Goal: Task Accomplishment & Management: Manage account settings

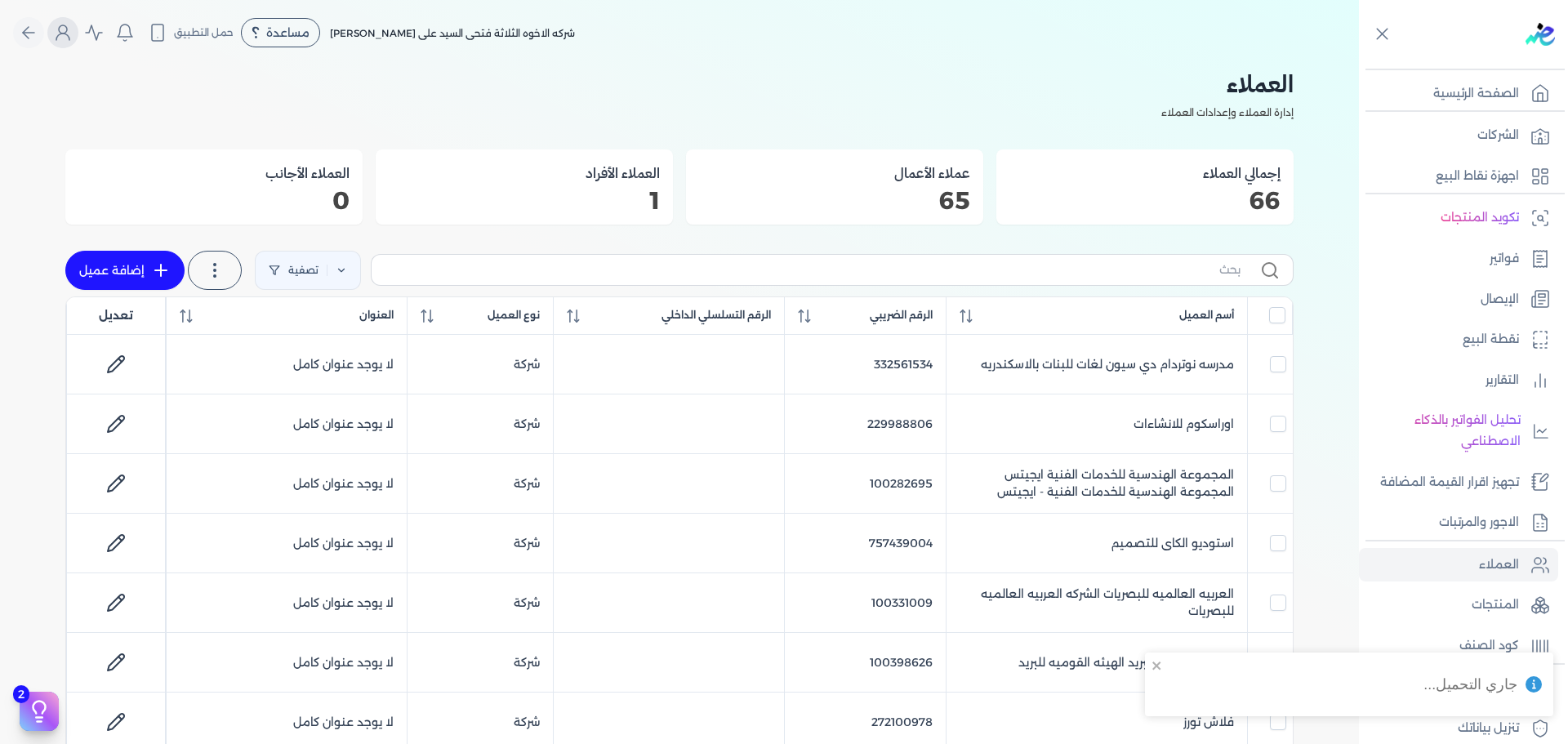
click at [70, 39] on icon "Global" at bounding box center [63, 37] width 13 height 7
click at [173, 235] on label "تسجيل الخروج" at bounding box center [158, 239] width 197 height 33
click at [1359, 65] on input "Close" at bounding box center [1359, 65] width 0 height 0
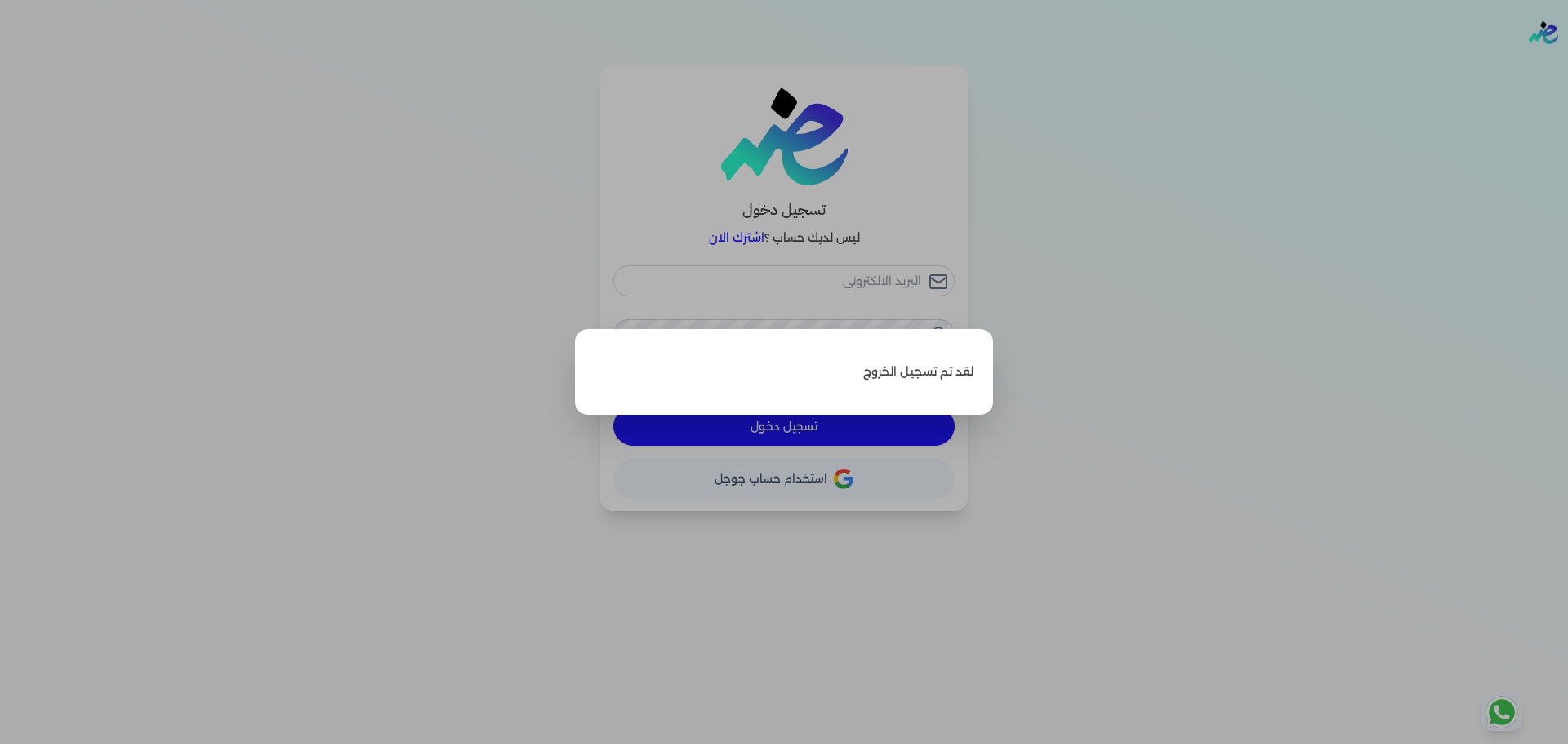
click at [1427, 234] on label "Close" at bounding box center [784, 372] width 1568 height 744
click at [1567, 65] on input "Close" at bounding box center [1568, 65] width 0 height 0
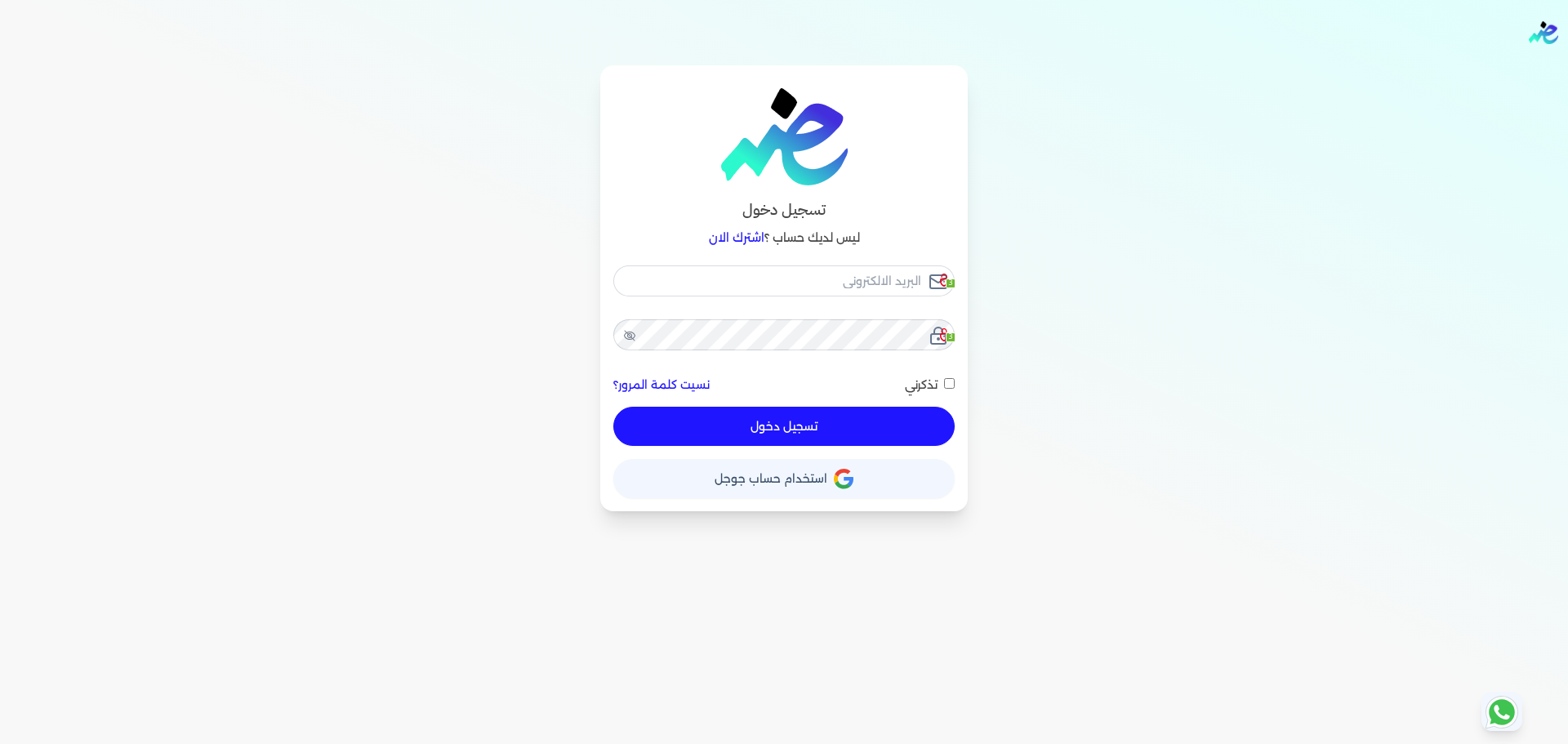
checkbox input "false"
type input "[EMAIL_ADDRESS][DOMAIN_NAME]"
click at [751, 426] on button "تسجيل دخول" at bounding box center [784, 426] width 341 height 40
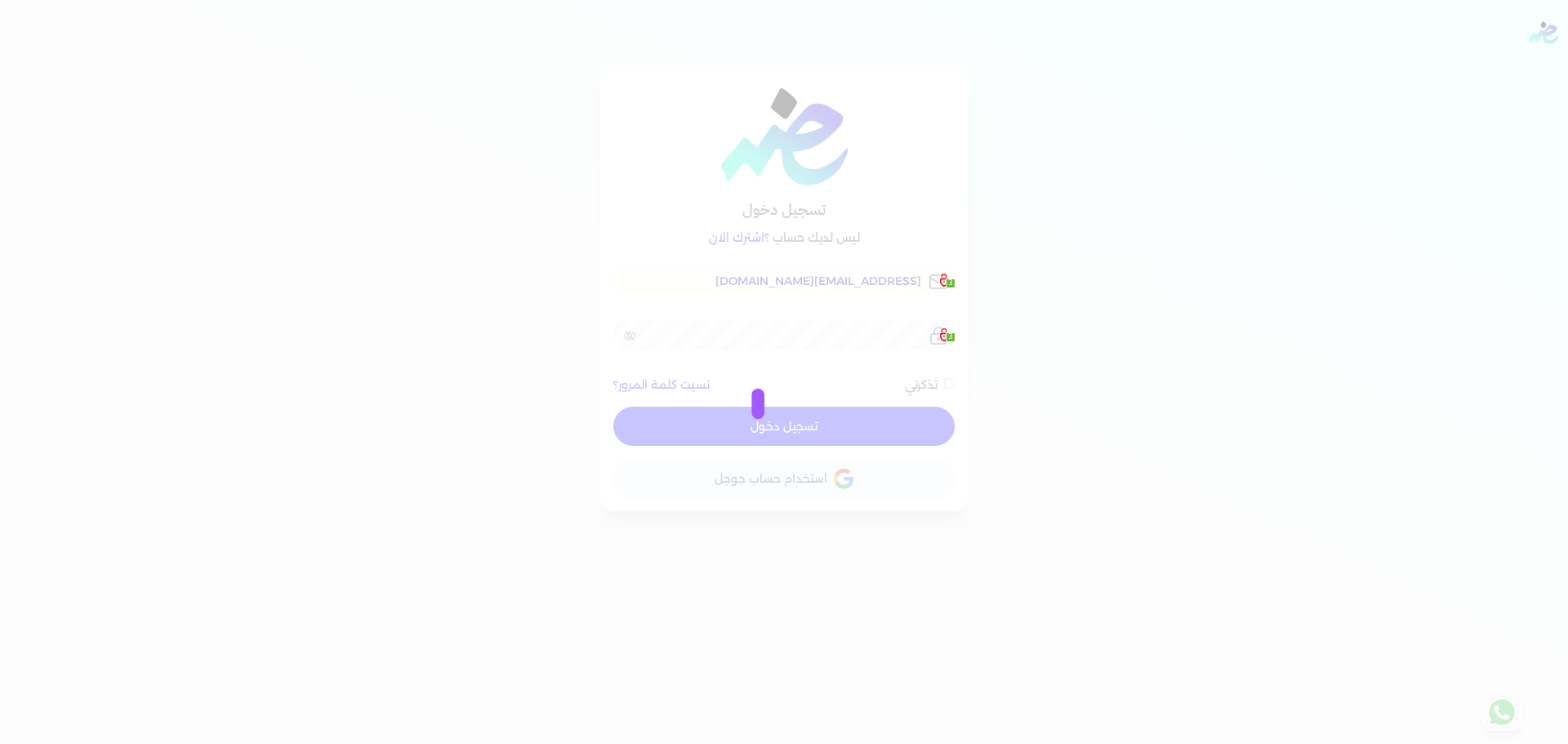
checkbox input "false"
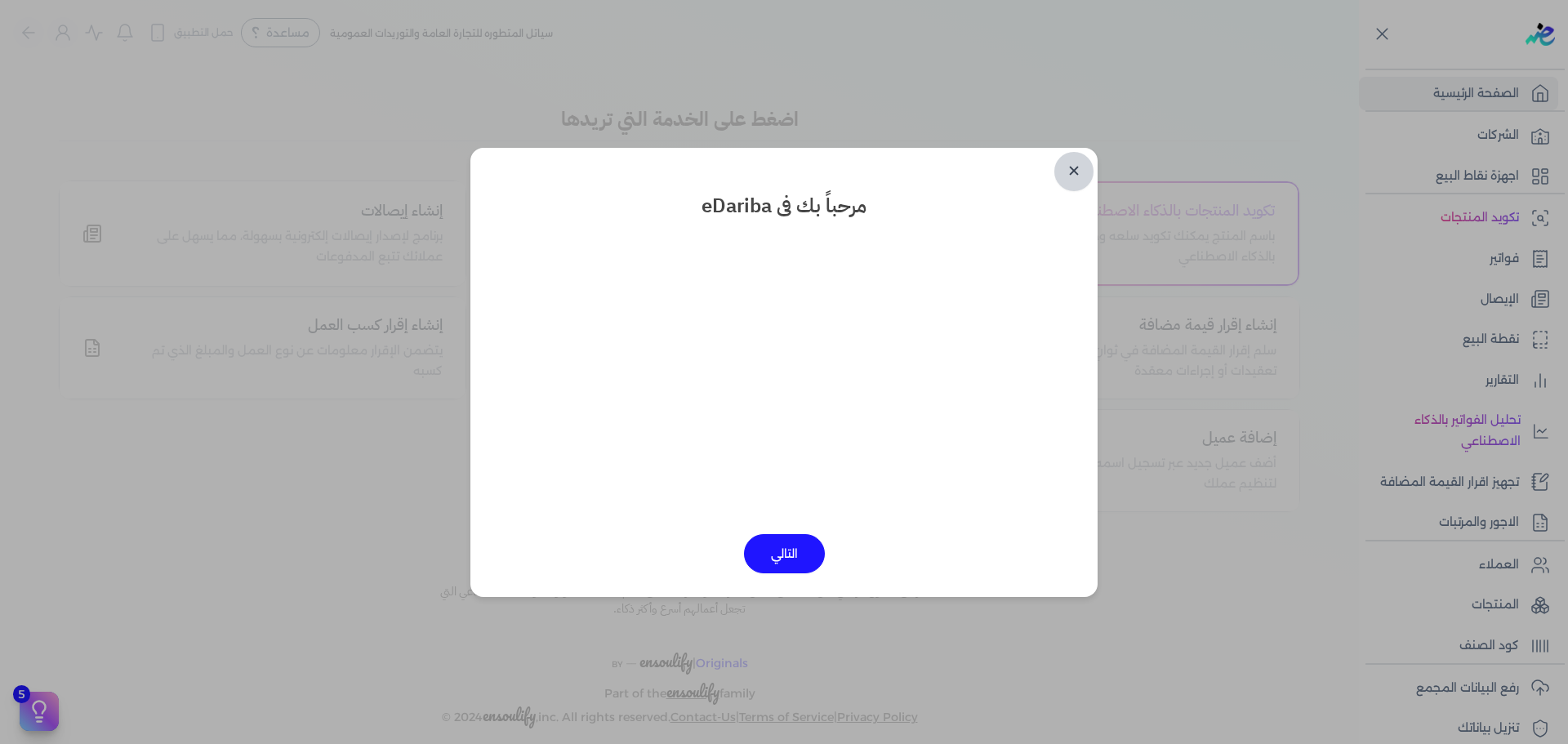
click at [1078, 178] on link "✕" at bounding box center [1074, 172] width 40 height 40
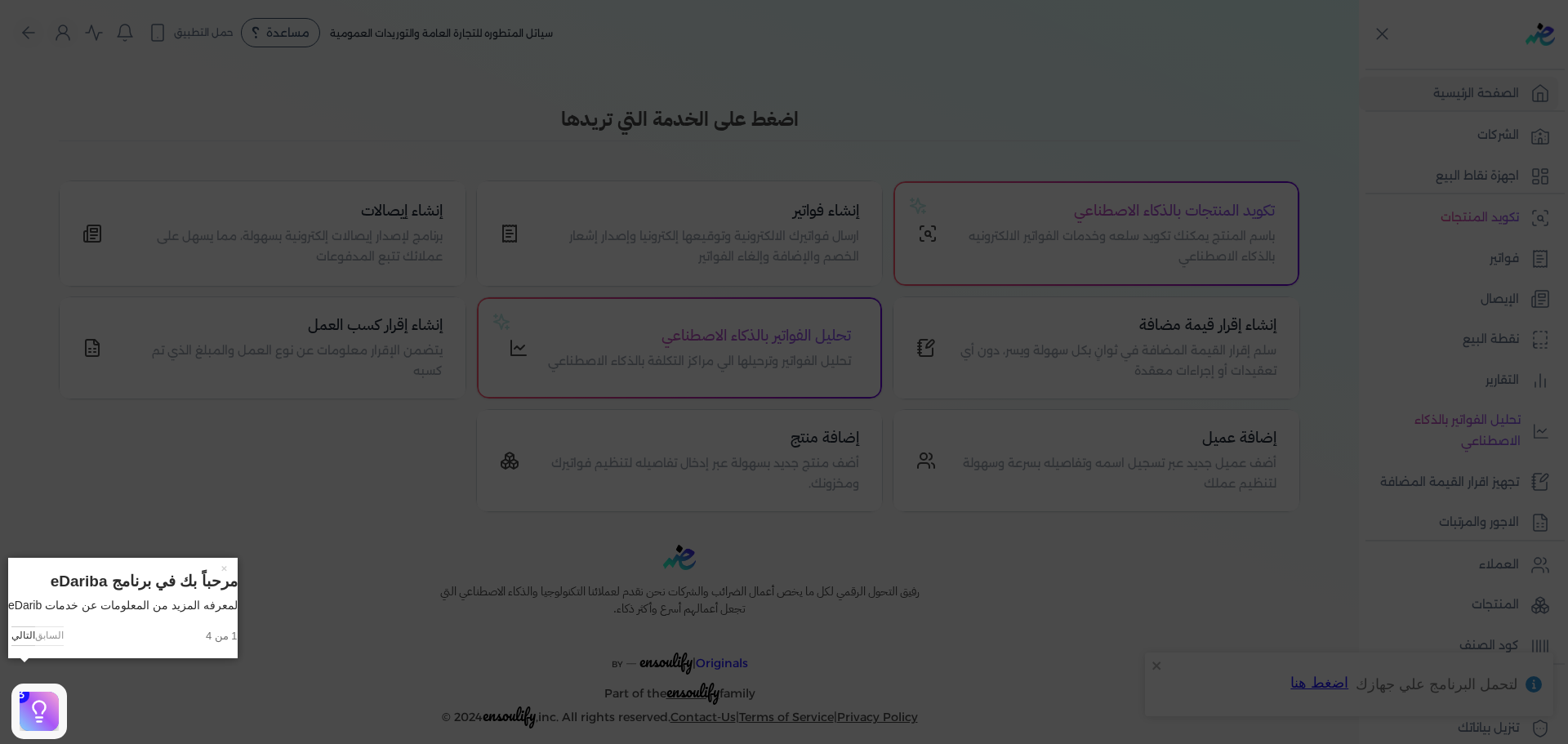
click at [334, 541] on icon at bounding box center [784, 372] width 1568 height 744
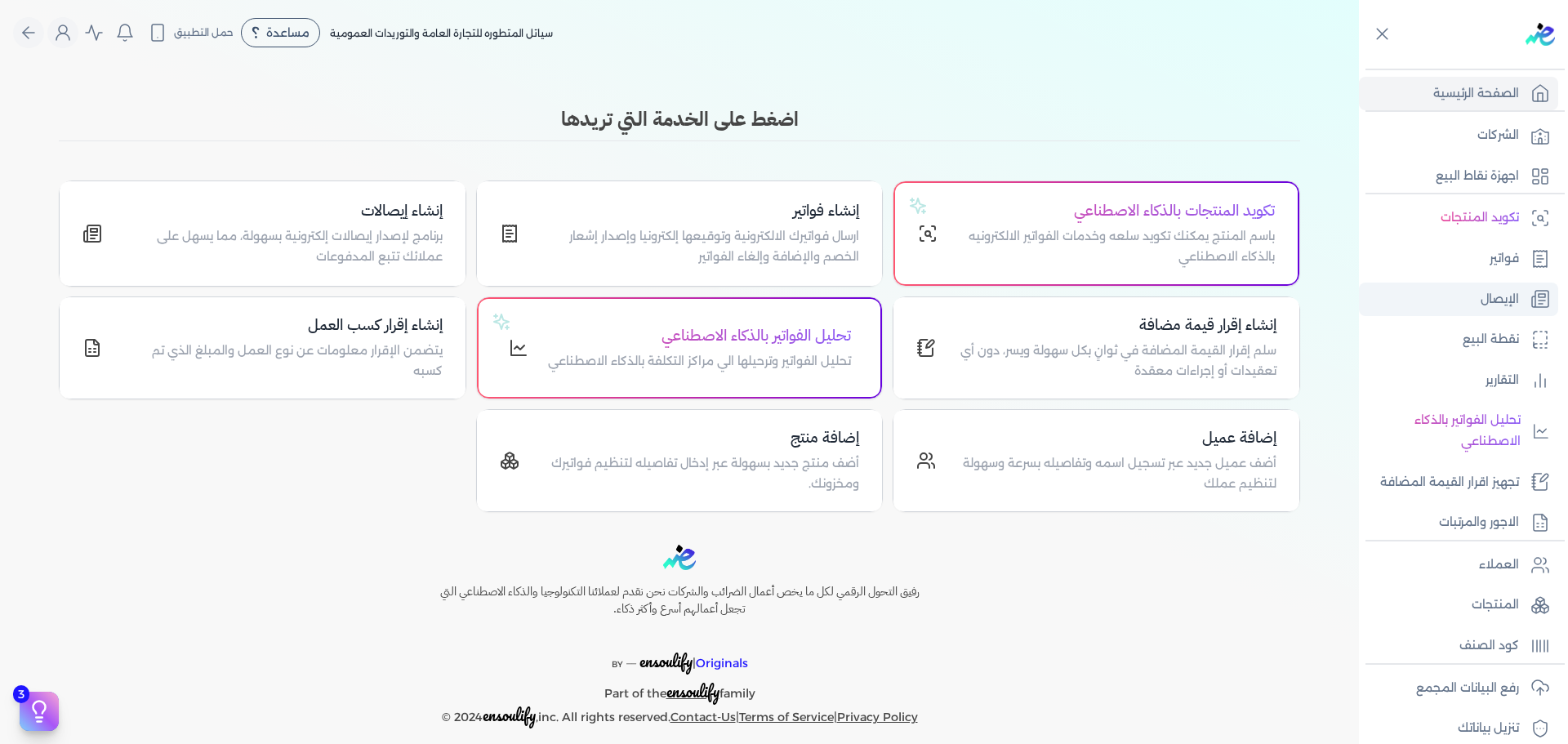
click at [1501, 308] on p "الإيصال" at bounding box center [1499, 300] width 39 height 22
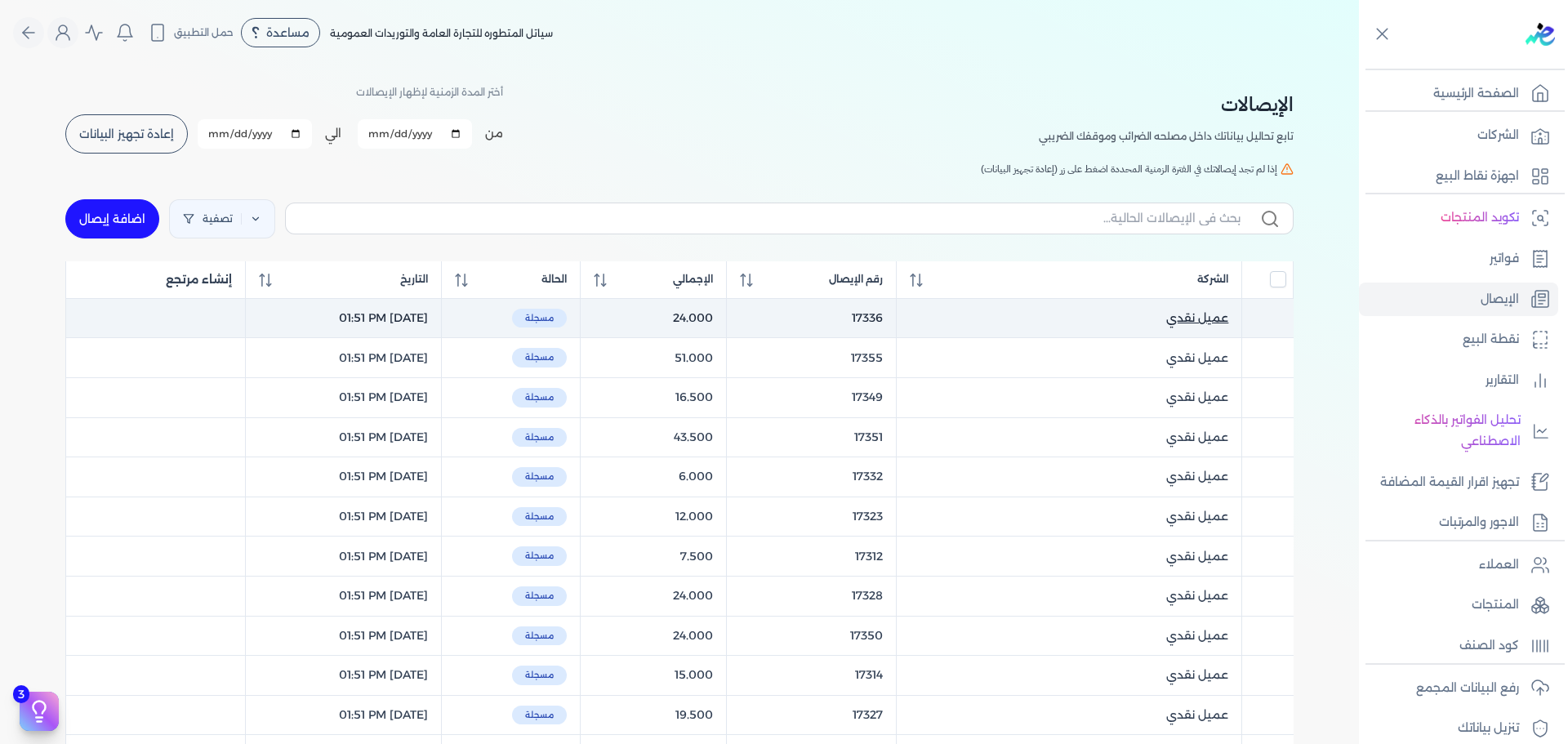
click at [1206, 323] on span "عميل نقدي" at bounding box center [1197, 318] width 62 height 17
select select "EGP"
select select "EGS"
select select "B"
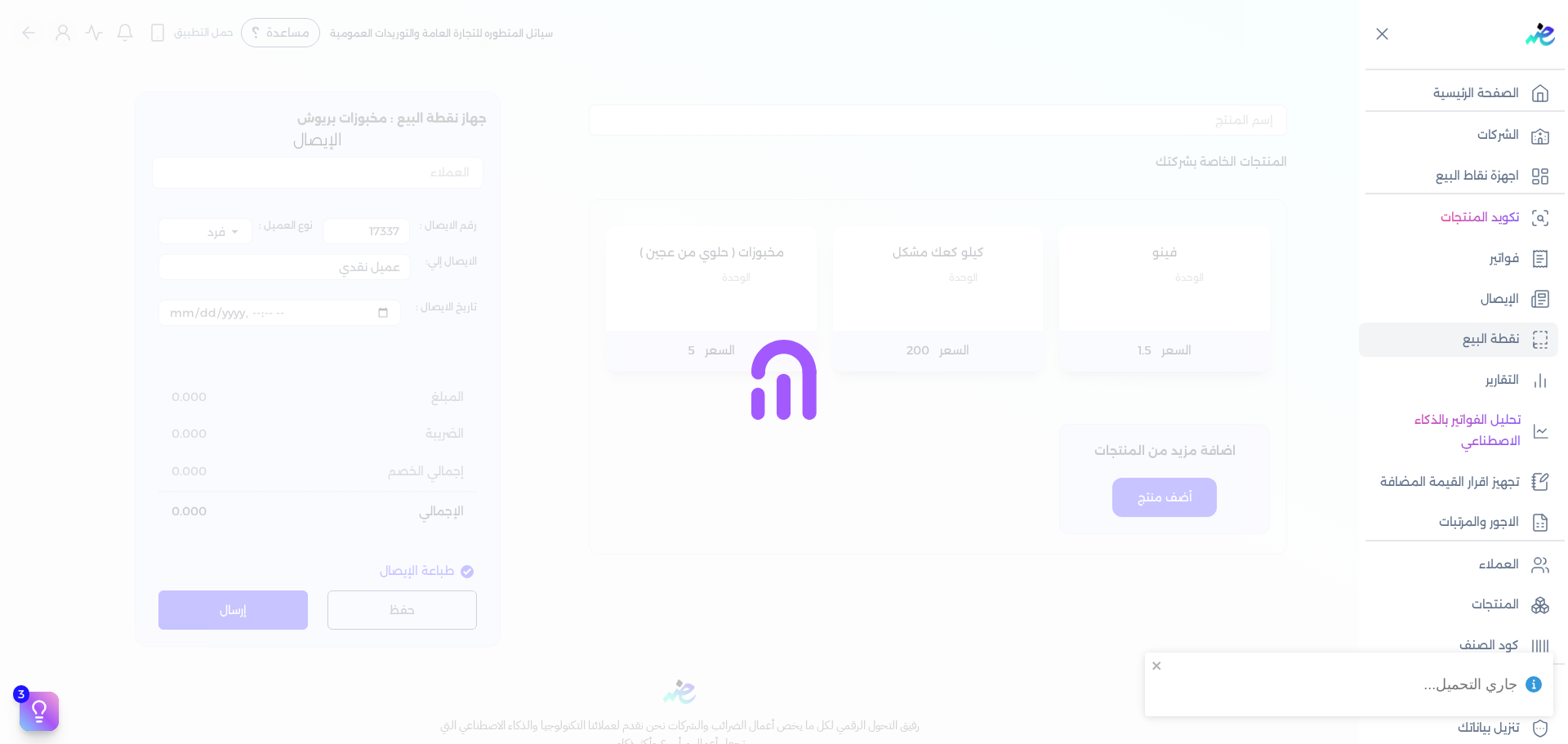
type input "17336"
select select
type input "2025-09-03T13:51"
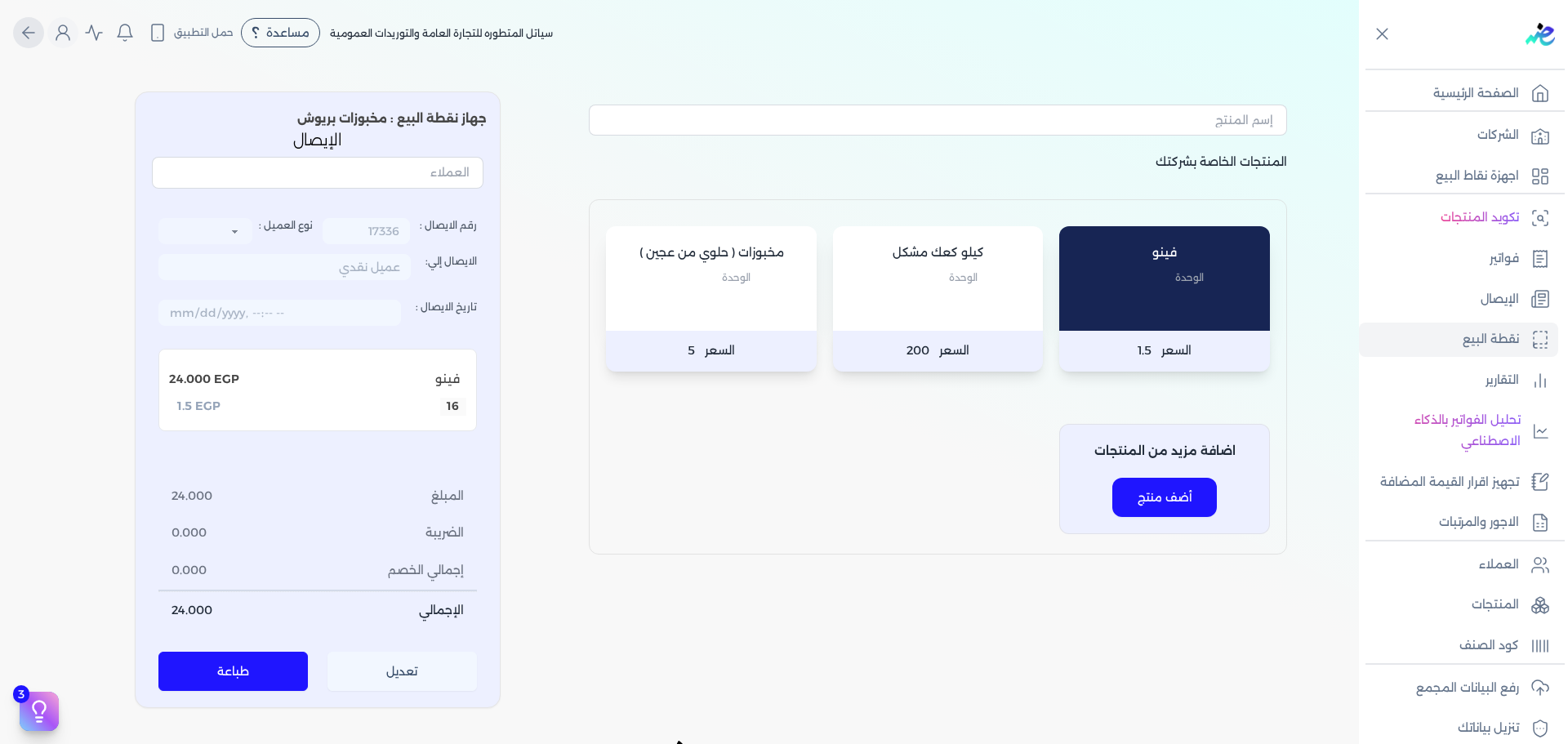
click at [39, 36] on icon "Global" at bounding box center [28, 32] width 20 height 20
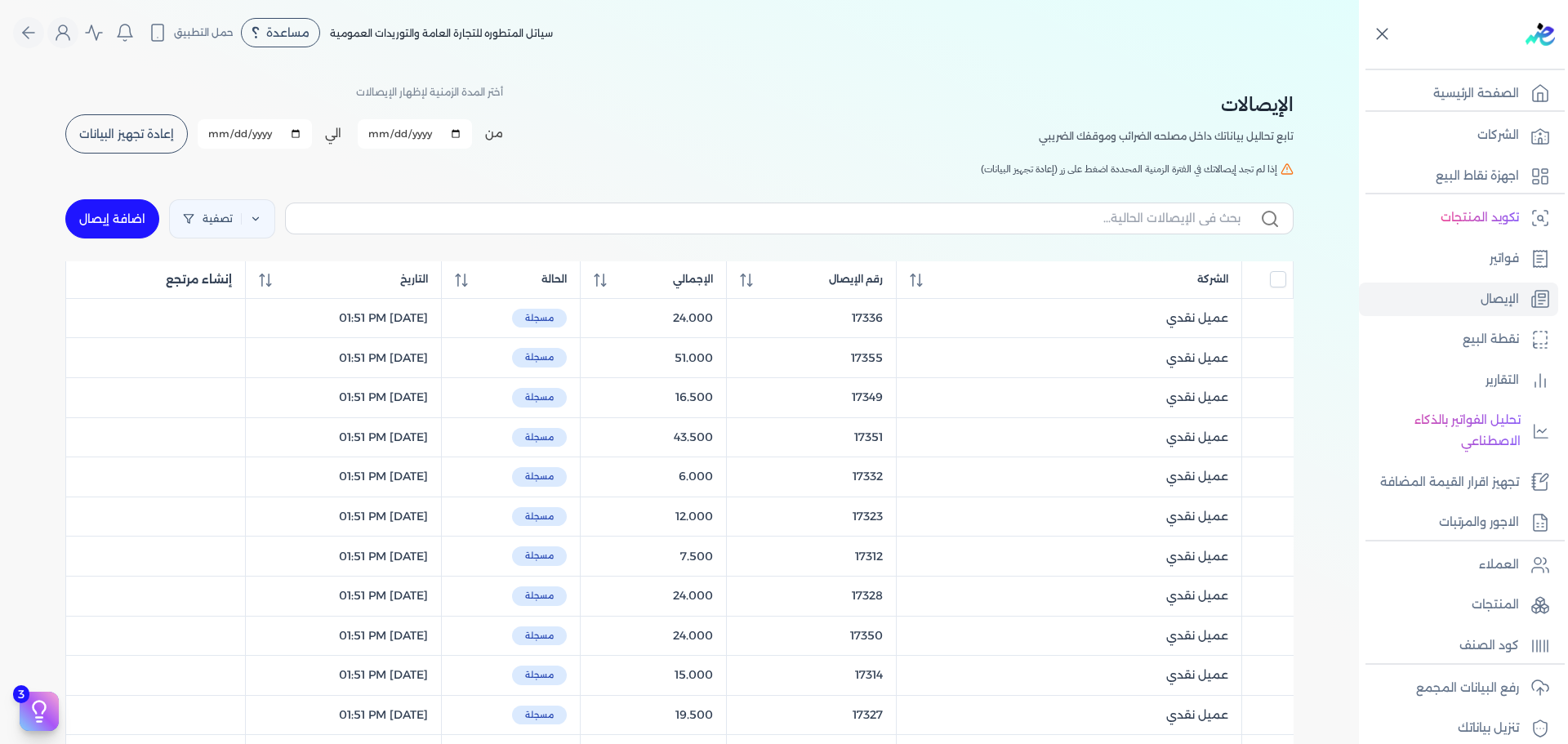
click at [1383, 36] on icon at bounding box center [1382, 34] width 21 height 21
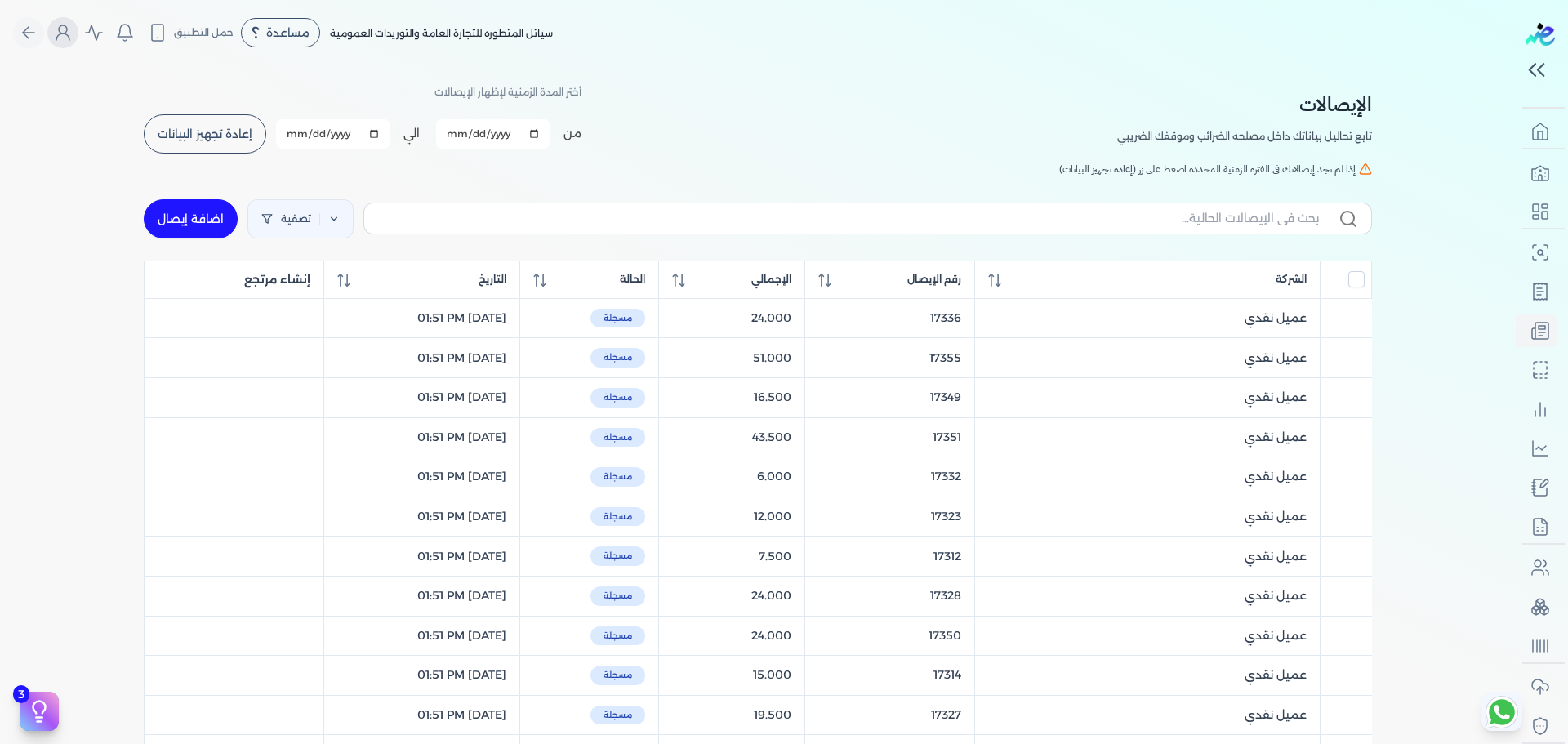
click at [78, 36] on button "Global" at bounding box center [62, 32] width 31 height 31
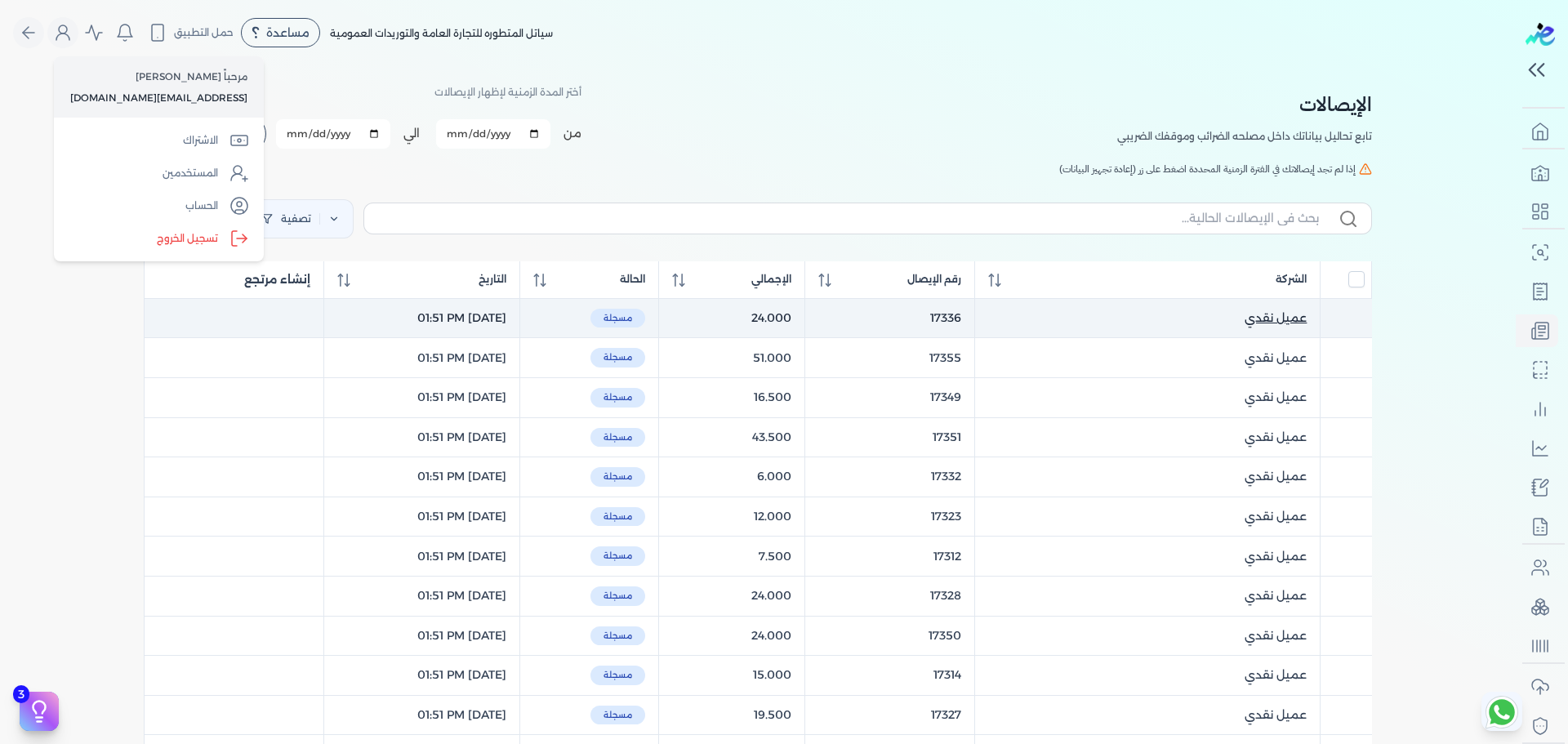
click at [1307, 313] on span "عميل نقدي" at bounding box center [1276, 318] width 62 height 17
select select "EGP"
select select "EGS"
select select "B"
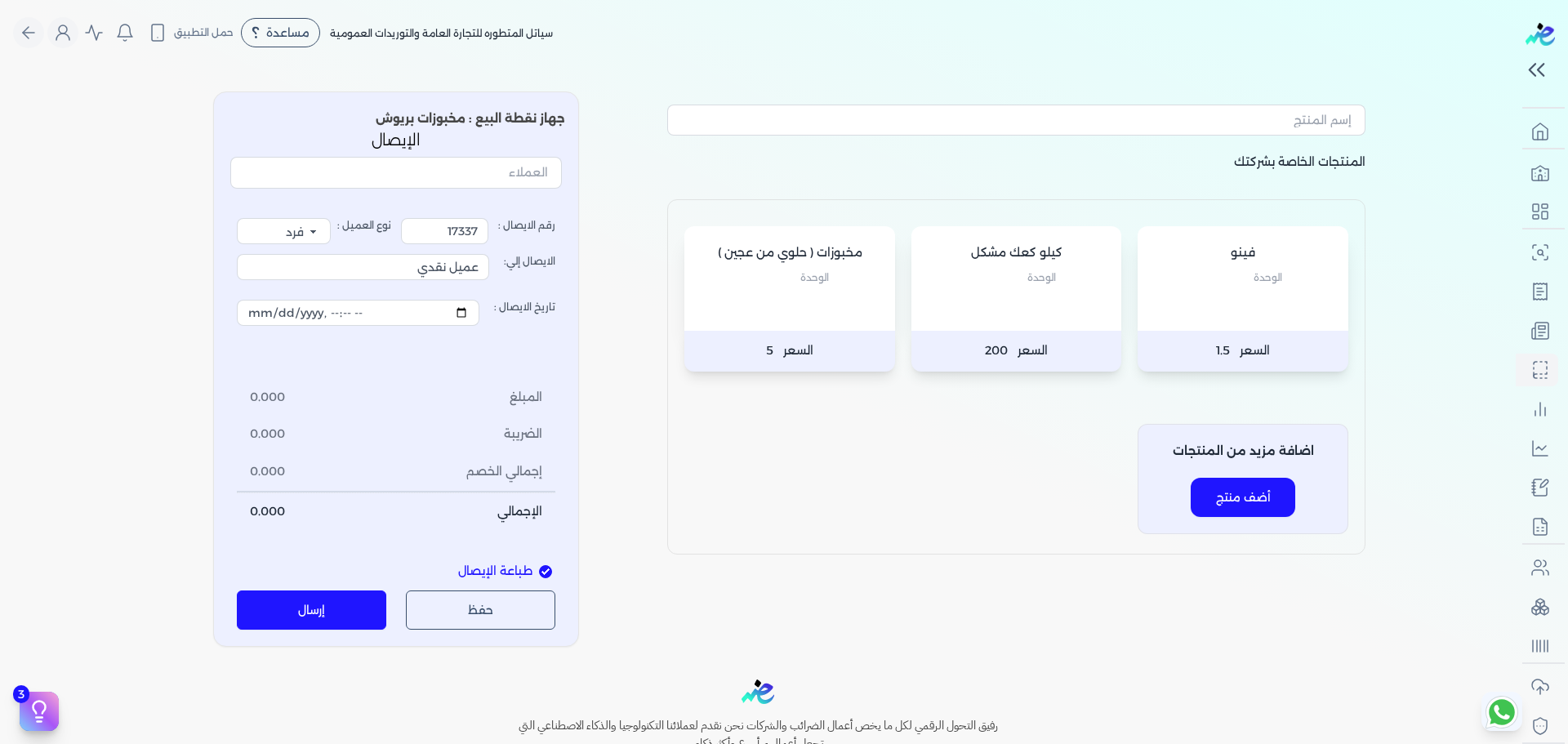
type input "17336"
select select
type input "2025-09-03T13:51"
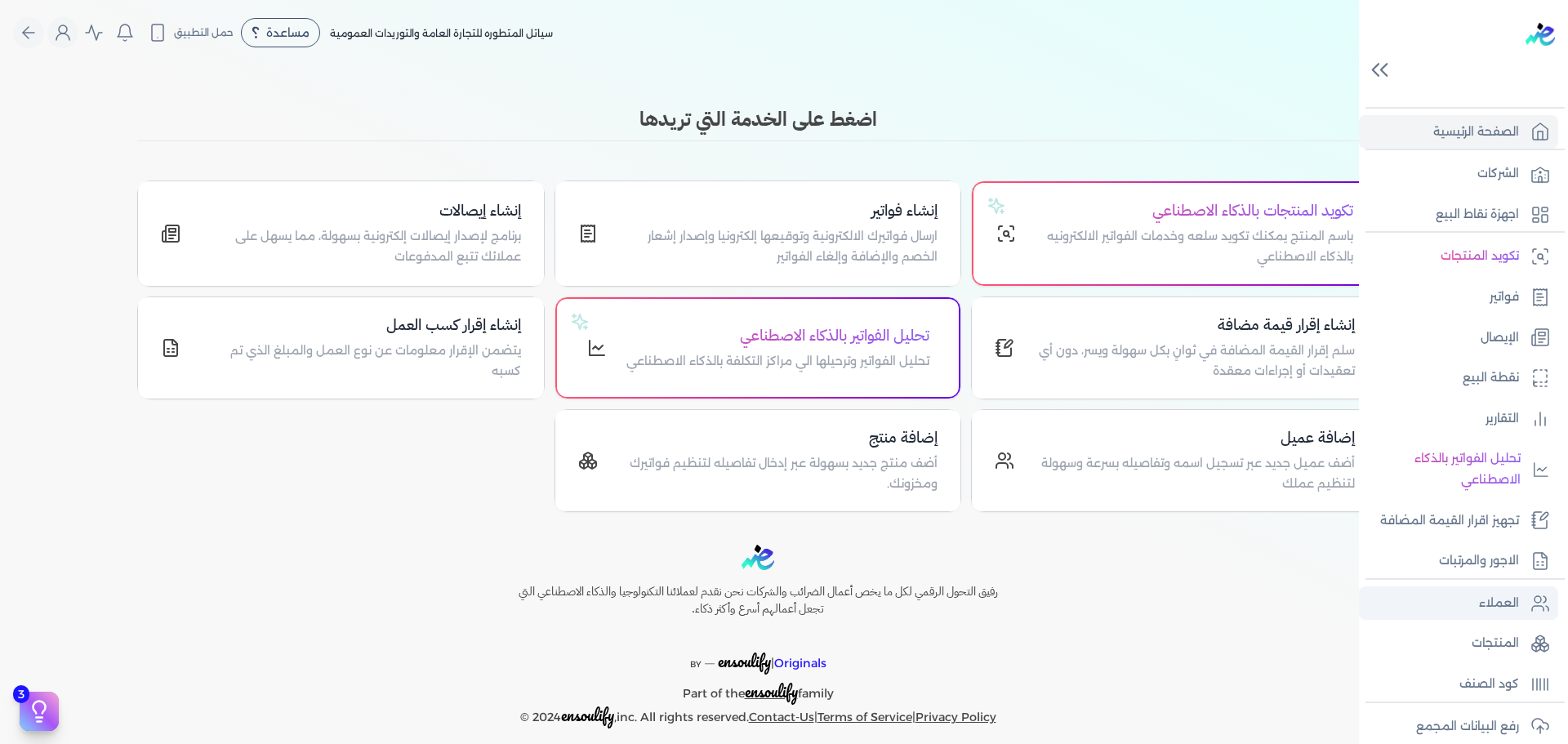
scroll to position [176, 0]
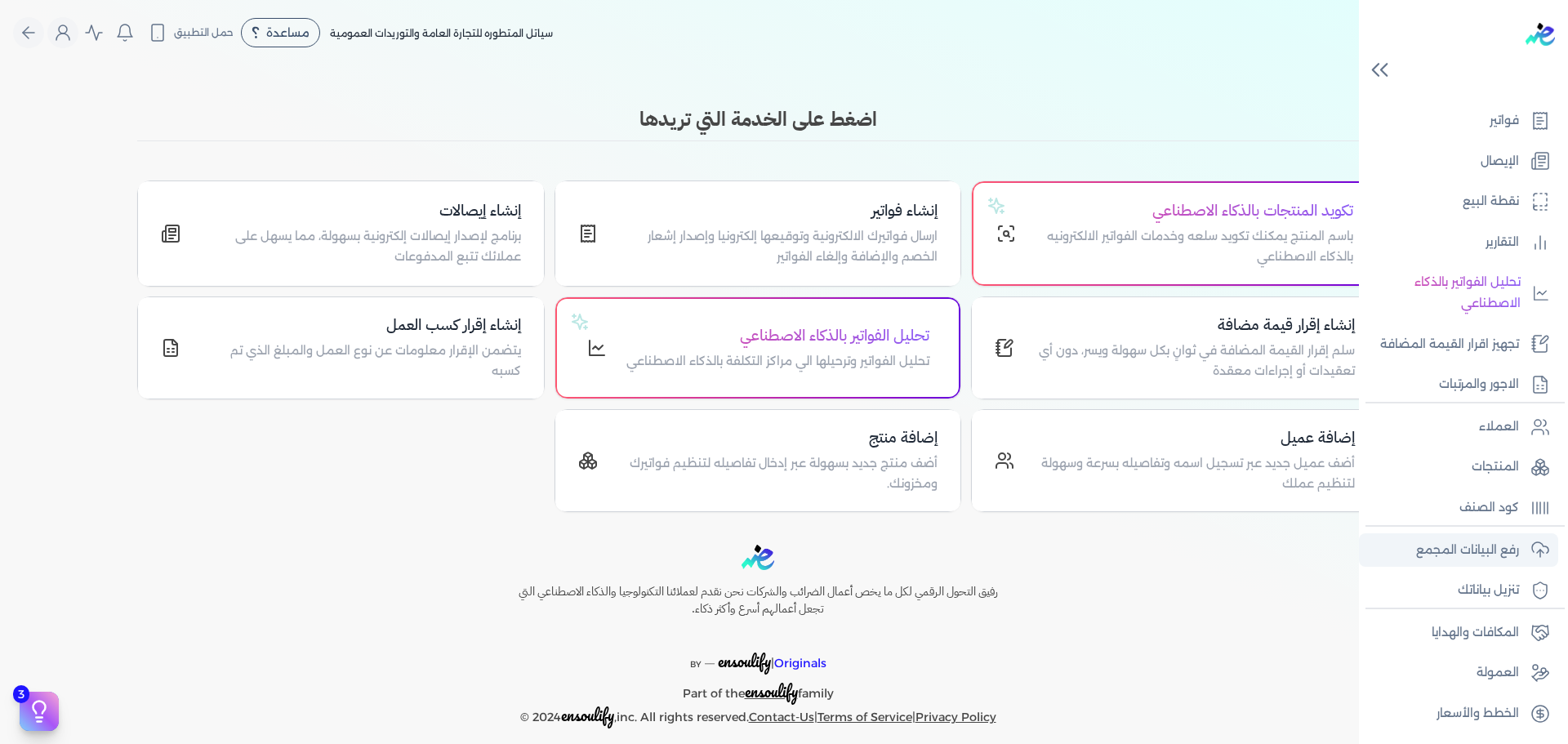
click at [1493, 555] on p "رفع البيانات المجمع" at bounding box center [1467, 551] width 103 height 22
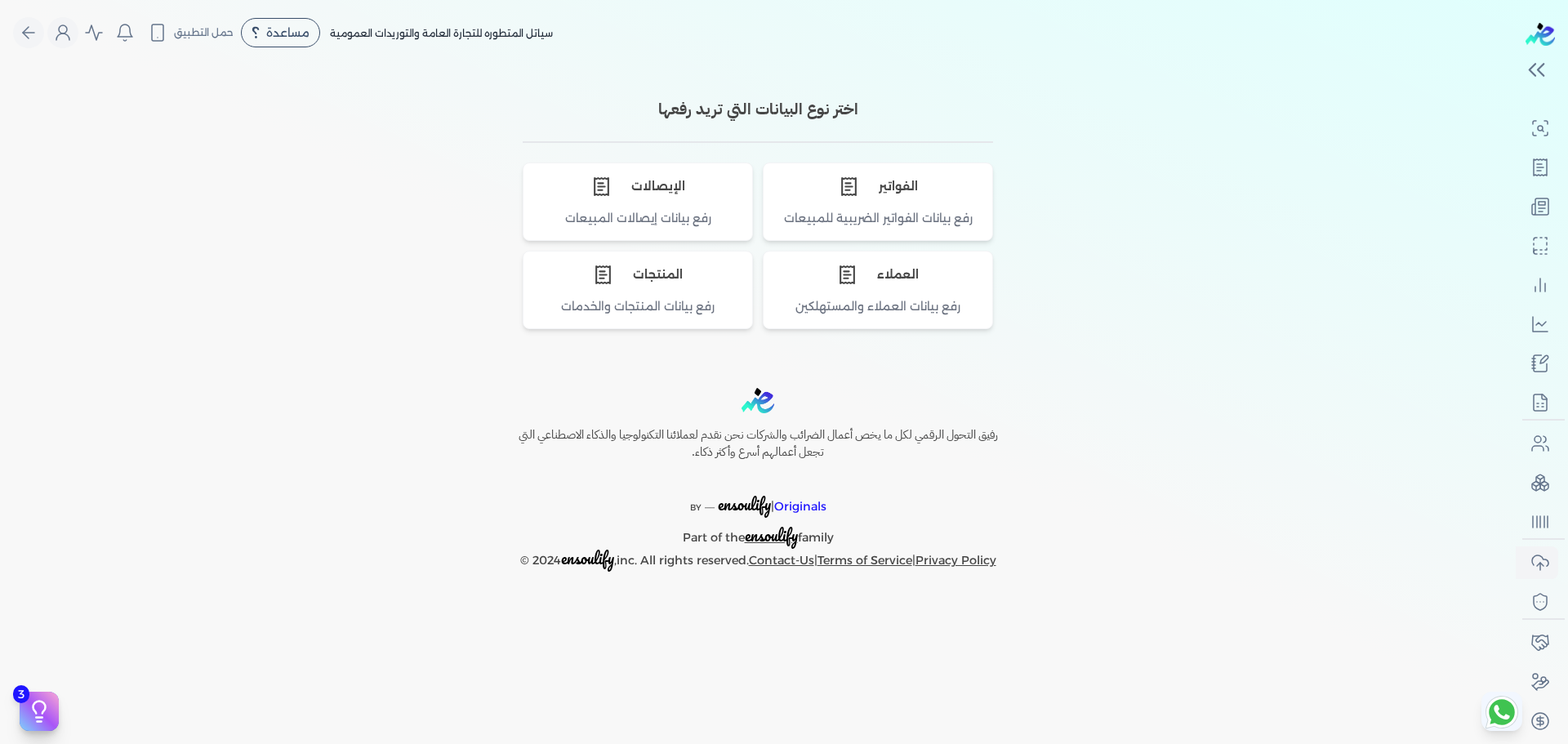
scroll to position [124, 0]
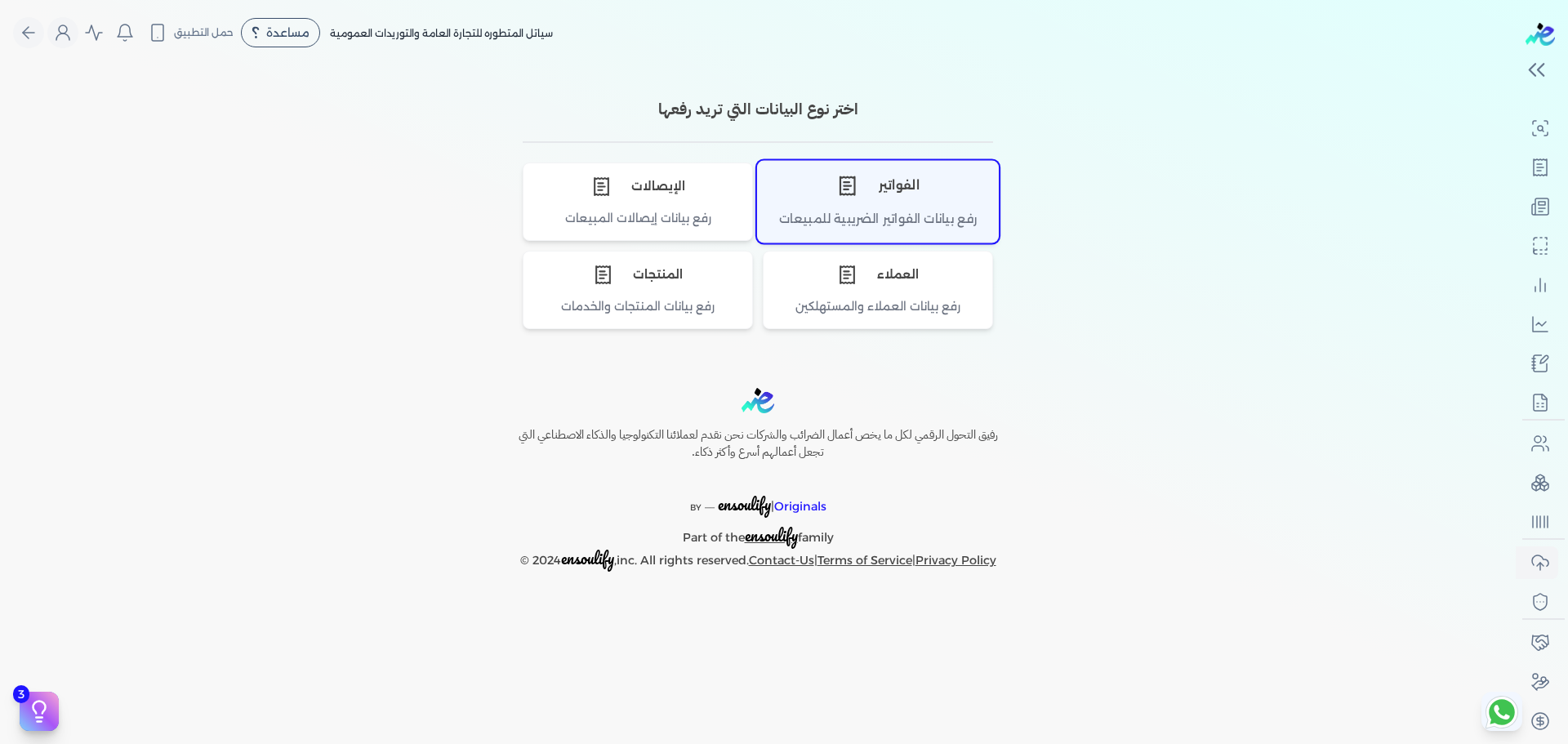
click at [829, 196] on div "الفواتير" at bounding box center [878, 186] width 240 height 49
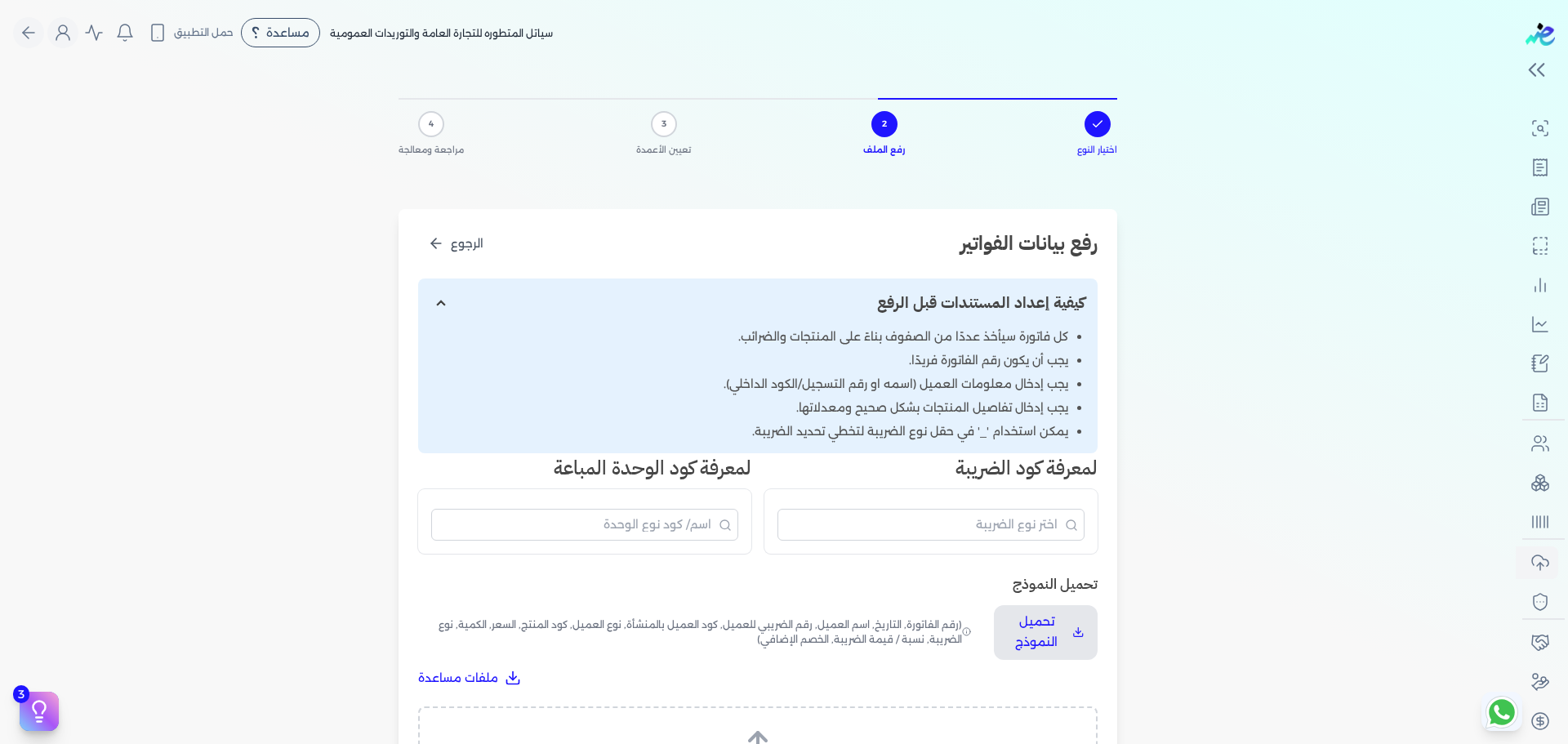
scroll to position [190, 0]
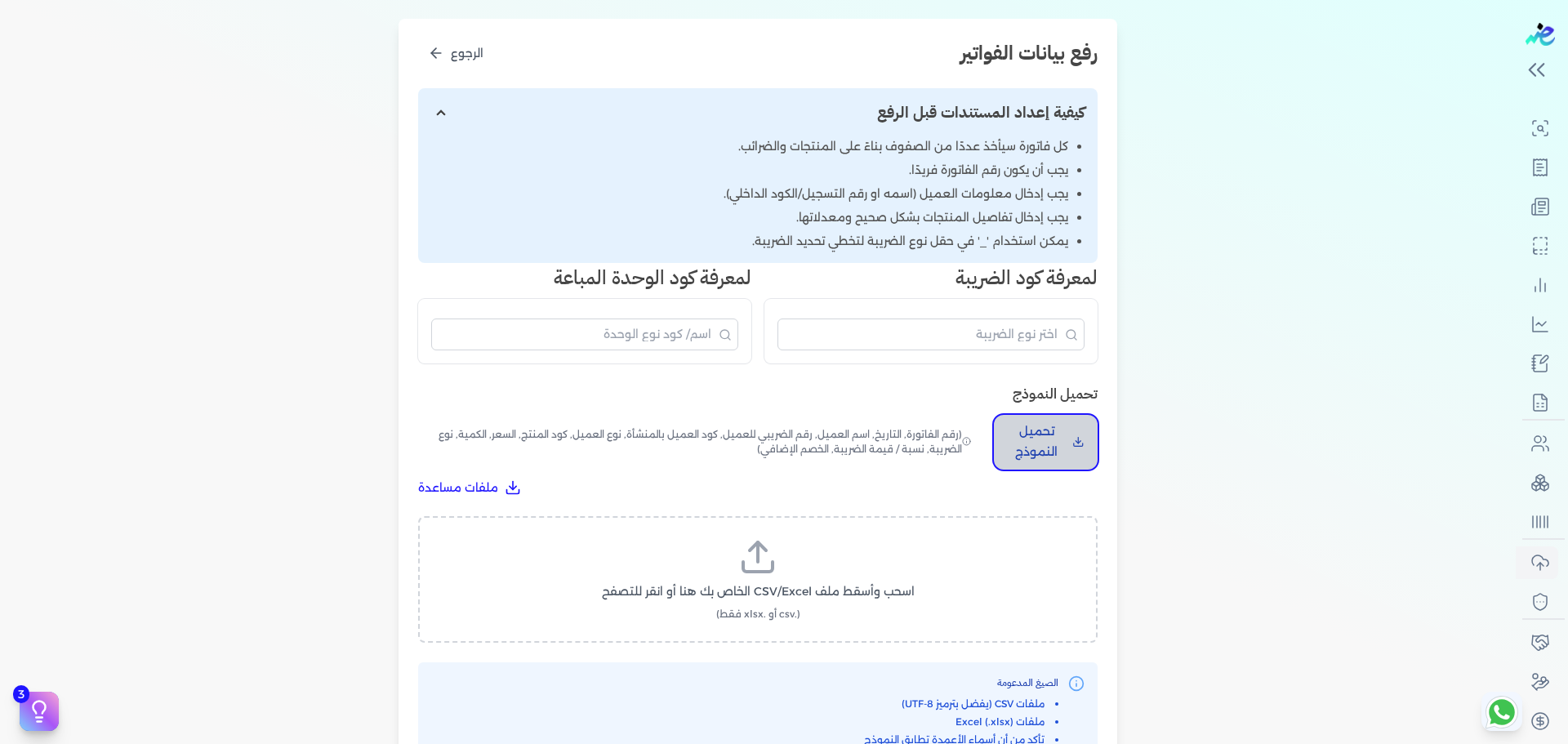
click at [1044, 445] on p "تحميل النموذج" at bounding box center [1036, 442] width 58 height 41
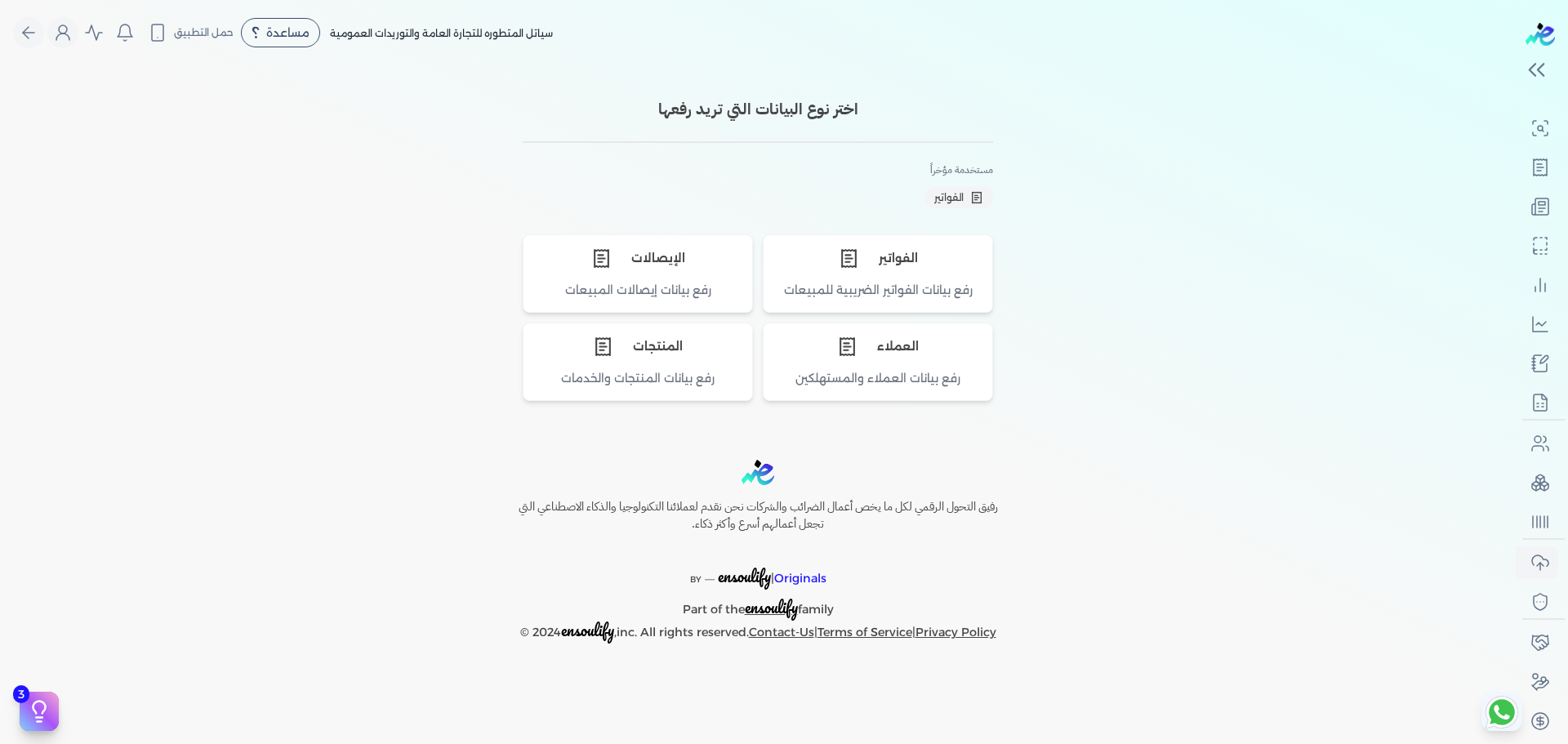
scroll to position [0, 0]
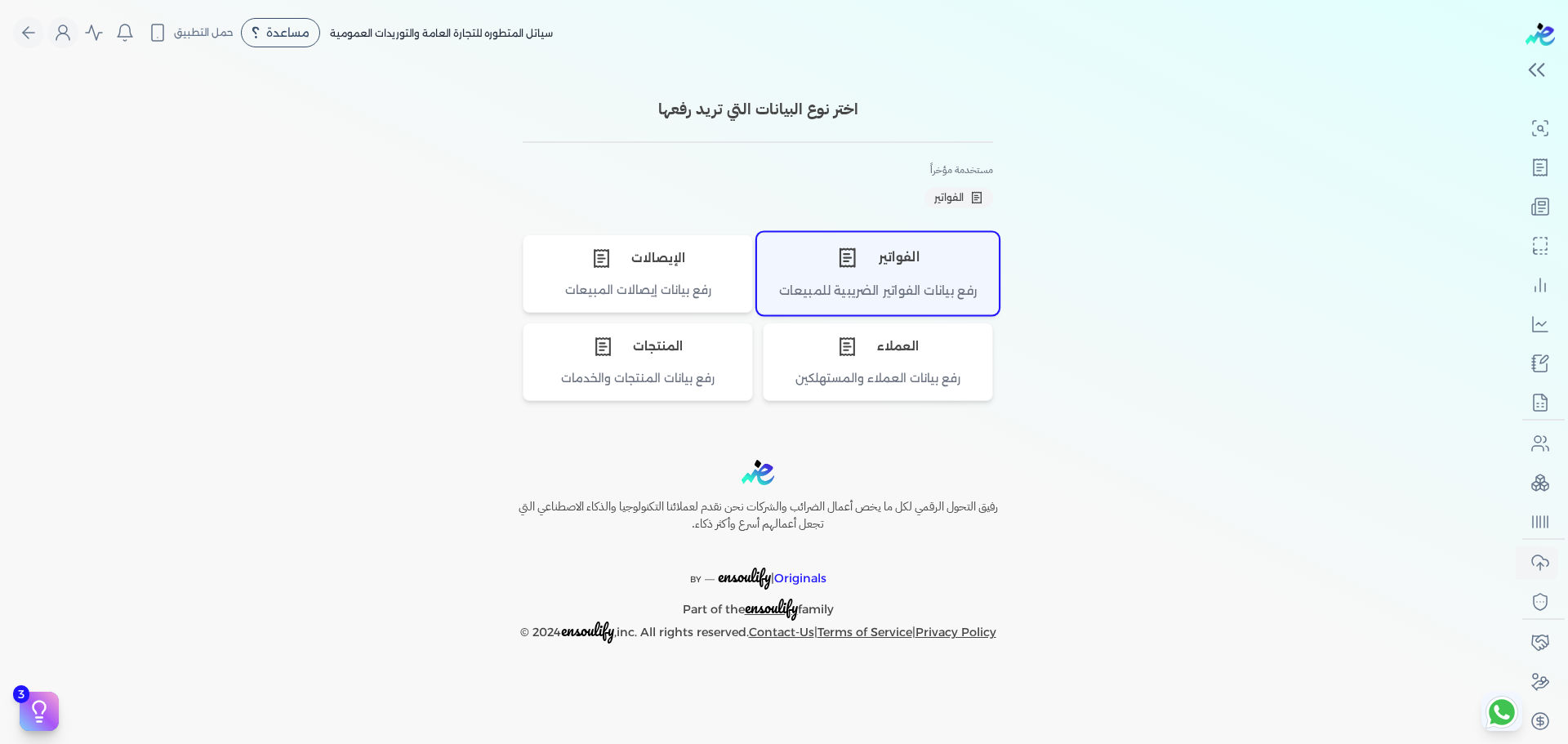
click at [844, 265] on icon "اختر نوع الفواتير" at bounding box center [847, 257] width 22 height 22
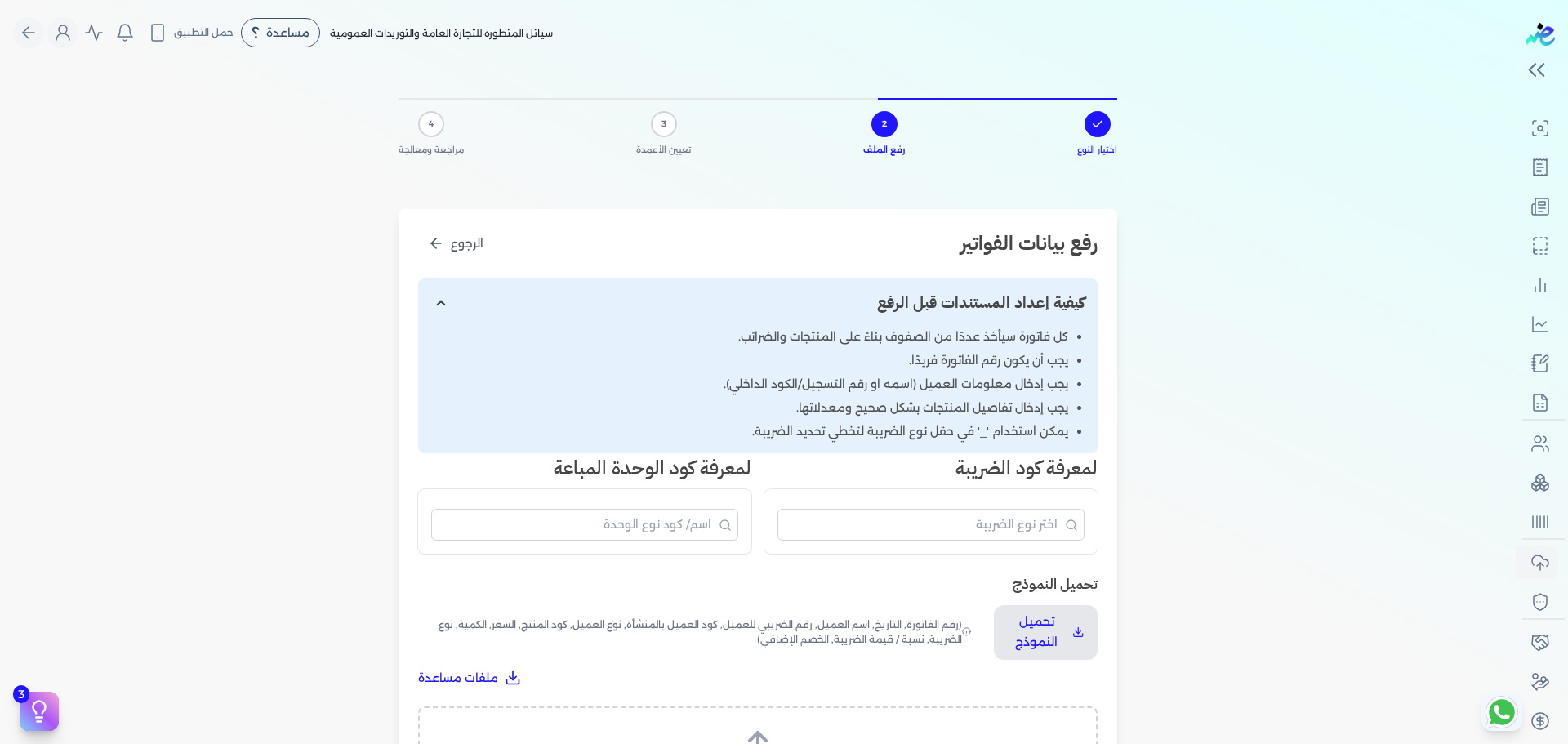
scroll to position [382, 0]
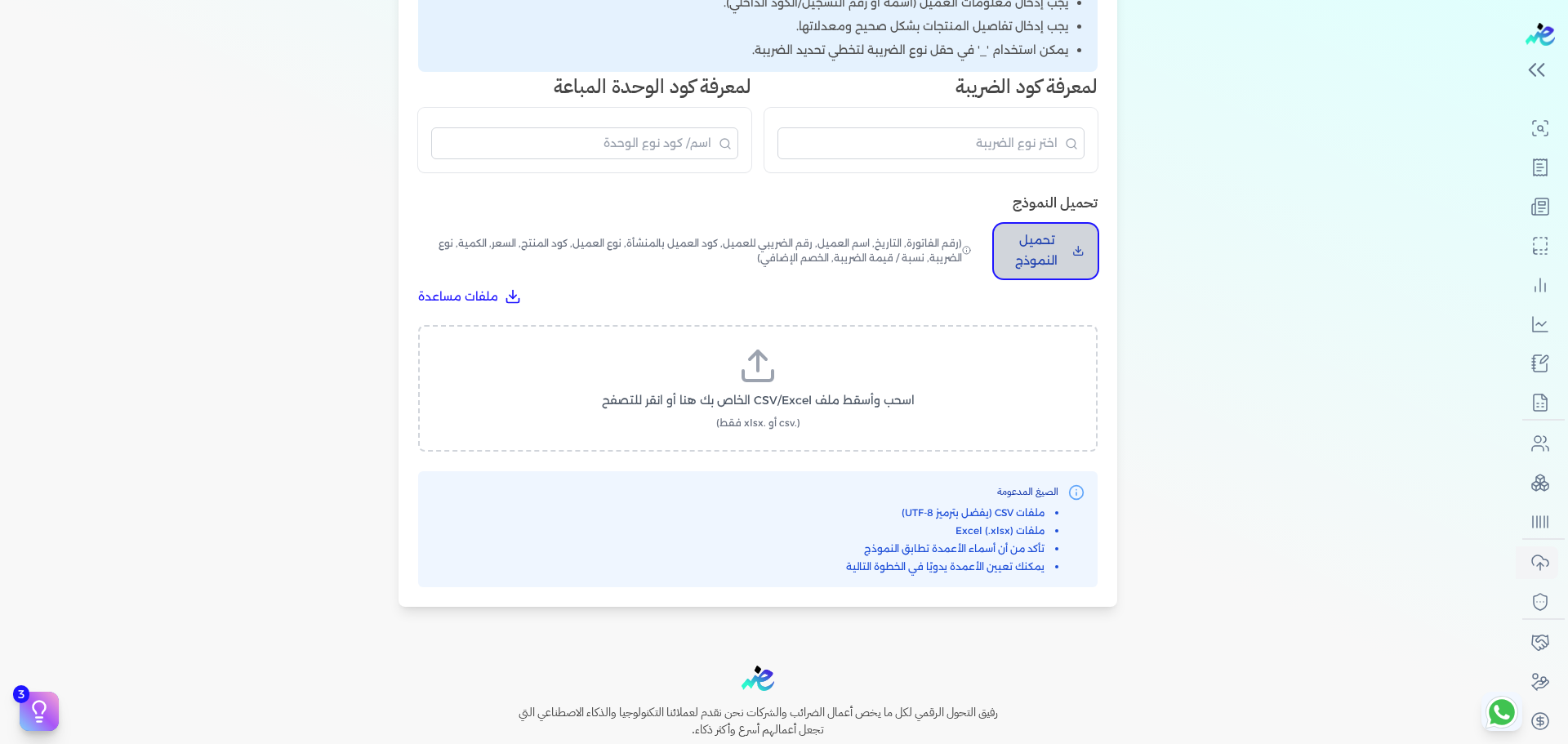
click at [1034, 259] on p "تحميل النموذج" at bounding box center [1036, 251] width 58 height 41
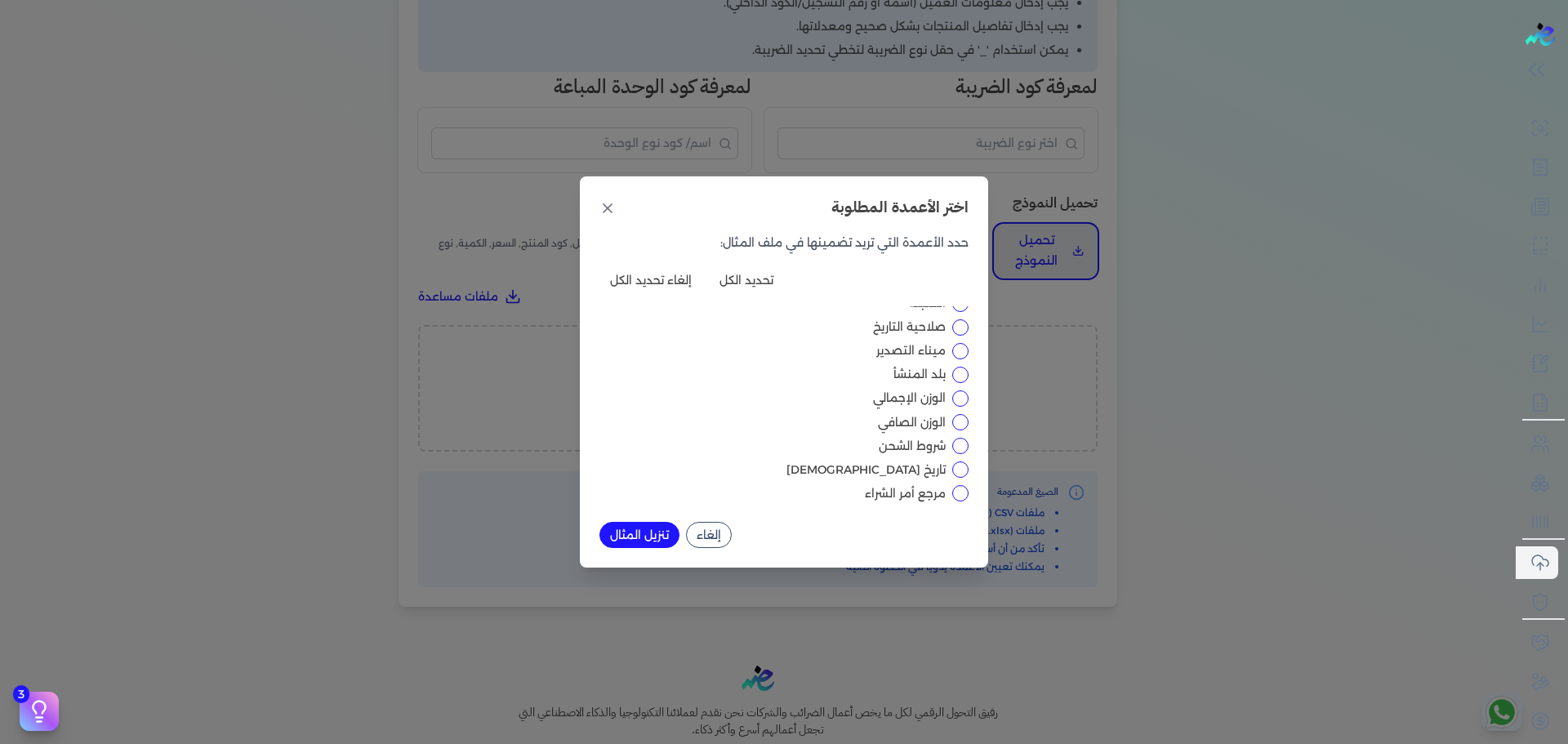
scroll to position [511, 0]
click at [651, 544] on button "تنزيل المثال" at bounding box center [639, 536] width 80 height 26
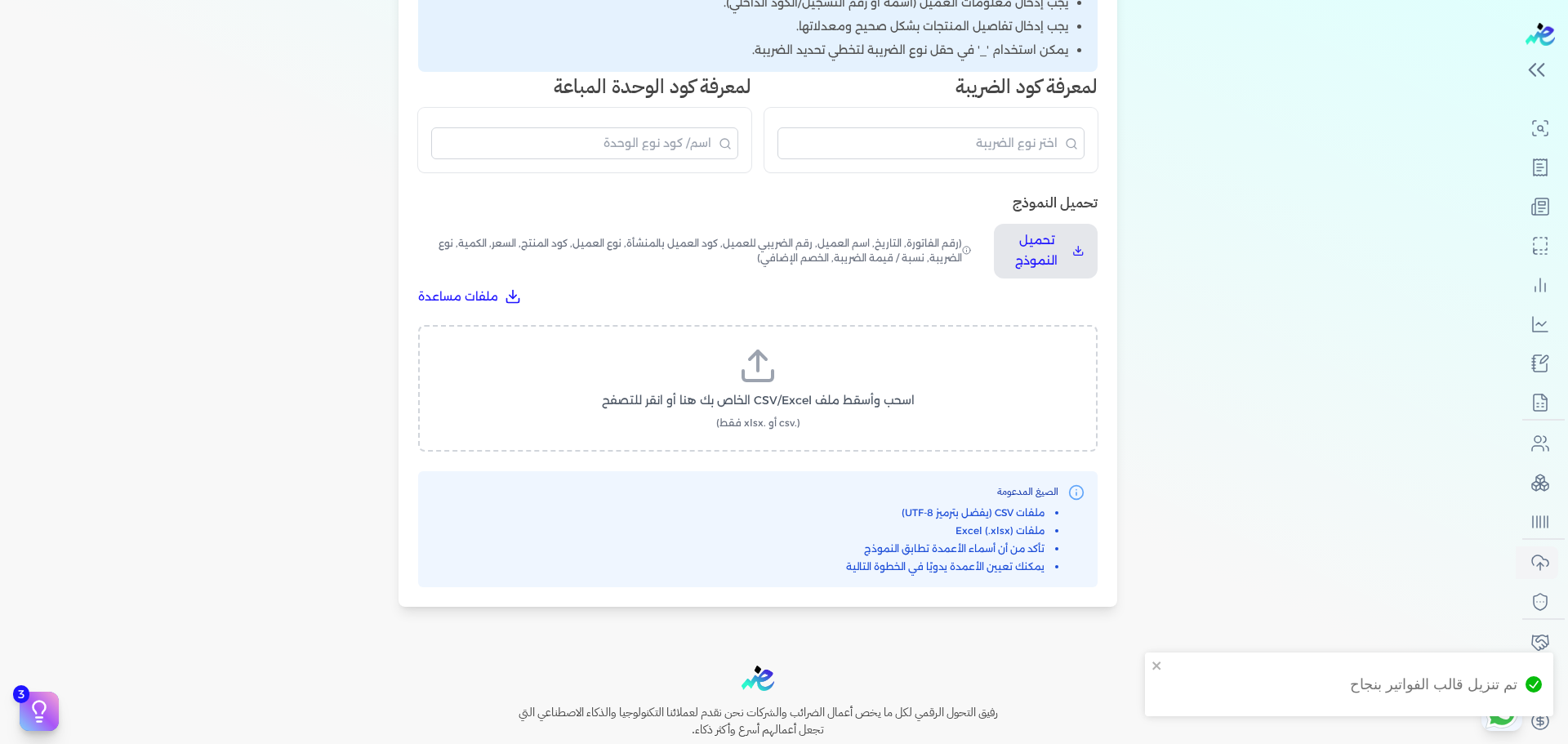
click at [734, 416] on span "(.csv أو .xlsx فقط)" at bounding box center [758, 423] width 84 height 15
click at [0, 0] on input "اسحب وأسقط ملف CSV/Excel الخاص بك هنا أو انقر للتصفح (.csv أو .xlsx فقط)" at bounding box center [0, 0] width 0 height 0
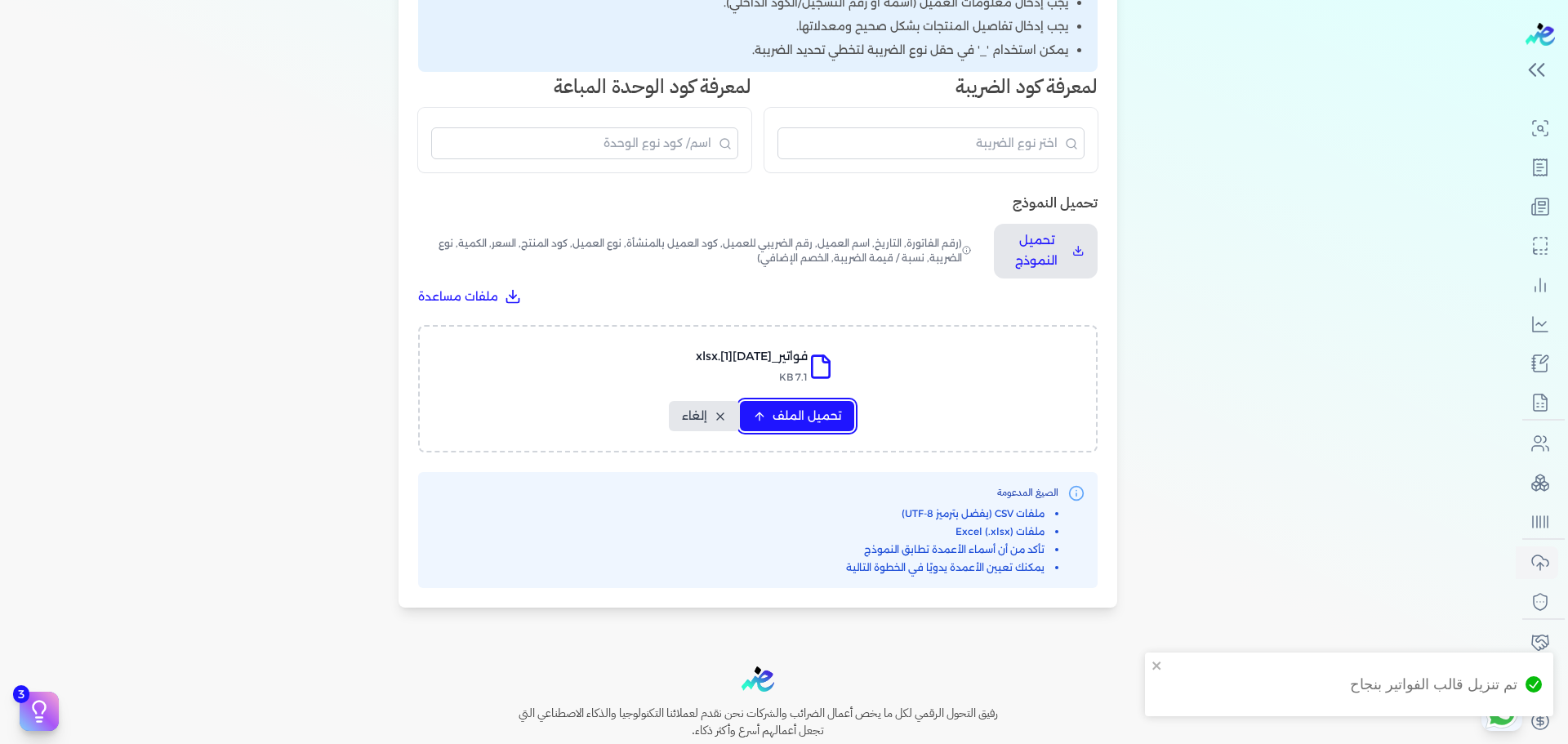
click at [783, 422] on span "تحميل الملف" at bounding box center [806, 416] width 69 height 17
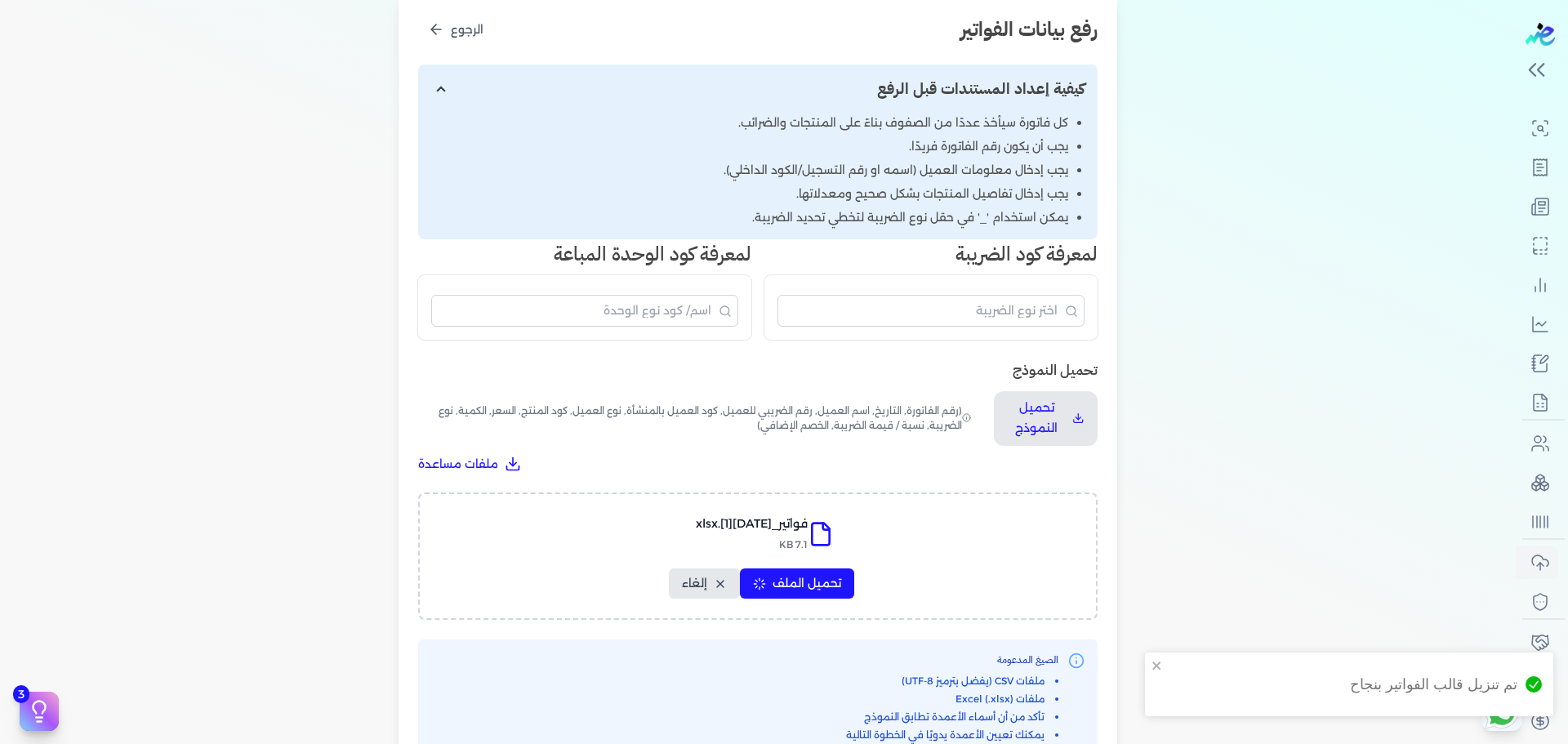
select select "رقم الفاتورة"
select select "الرقم الضريبي"
select select "سيريال المنتج"
select select "الكمية"
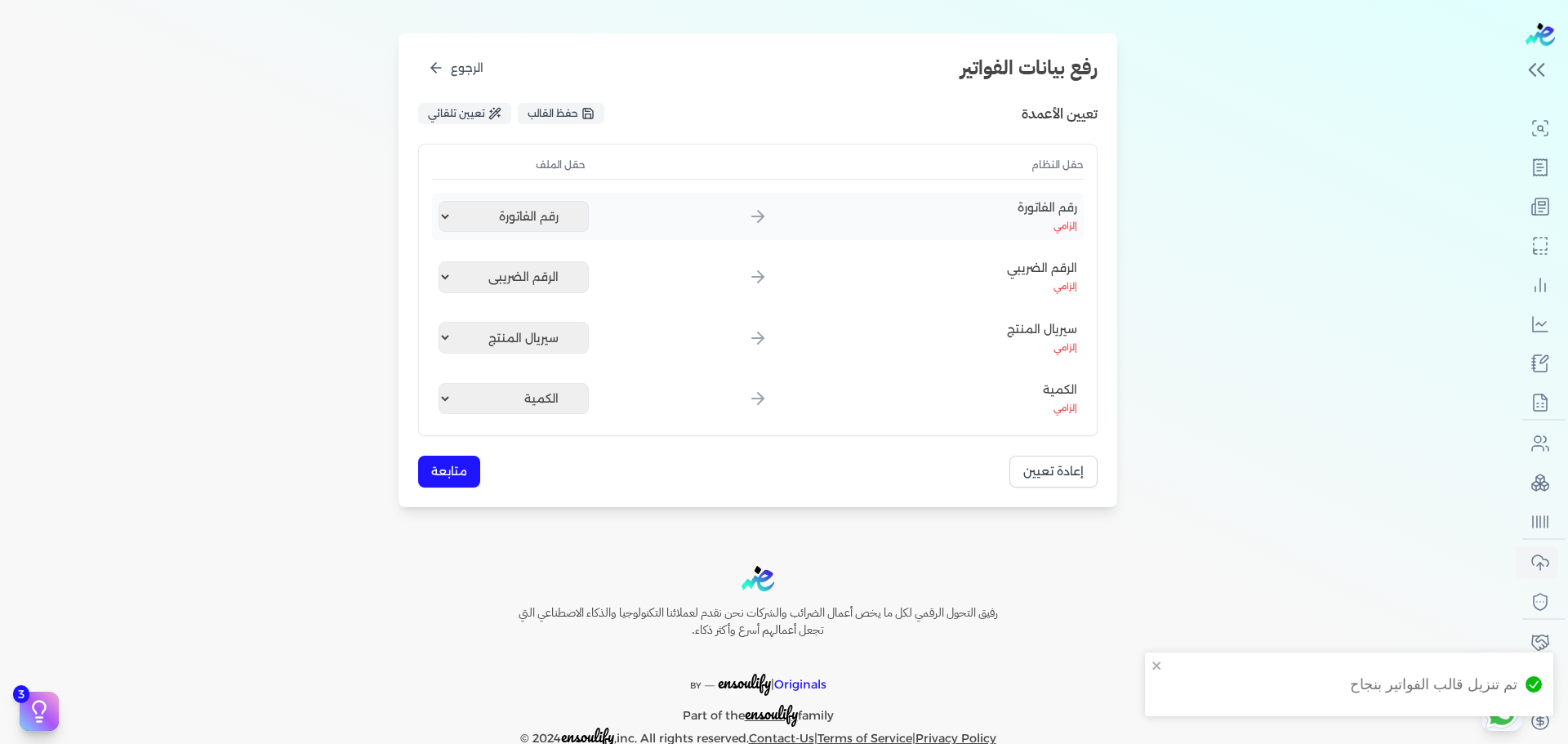
scroll to position [174, 0]
click at [424, 74] on button "الرجوع" at bounding box center [456, 70] width 75 height 30
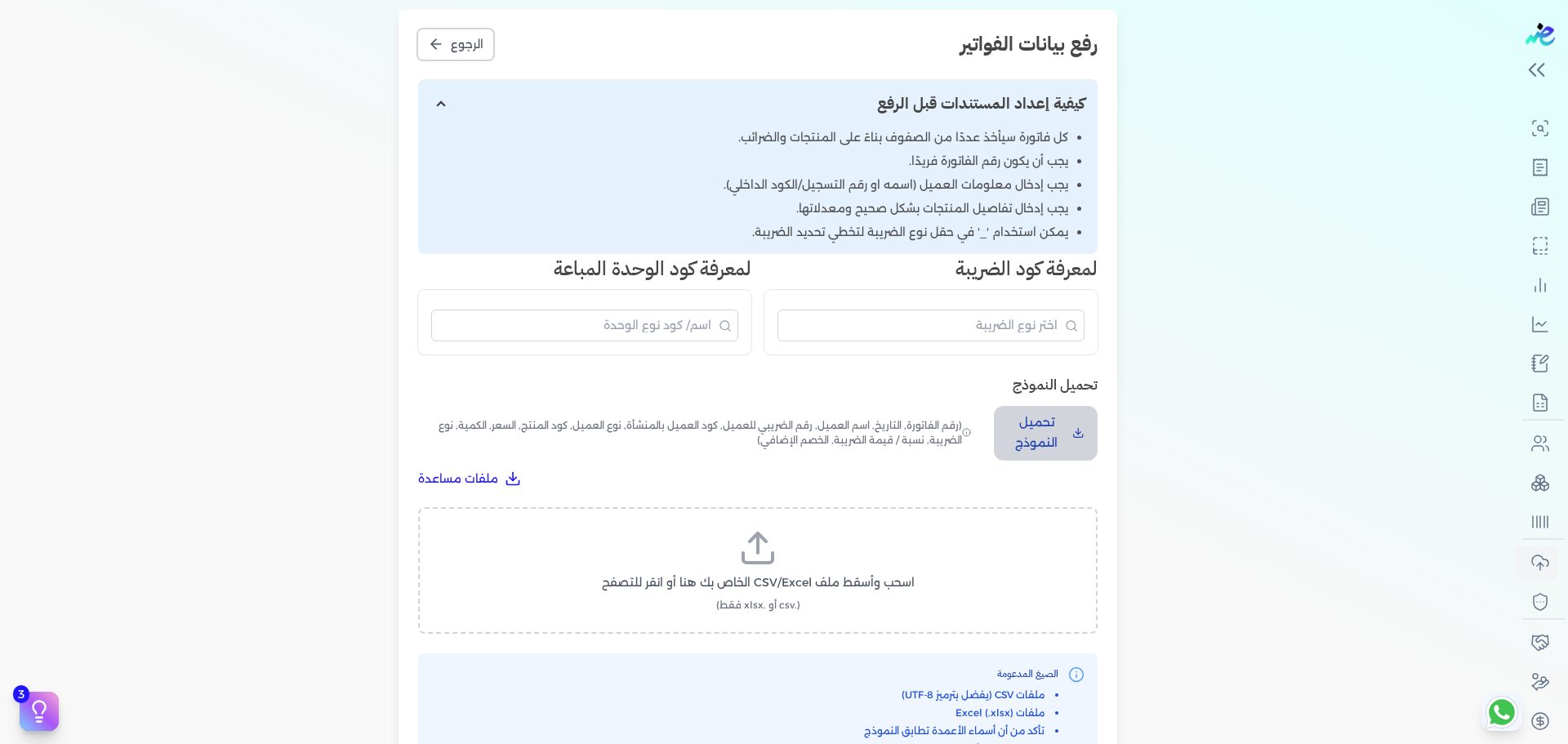
scroll to position [205, 0]
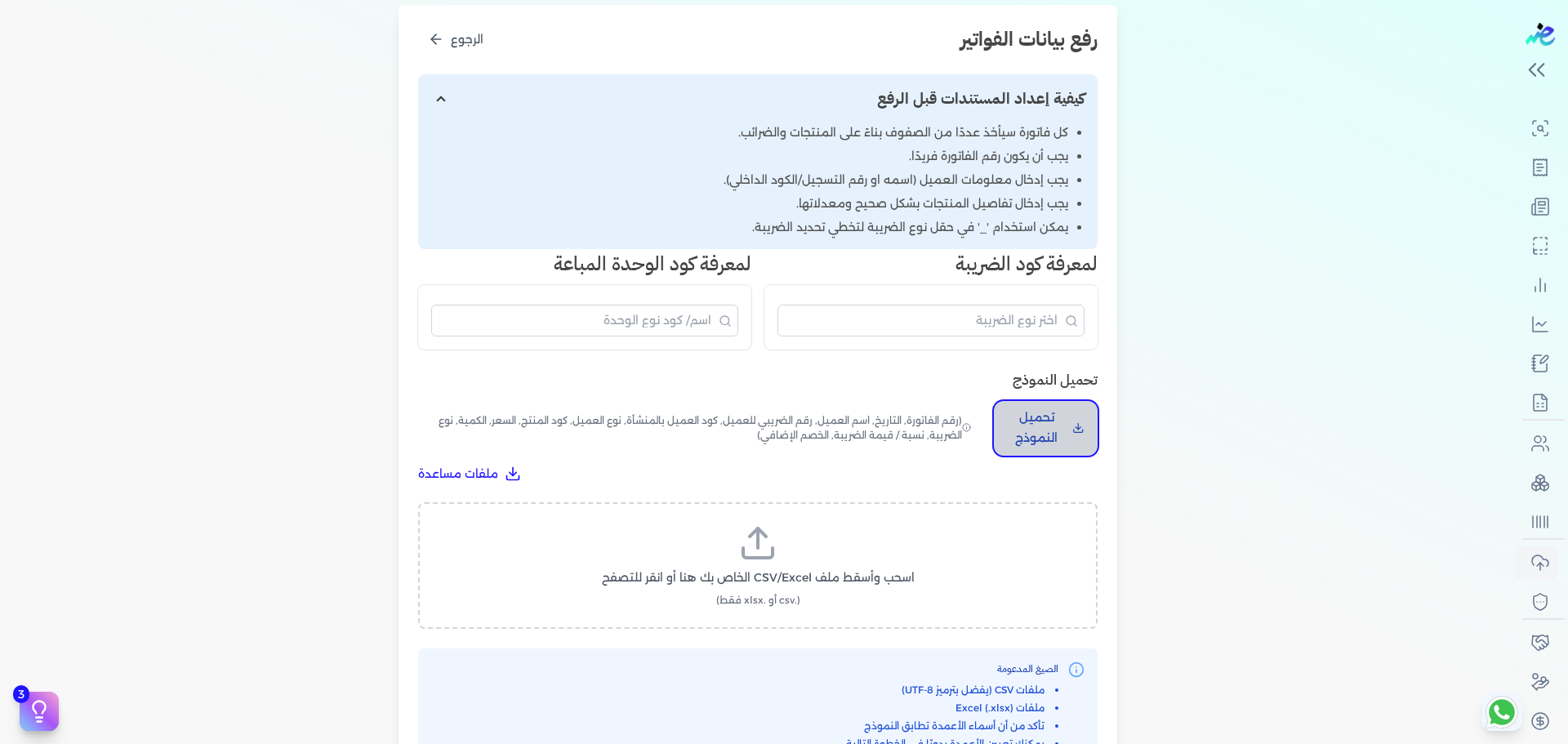
click at [1040, 430] on p "تحميل النموذج" at bounding box center [1036, 428] width 58 height 41
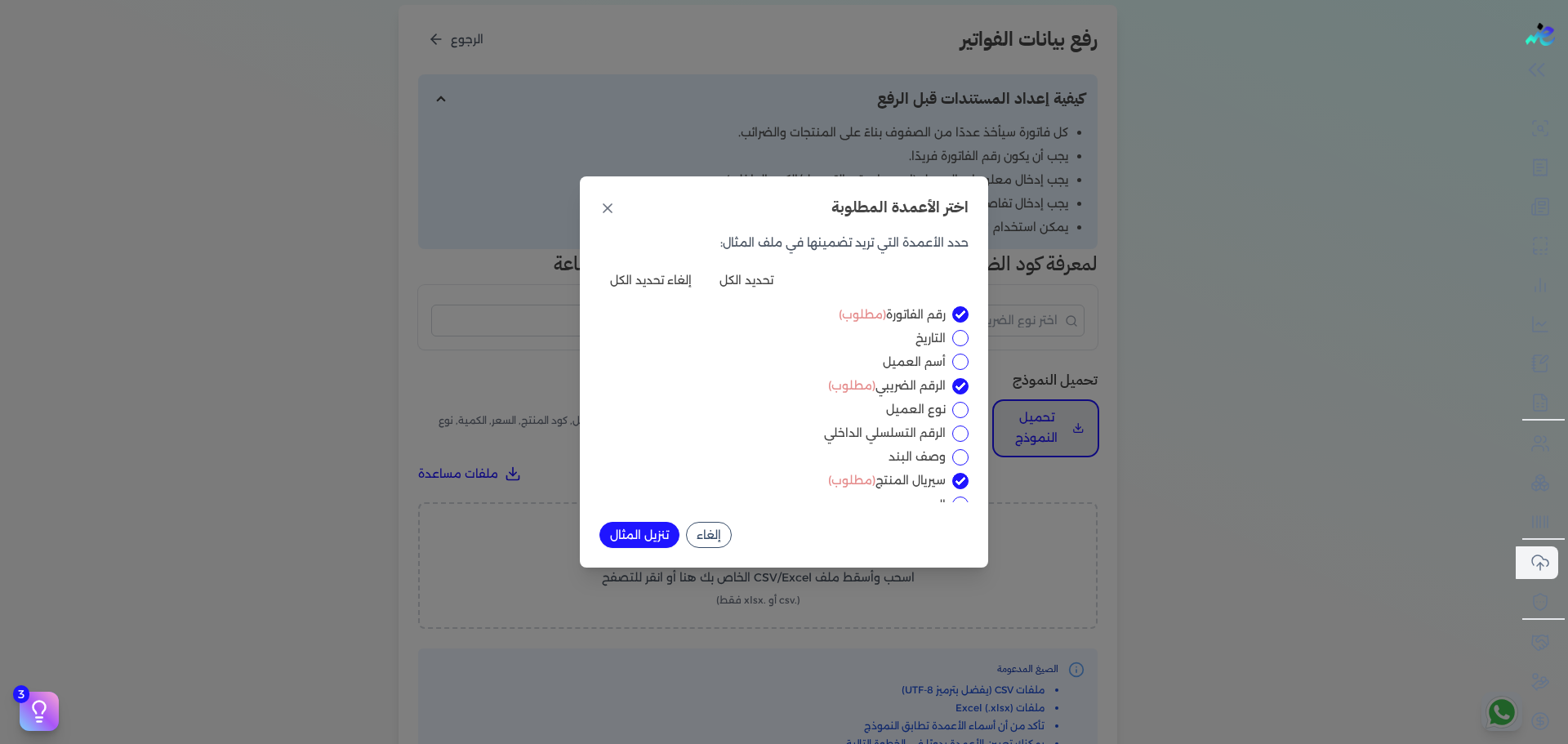
scroll to position [190, 0]
click at [961, 404] on input "خصم" at bounding box center [960, 409] width 16 height 16
checkbox input "true"
click at [957, 440] on input "خصم اضافي" at bounding box center [960, 433] width 16 height 16
checkbox input "true"
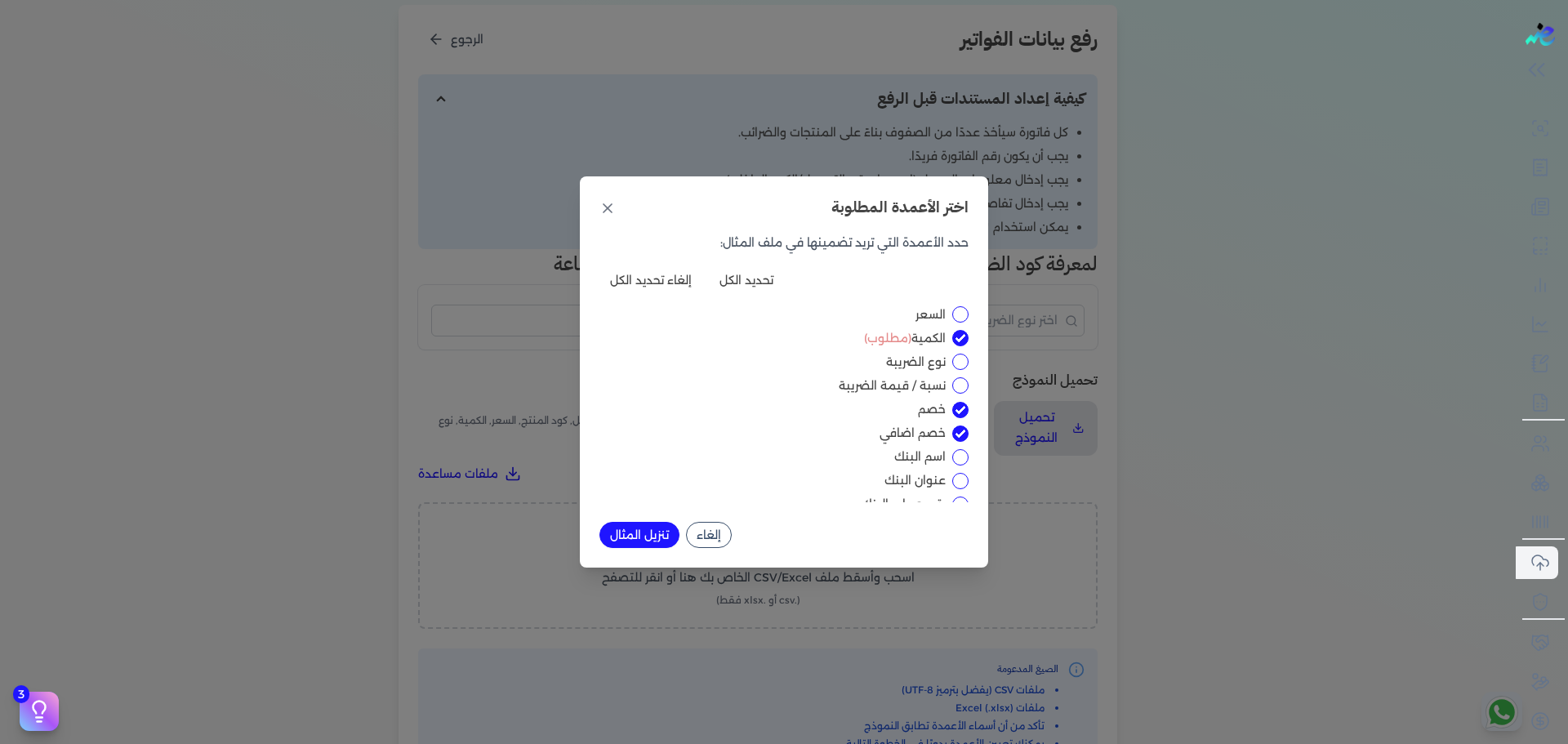
click at [960, 382] on input "نسبة / قيمة الضريبة" at bounding box center [960, 385] width 16 height 16
checkbox input "true"
click at [962, 371] on div "رقم الفاتورة (مطلوب) التاريخ أسم العميل الرقم الضريبي (مطلوب) نوع العميل الرقم …" at bounding box center [784, 405] width 370 height 196
click at [962, 359] on input "نوع الضريبة" at bounding box center [960, 361] width 16 height 16
checkbox input "true"
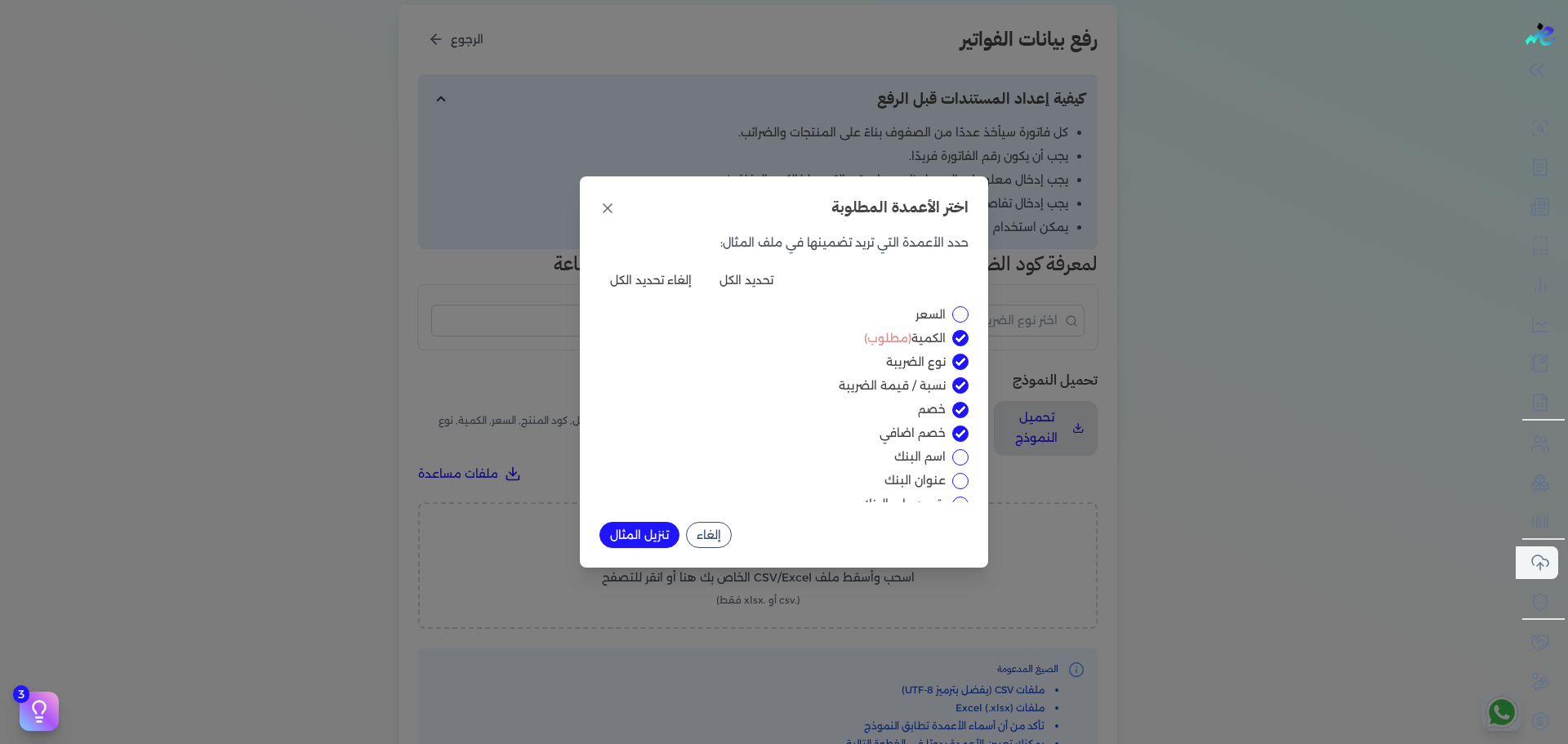
click at [636, 535] on button "تنزيل المثال" at bounding box center [639, 536] width 80 height 26
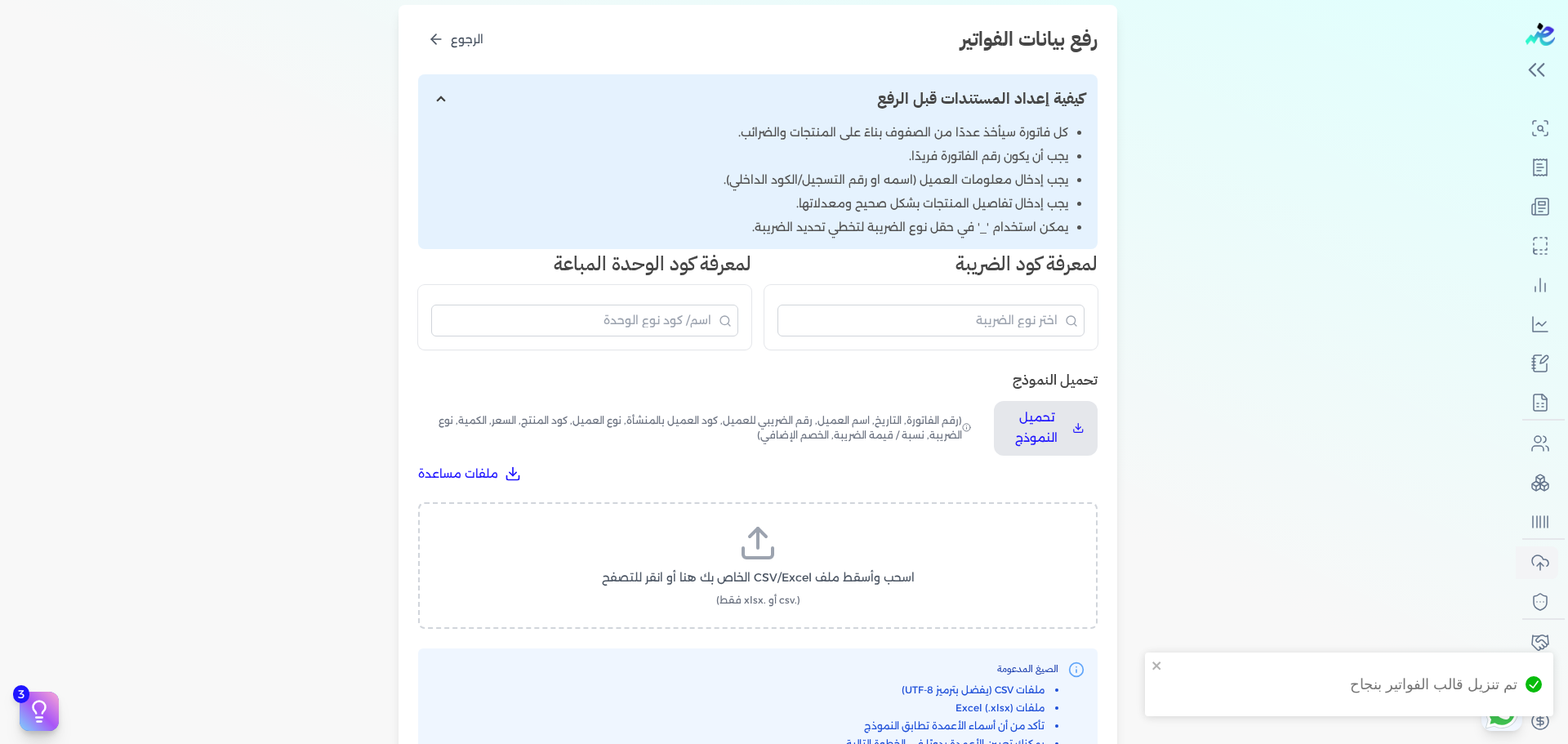
click at [756, 535] on polyline at bounding box center [757, 532] width 16 height 8
click at [0, 0] on input "اسحب وأسقط ملف CSV/Excel الخاص بك هنا أو انقر للتصفح (.csv أو .xlsx فقط)" at bounding box center [0, 0] width 0 height 0
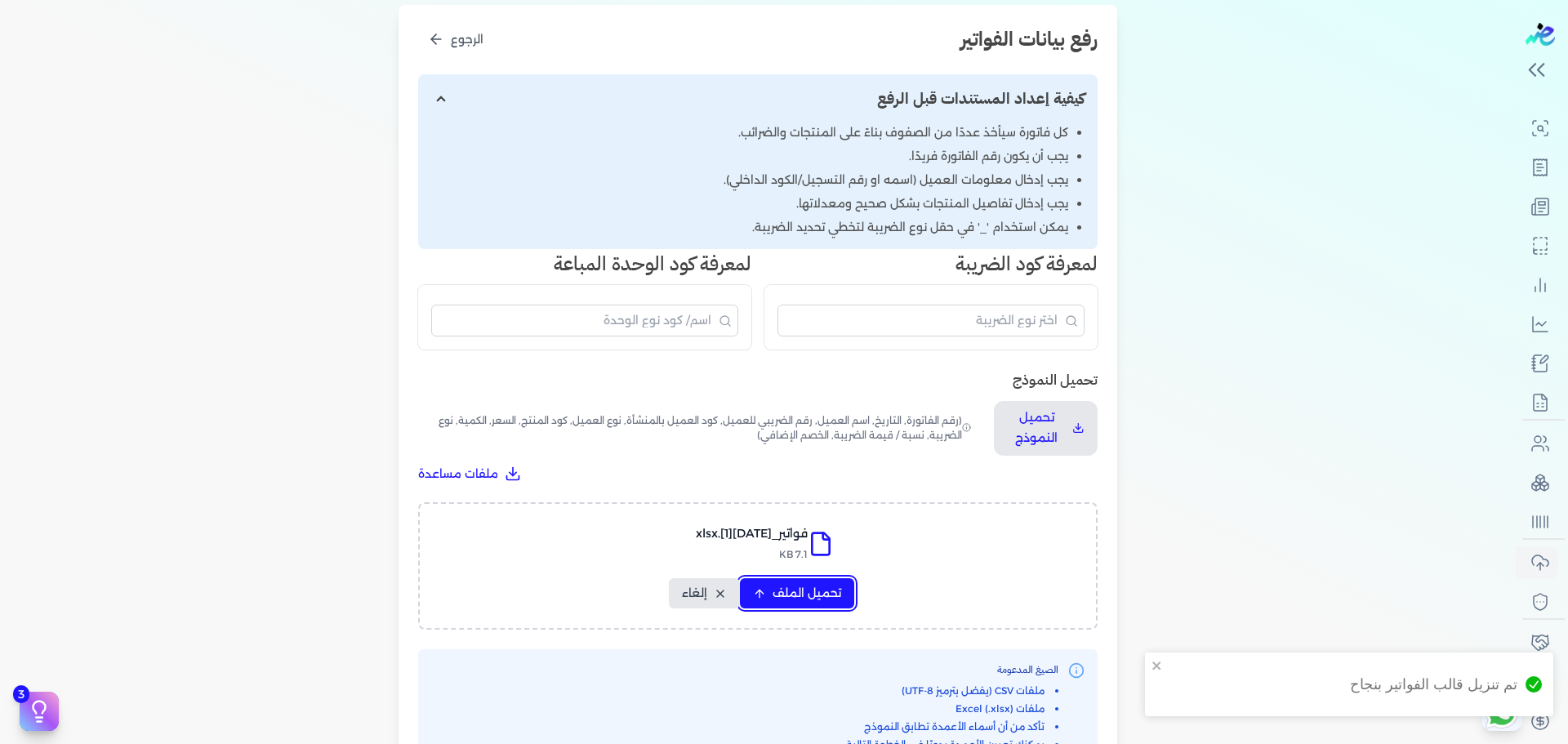
click at [803, 596] on span "تحميل الملف" at bounding box center [806, 593] width 69 height 17
select select "رقم الفاتورة"
select select "الرقم الضريبي"
select select "سيريال المنتج"
select select "الكمية"
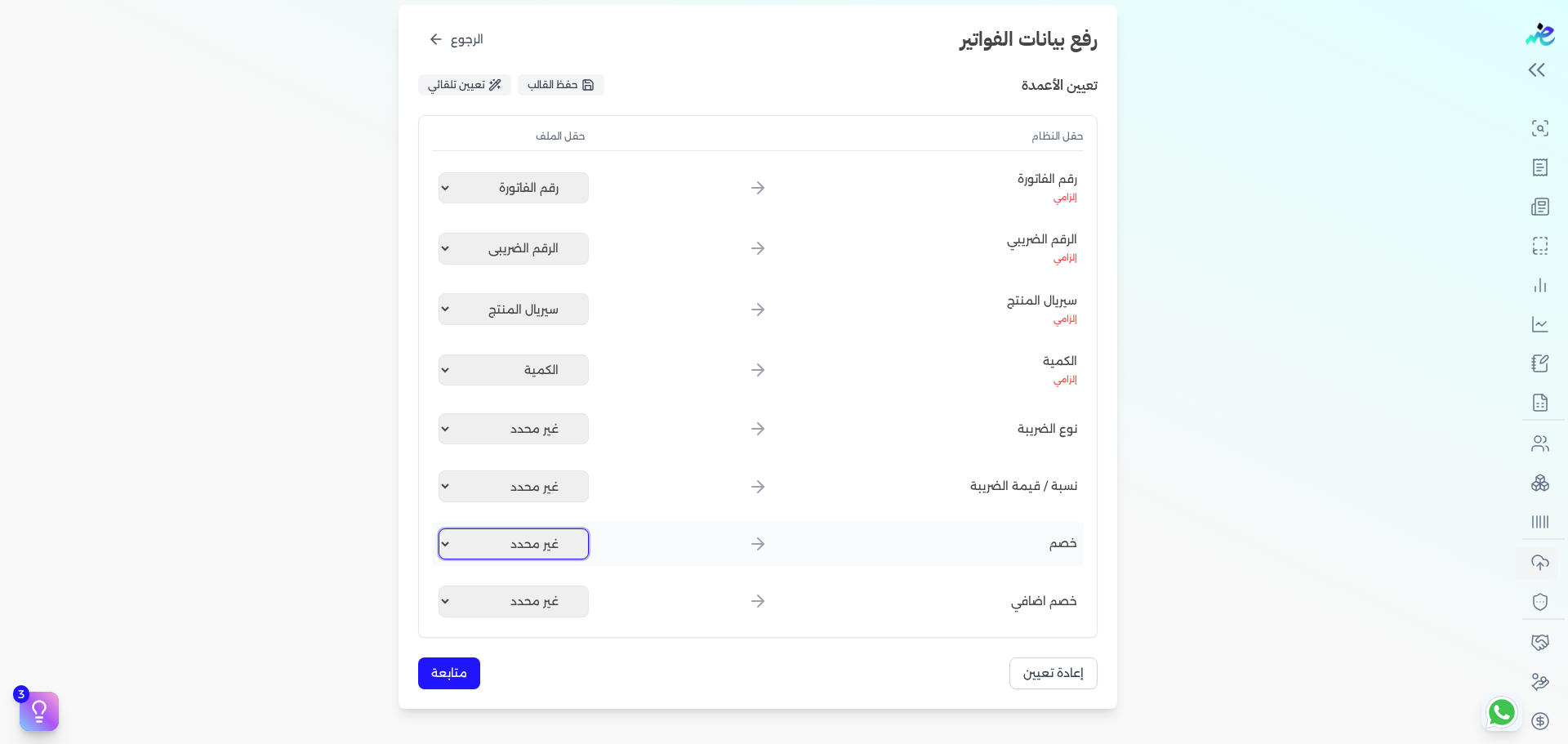
drag, startPoint x: 558, startPoint y: 537, endPoint x: 562, endPoint y: 544, distance: 8.1
click at [558, 537] on select "غير محدد رقم الفاتورة الرقم الضريبي الرقم التسلسلي الداخلي سيريال المنتج السعر …" at bounding box center [513, 543] width 150 height 31
click at [821, 600] on div at bounding box center [758, 601] width 313 height 20
click at [564, 608] on select "غير محدد رقم الفاتورة الرقم الضريبي الرقم التسلسلي الداخلي سيريال المنتج السعر …" at bounding box center [513, 601] width 150 height 31
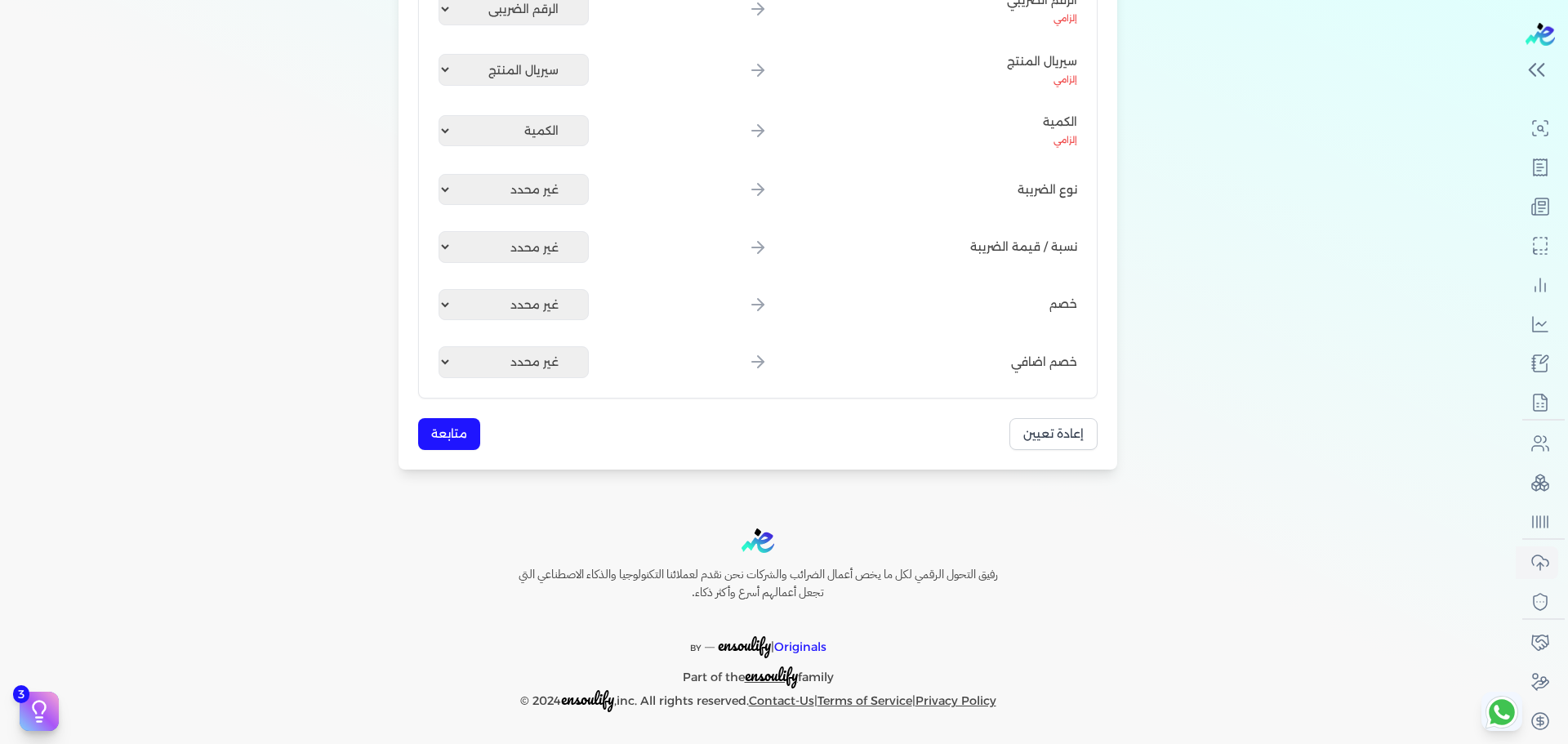
click at [1317, 431] on div "اختيار النوع رفع الملف 3 تعيين الأعمدة 4 مراجعة ومعالجة رفع بيانات الفواتير الر…" at bounding box center [758, 58] width 1516 height 874
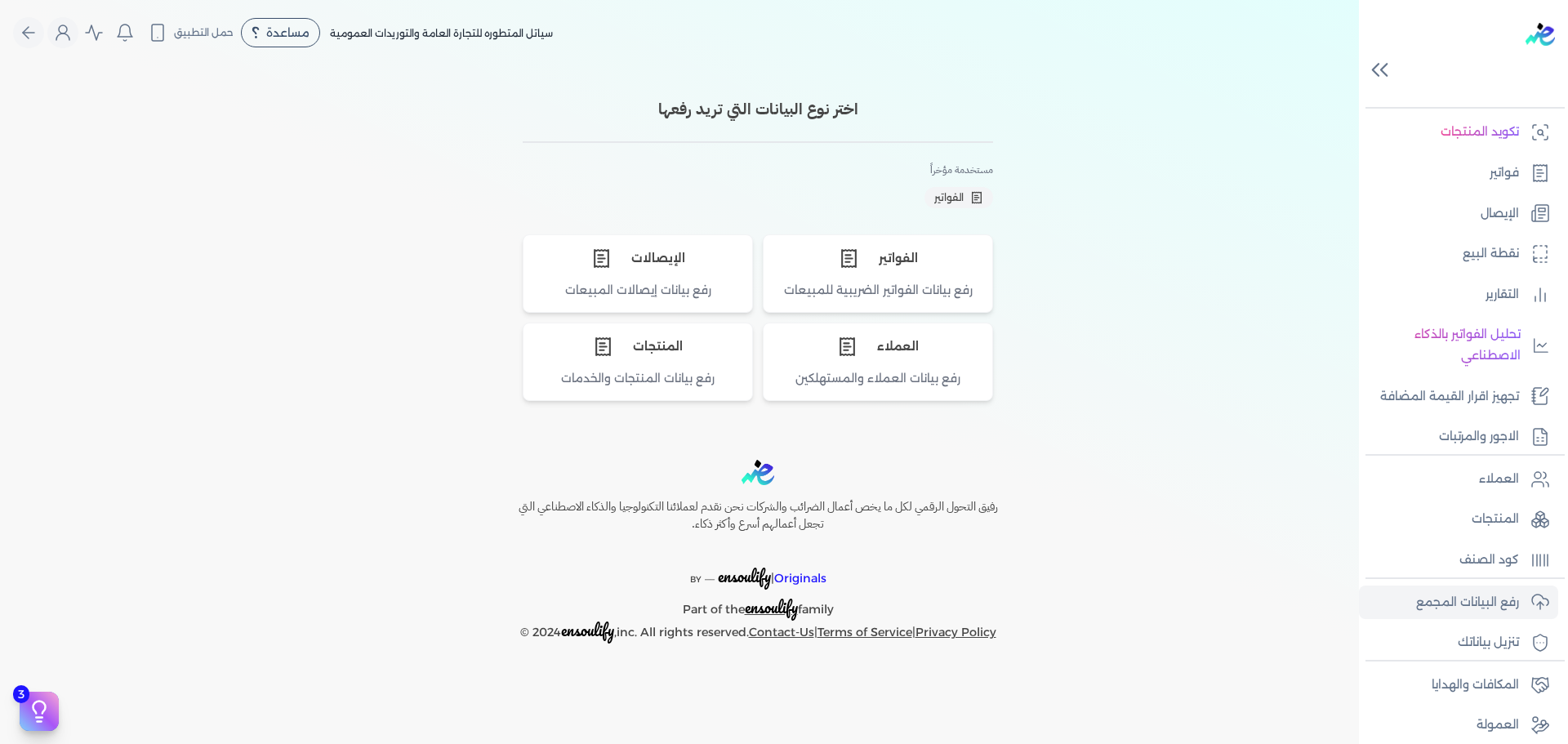
scroll to position [129, 0]
click at [1380, 75] on icon at bounding box center [1379, 70] width 28 height 28
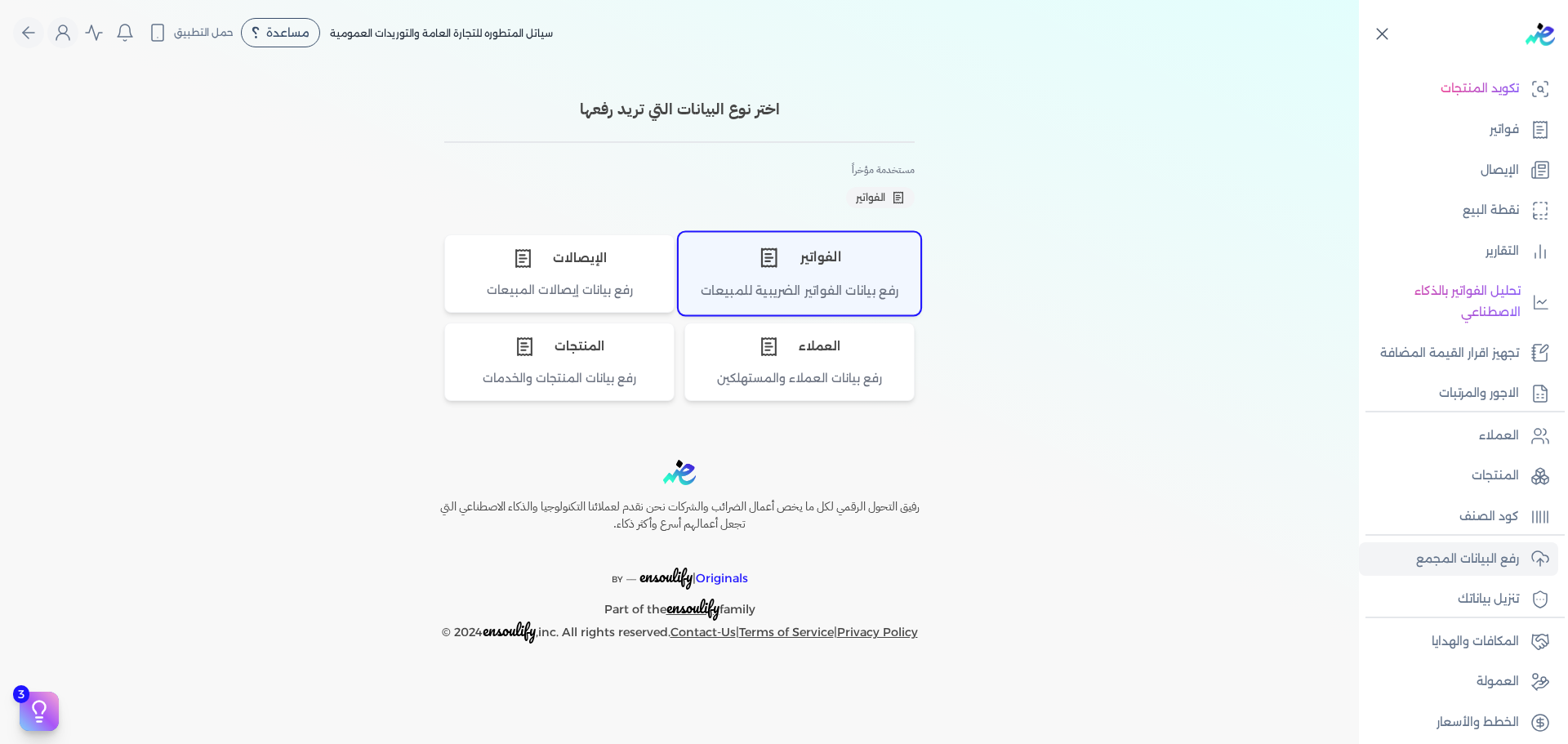
click at [873, 284] on div "رفع بيانات الفواتير الضريبية للمبيعات" at bounding box center [800, 298] width 240 height 32
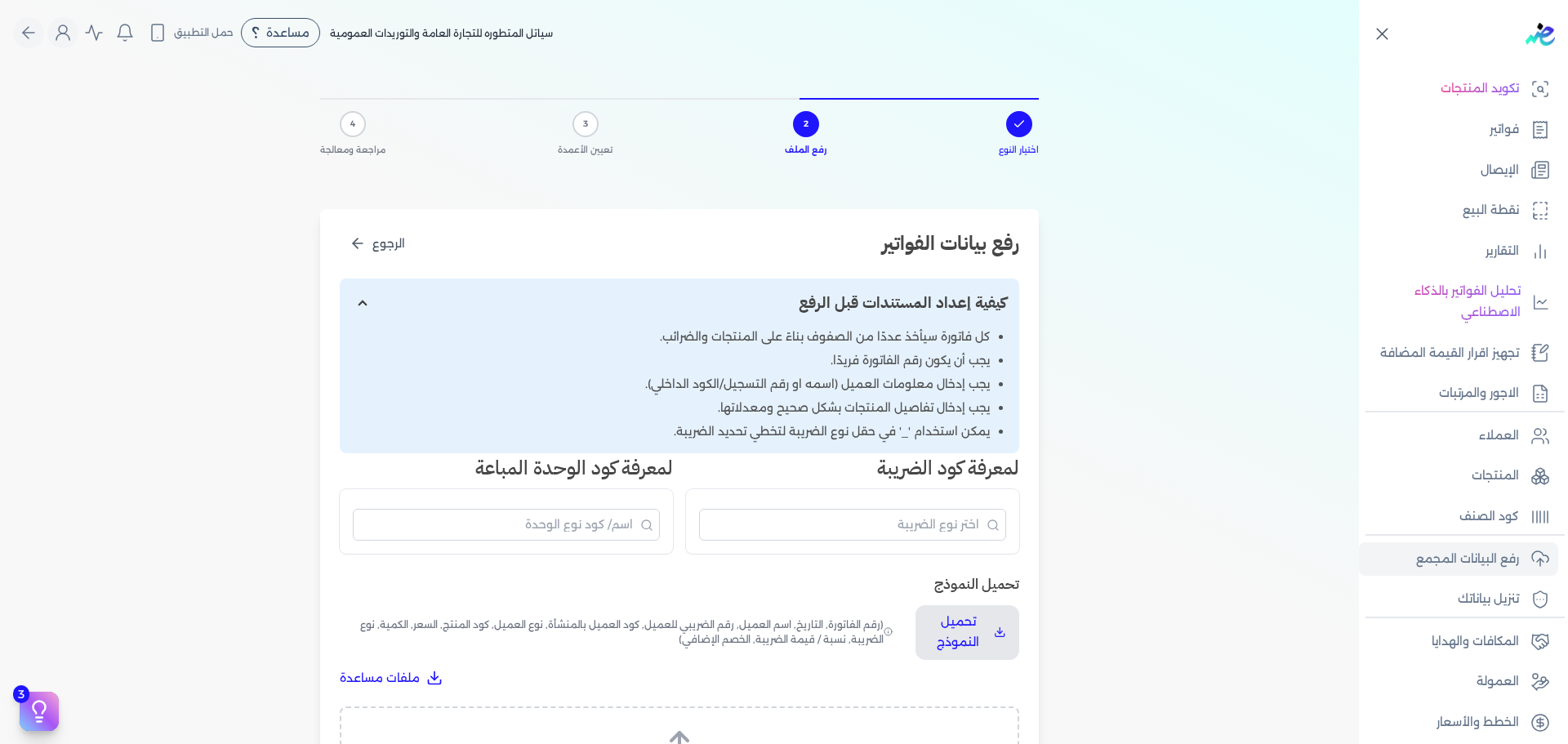
click at [858, 296] on input "إظهار/إخفاء التعليمات" at bounding box center [679, 303] width 680 height 50
checkbox input "false"
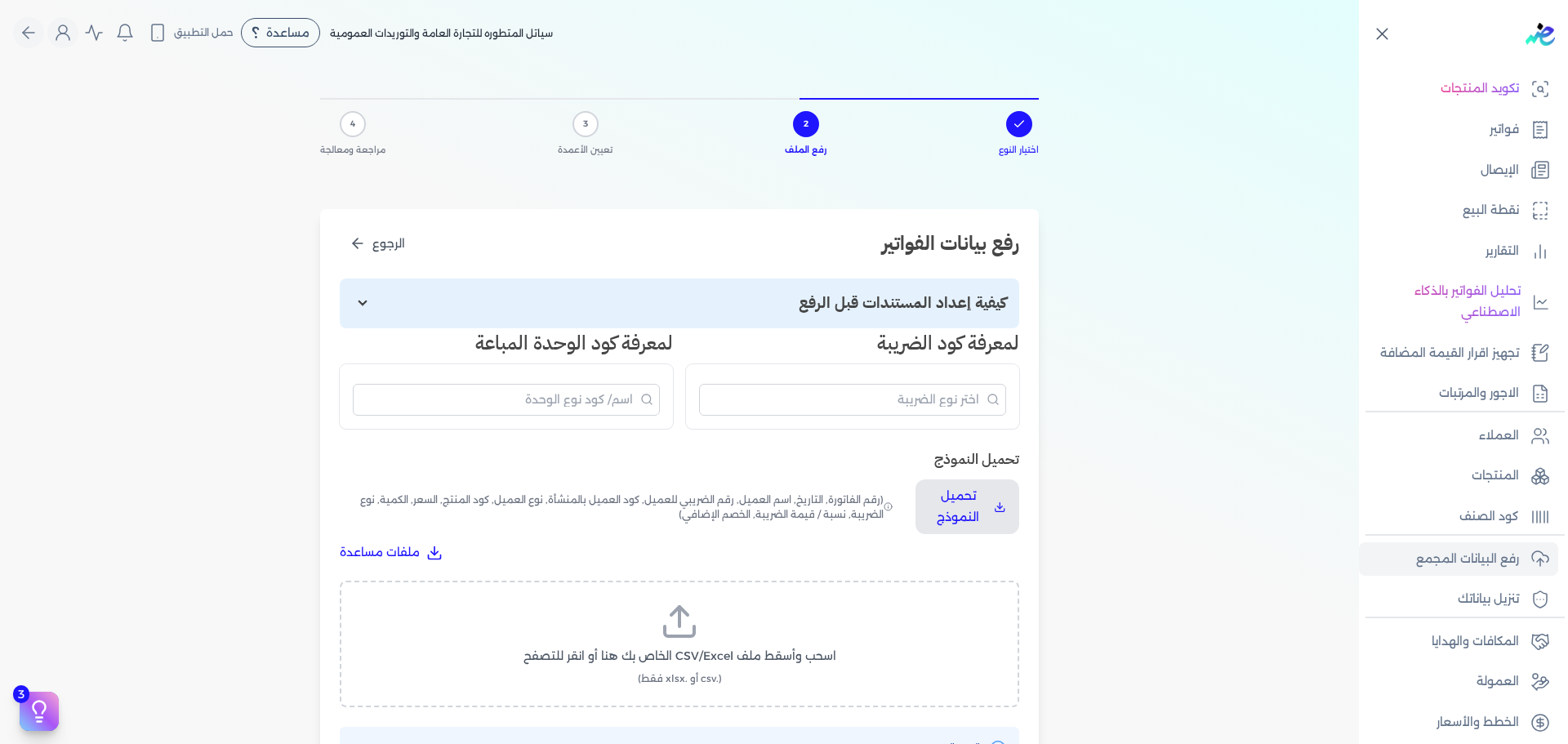
scroll to position [190, 0]
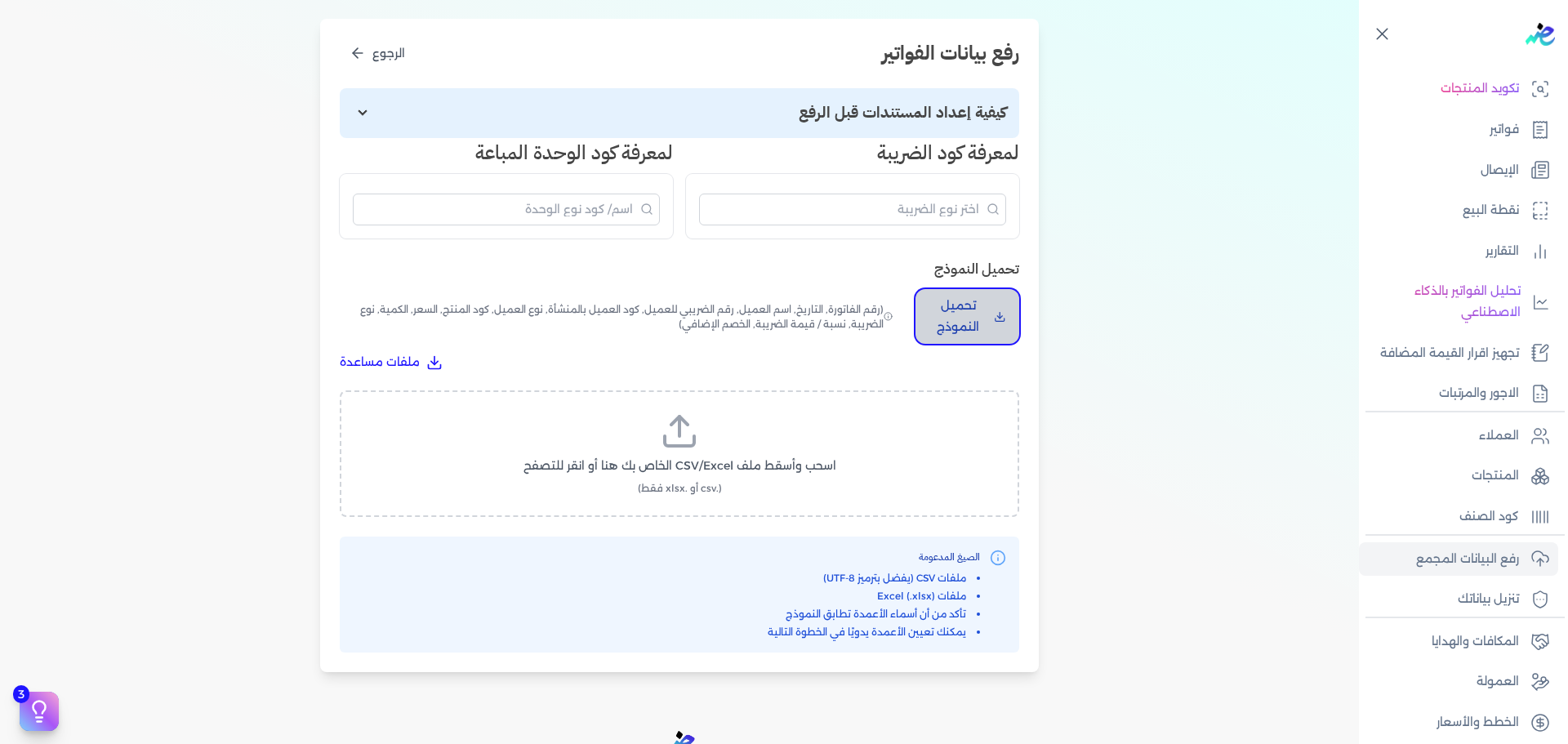
click at [998, 322] on icon "تحميل النموذج" at bounding box center [999, 316] width 12 height 16
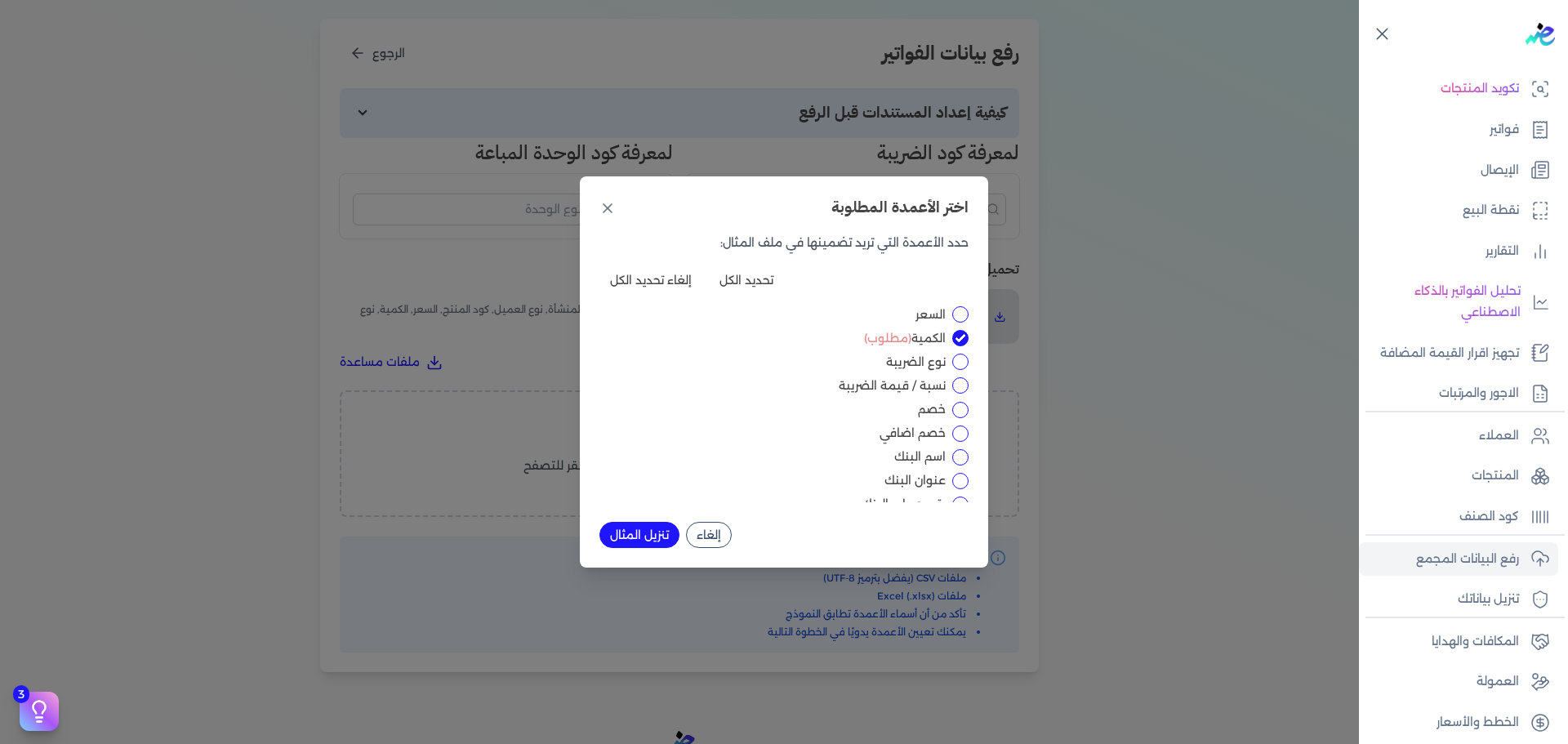
click at [964, 406] on input "خصم" at bounding box center [960, 409] width 16 height 16
checkbox input "true"
click at [958, 432] on input "خصم اضافي" at bounding box center [960, 433] width 16 height 16
checkbox input "true"
click at [955, 387] on input "نسبة / قيمة الضريبة" at bounding box center [960, 385] width 16 height 16
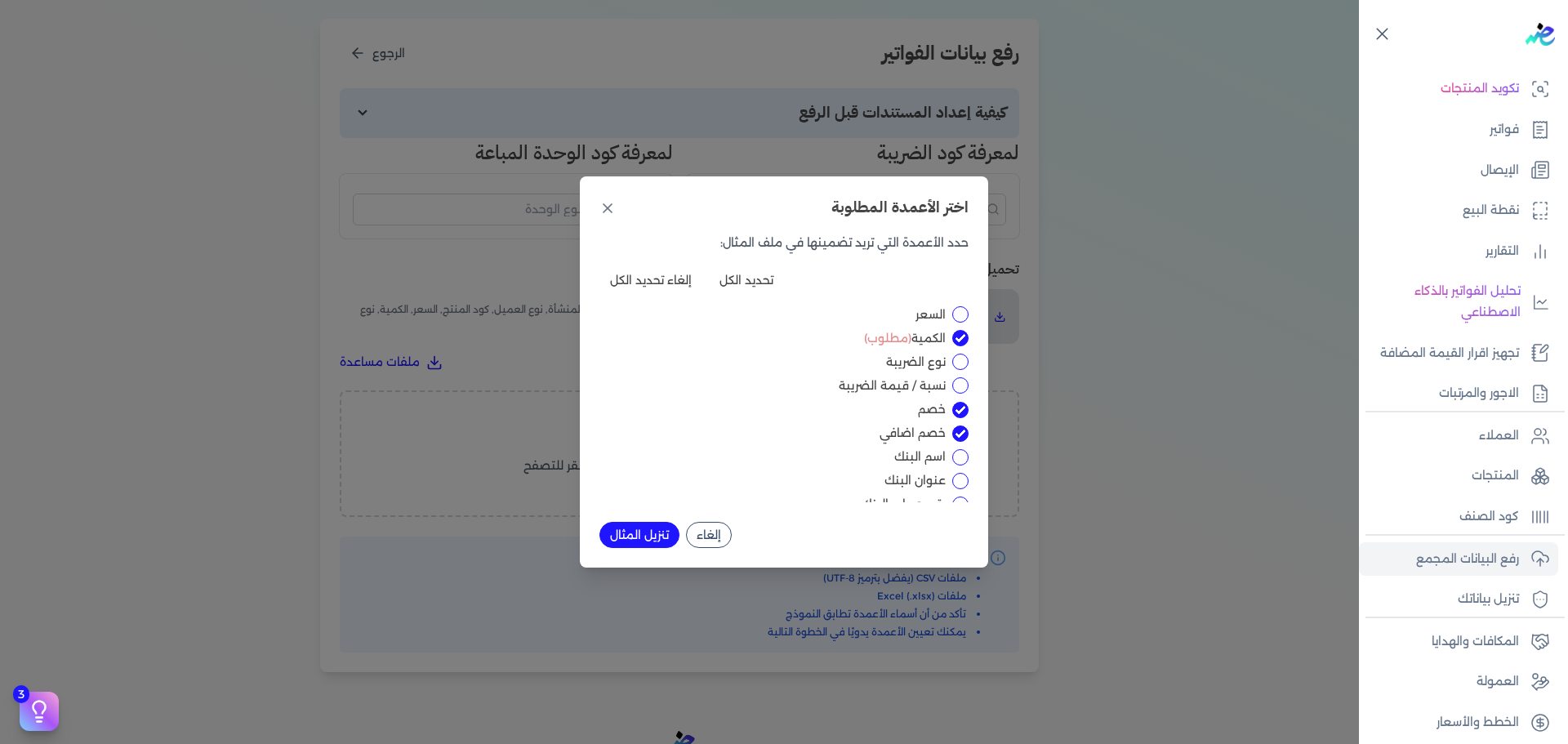
checkbox input "true"
click at [955, 357] on input "نوع الضريبة" at bounding box center [960, 361] width 16 height 16
checkbox input "true"
click at [949, 330] on div "السعر" at bounding box center [784, 339] width 370 height 17
click at [954, 310] on input "السعر" at bounding box center [960, 314] width 16 height 16
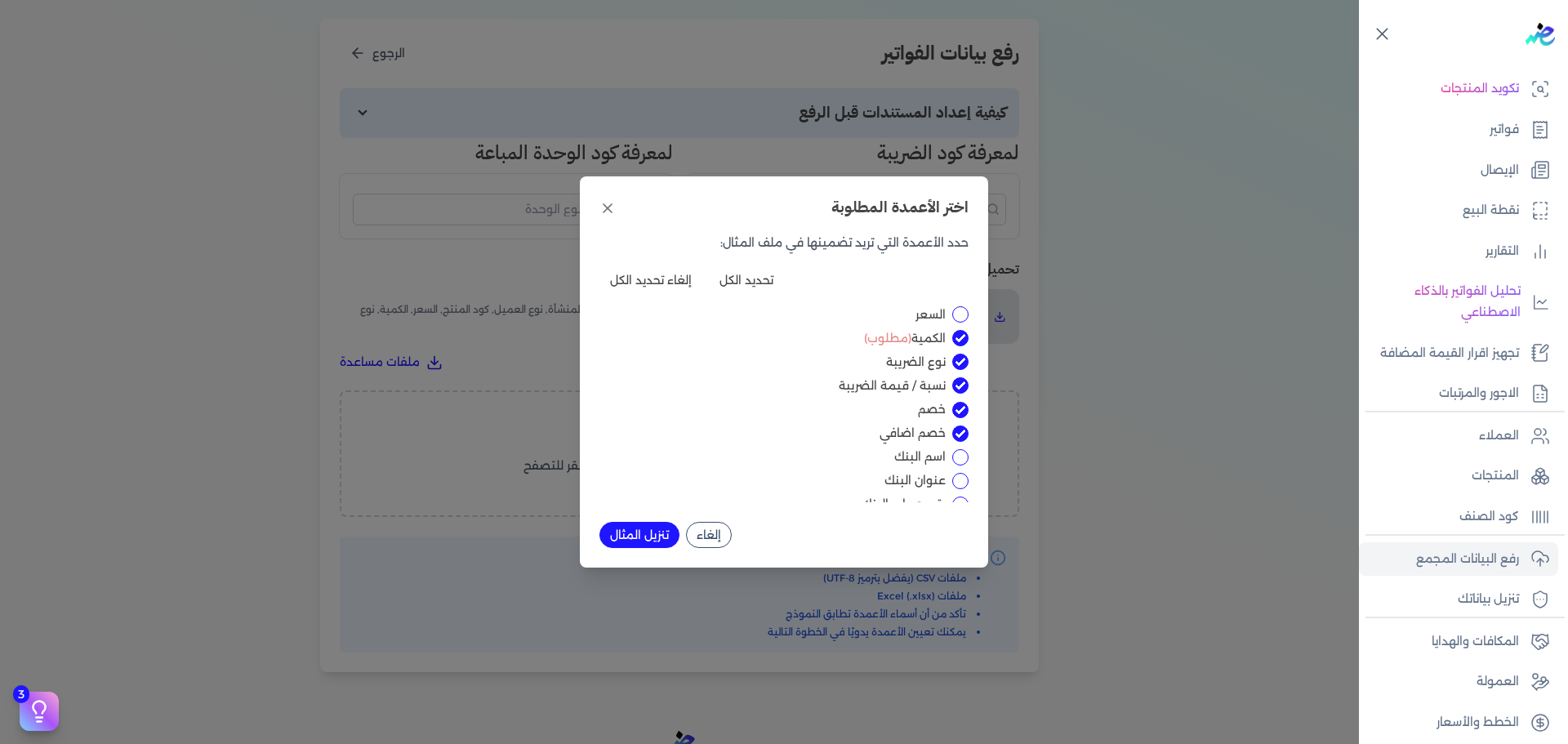
checkbox input "true"
click at [646, 532] on button "تنزيل المثال" at bounding box center [639, 536] width 80 height 26
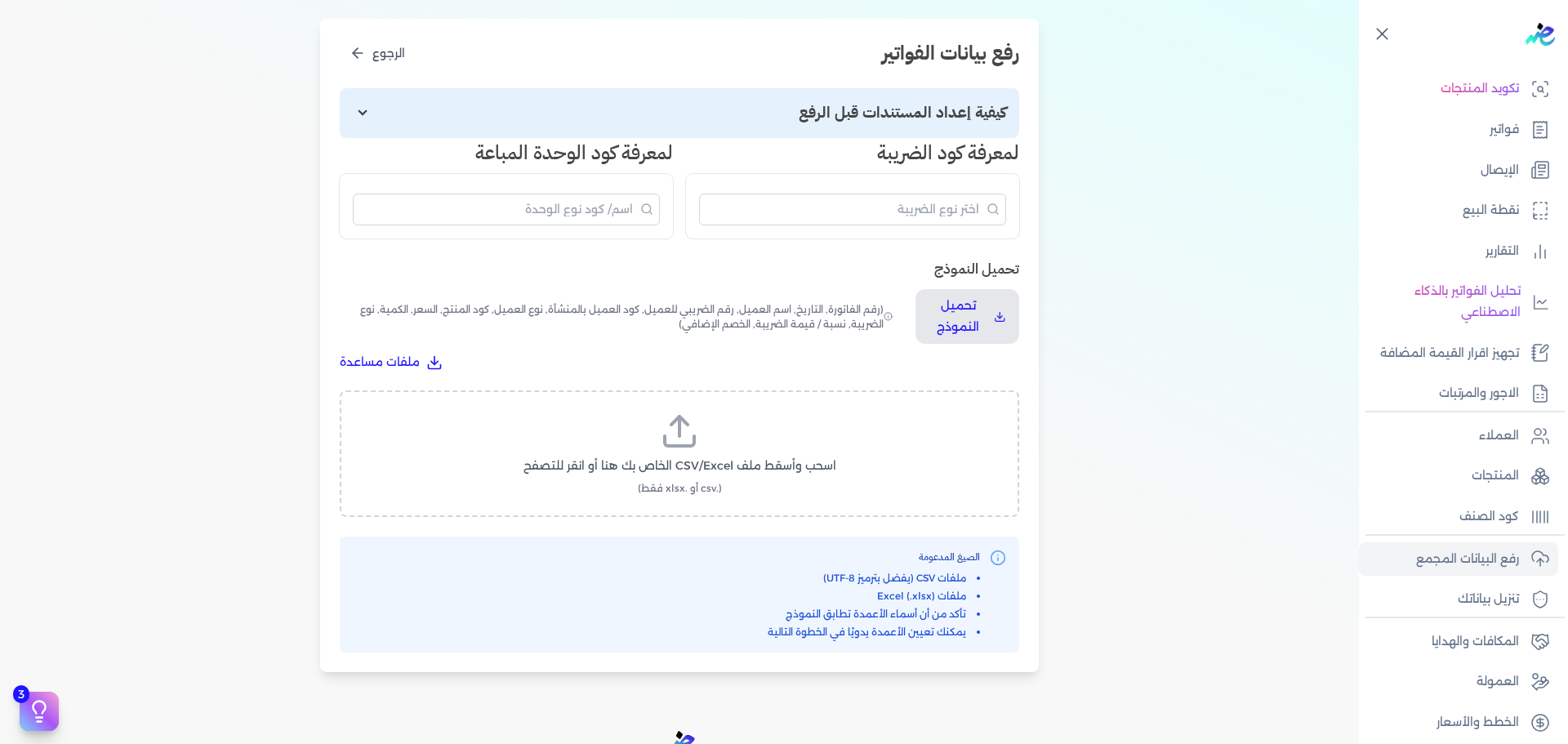
click at [664, 442] on icon at bounding box center [680, 432] width 40 height 40
click at [0, 0] on input "اسحب وأسقط ملف CSV/Excel الخاص بك هنا أو انقر للتصفح (.csv أو .xlsx فقط)" at bounding box center [0, 0] width 0 height 0
click at [694, 446] on icon at bounding box center [679, 441] width 29 height 9
click at [0, 0] on input "اسحب وأسقط ملف CSV/Excel الخاص بك هنا أو انقر للتصفح (.csv أو .xlsx فقط)" at bounding box center [0, 0] width 0 height 0
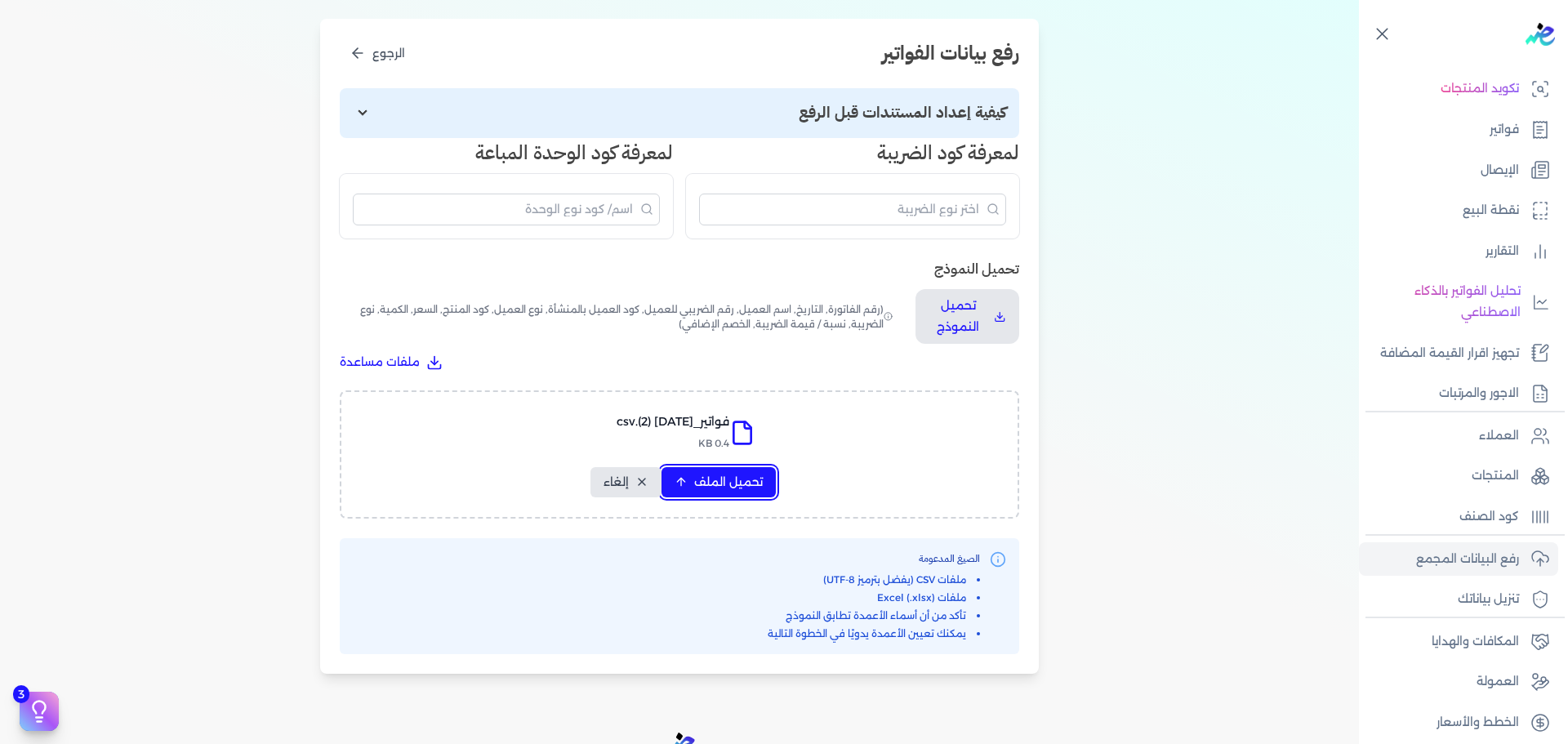
click at [745, 478] on span "تحميل الملف" at bounding box center [728, 482] width 69 height 17
select select "رقم الفاتورة"
select select "الرقم الضريبي"
select select "سيريال المنتج"
select select "السعر"
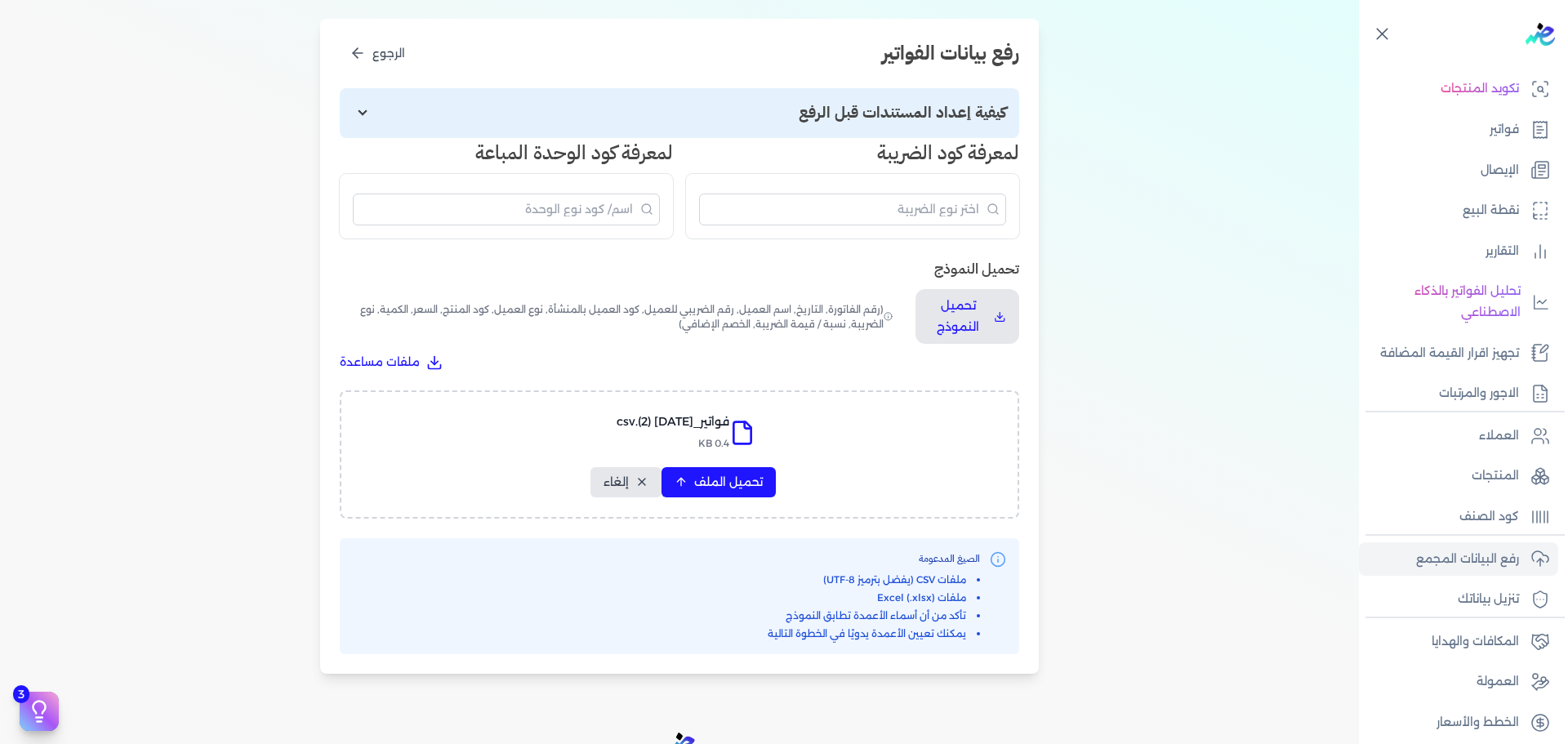
select select "الكمية"
select select "نوع الضريبة"
select select "نسبة / قيمة الضريبة"
select select "خصم"
select select "خصم اضافي"
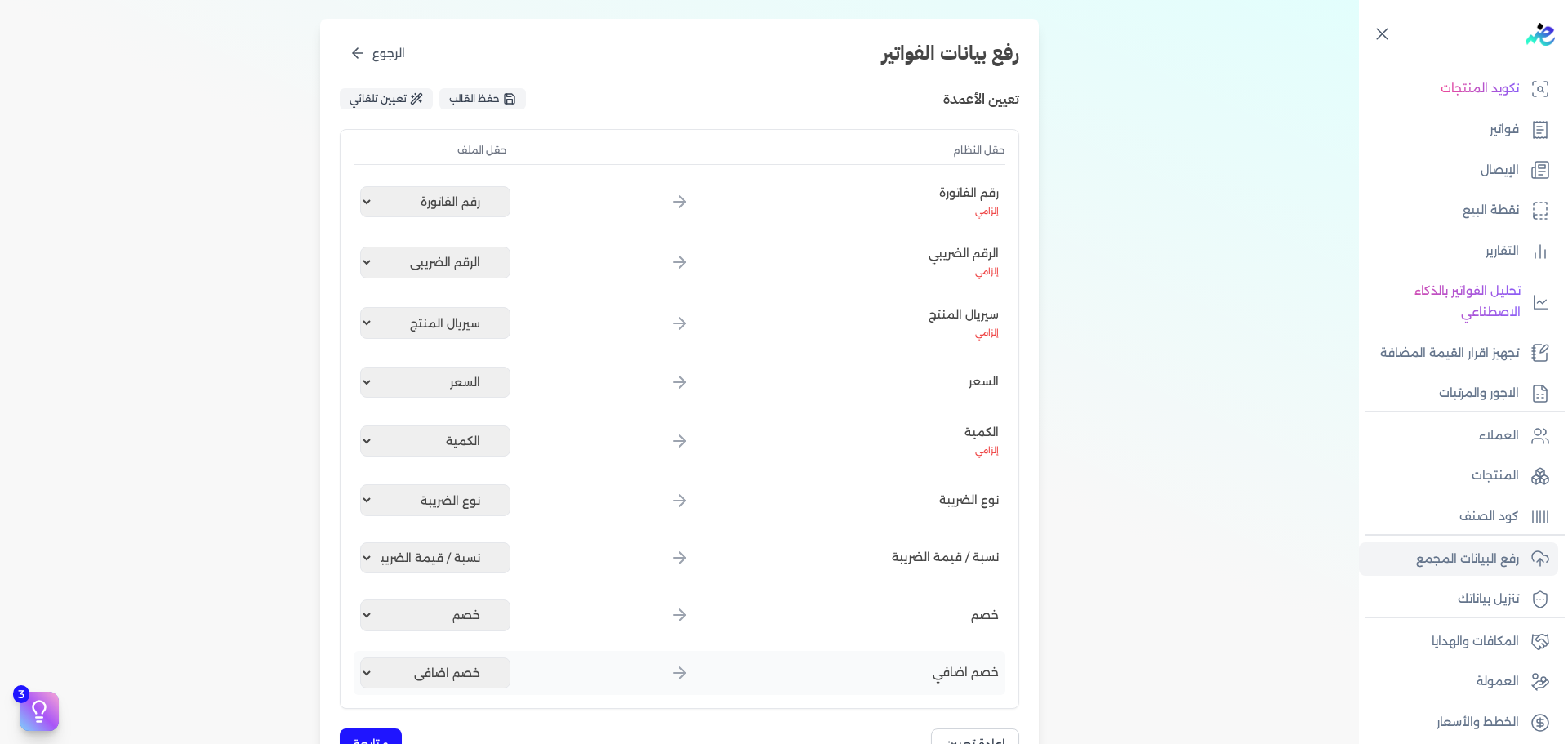
scroll to position [382, 0]
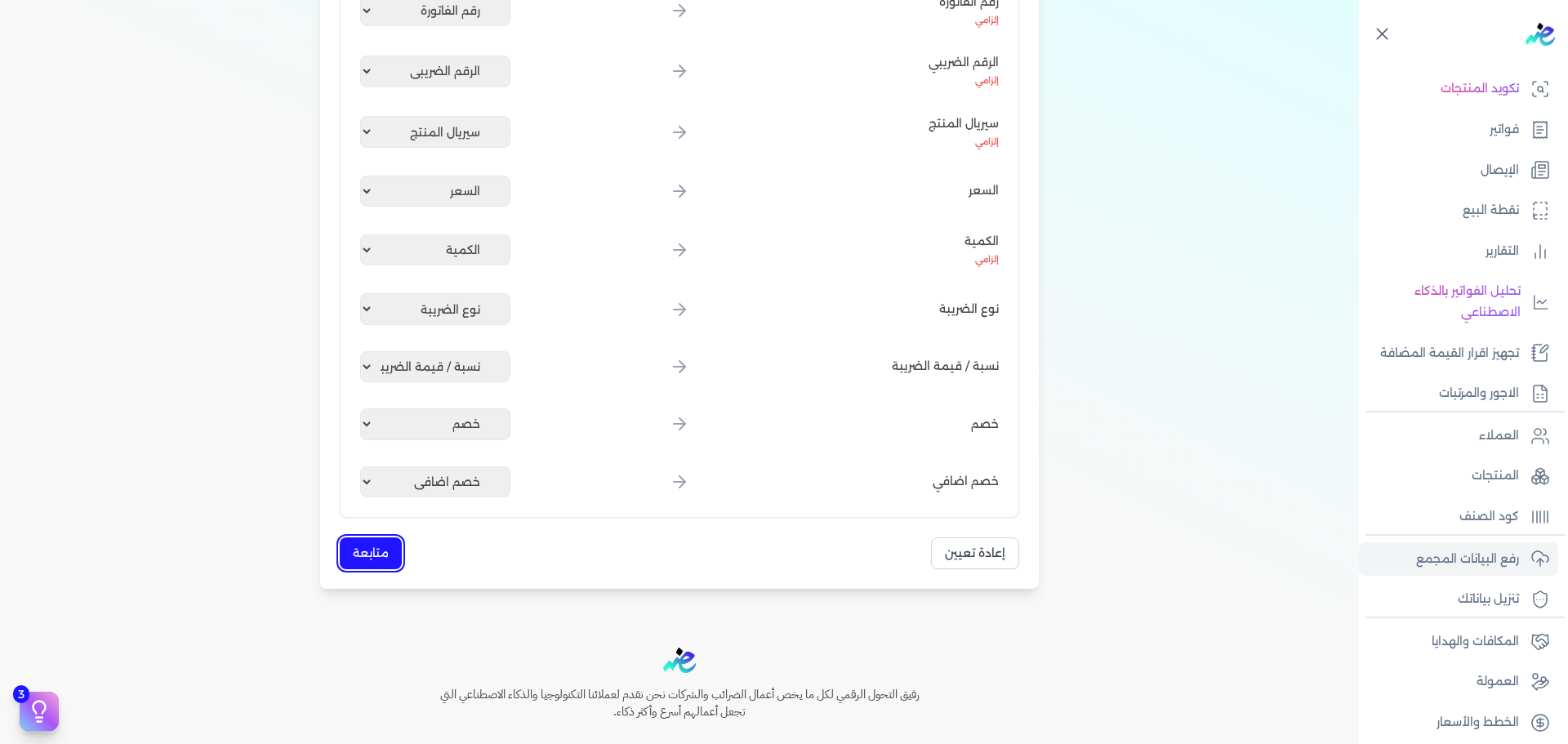
click at [378, 550] on button "متابعة" at bounding box center [371, 554] width 62 height 32
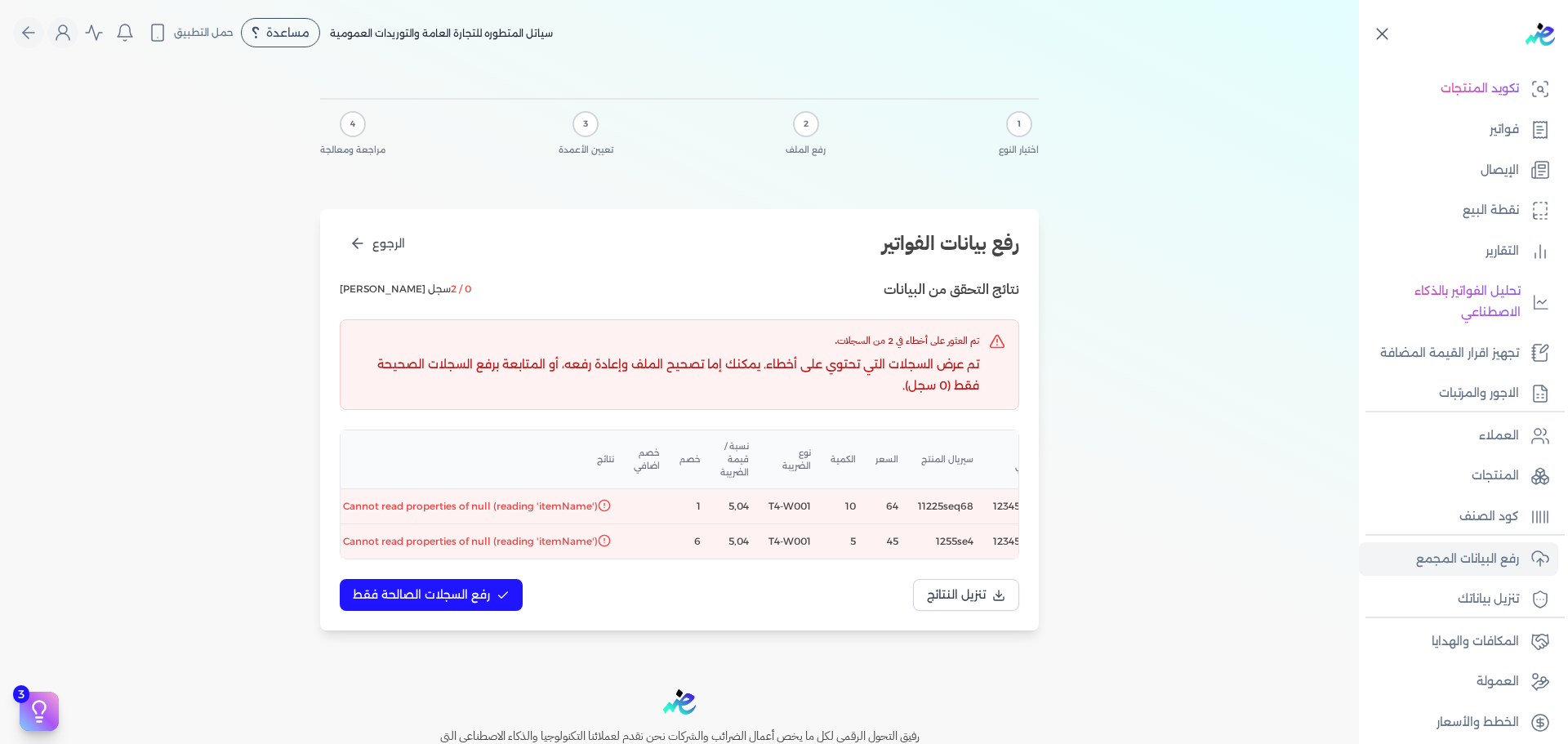
scroll to position [0, 0]
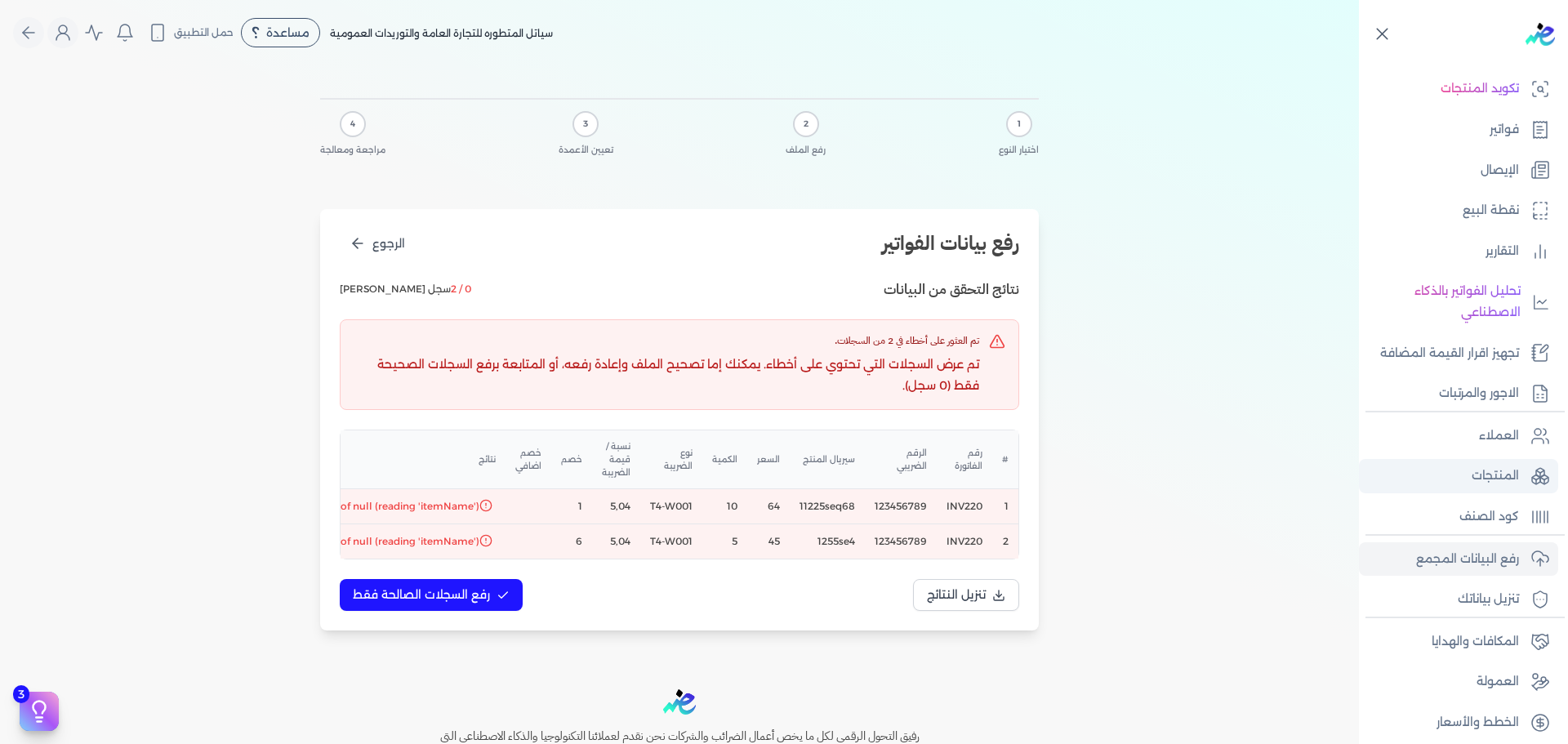
click at [1511, 473] on p "المنتجات" at bounding box center [1495, 476] width 47 height 22
click at [1502, 437] on p "العملاء" at bounding box center [1499, 436] width 40 height 22
click at [356, 232] on button "الرجوع" at bounding box center [377, 244] width 75 height 30
select select "رقم الفاتورة"
select select "الرقم الضريبي"
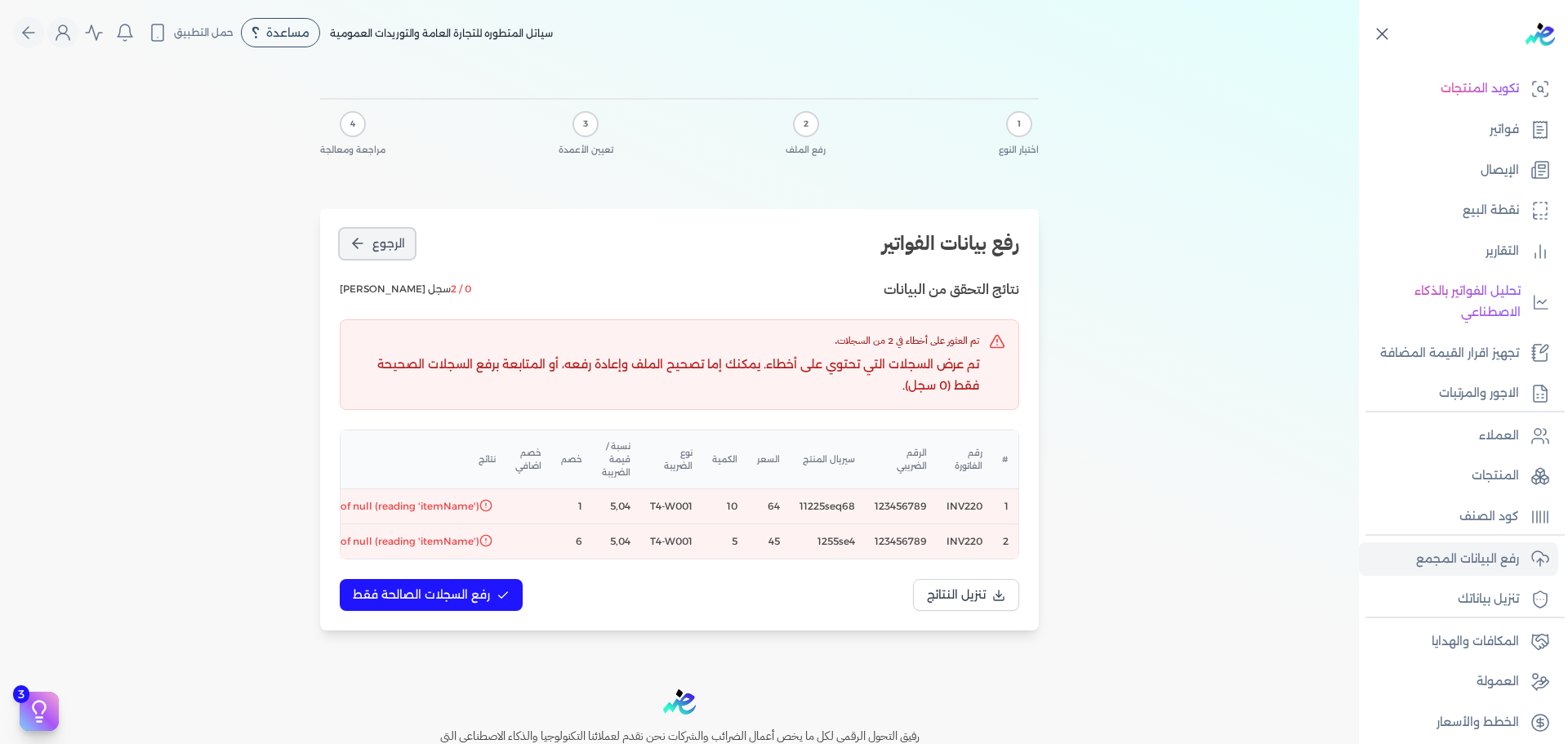
select select "سيريال المنتج"
select select "السعر"
select select "الكمية"
select select "نوع الضريبة"
select select "نسبة / قيمة الضريبة"
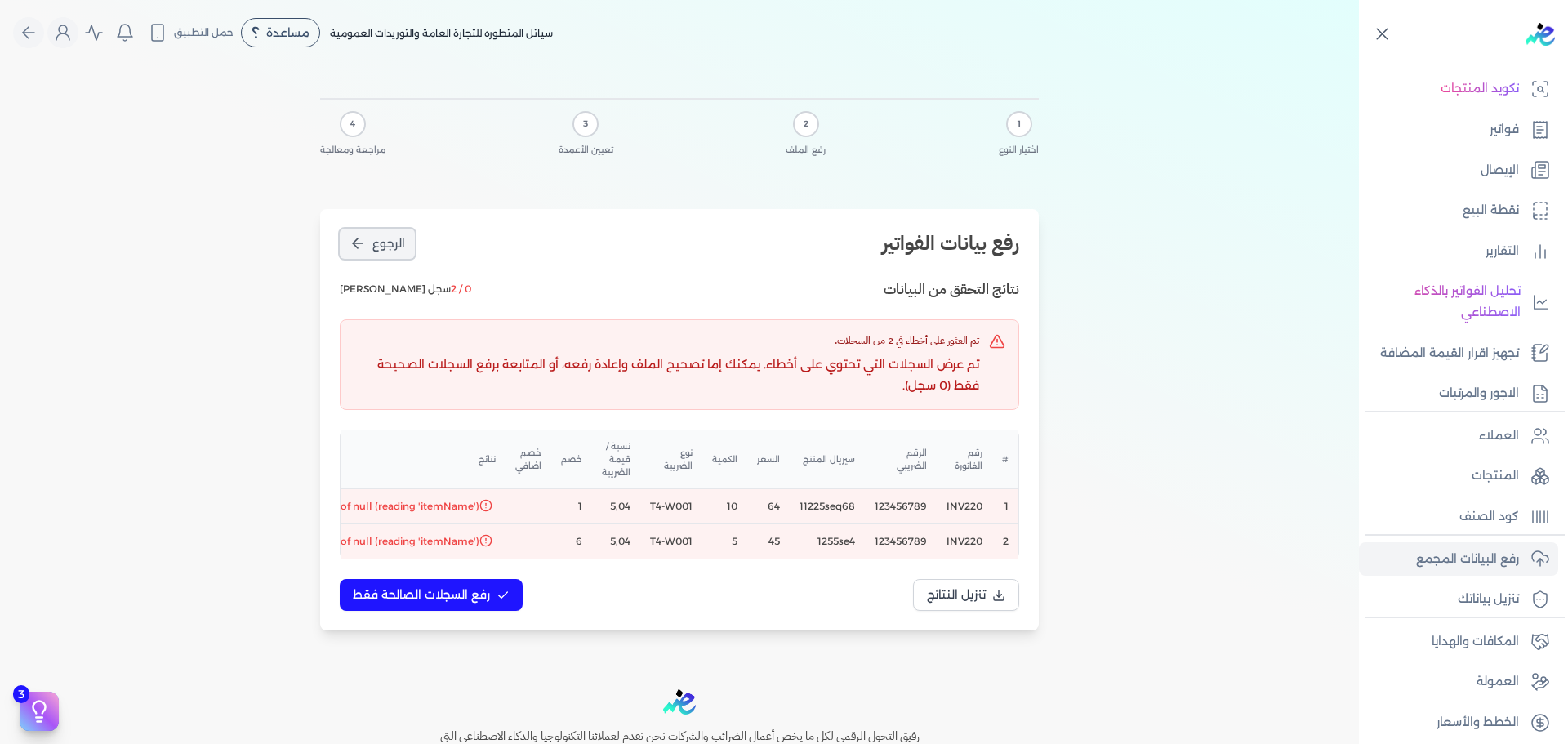
select select "خصم"
select select "خصم اضافي"
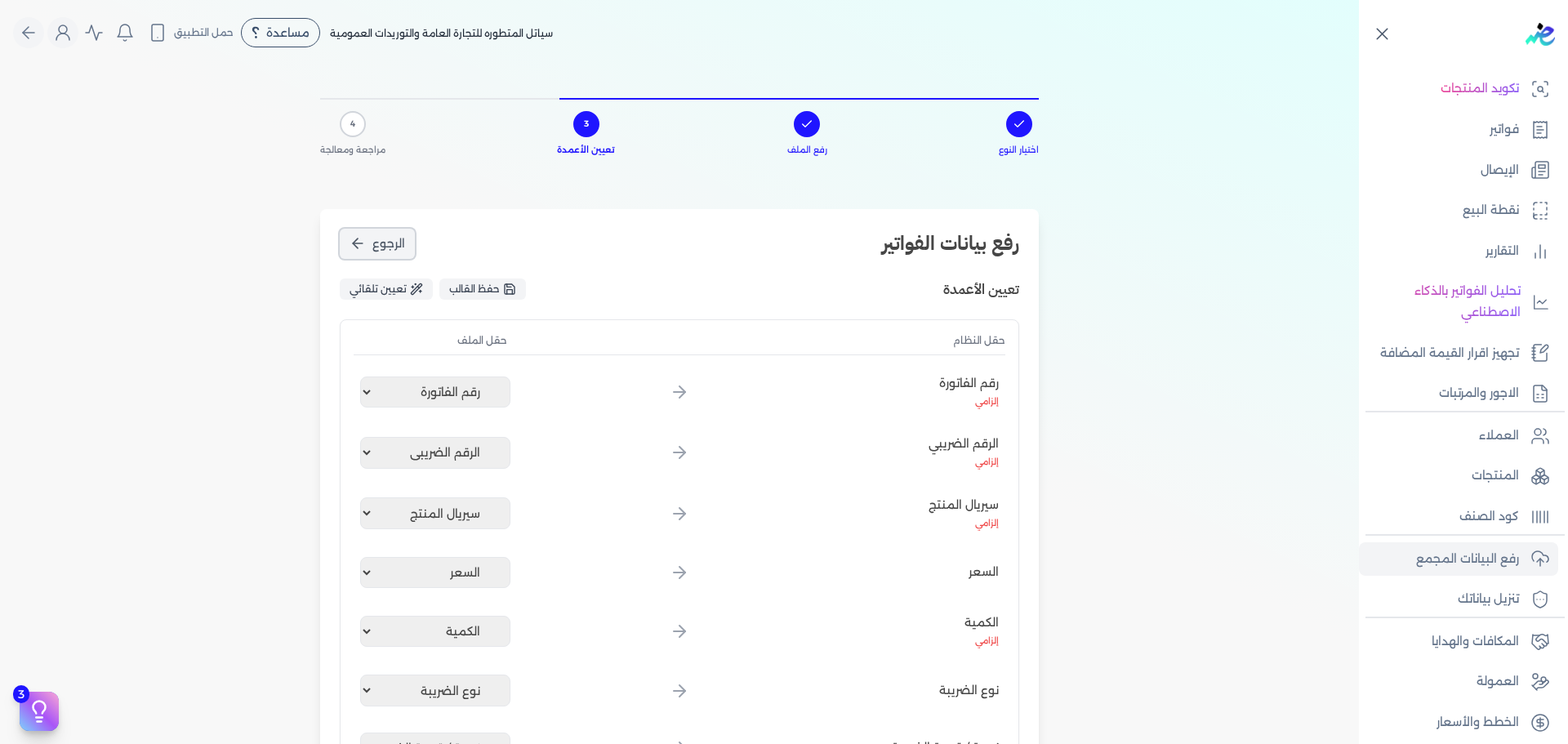
click at [356, 232] on button "الرجوع" at bounding box center [377, 244] width 75 height 30
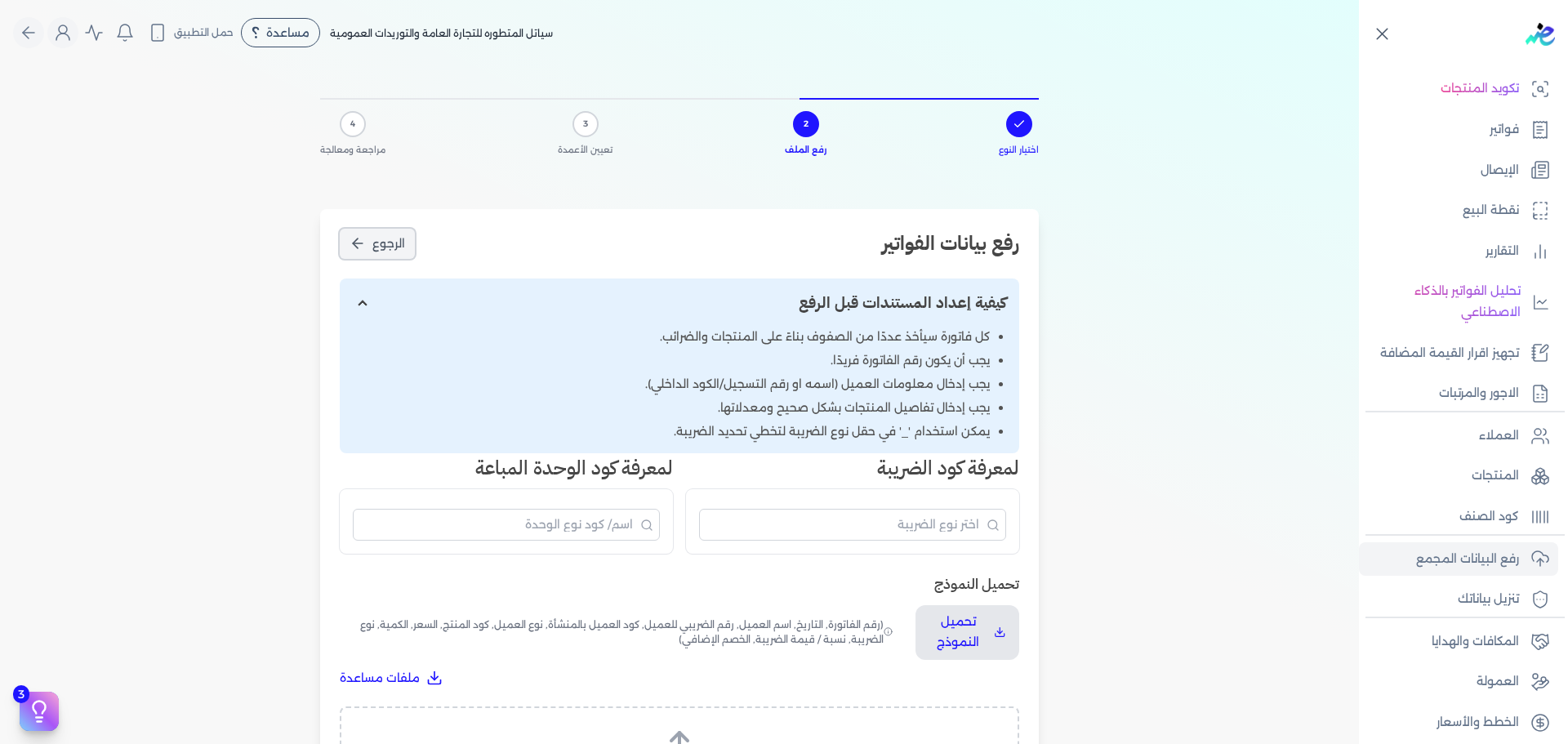
click at [364, 240] on icon "الرجوع" at bounding box center [357, 242] width 16 height 16
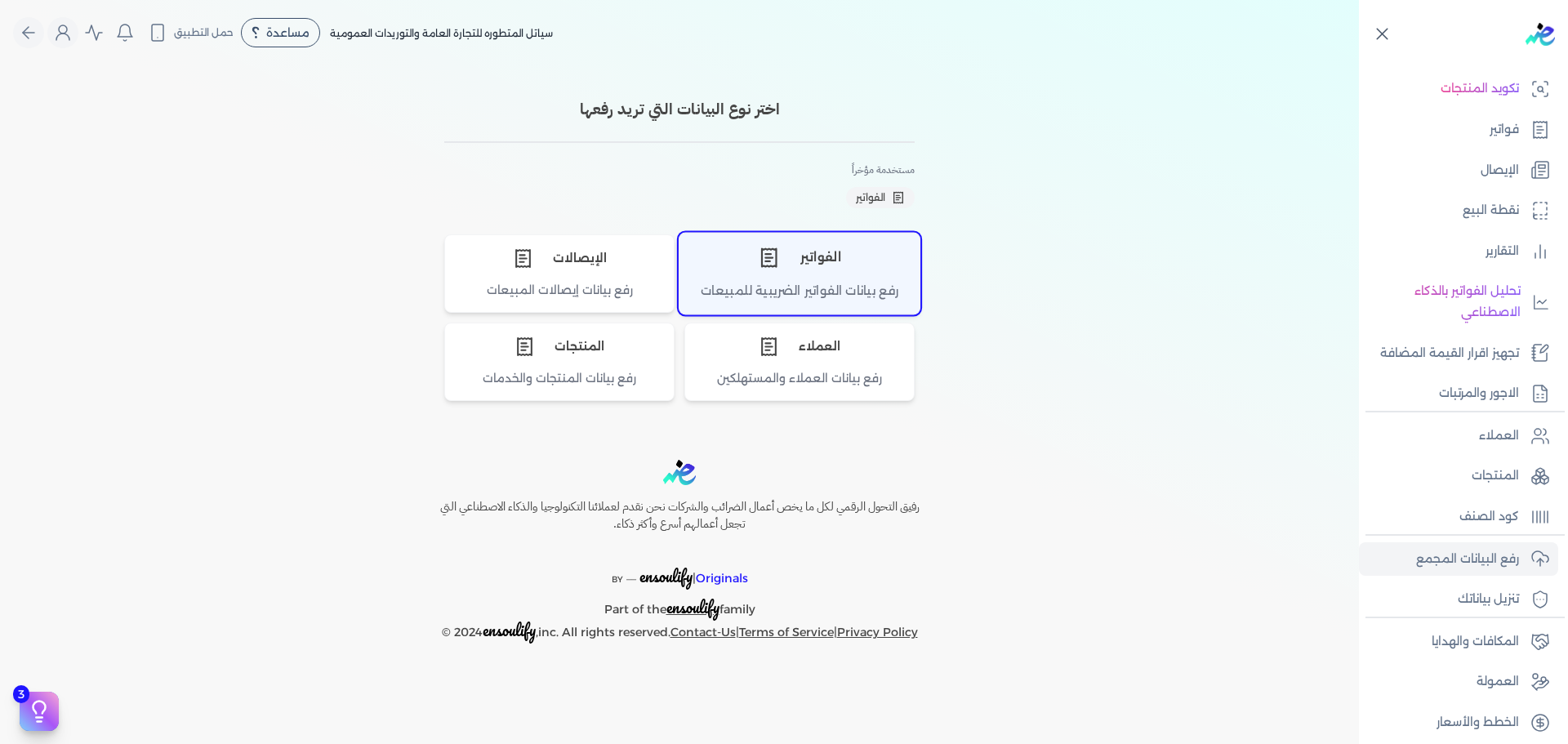
click at [872, 277] on div "الفواتير" at bounding box center [800, 257] width 240 height 49
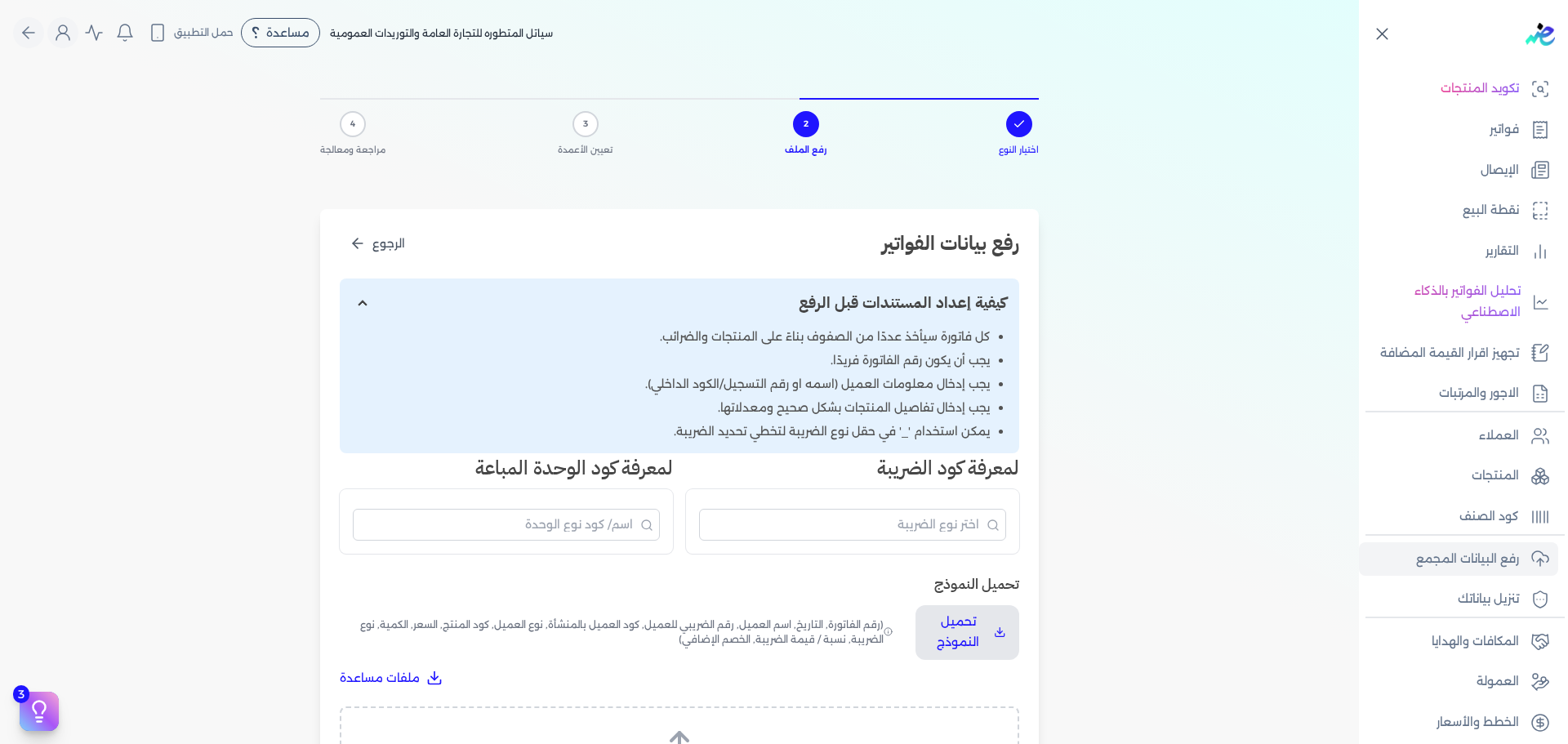
scroll to position [520, 0]
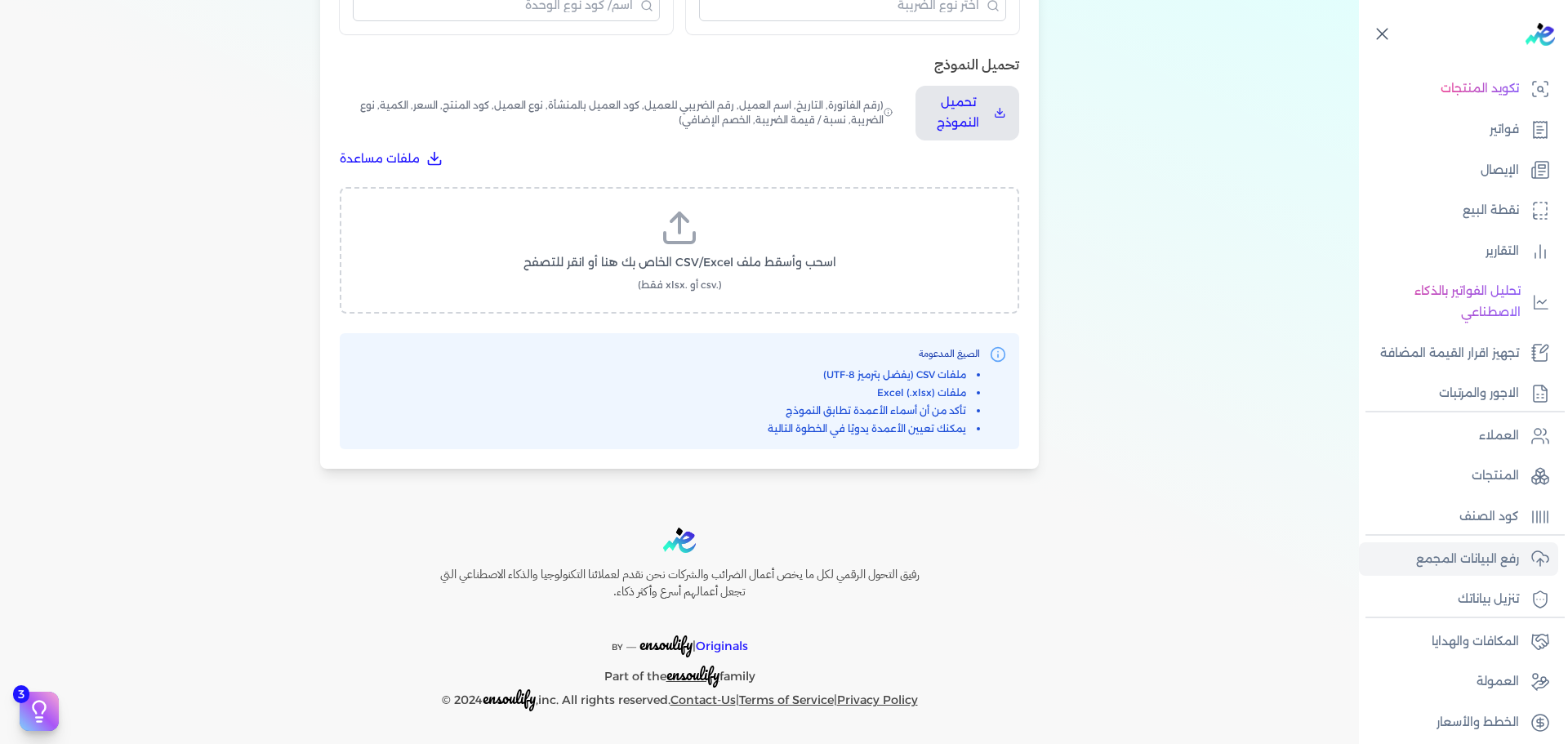
click at [710, 265] on span "اسحب وأسقط ملف CSV/Excel الخاص بك هنا أو انقر للتصفح" at bounding box center [680, 262] width 313 height 17
click at [0, 0] on input "اسحب وأسقط ملف CSV/Excel الخاص بك هنا أو انقر للتصفح (.csv أو .xlsx فقط)" at bounding box center [0, 0] width 0 height 0
click at [701, 270] on span "تحميل الملف" at bounding box center [728, 278] width 69 height 17
select select "رقم الفاتورة"
select select "الرقم الضريبي"
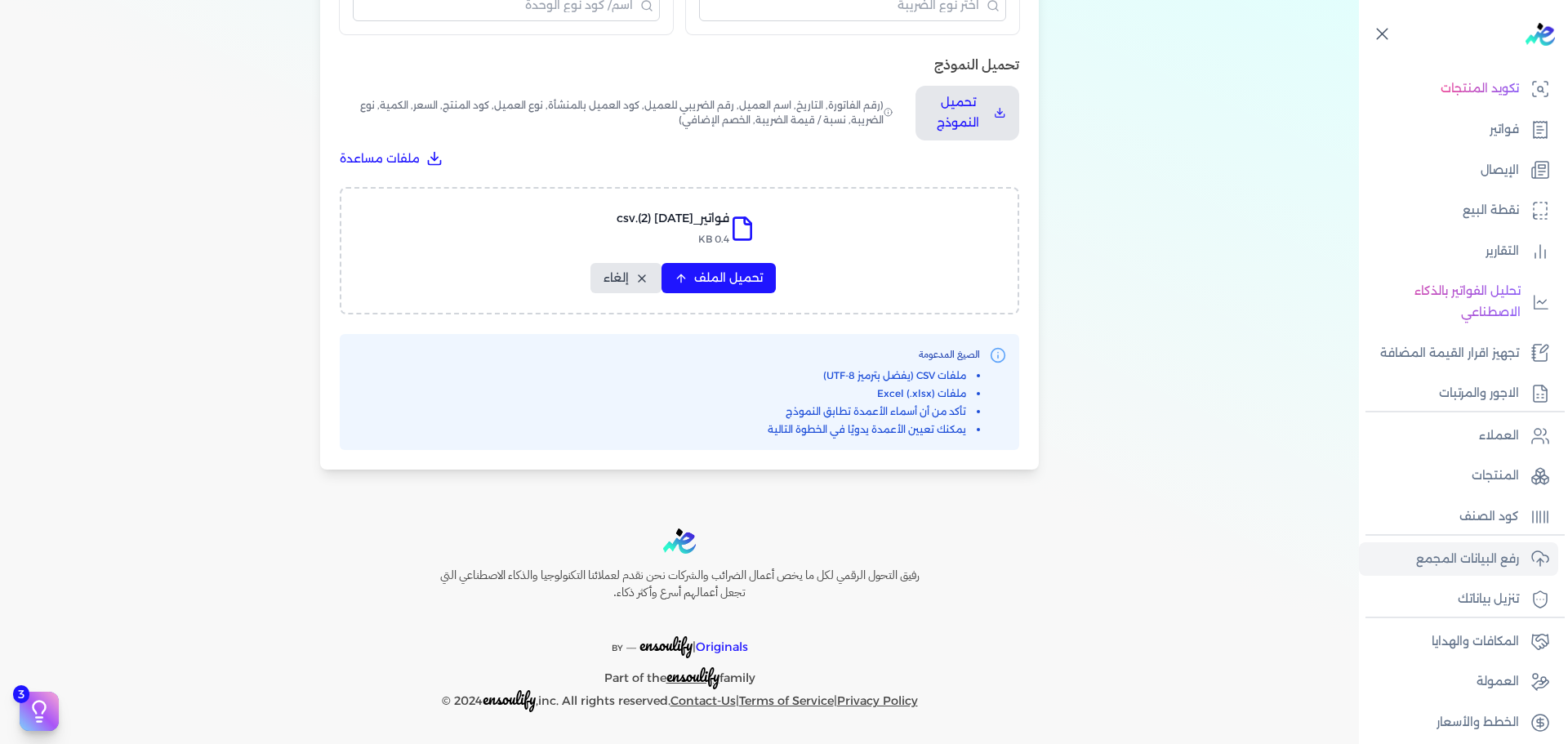
select select "سيريال المنتج"
select select "السعر"
select select "الكمية"
select select "نوع الضريبة"
select select "نسبة / قيمة الضريبة"
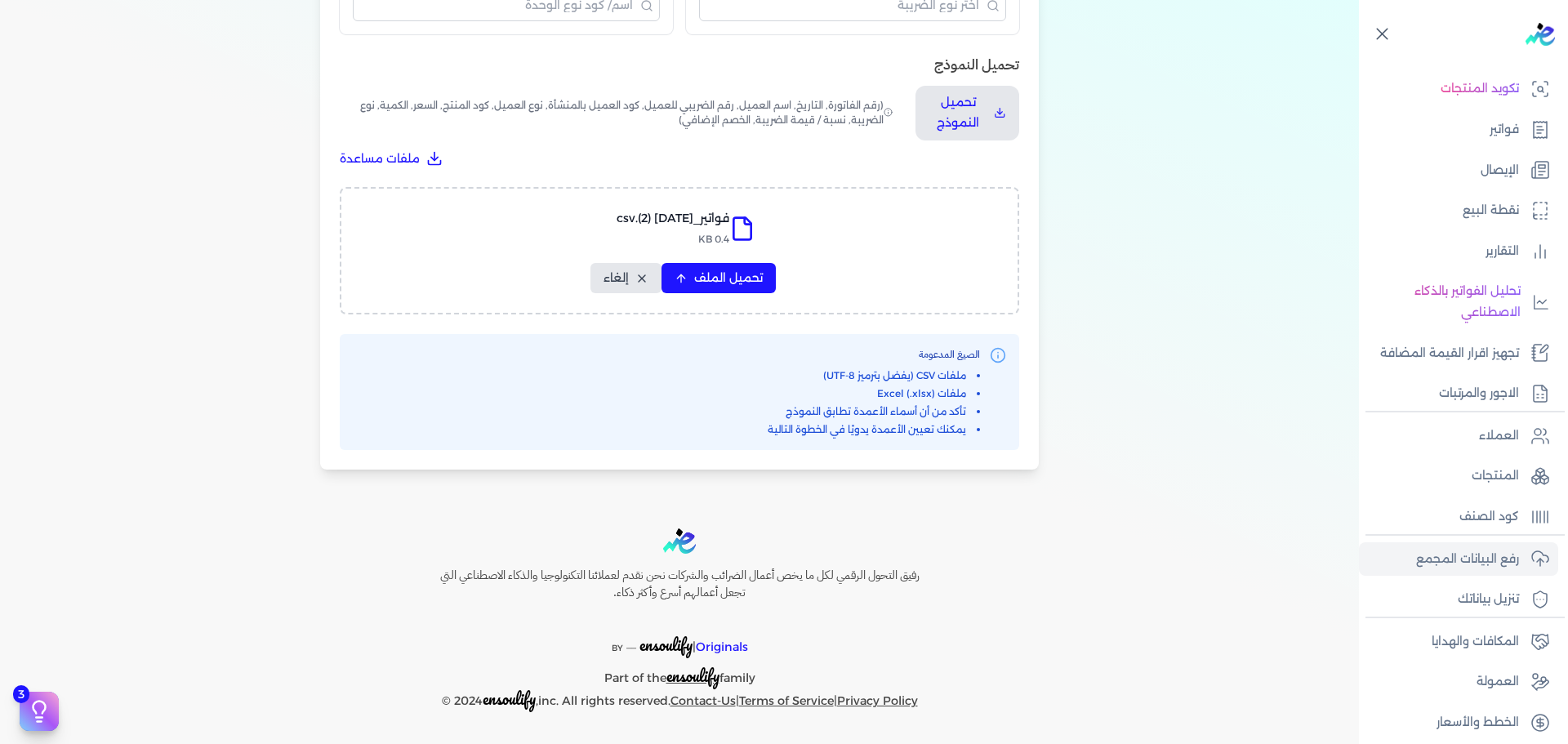
select select "خصم"
select select "خصم اضافي"
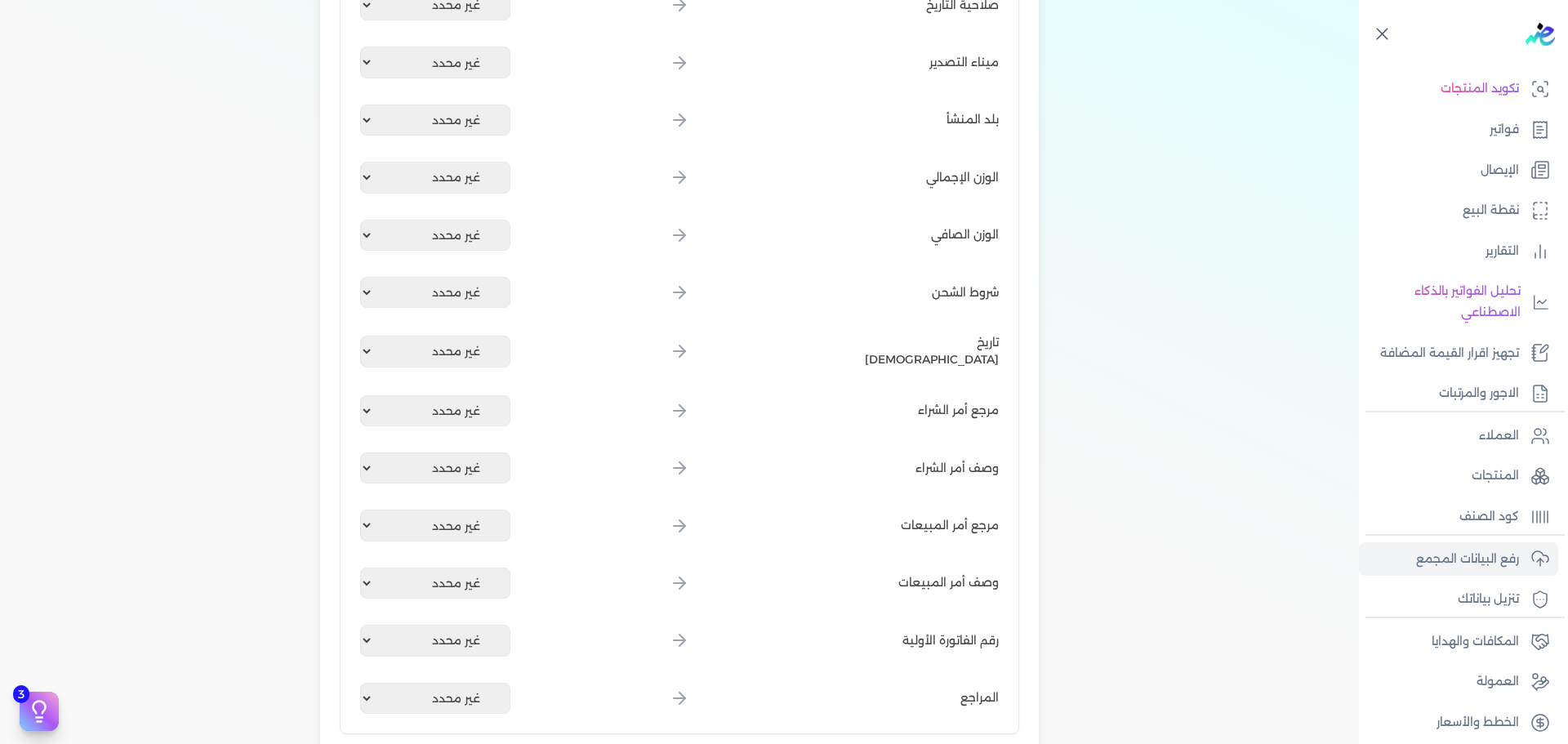
scroll to position [1996, 0]
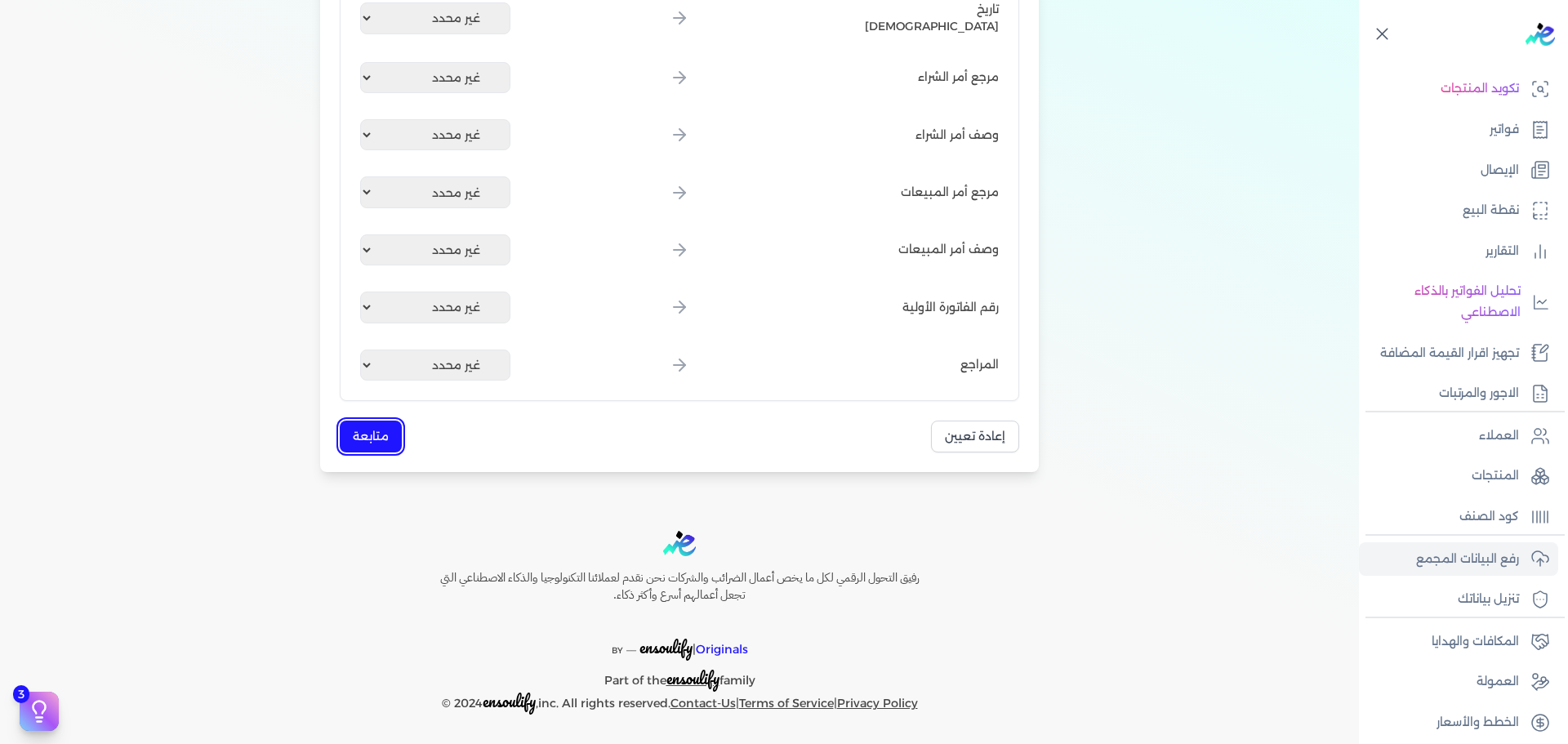
click at [381, 432] on button "متابعة" at bounding box center [371, 437] width 62 height 32
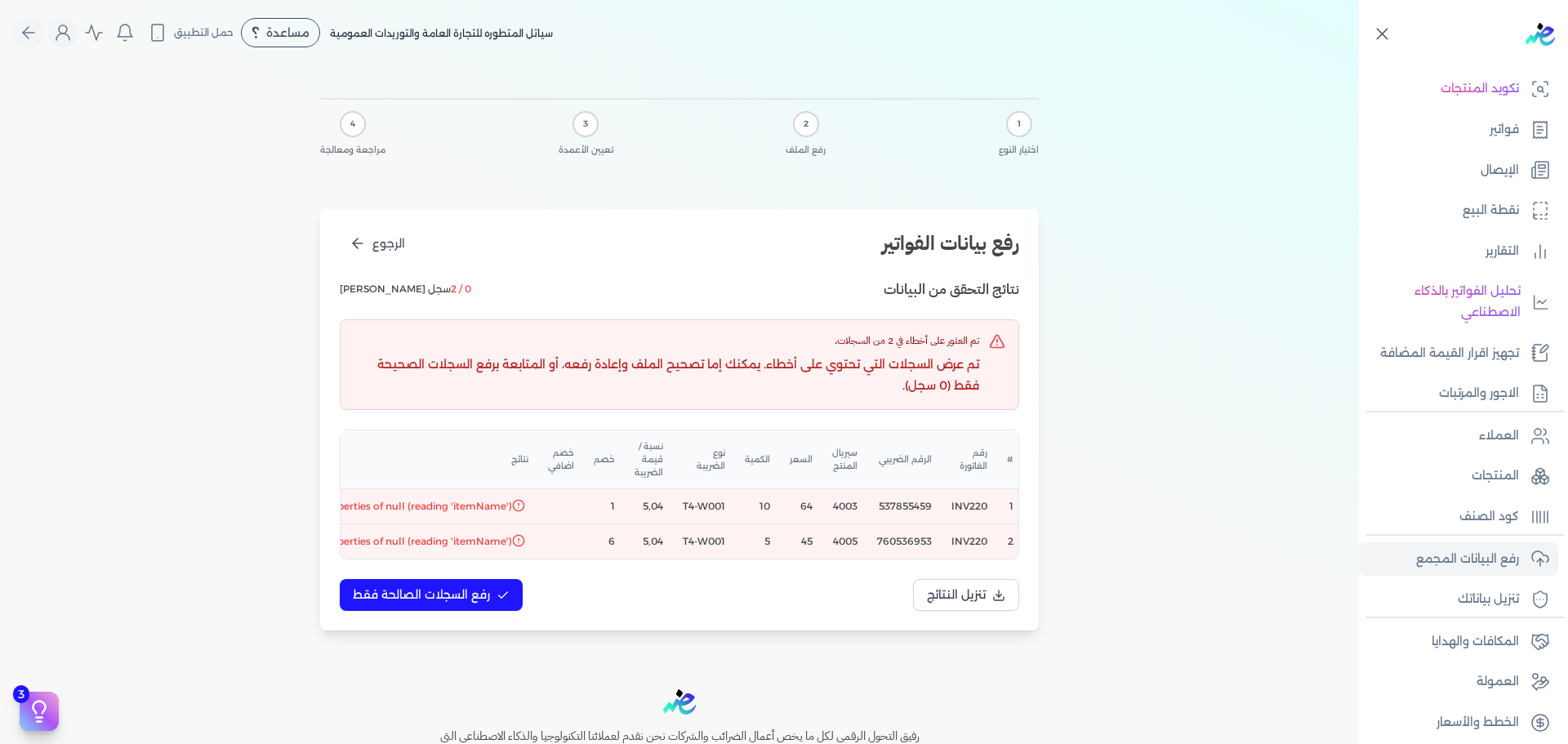
scroll to position [0, 0]
click at [60, 25] on icon "Global" at bounding box center [62, 32] width 20 height 20
click at [137, 240] on label "تسجيل الخروج" at bounding box center [158, 239] width 197 height 33
click at [1359, 65] on input "Close" at bounding box center [1359, 65] width 0 height 0
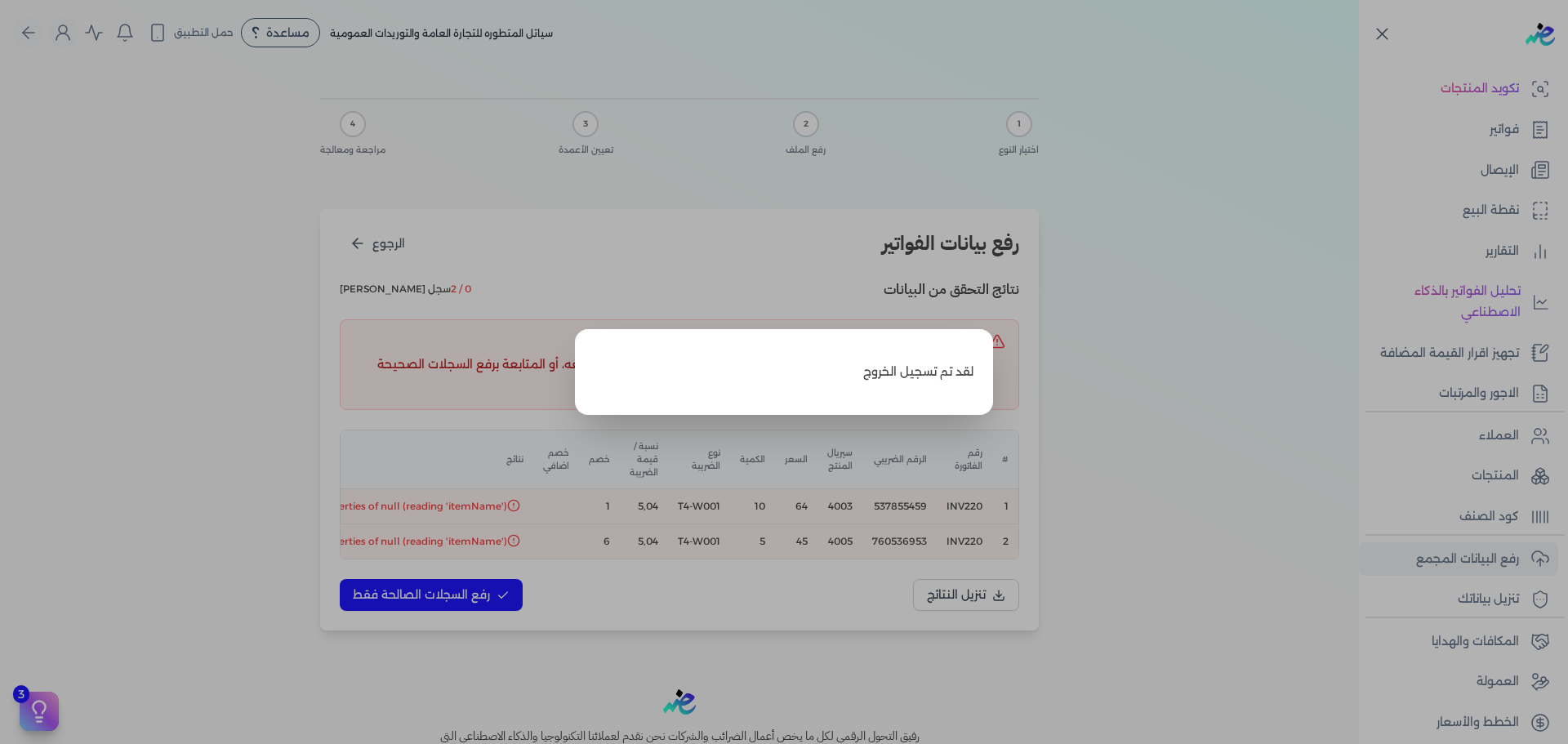
click at [799, 251] on label "Close" at bounding box center [784, 372] width 1568 height 744
click at [1359, 65] on input "Close" at bounding box center [1359, 65] width 0 height 0
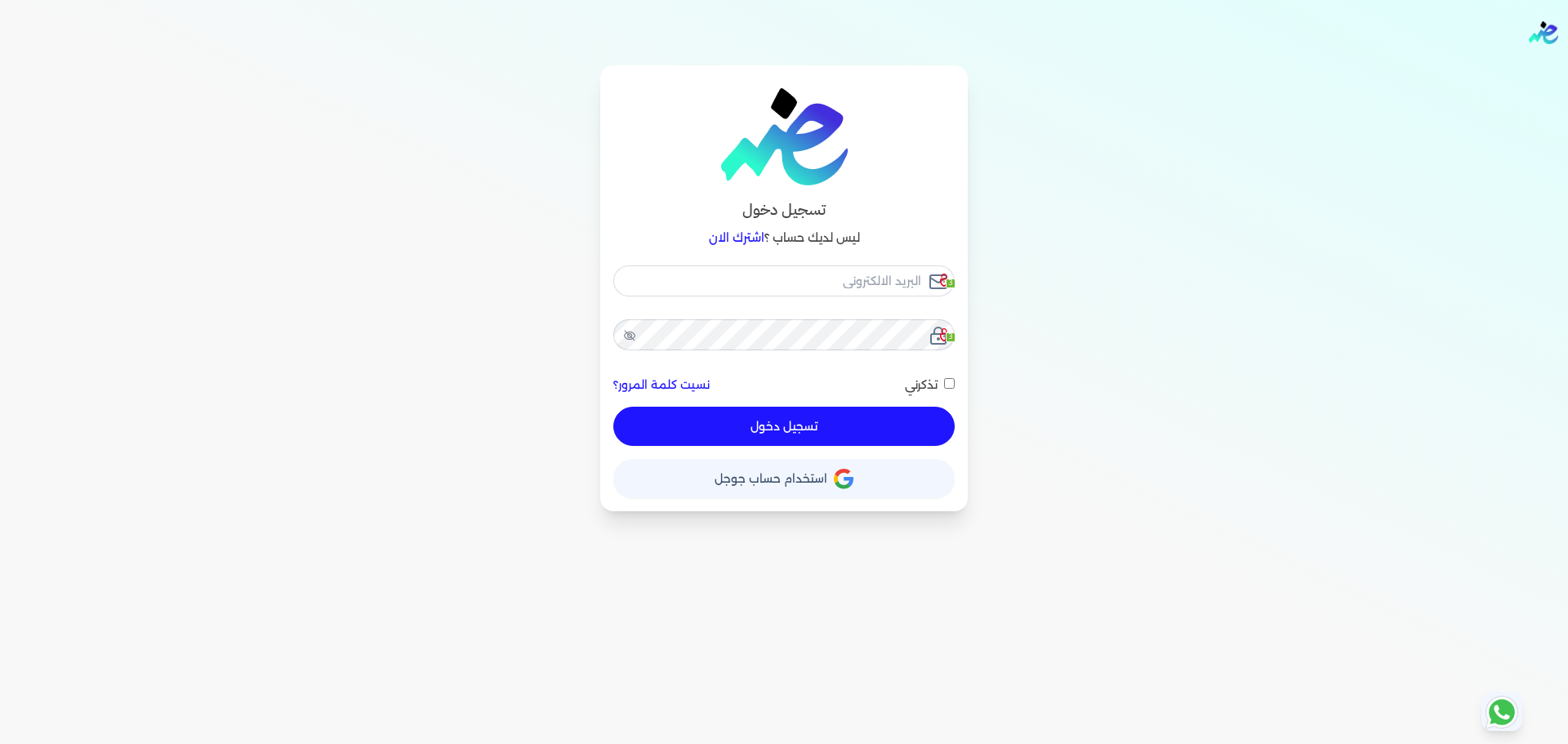
checkbox input "false"
type input "seattleadvanced@gmail.com"
click at [851, 286] on input "seattleadvanced@gmail.com" at bounding box center [784, 281] width 341 height 31
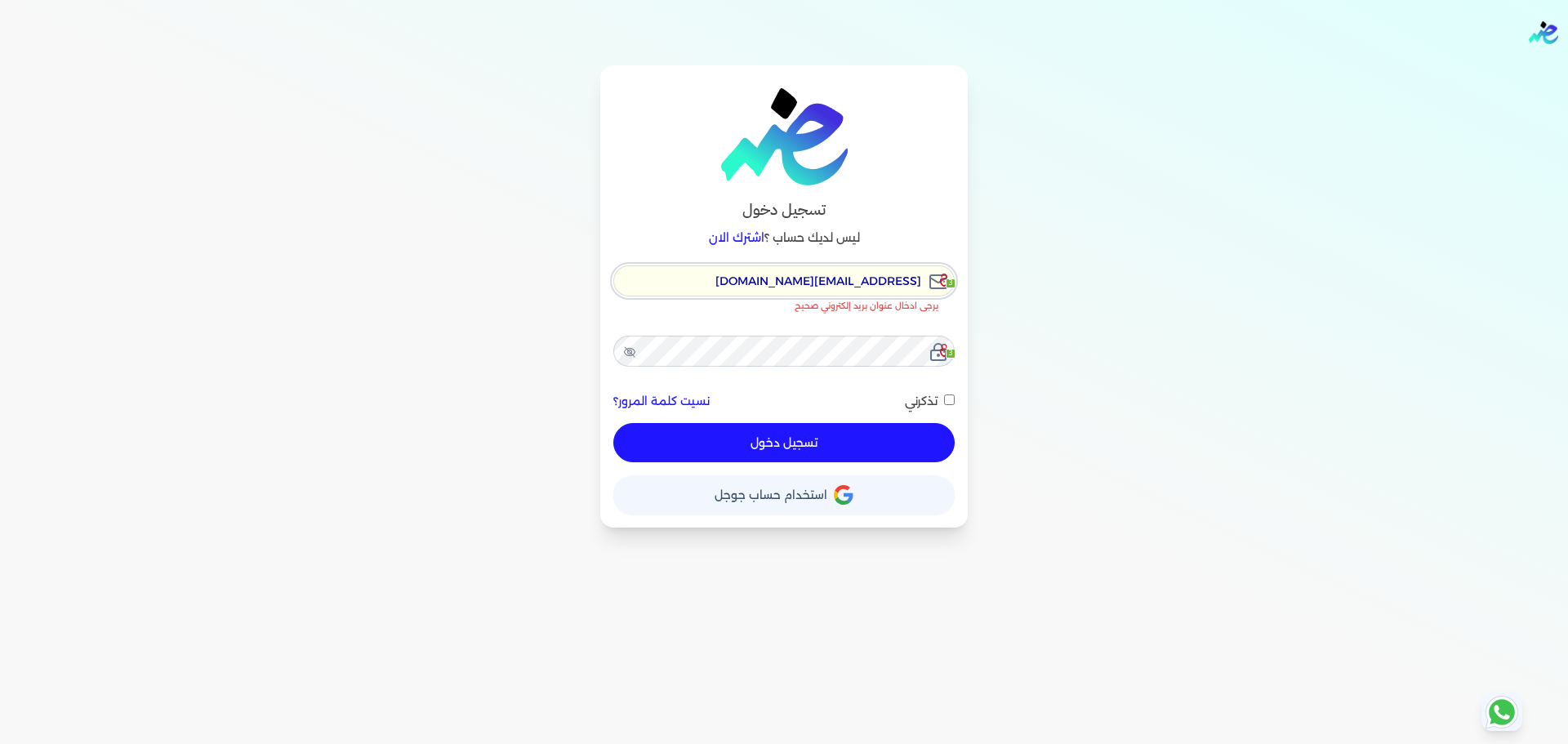
checkbox input "false"
type input "[EMAIL_ADDRESS][DOMAIN_NAME]"
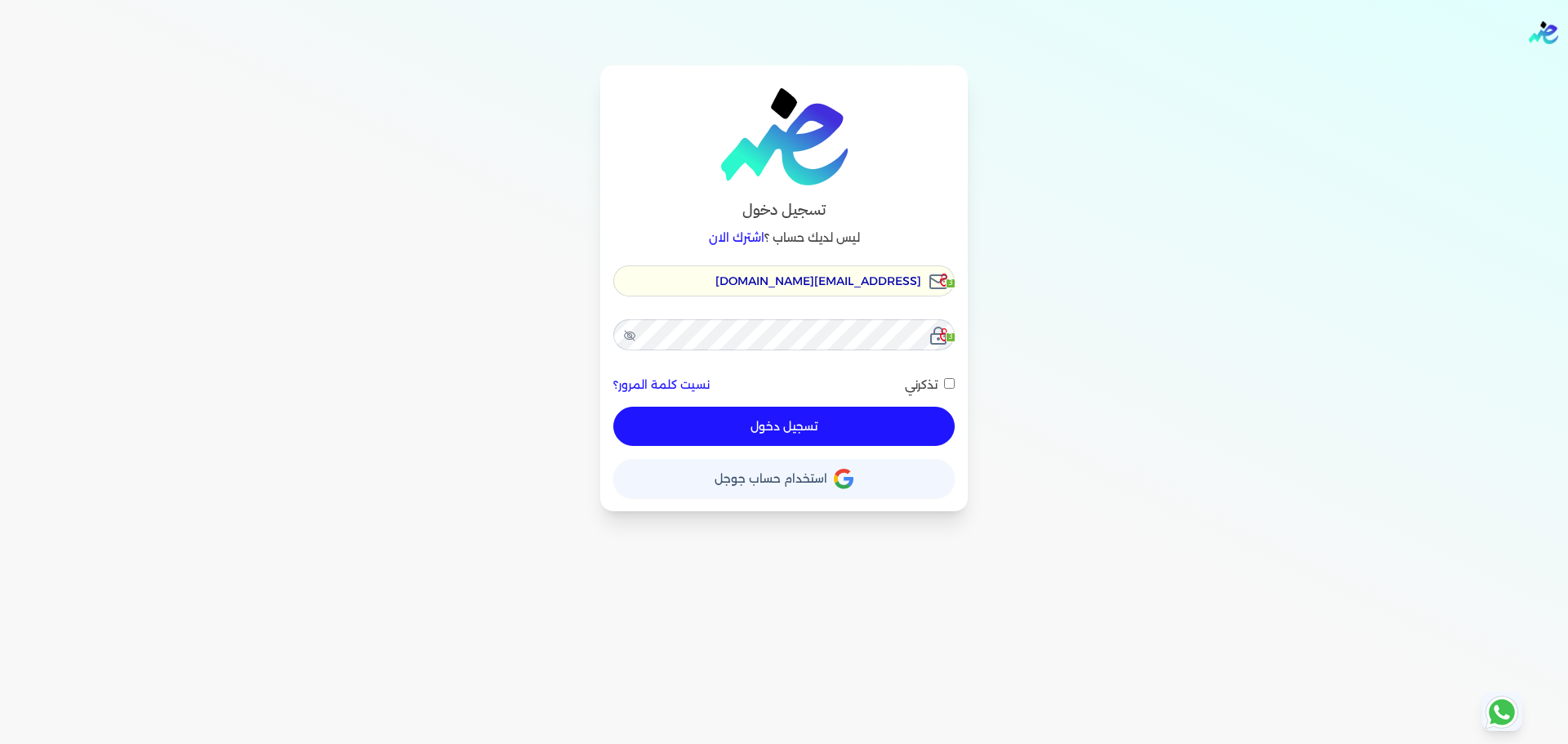
click at [772, 433] on button "تسجيل دخول" at bounding box center [784, 426] width 341 height 40
checkbox input "false"
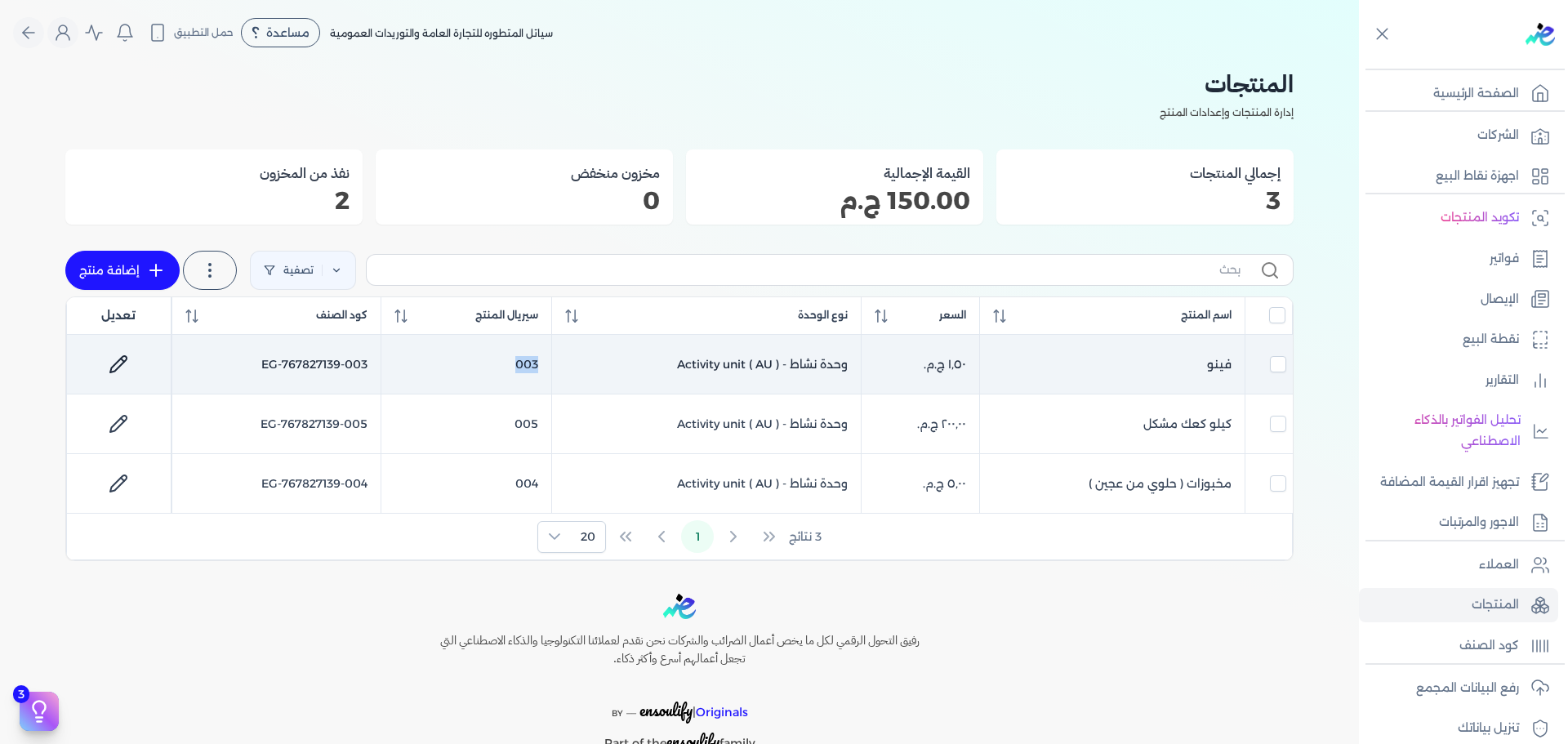
drag, startPoint x: 496, startPoint y: 356, endPoint x: 559, endPoint y: 367, distance: 64.0
click at [559, 455] on tr "فينو ‏١٫٥٠ ج.م.‏ وحدة نشاط - Activity unit ( AU ) 003 EG-767827139-003" at bounding box center [679, 484] width 1227 height 59
checkbox input "true"
checkbox input "false"
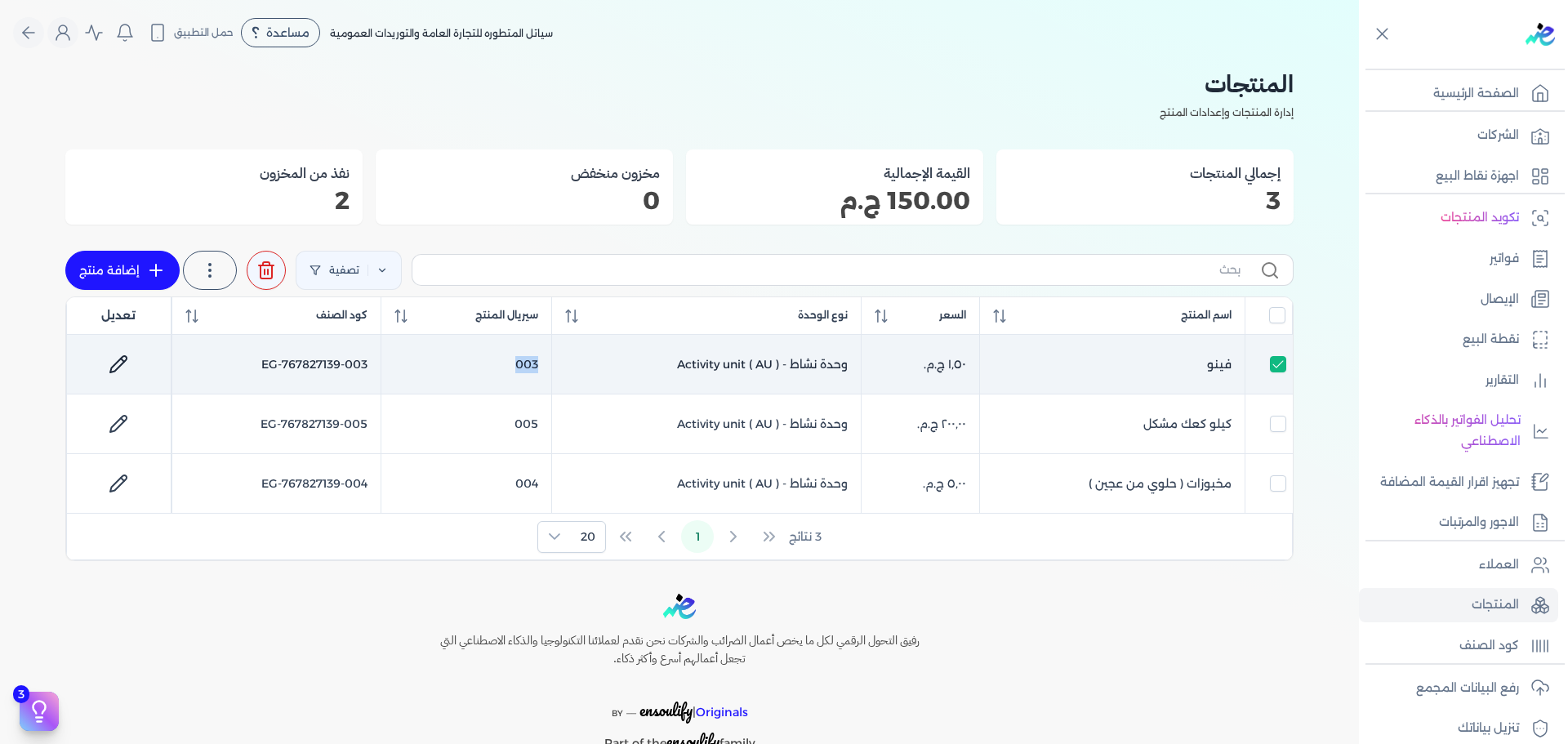
copy tr "وحدة نشاط - Activity unit ( AU ) 003"
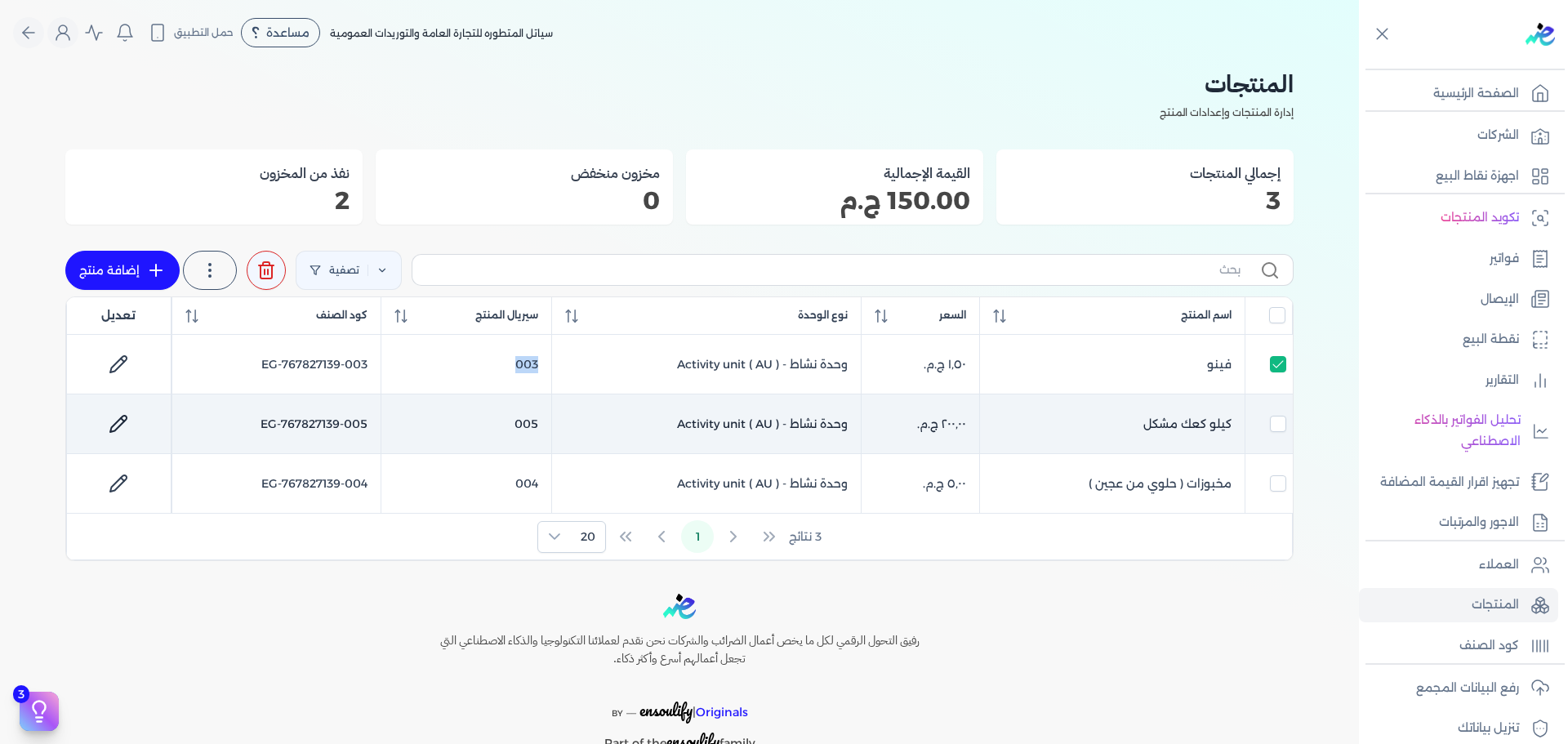
click at [528, 420] on td "005" at bounding box center [466, 423] width 171 height 59
checkbox input "true"
checkbox input "false"
click at [526, 420] on td "005" at bounding box center [466, 423] width 171 height 59
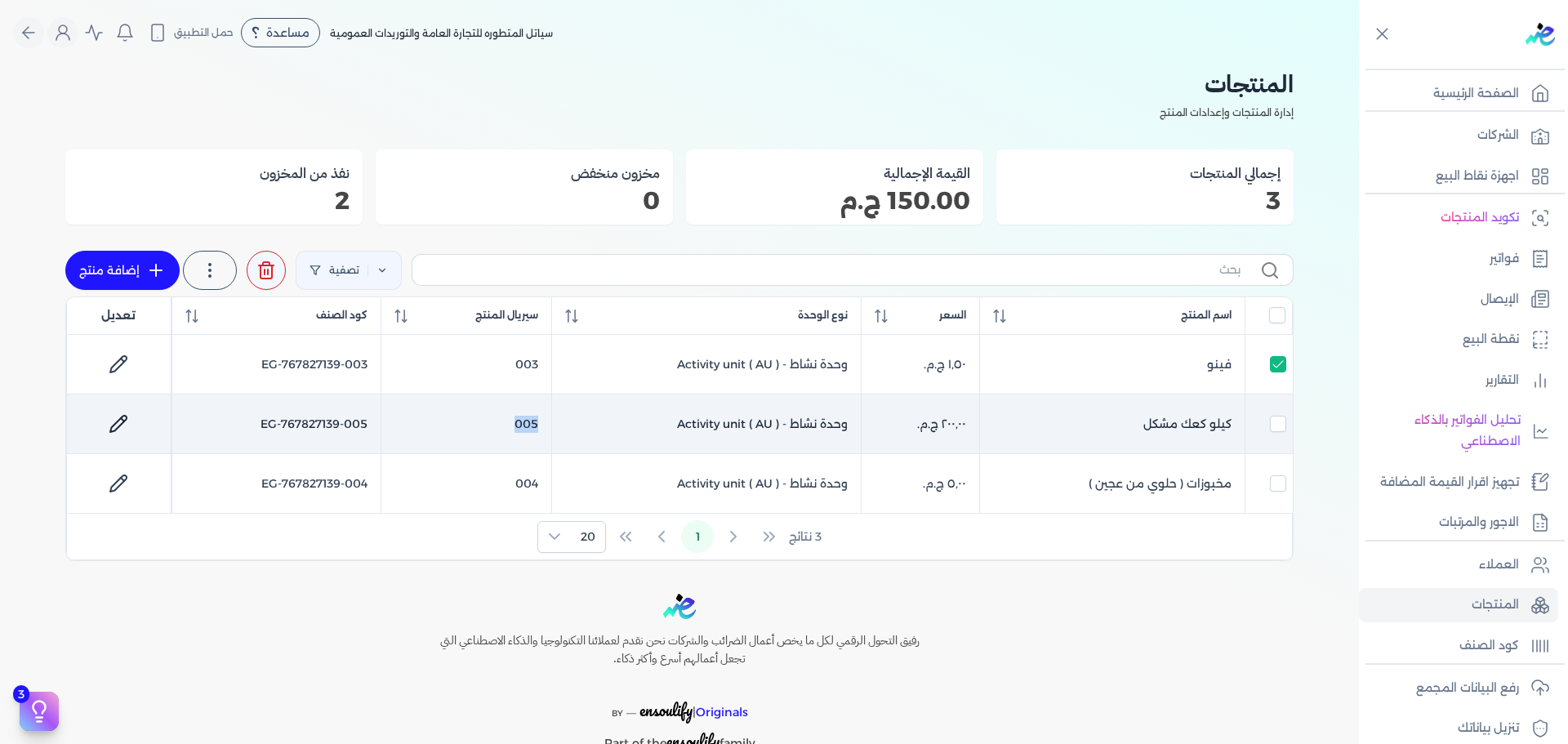
checkbox input "true"
checkbox input "false"
click at [526, 420] on td "005" at bounding box center [466, 423] width 171 height 59
checkbox input "true"
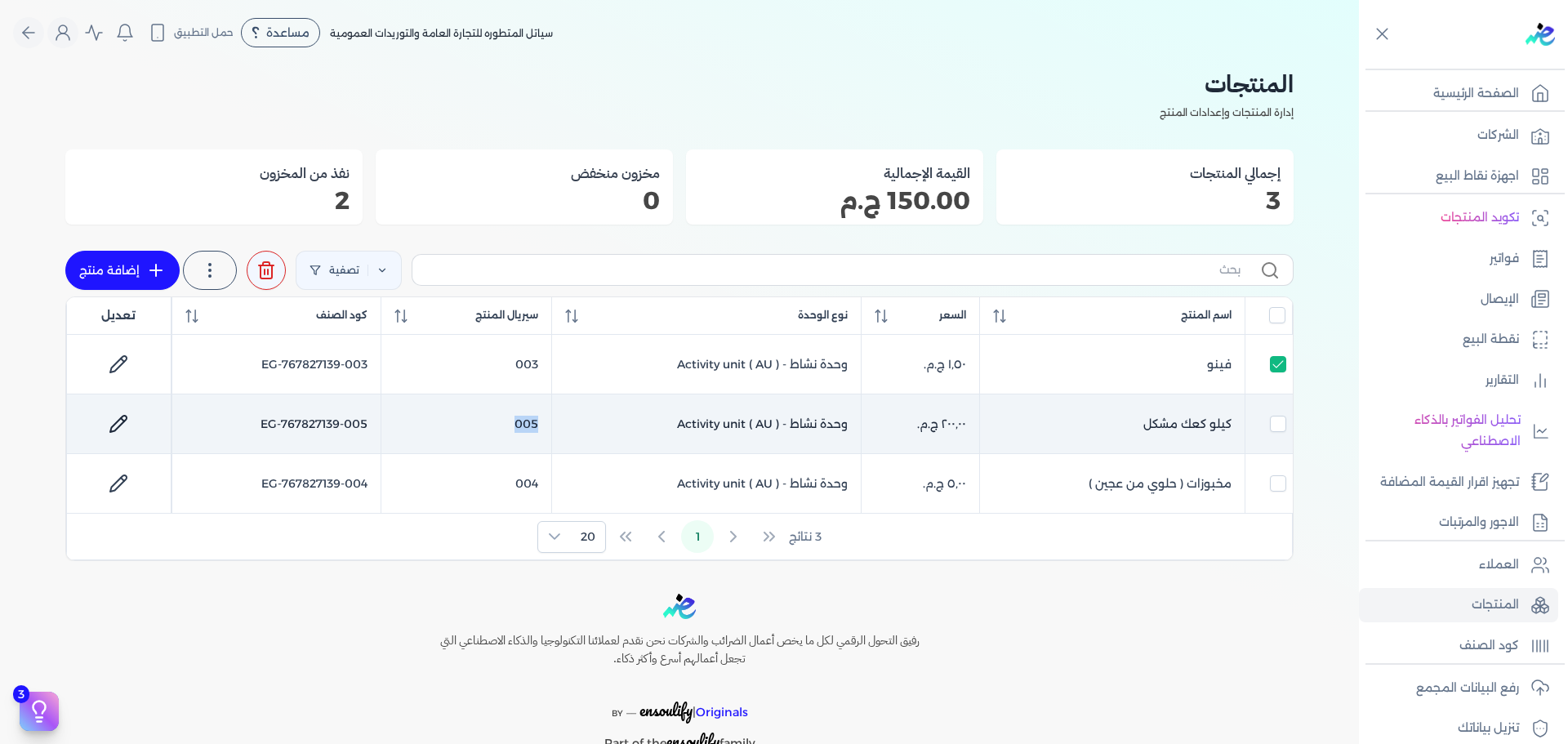
checkbox input "true"
checkbox input "false"
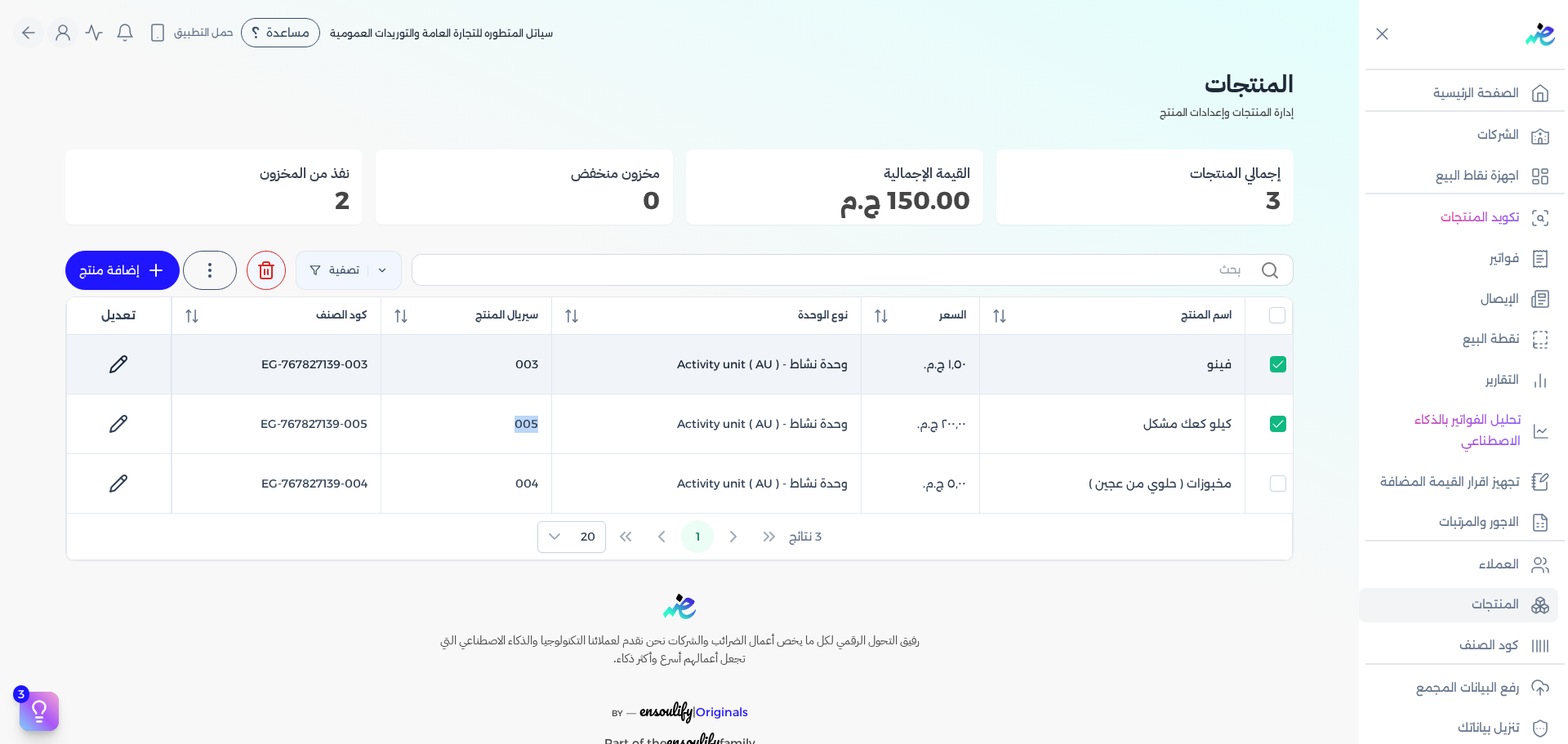
click at [128, 362] on icon at bounding box center [118, 364] width 20 height 20
select select "EGS"
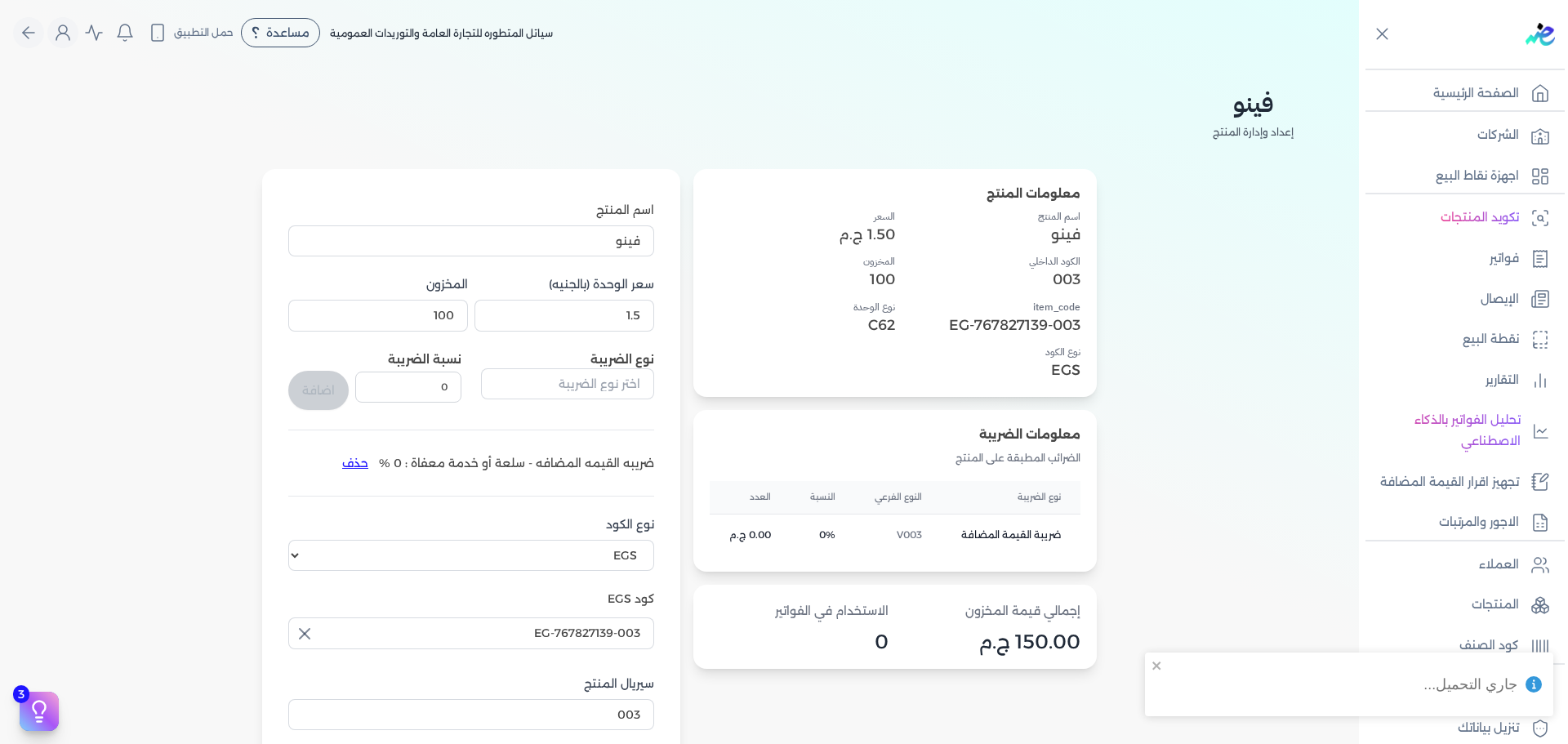
scroll to position [382, 0]
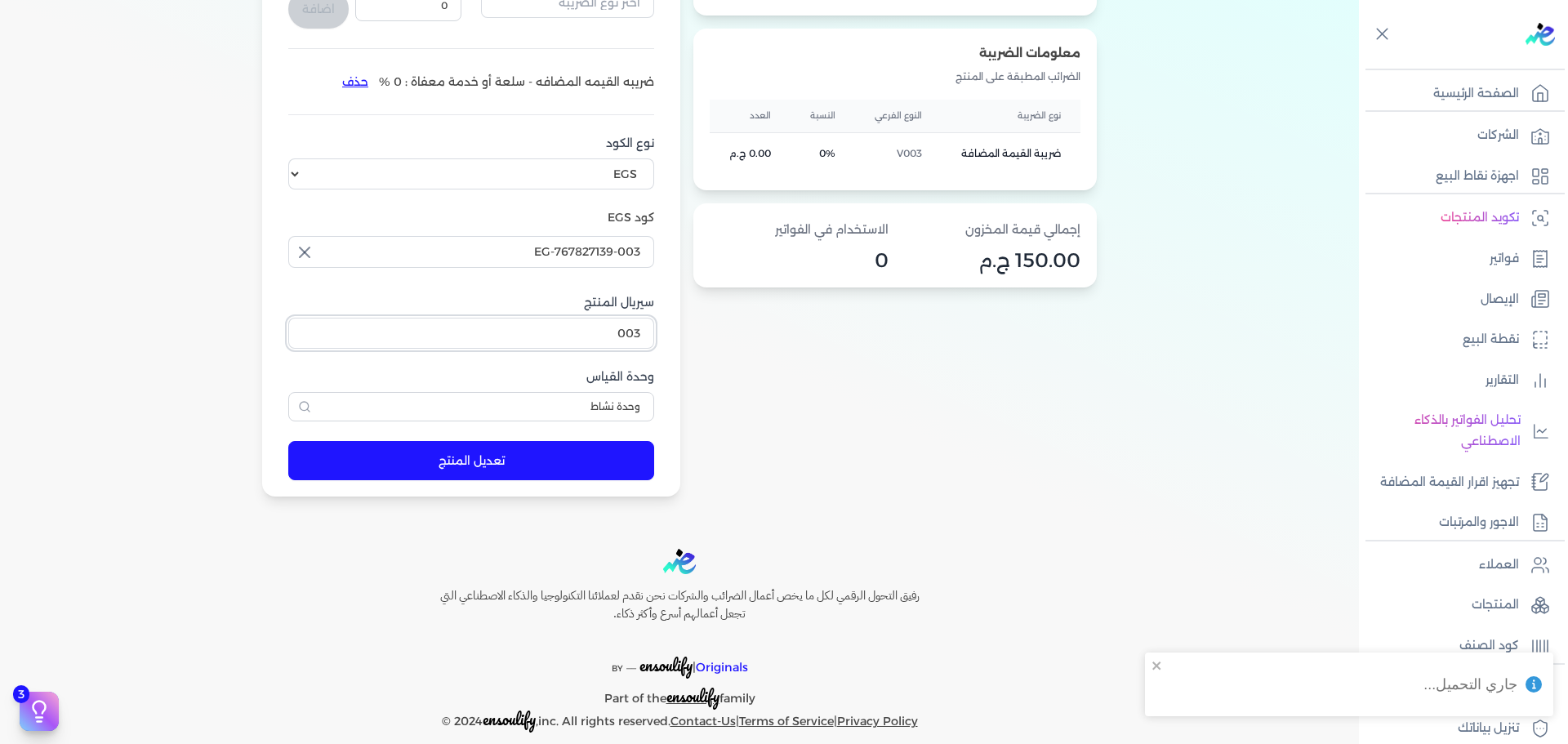
click at [610, 334] on input "003" at bounding box center [471, 333] width 366 height 31
type input "4003"
click at [566, 470] on button "تعديل المنتج" at bounding box center [471, 461] width 366 height 40
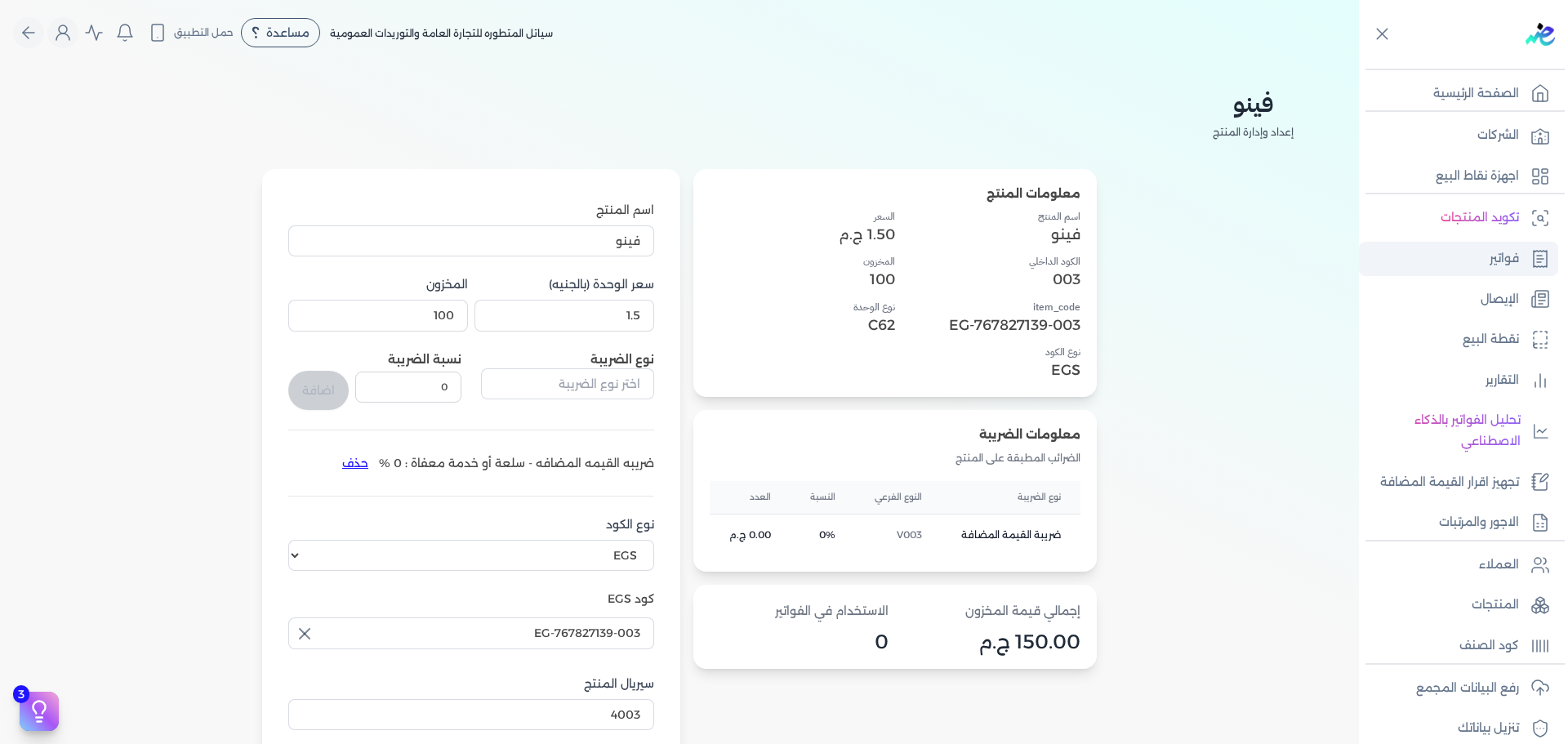
click at [1508, 266] on p "فواتير" at bounding box center [1504, 258] width 29 height 22
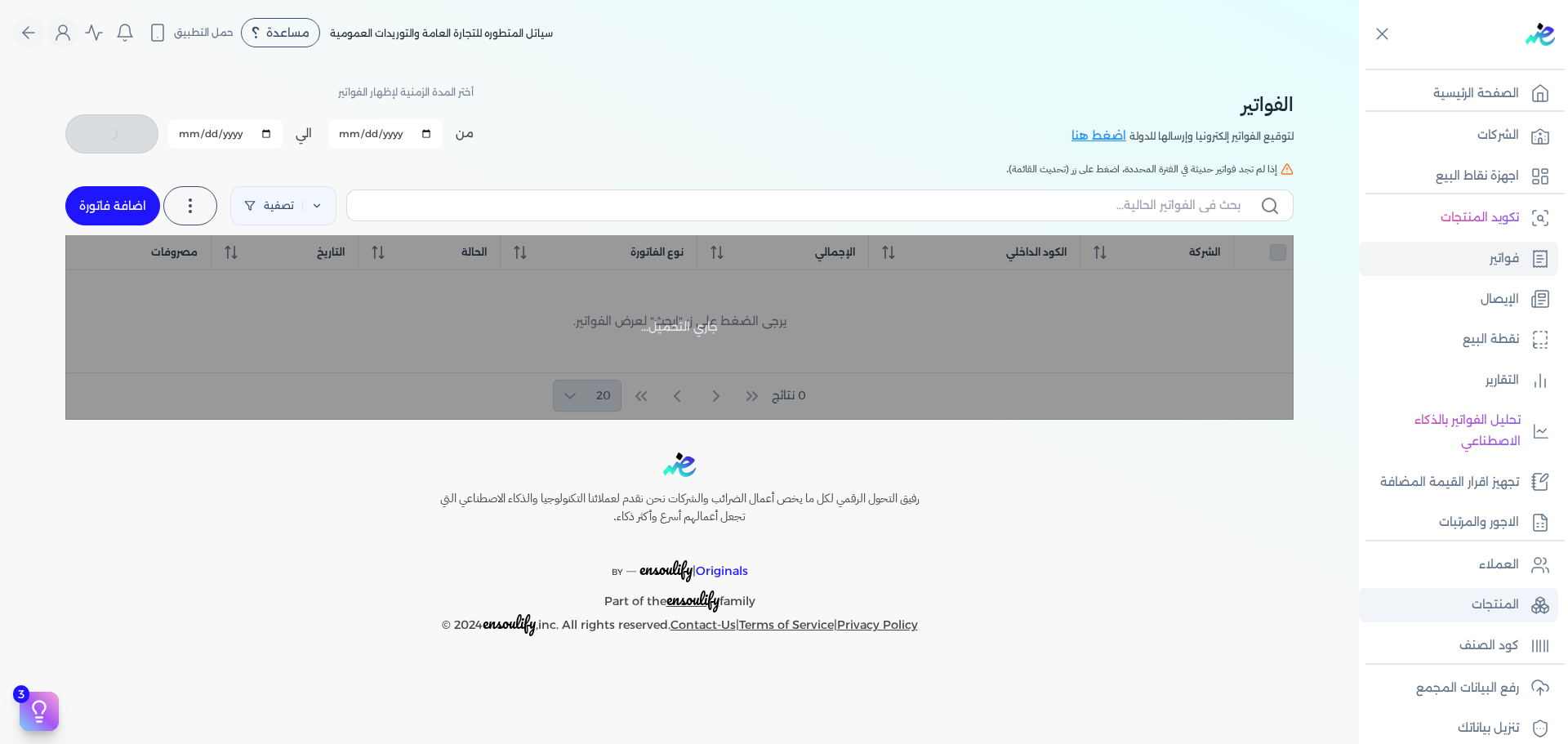
click at [1484, 599] on p "المنتجات" at bounding box center [1495, 605] width 47 height 22
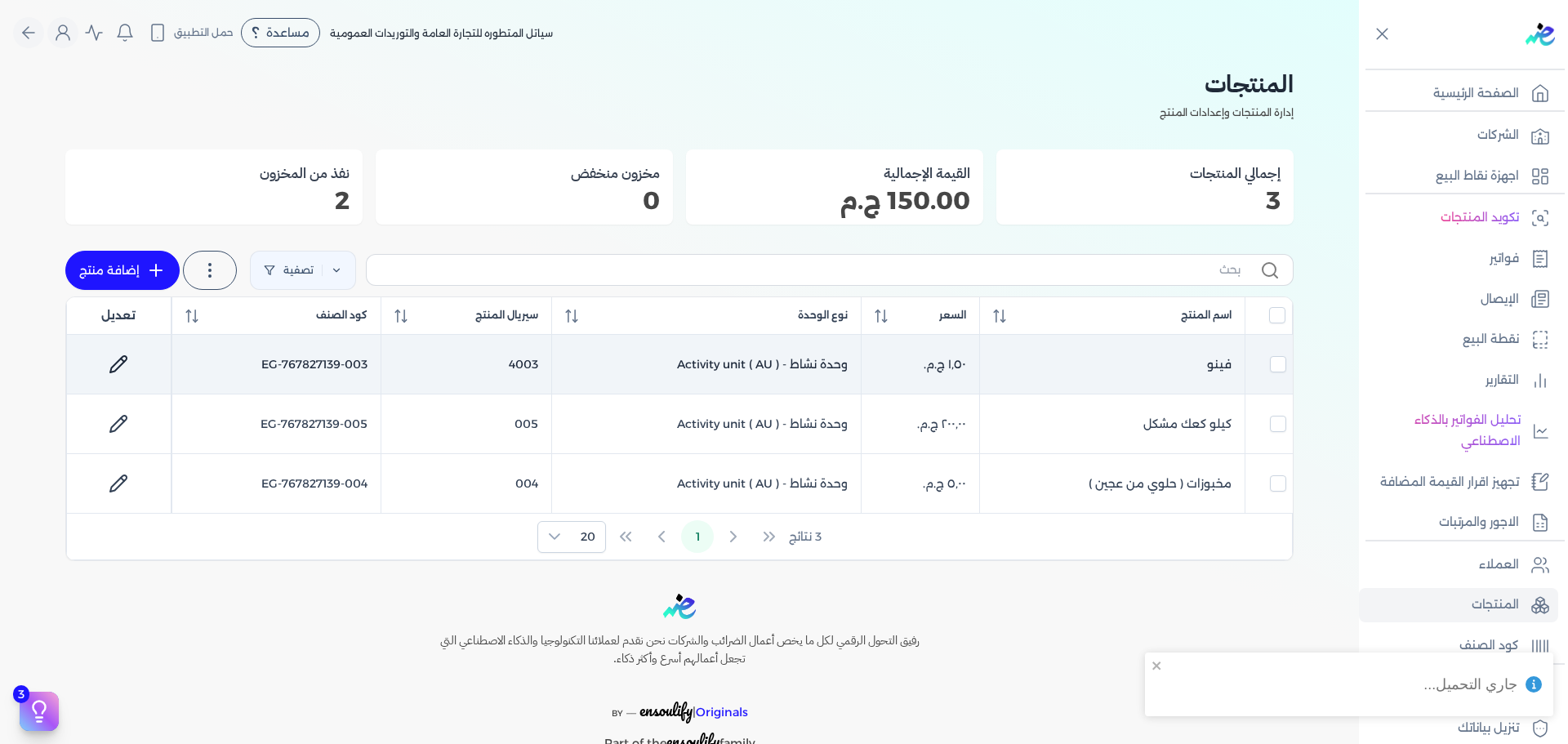
click at [111, 363] on link at bounding box center [119, 365] width 40 height 40
select select "EGS"
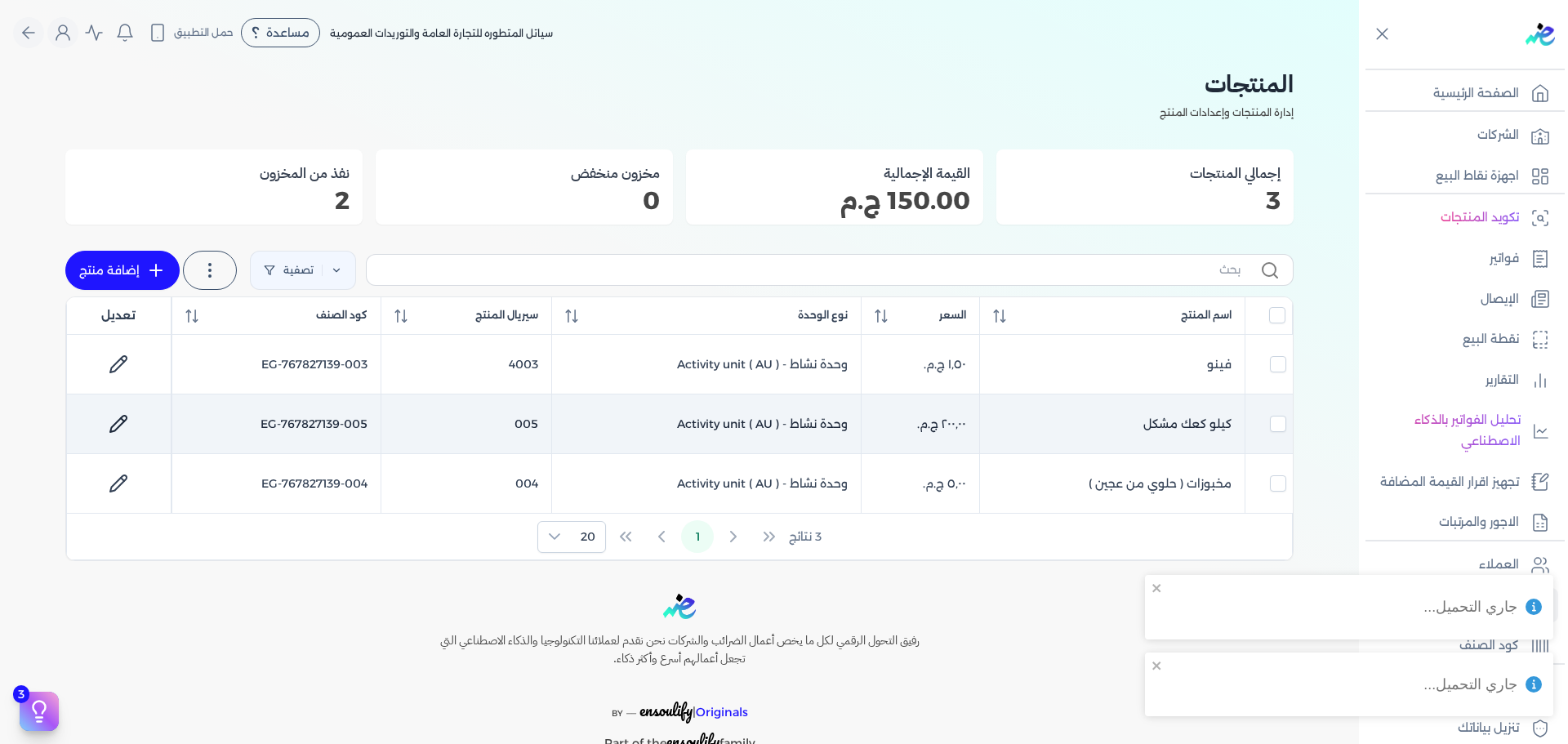
click at [118, 424] on icon at bounding box center [118, 423] width 20 height 20
select select "EGS"
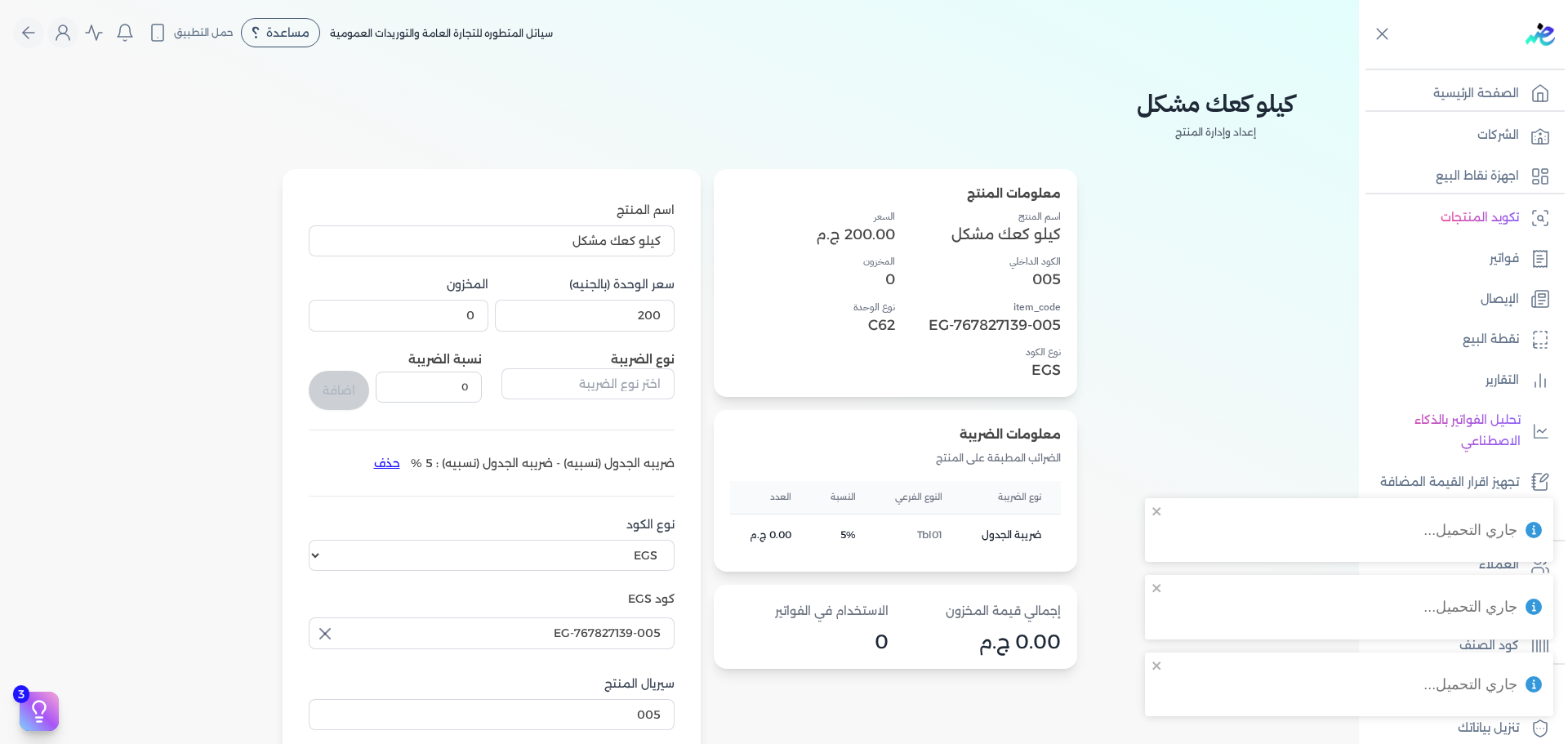
scroll to position [382, 0]
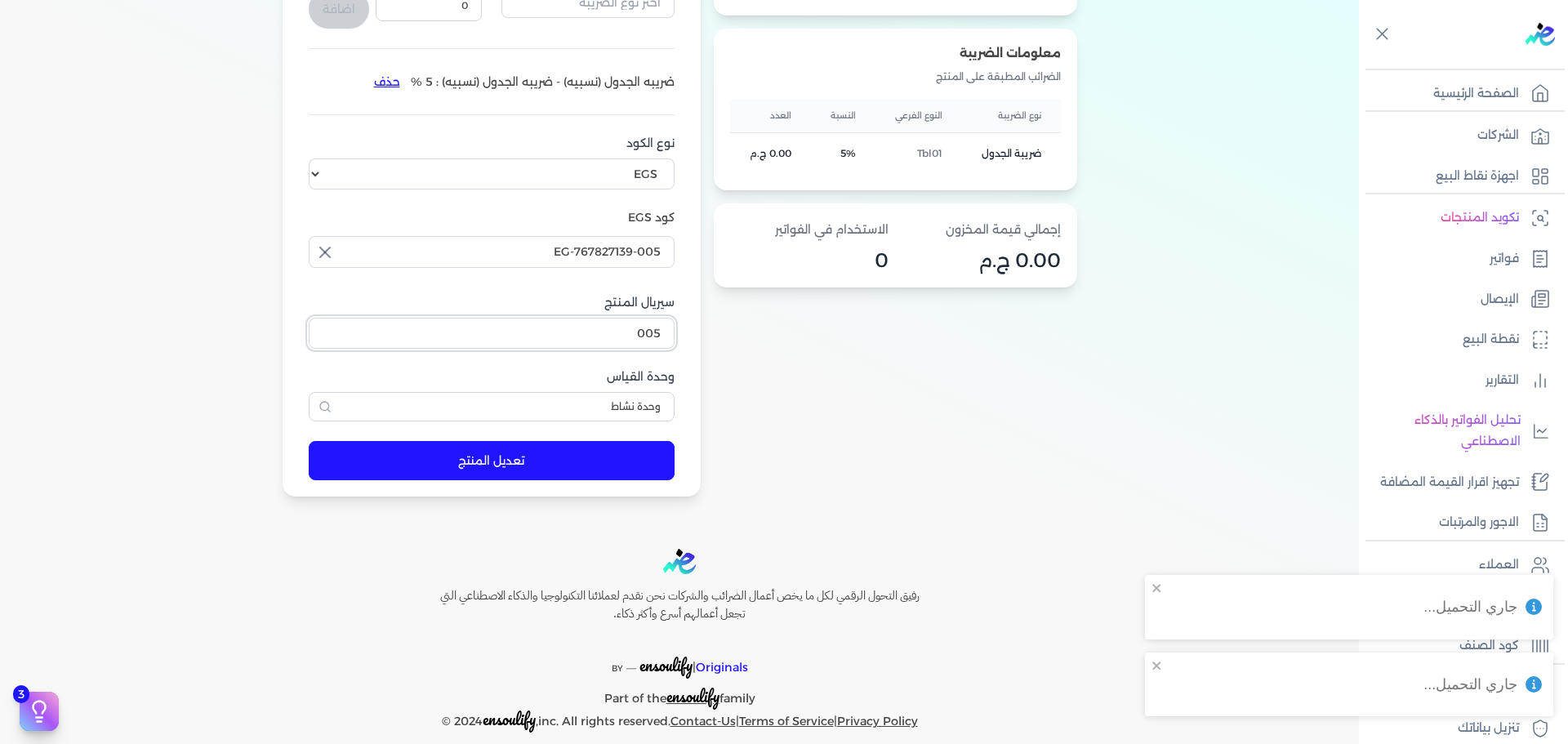
click at [600, 342] on input "005" at bounding box center [491, 333] width 366 height 31
type input "4005"
click at [590, 456] on button "تعديل المنتج" at bounding box center [491, 461] width 366 height 40
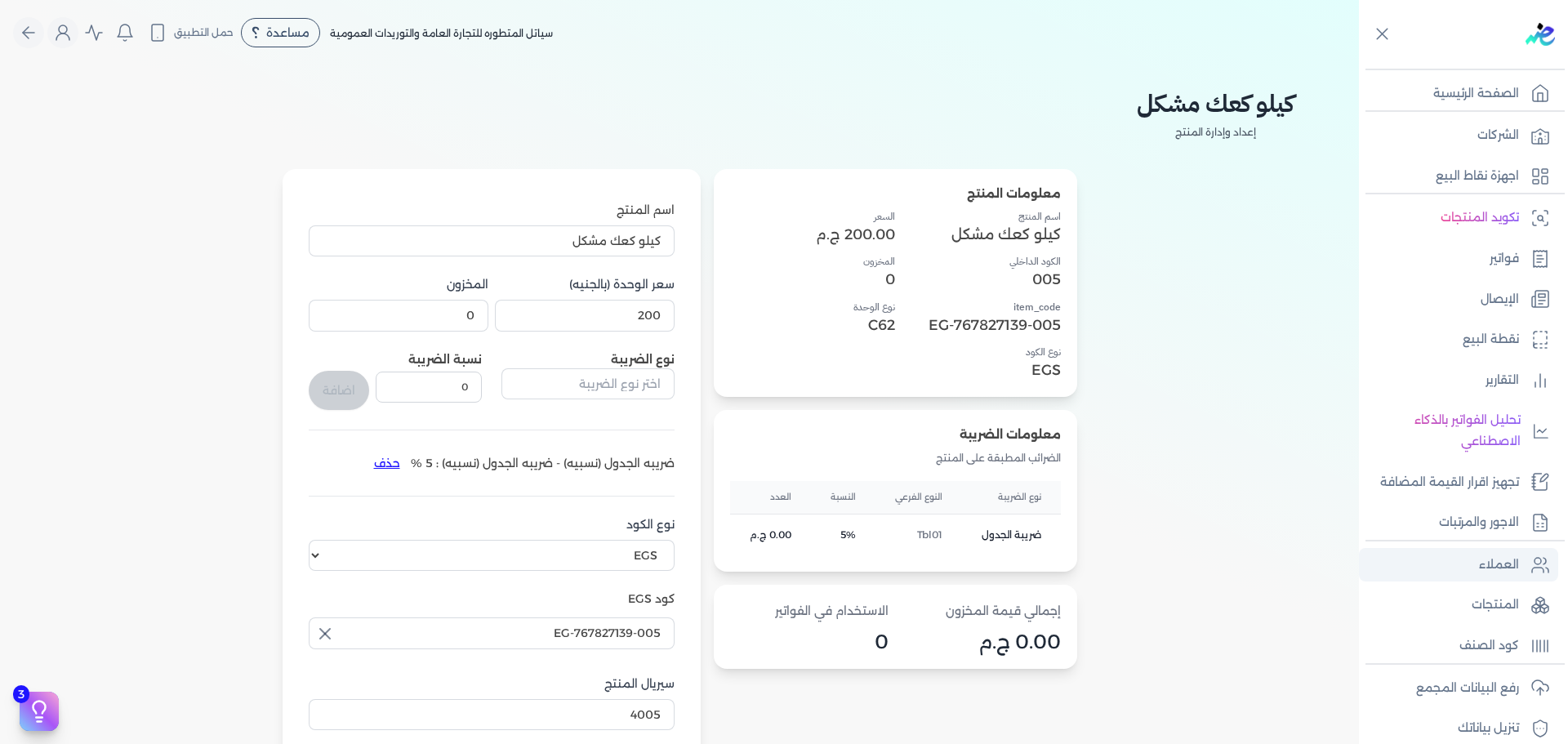
scroll to position [138, 0]
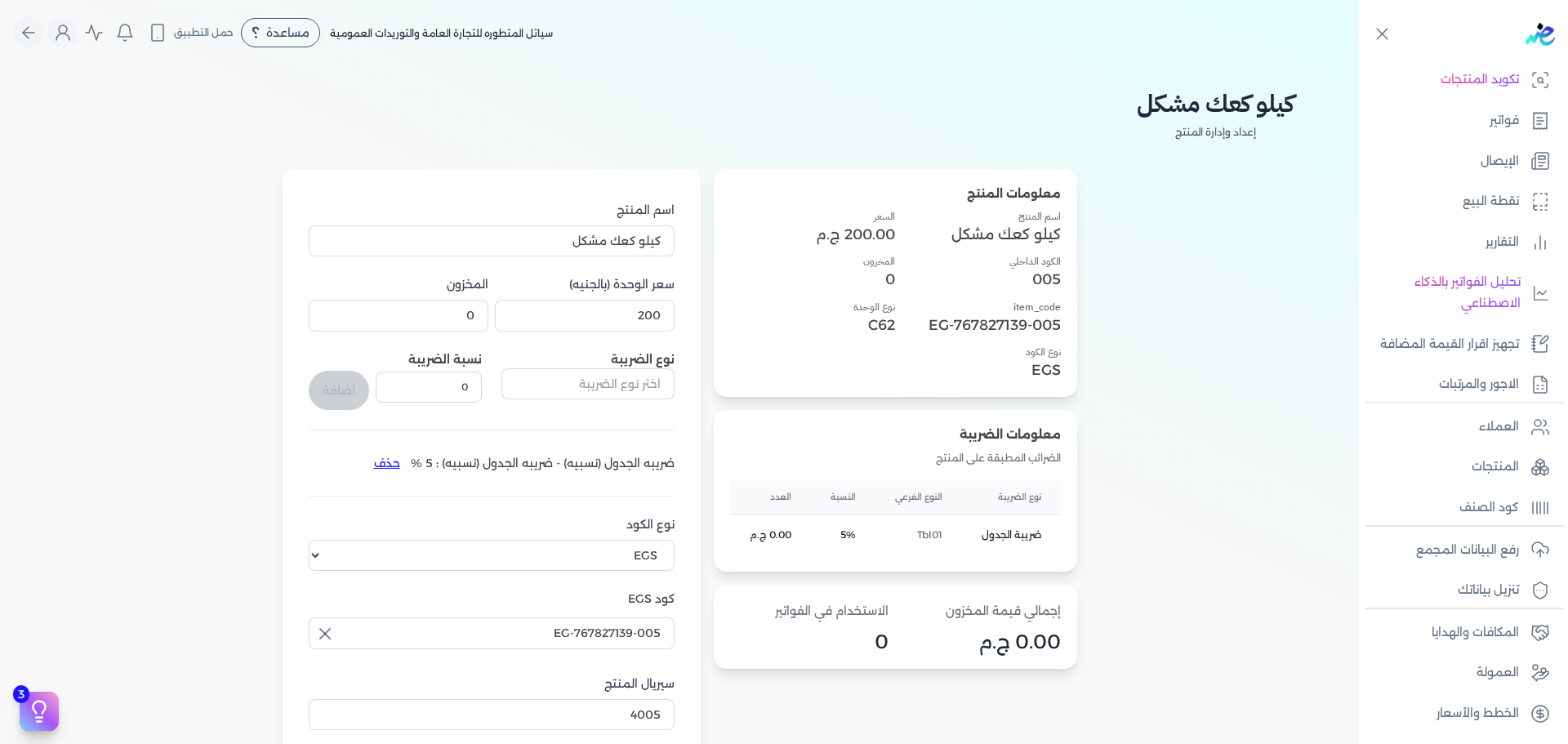
drag, startPoint x: 1484, startPoint y: 467, endPoint x: 1329, endPoint y: 476, distance: 155.3
click at [1484, 467] on p "المنتجات" at bounding box center [1495, 467] width 47 height 22
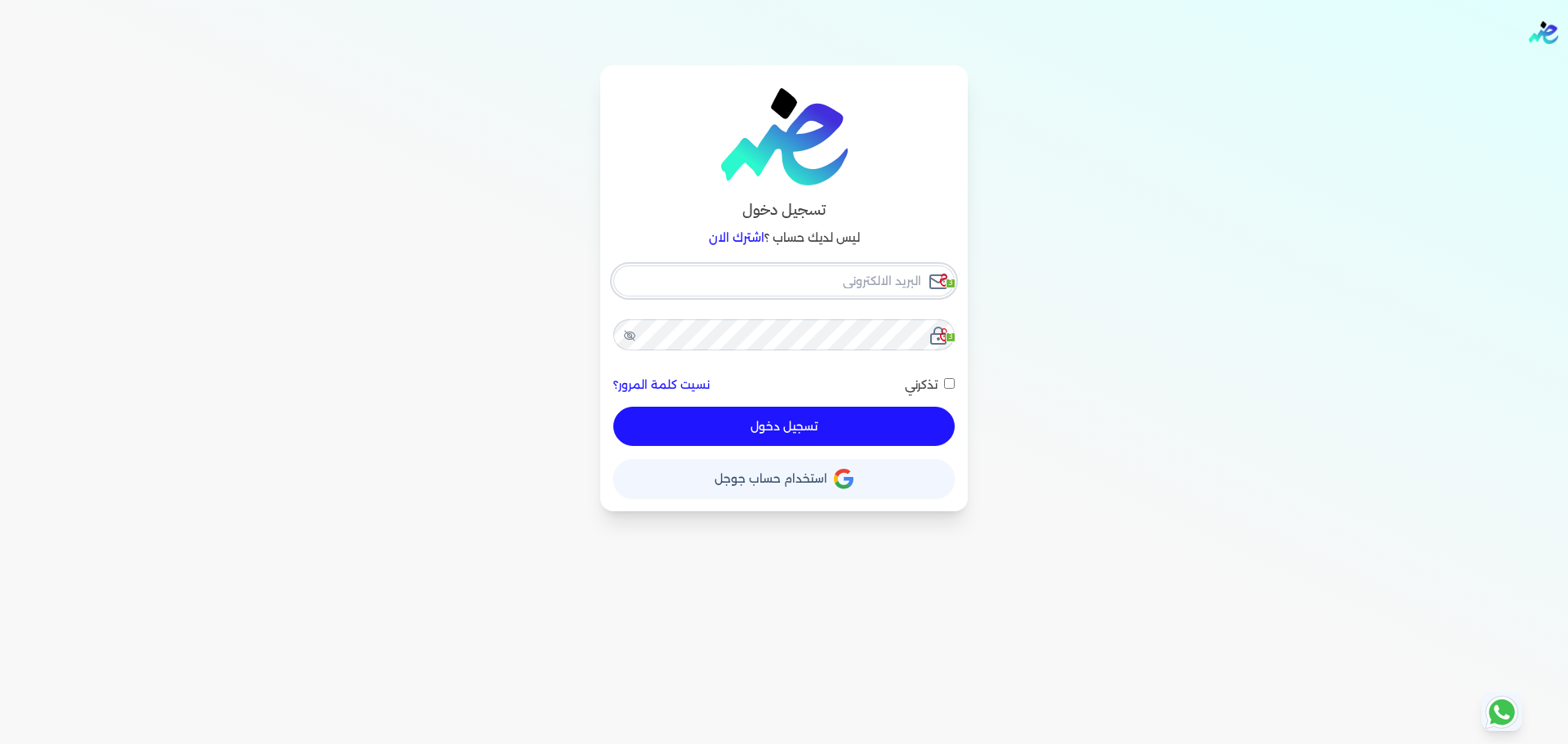
checkbox input "false"
type input "seattleadvanced@gmail.com"
click at [751, 275] on input "seattleadvanced@gmail.com" at bounding box center [784, 281] width 341 height 31
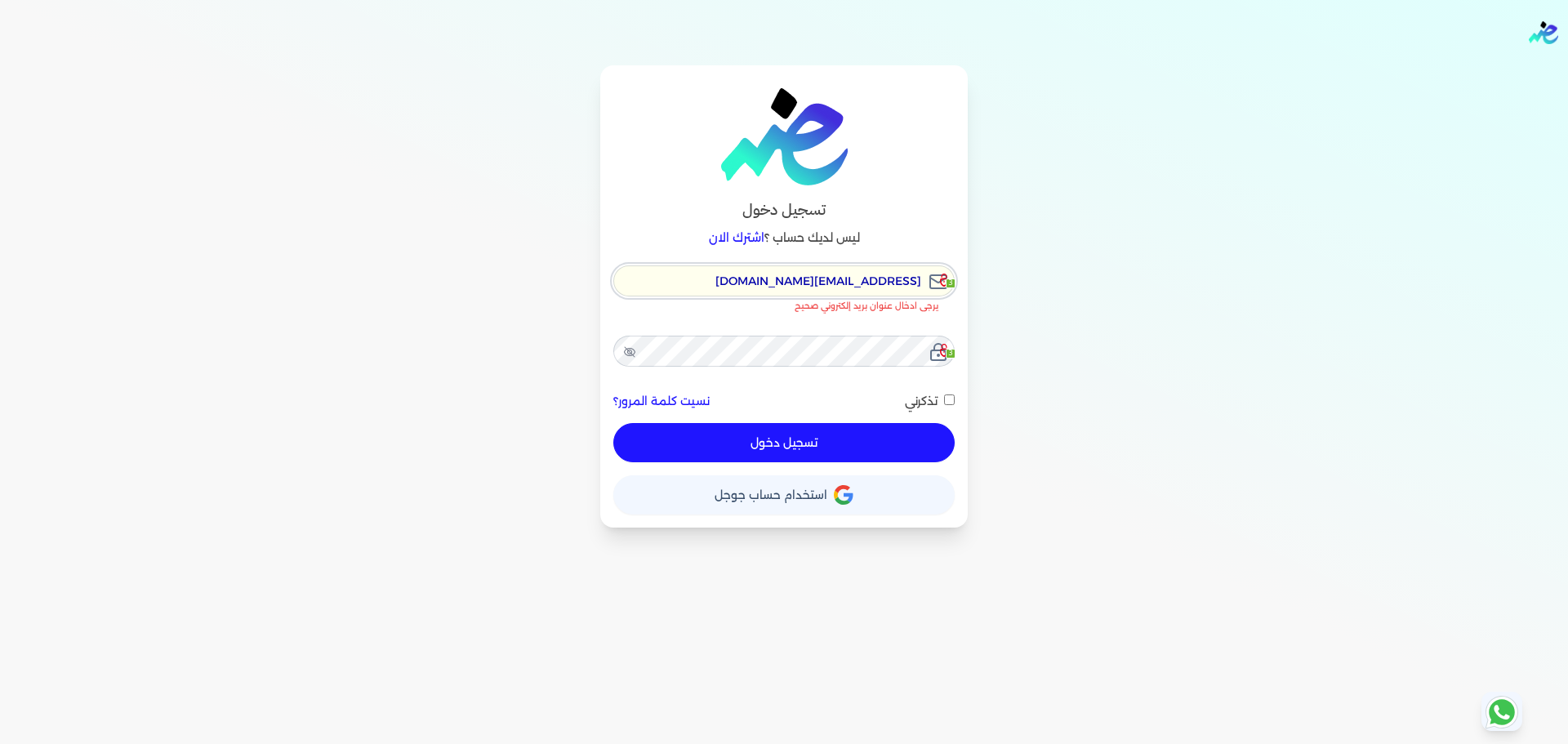
checkbox input "false"
type input "[EMAIL_ADDRESS][DOMAIN_NAME]"
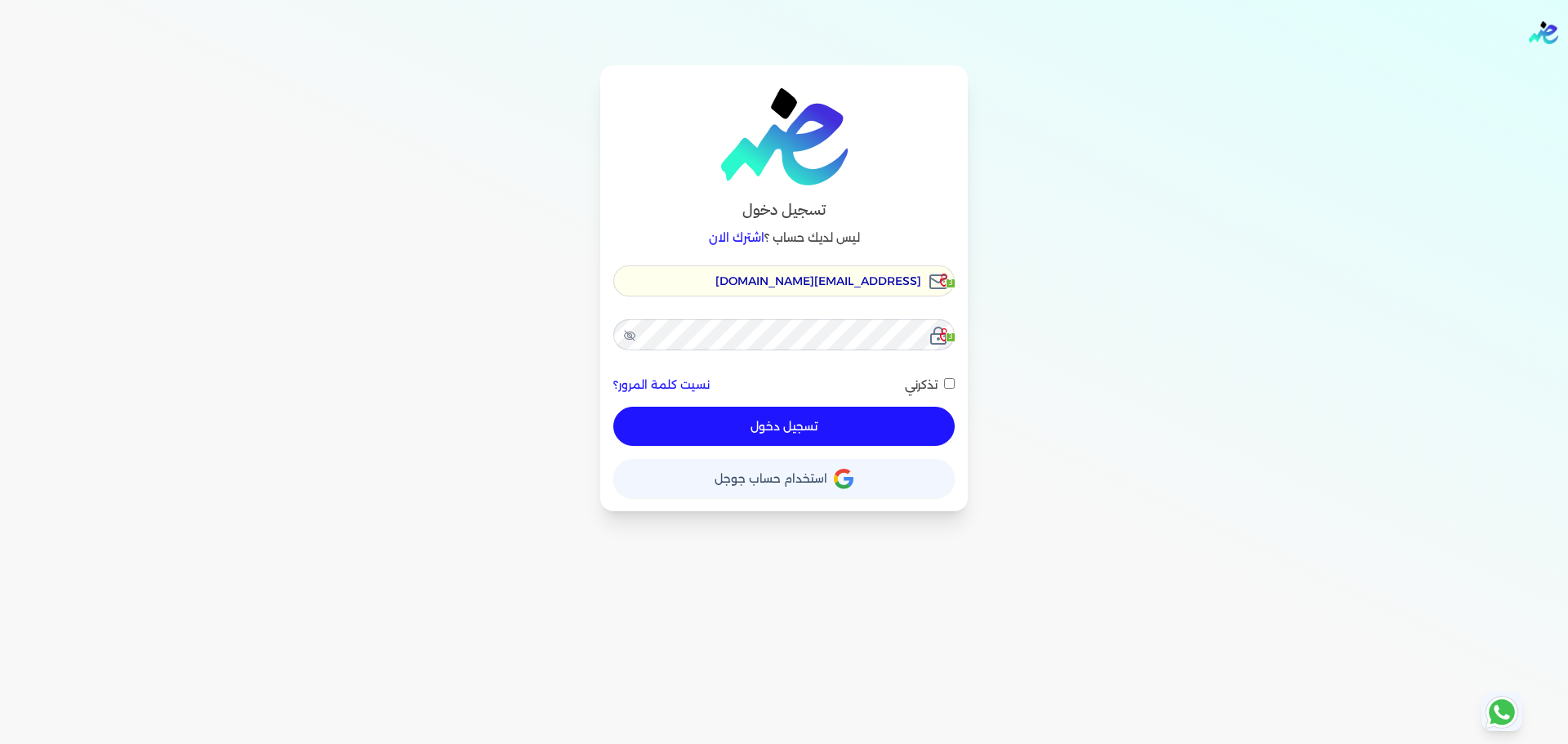
click at [803, 418] on button "تسجيل دخول" at bounding box center [784, 426] width 341 height 40
checkbox input "false"
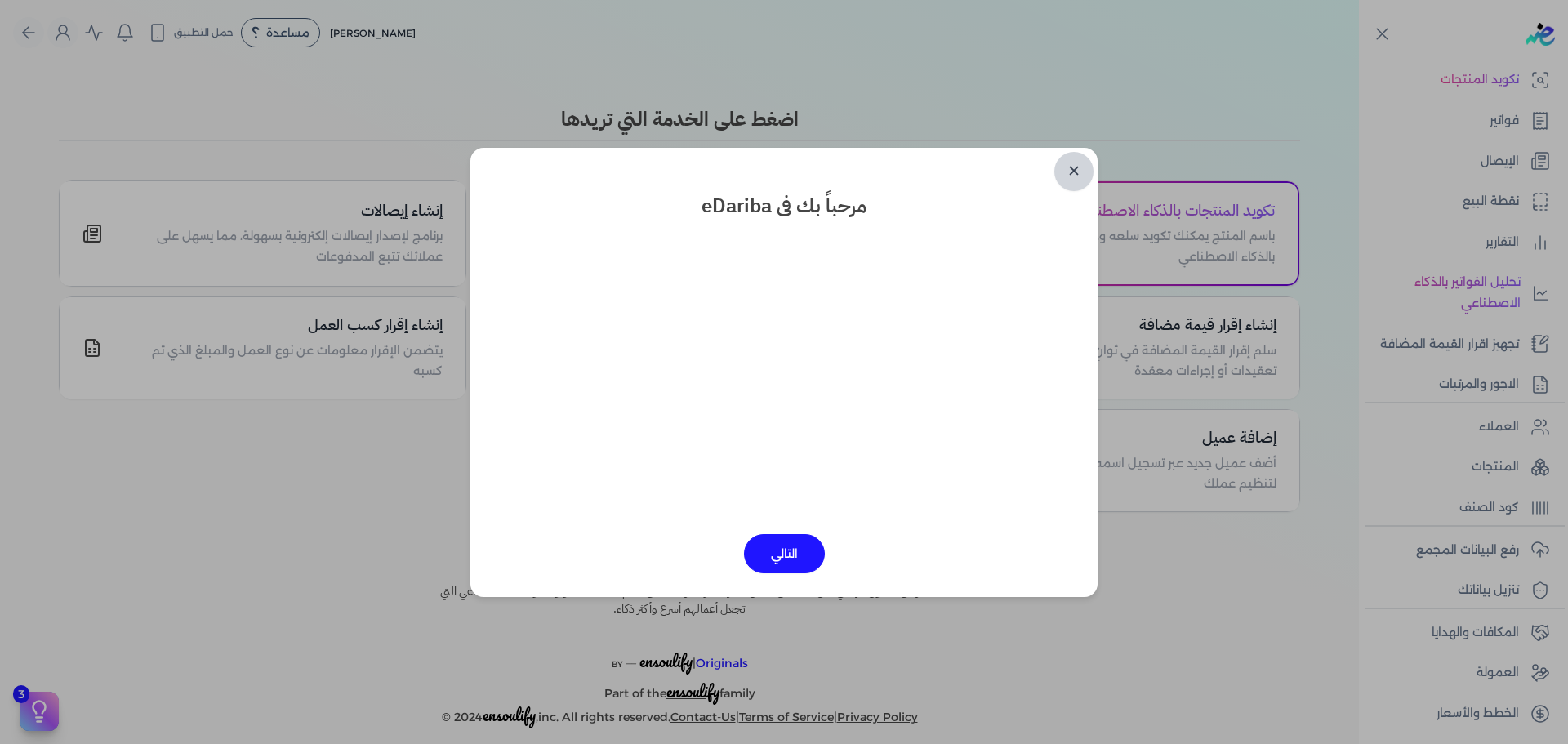
click at [1086, 173] on link "✕" at bounding box center [1074, 172] width 40 height 40
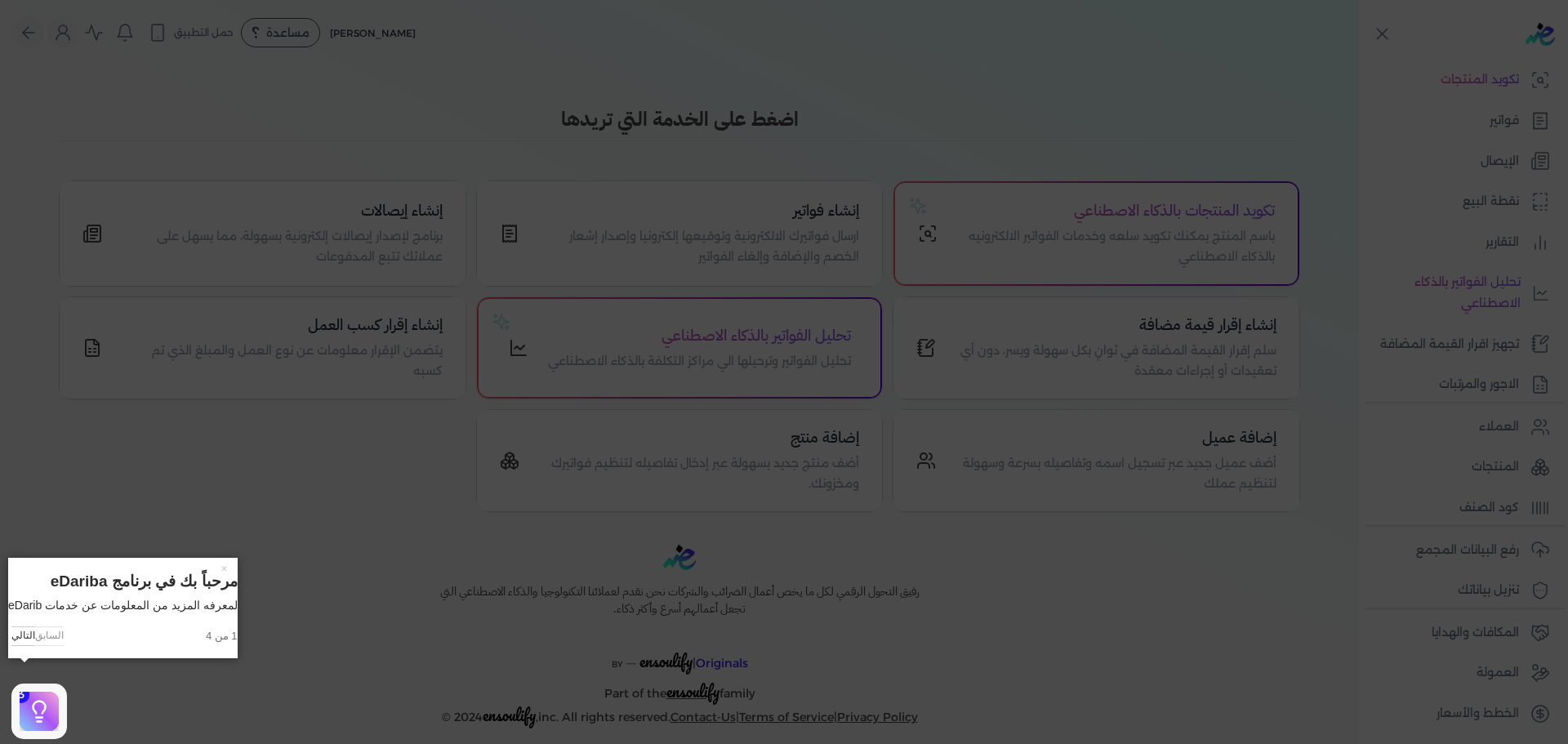
click at [876, 124] on icon at bounding box center [784, 372] width 1568 height 744
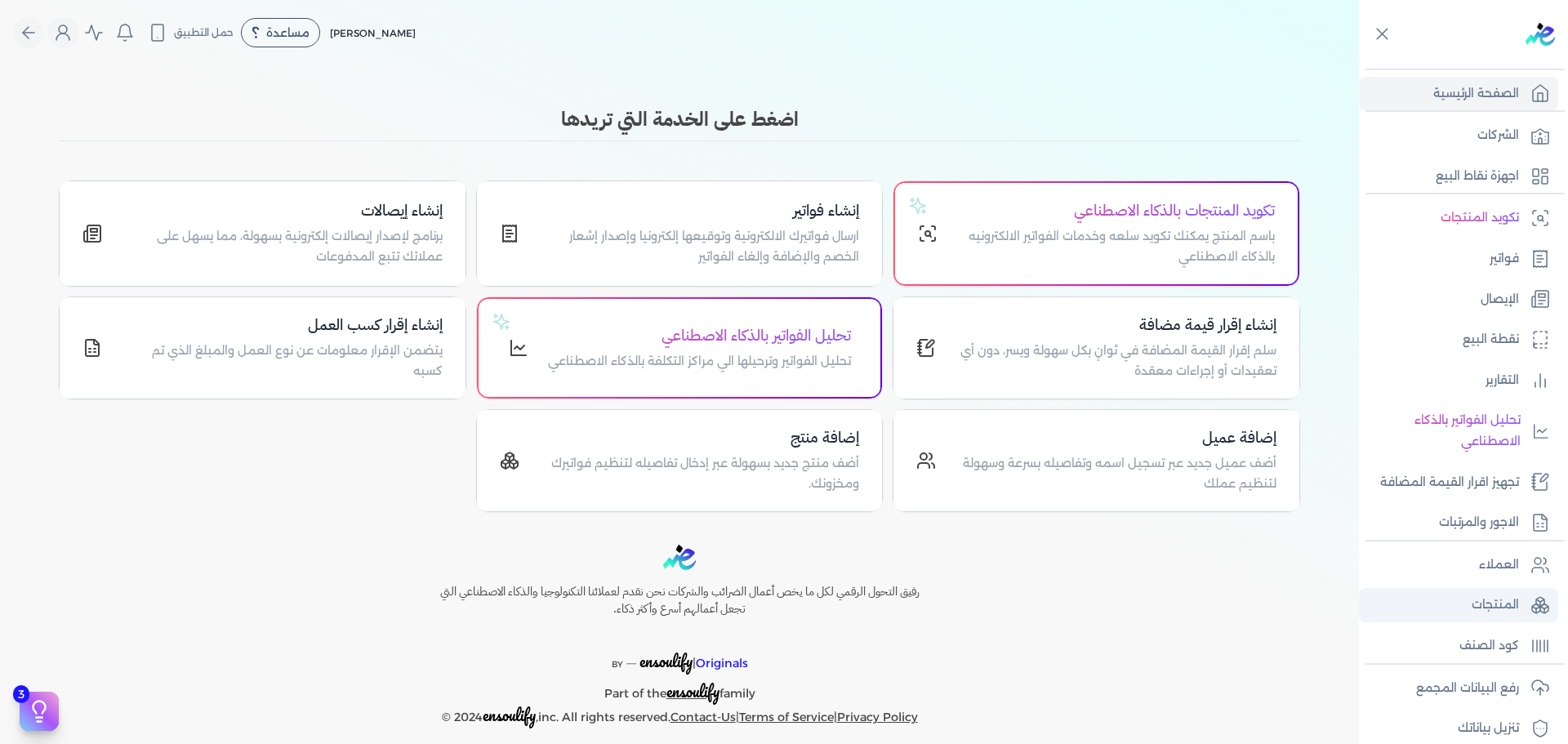
scroll to position [138, 0]
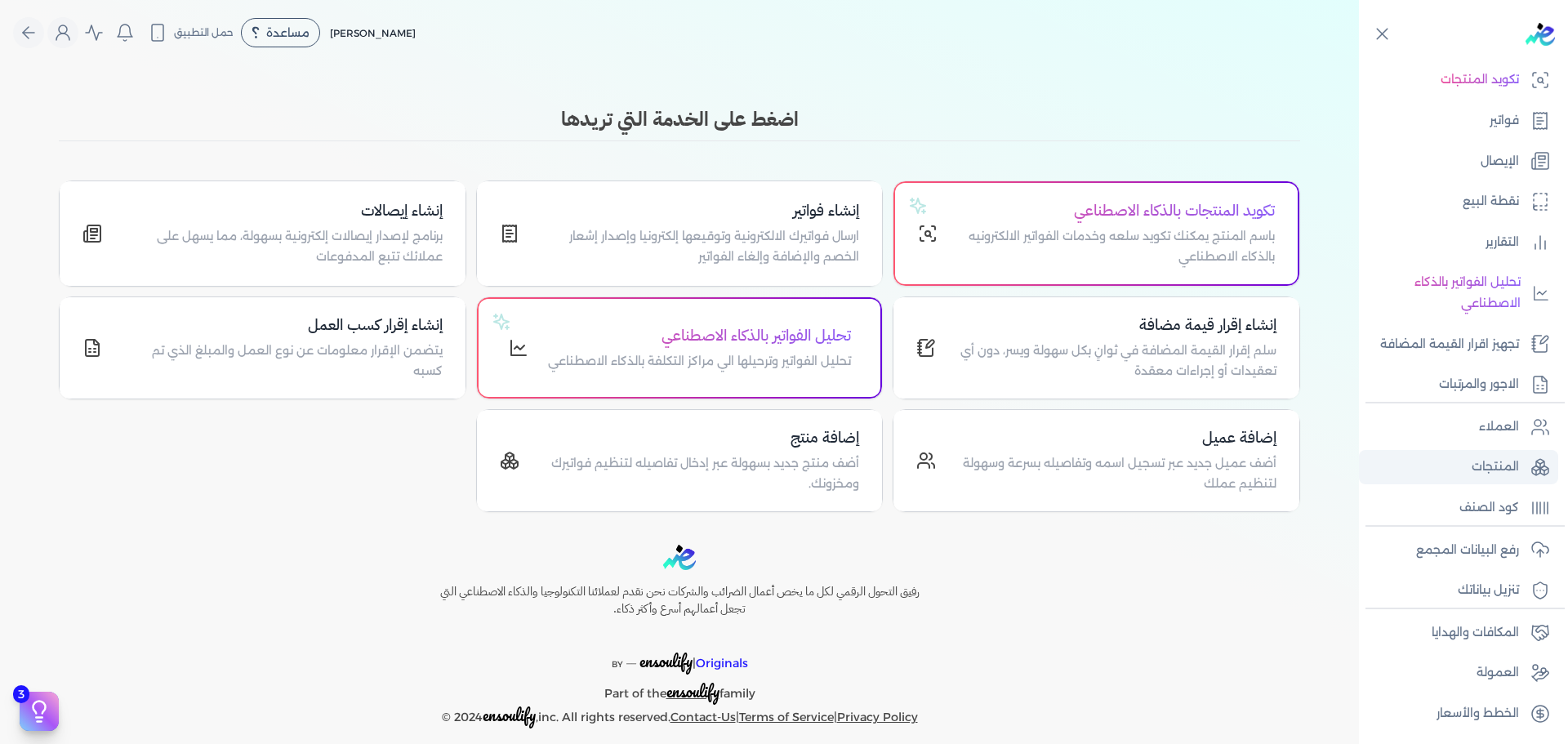
click at [1487, 474] on p "المنتجات" at bounding box center [1495, 467] width 47 height 22
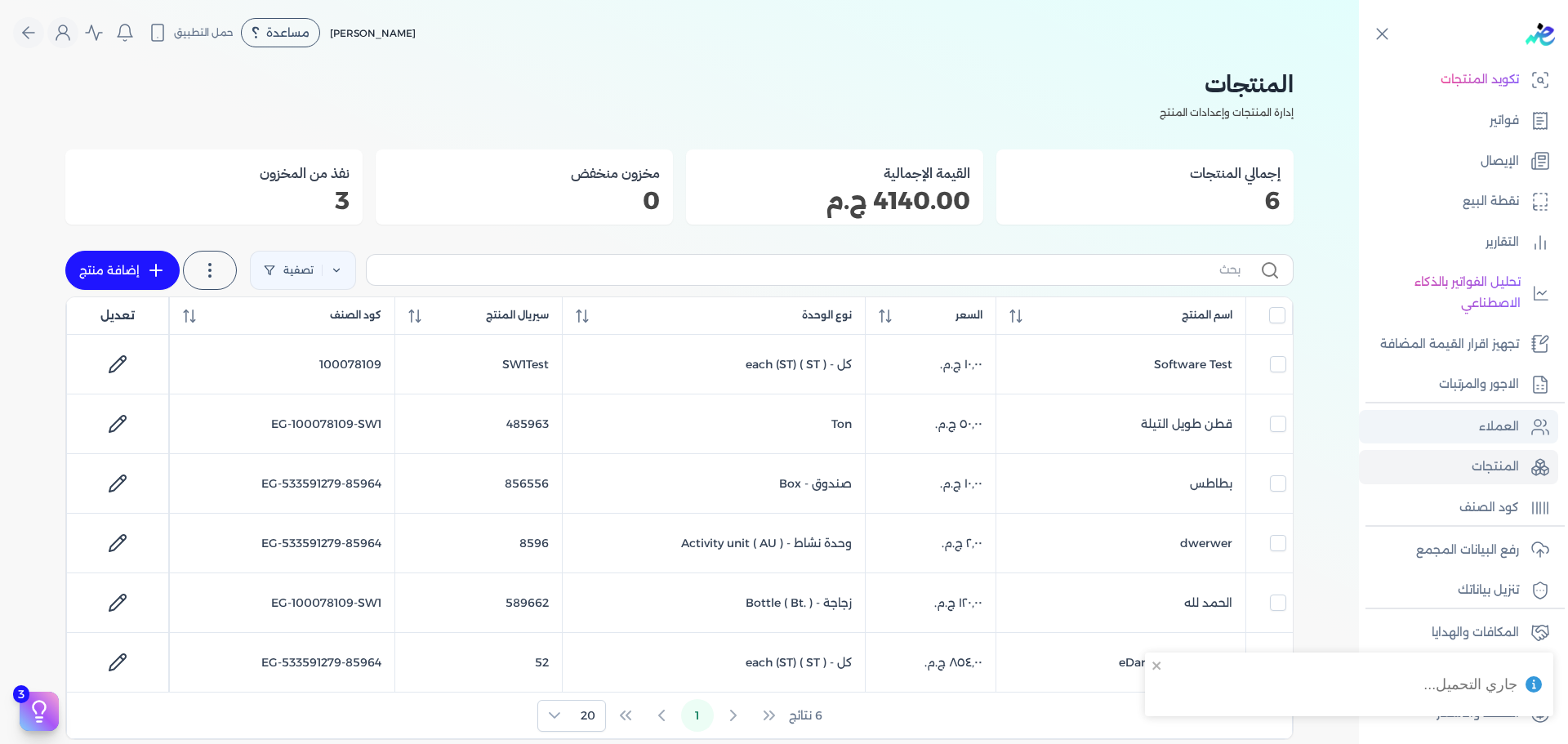
click at [1499, 429] on p "العملاء" at bounding box center [1499, 427] width 40 height 22
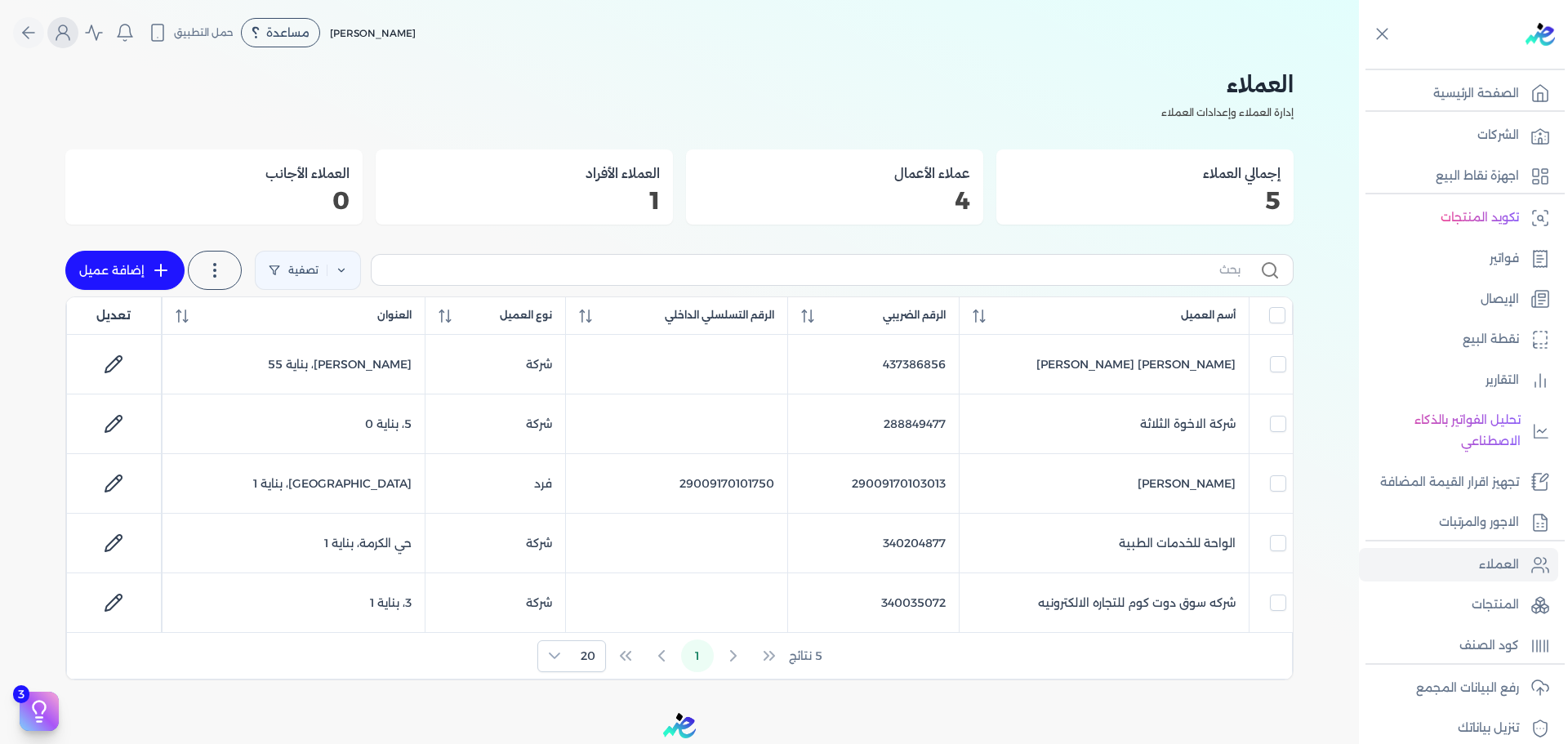
click at [64, 30] on icon "Global" at bounding box center [62, 32] width 20 height 20
click at [142, 253] on label "تسجيل الخروج" at bounding box center [158, 239] width 197 height 33
click at [1359, 65] on input "Close" at bounding box center [1359, 65] width 0 height 0
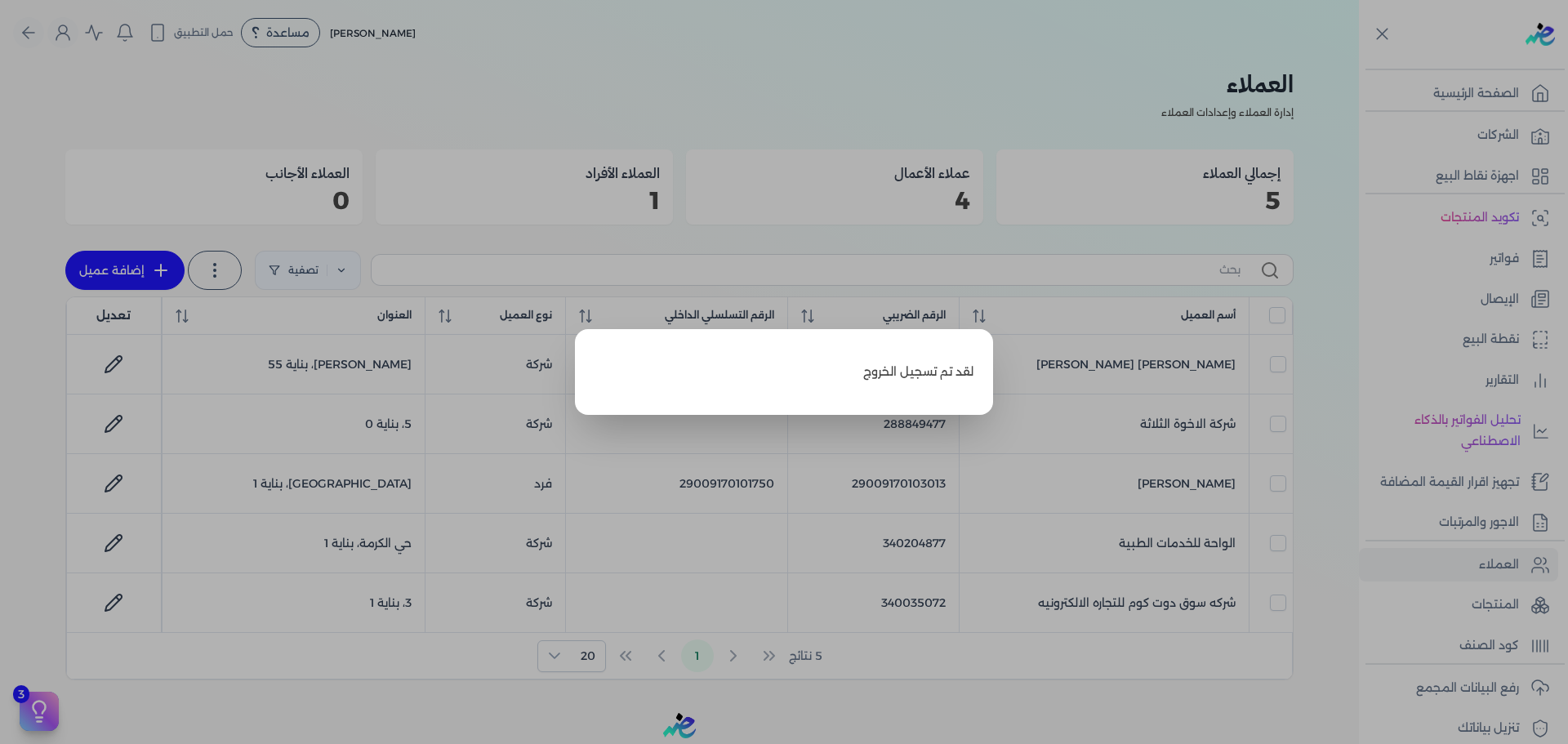
click at [864, 442] on label "Close" at bounding box center [784, 372] width 1568 height 744
click at [1359, 65] on input "Close" at bounding box center [1359, 65] width 0 height 0
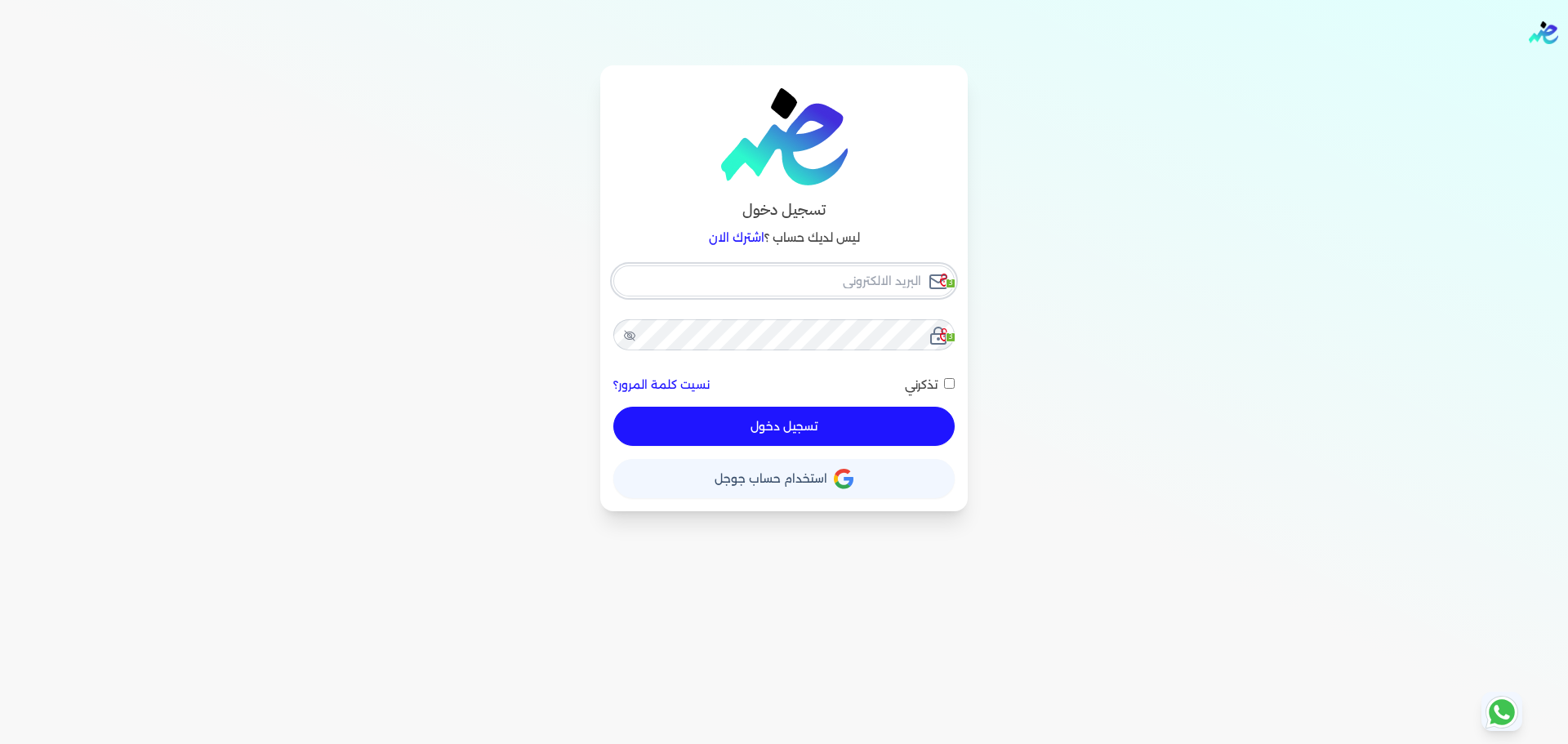
checkbox input "false"
type input "seattleadvanced@gmail.com"
click at [791, 425] on button "تسجيل دخول" at bounding box center [784, 426] width 341 height 40
checkbox input "false"
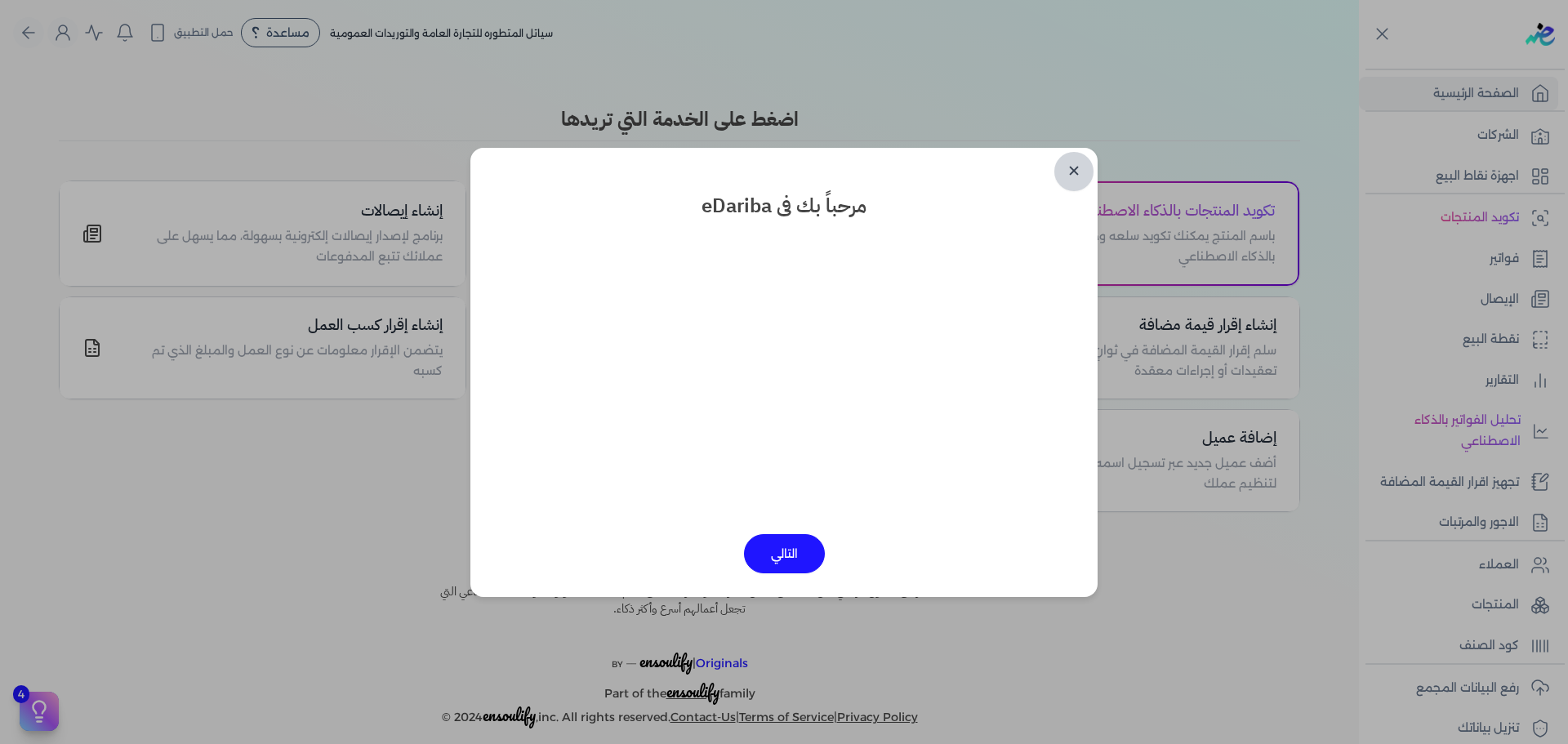
click at [1062, 186] on link "✕" at bounding box center [1074, 172] width 40 height 40
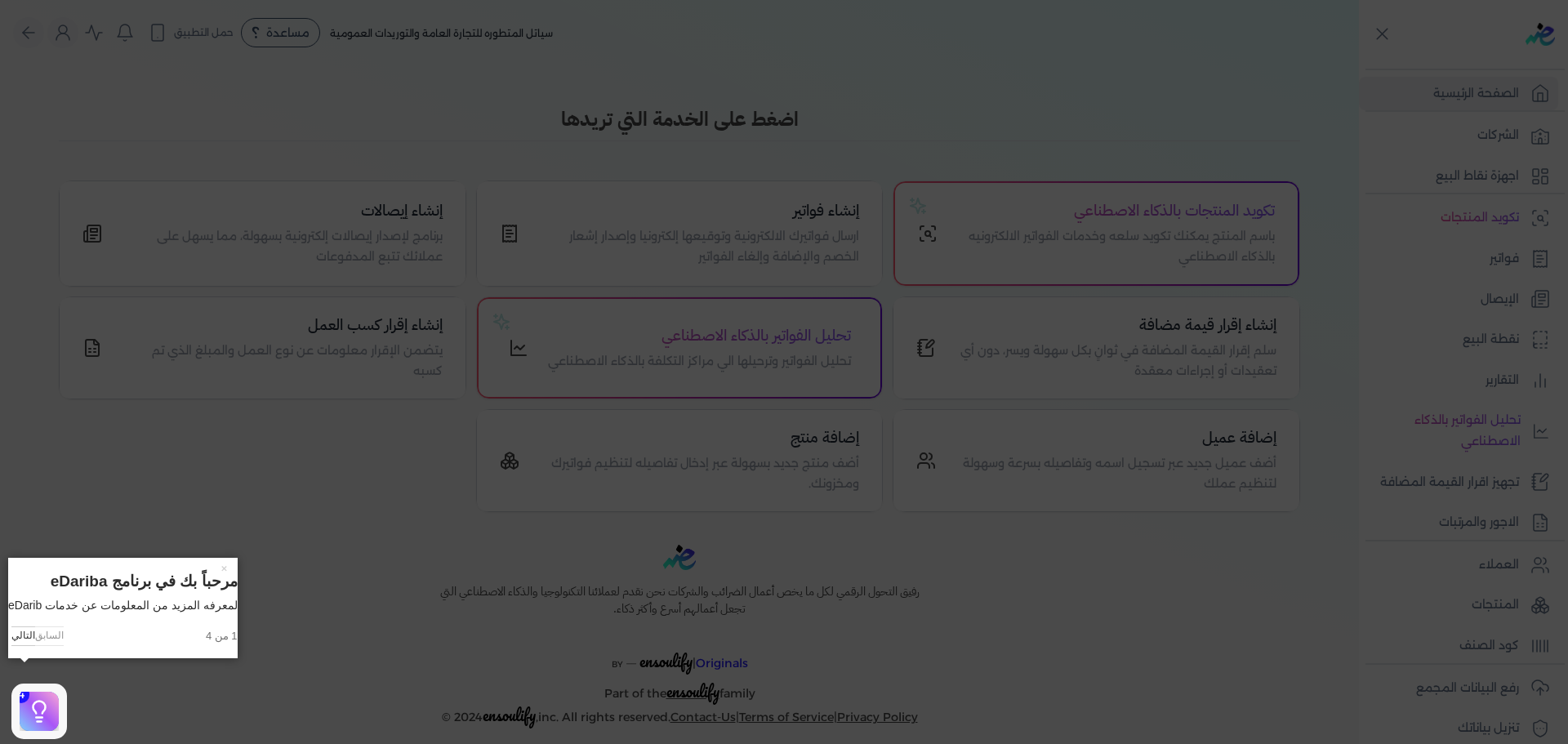
click at [1072, 149] on icon at bounding box center [784, 372] width 1568 height 744
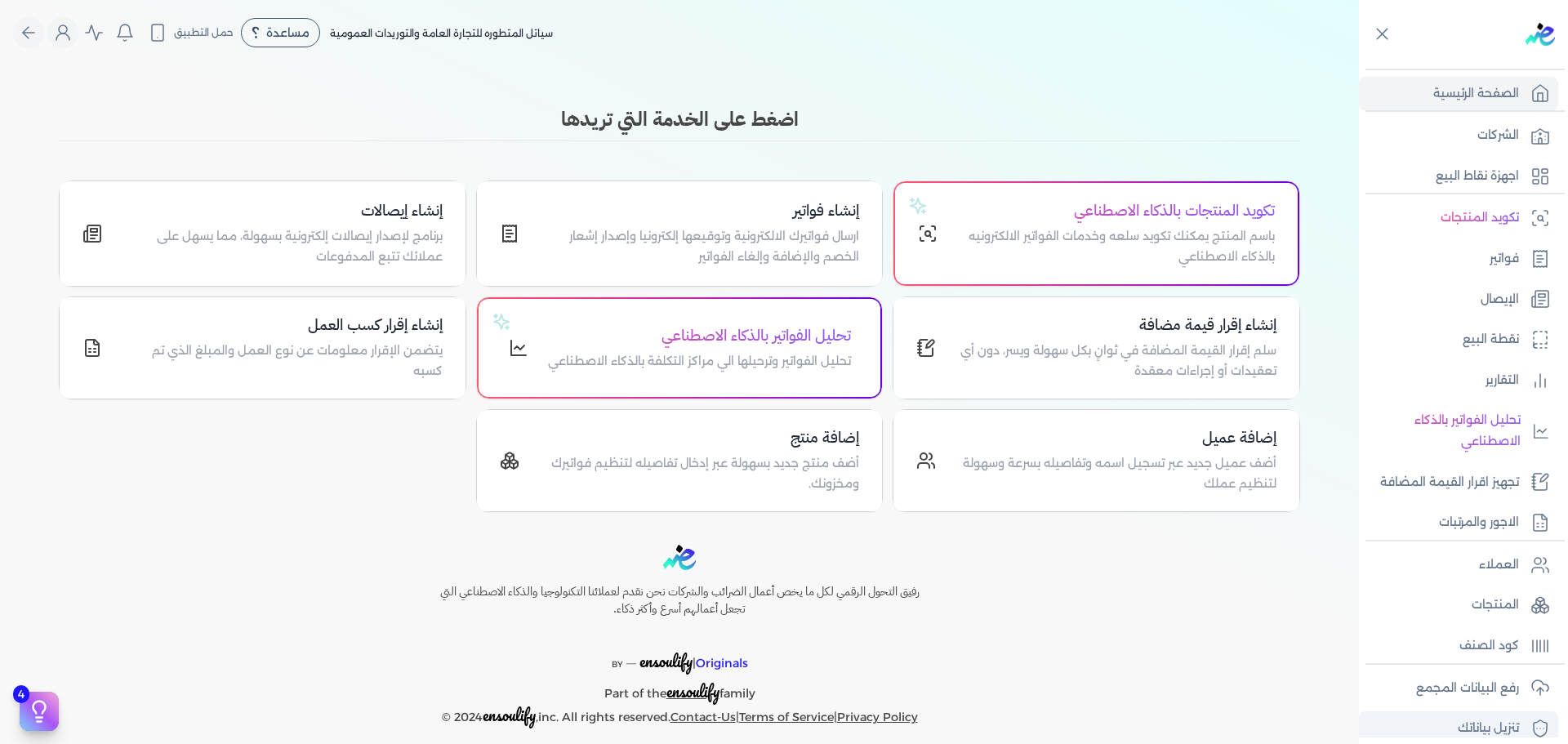
scroll to position [138, 0]
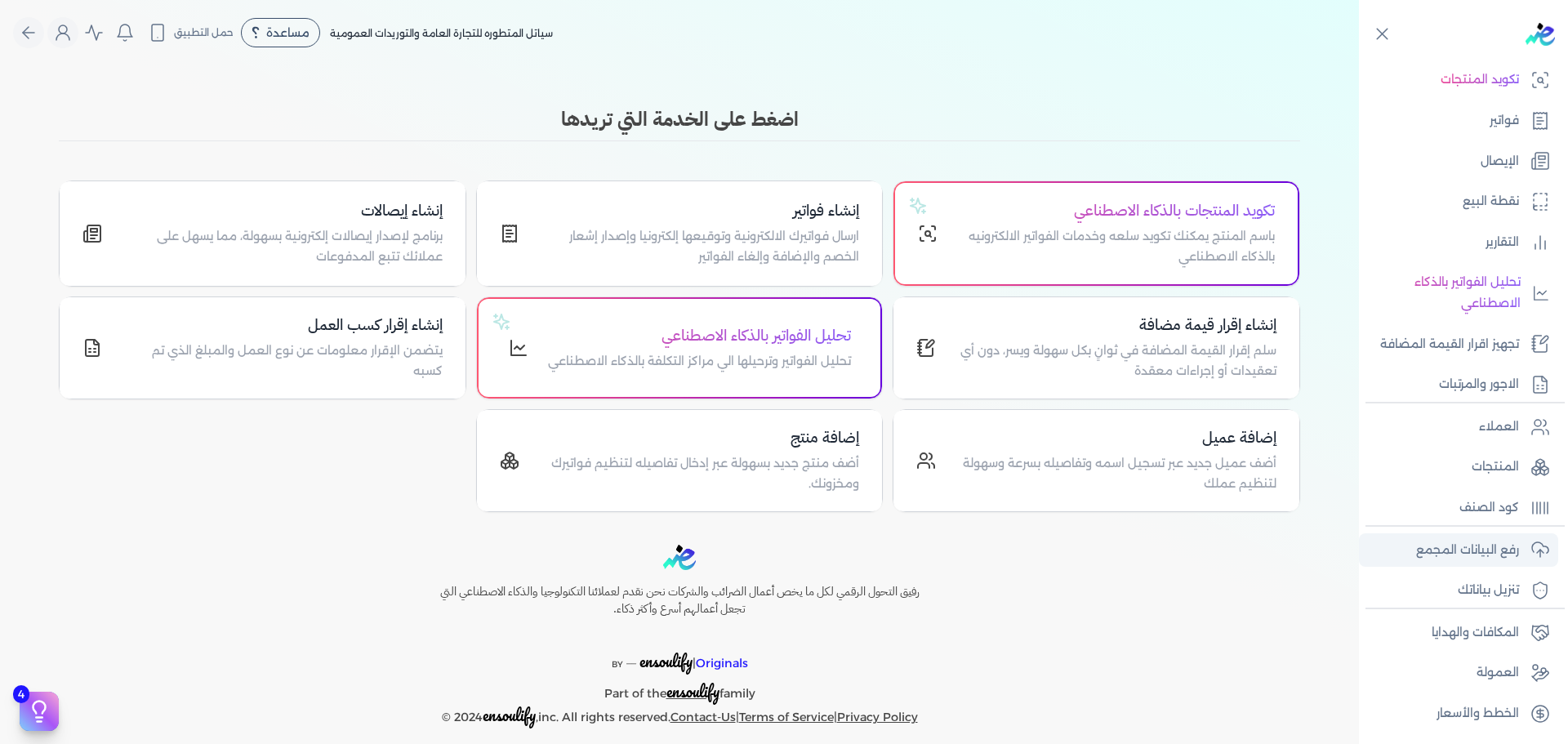
click at [1469, 554] on p "رفع البيانات المجمع" at bounding box center [1467, 551] width 103 height 22
click at [1472, 541] on p "رفع البيانات المجمع" at bounding box center [1467, 551] width 103 height 22
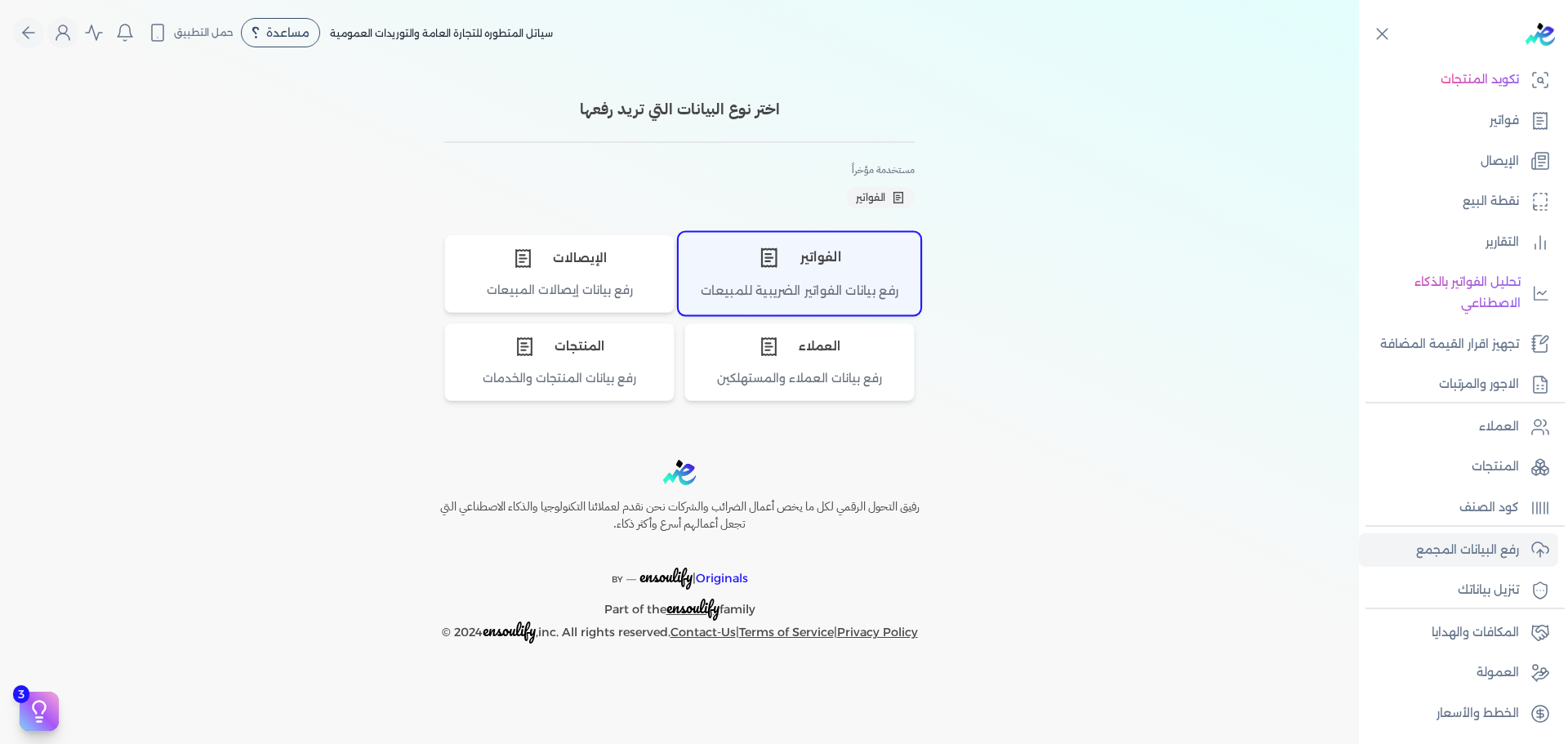
click at [796, 250] on div "الفواتير" at bounding box center [800, 257] width 240 height 49
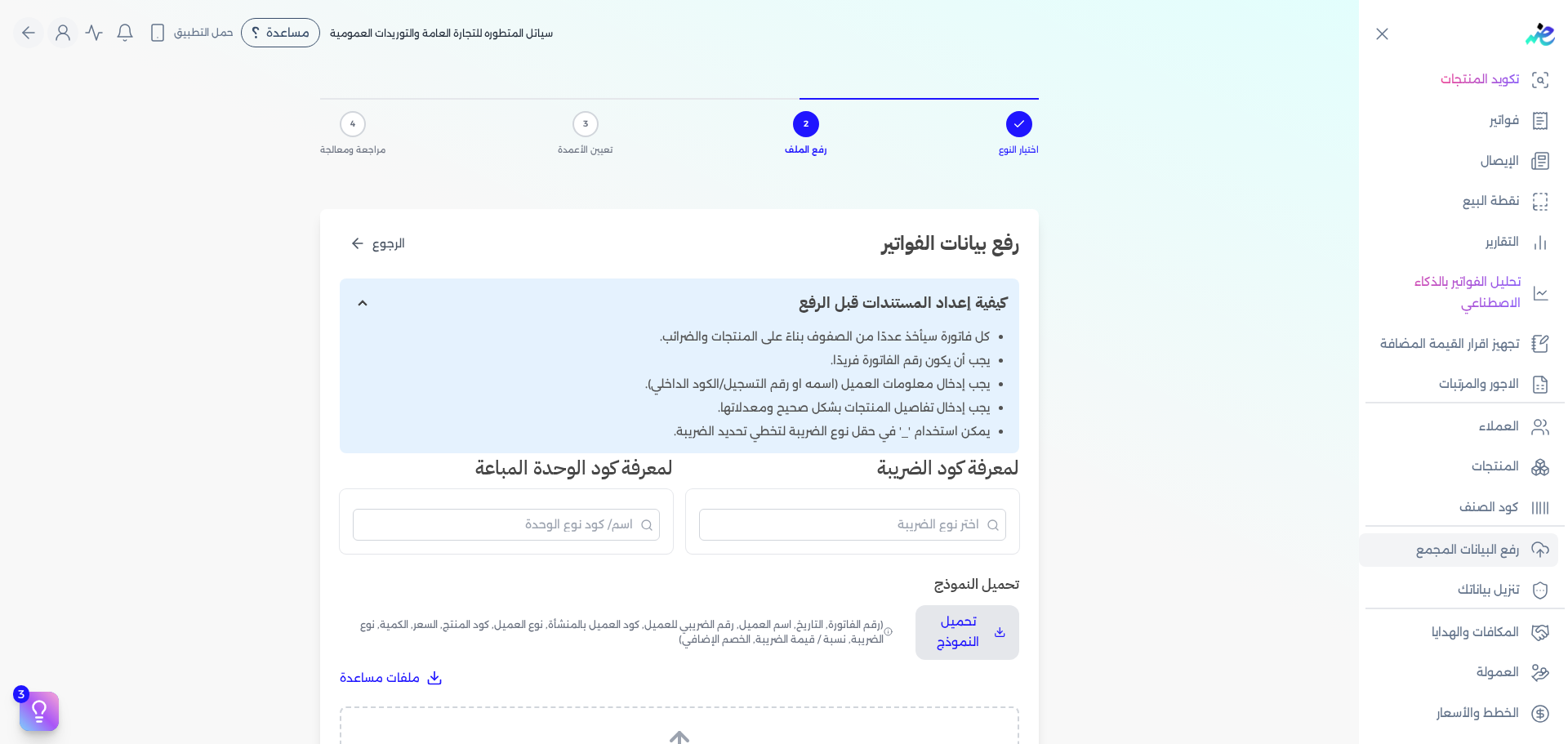
scroll to position [382, 0]
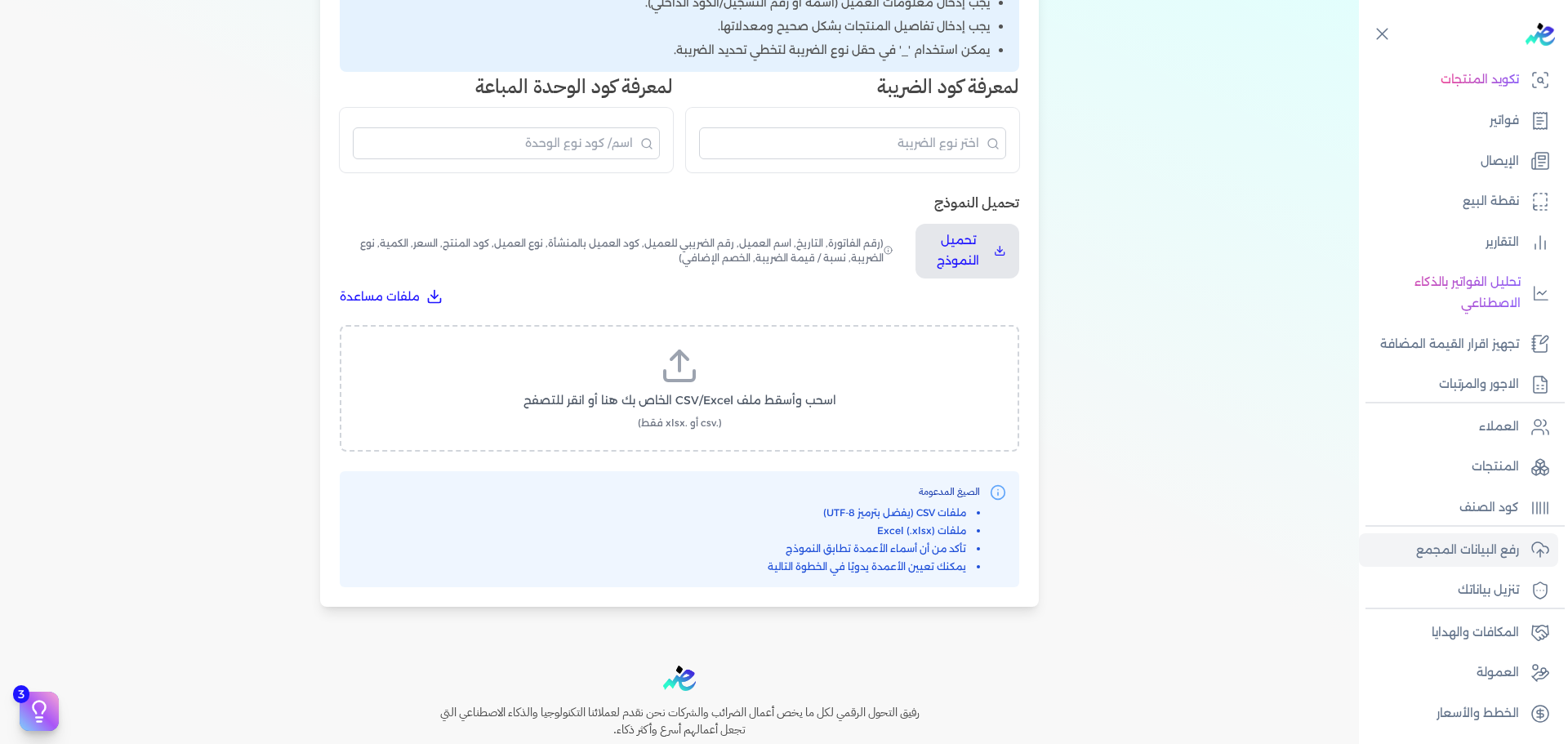
click at [686, 373] on icon at bounding box center [680, 366] width 40 height 40
click at [0, 0] on input "اسحب وأسقط ملف CSV/Excel الخاص بك هنا أو انقر للتصفح (.csv أو .xlsx فقط)" at bounding box center [0, 0] width 0 height 0
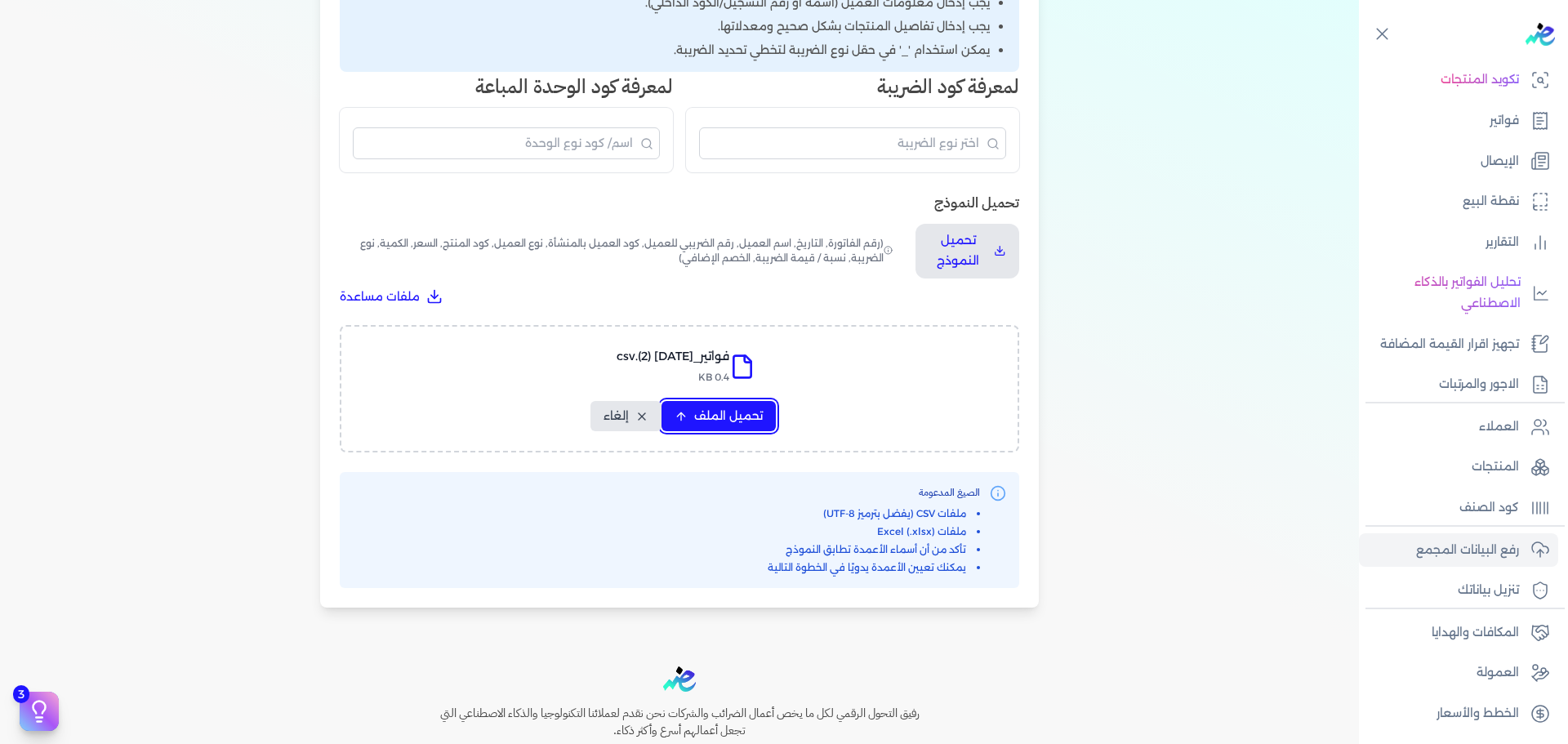
click at [724, 419] on span "تحميل الملف" at bounding box center [728, 416] width 69 height 17
select select "رقم الفاتورة"
select select "الرقم الضريبي"
select select "سيريال المنتج"
select select "السعر"
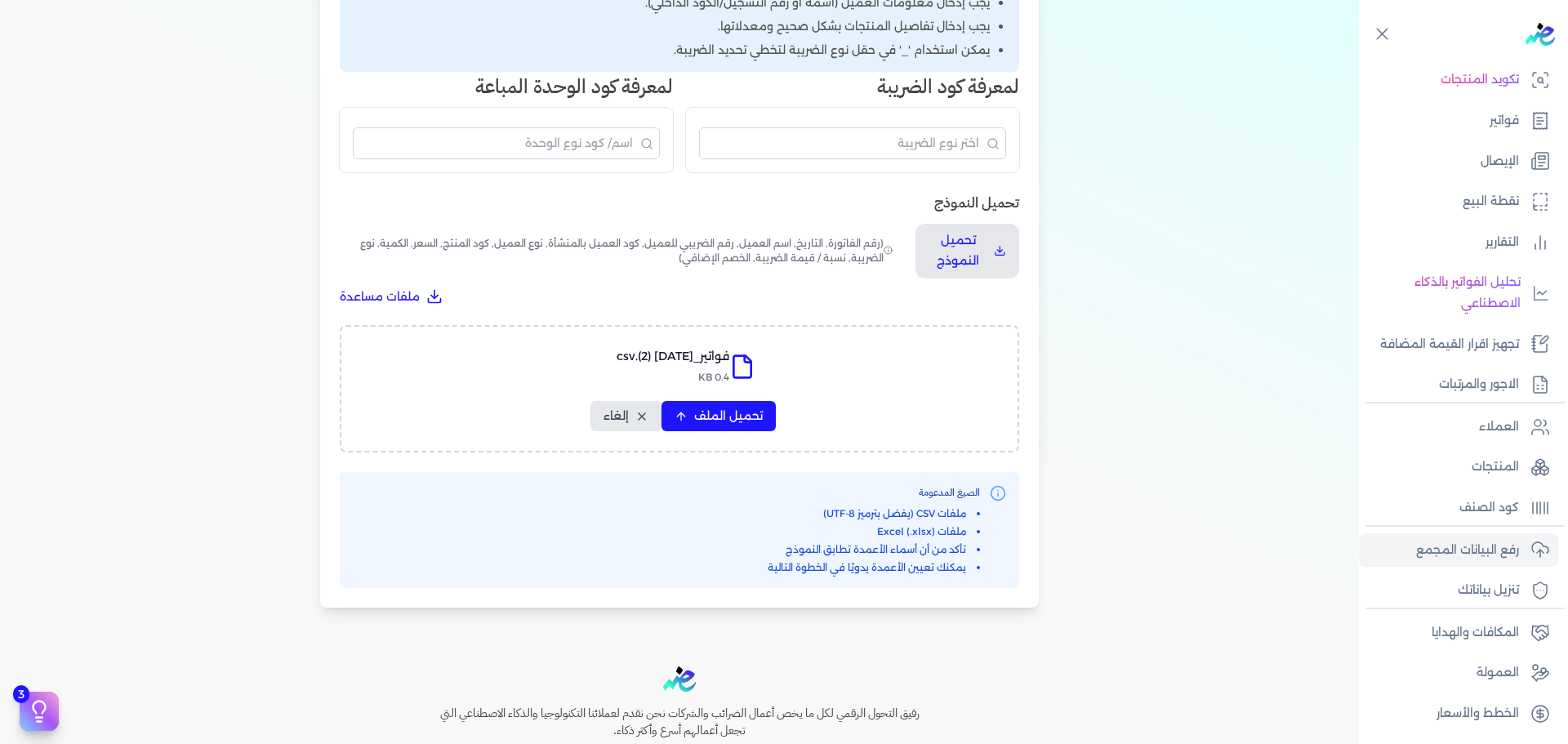
select select "الكمية"
select select "نوع الضريبة"
select select "نسبة / قيمة الضريبة"
select select "خصم"
select select "خصم اضافي"
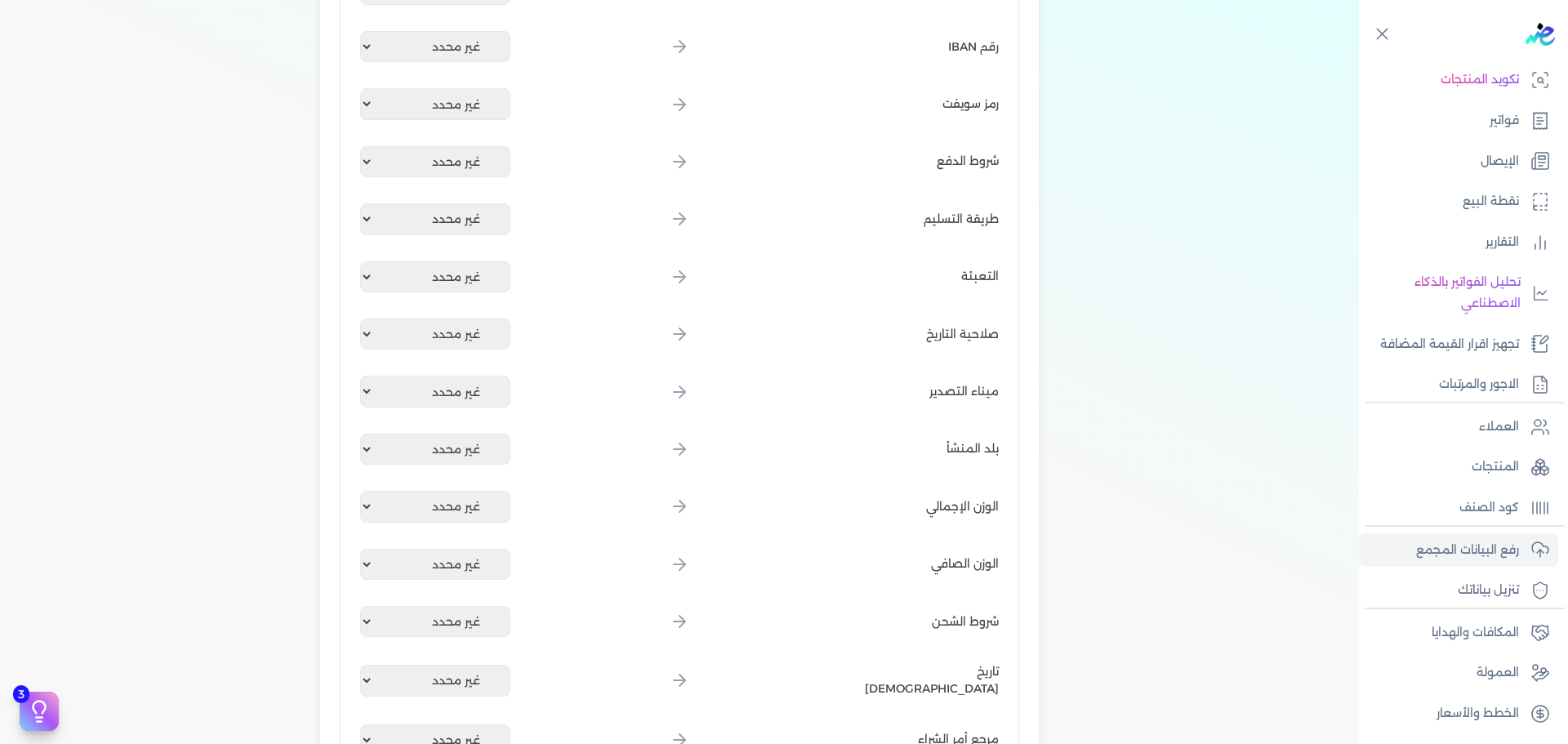
scroll to position [1996, 0]
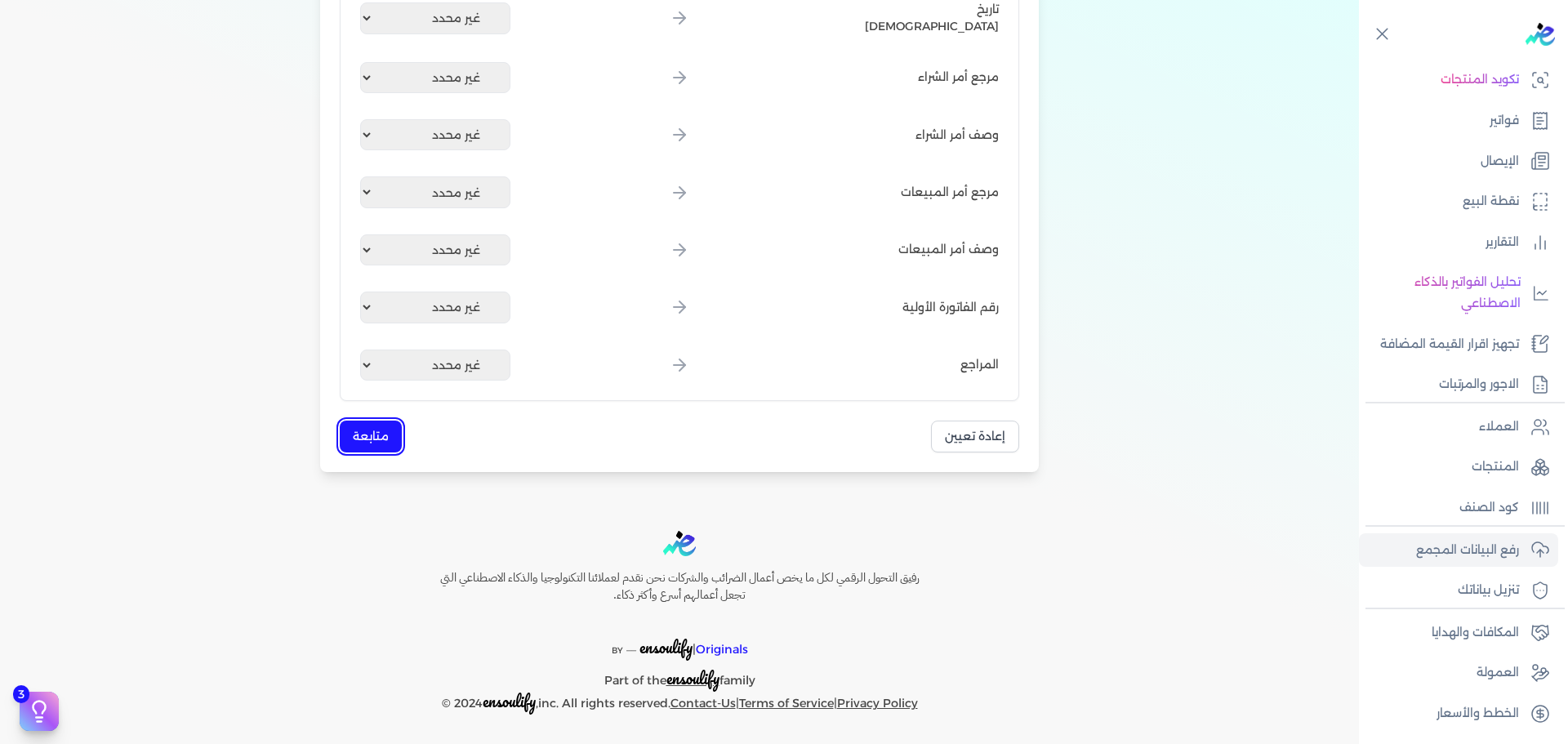
click at [353, 426] on button "متابعة" at bounding box center [371, 437] width 62 height 32
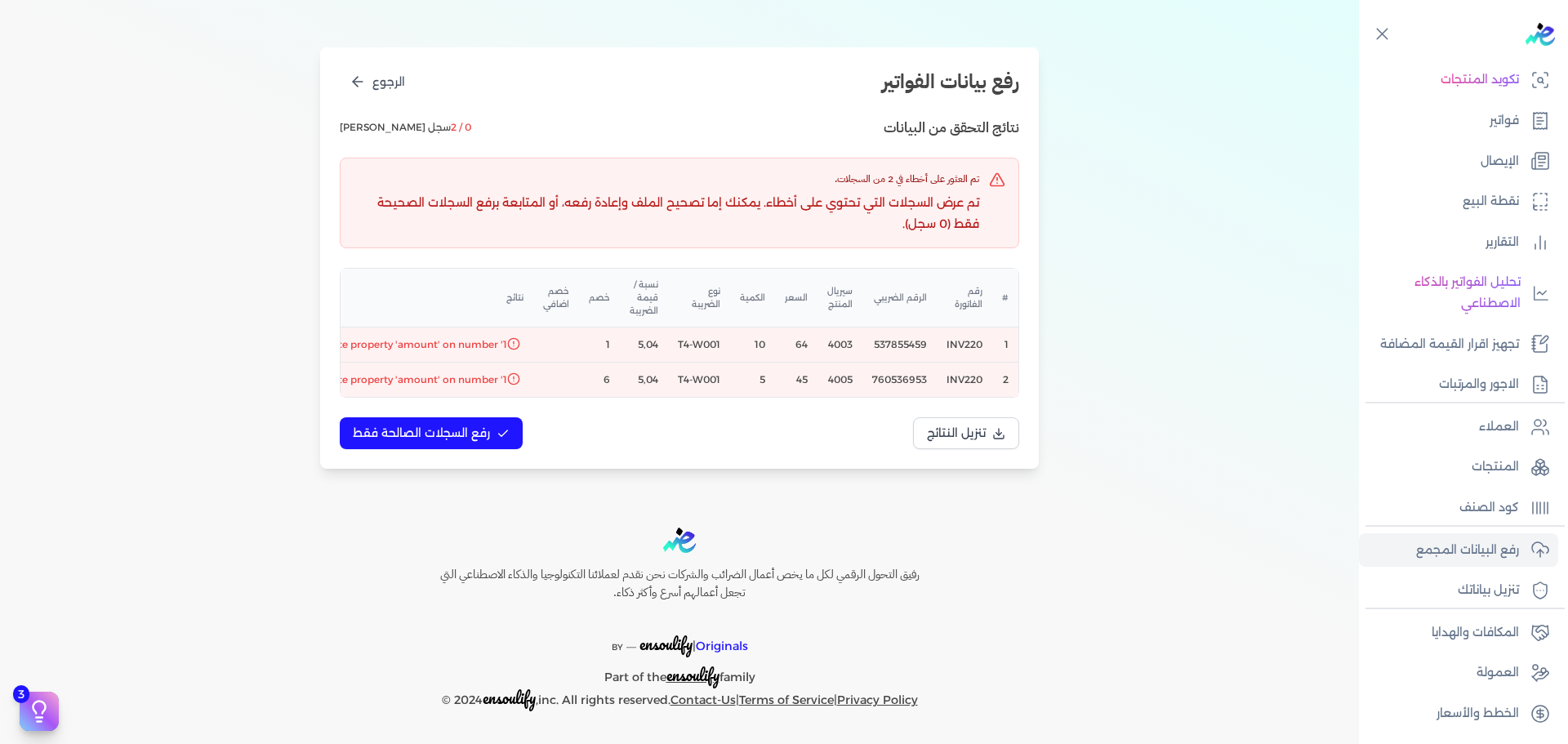
scroll to position [0, 0]
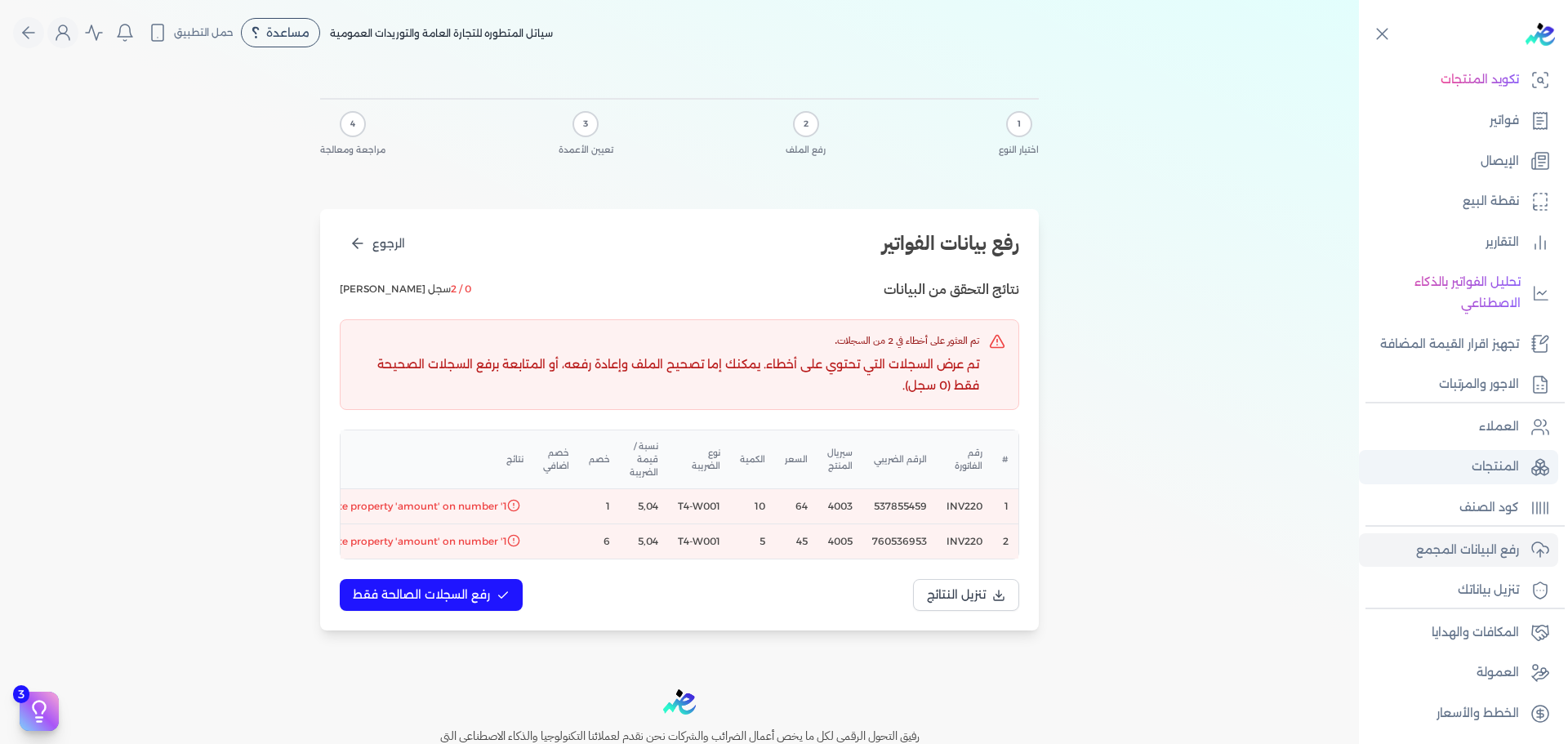
click at [1505, 467] on p "المنتجات" at bounding box center [1495, 467] width 47 height 22
click at [1499, 430] on p "العملاء" at bounding box center [1499, 427] width 40 height 22
click at [1505, 467] on p "المنتجات" at bounding box center [1495, 467] width 47 height 22
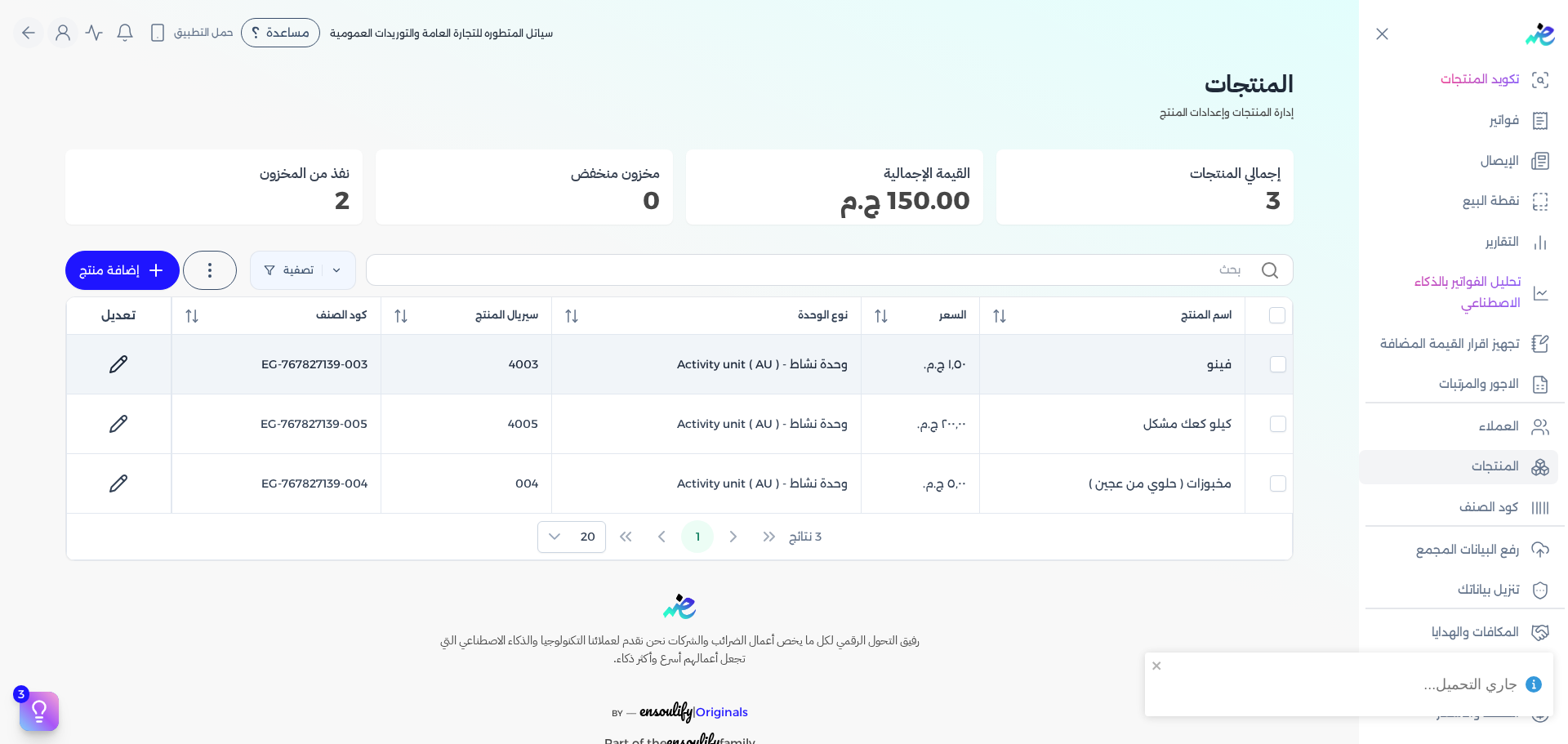
click at [122, 367] on icon at bounding box center [118, 364] width 16 height 16
select select "EGS"
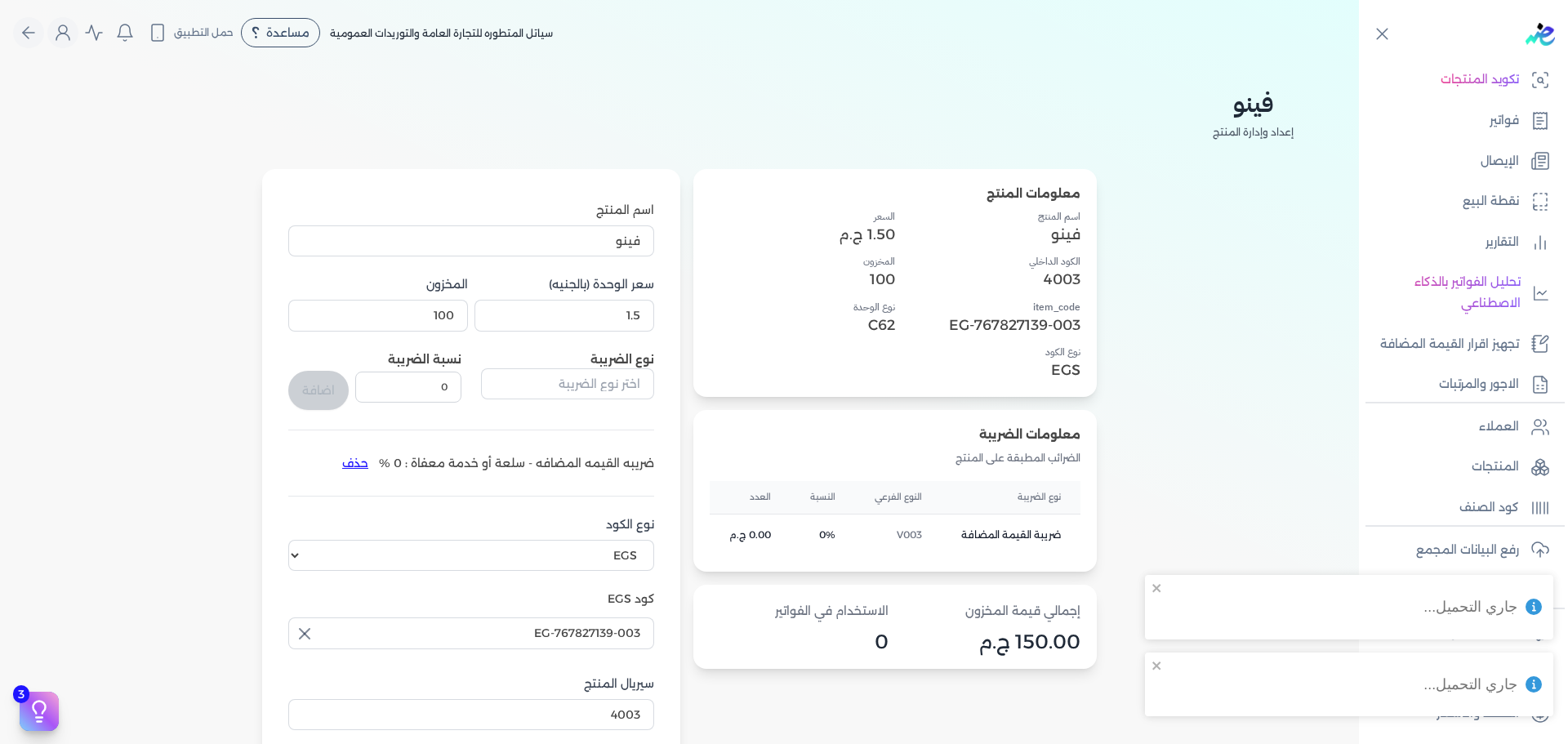
scroll to position [403, 0]
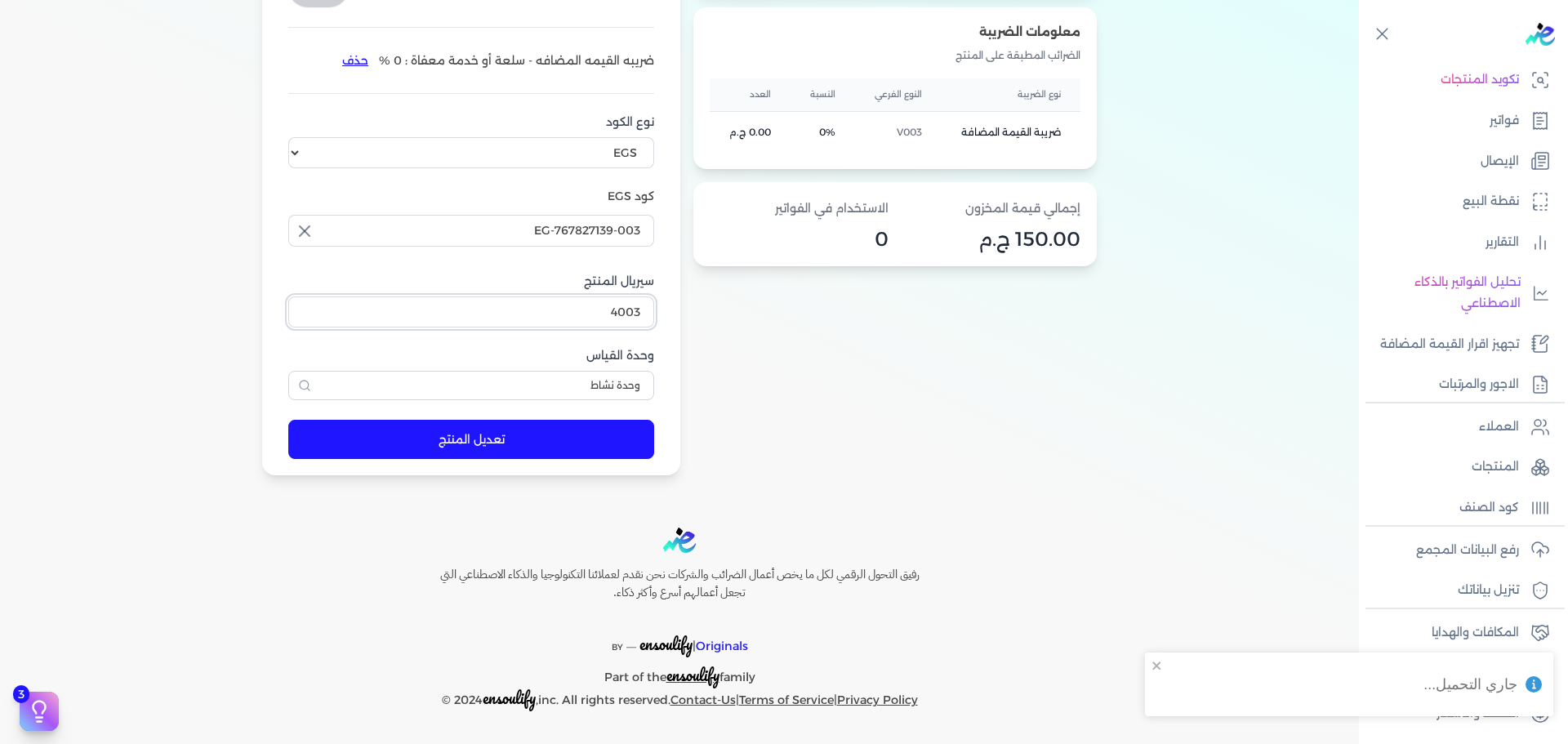
click at [620, 306] on input "4003" at bounding box center [471, 311] width 366 height 31
type input "003"
click at [520, 445] on button "تعديل المنتج" at bounding box center [471, 439] width 366 height 40
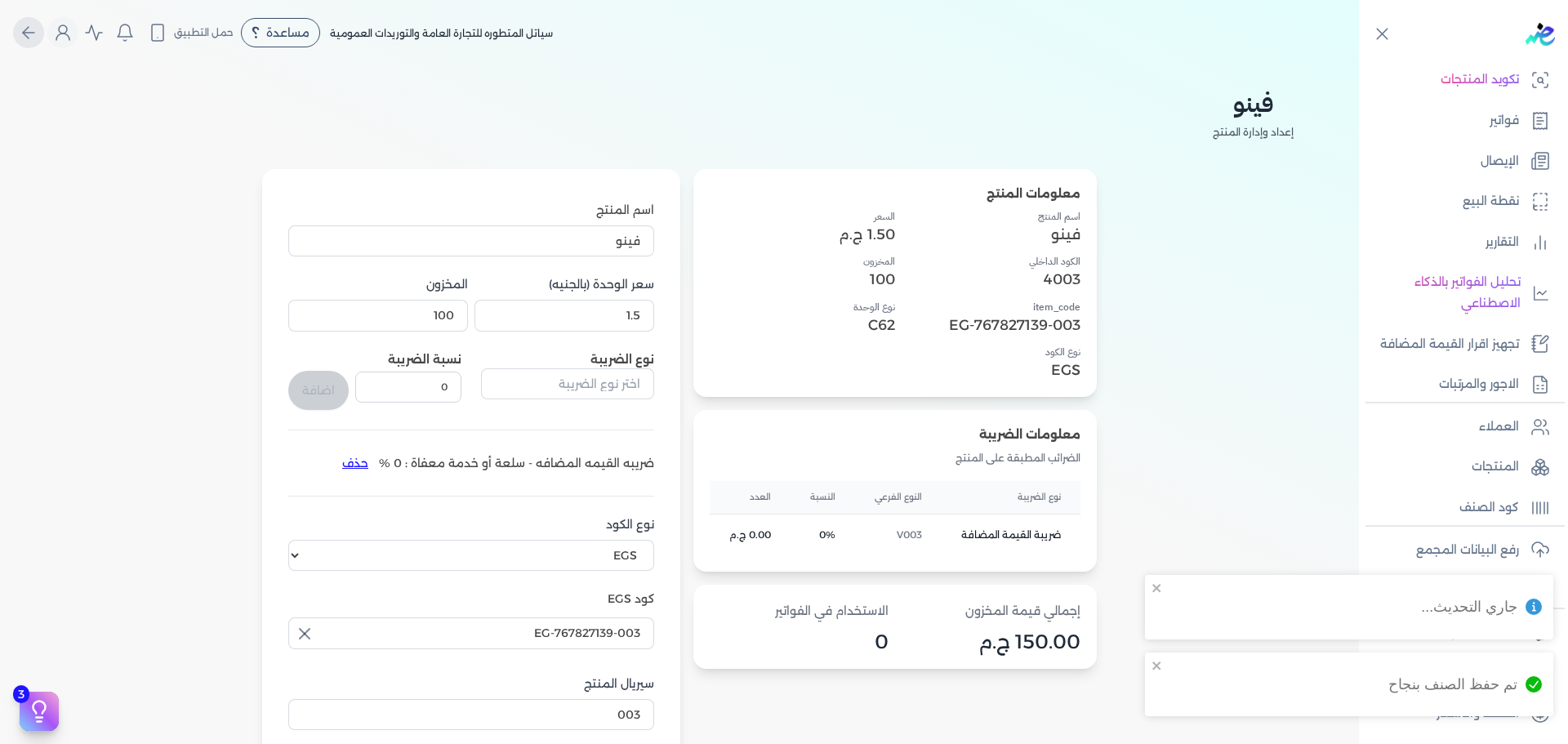
click at [27, 38] on icon "Global" at bounding box center [28, 32] width 20 height 20
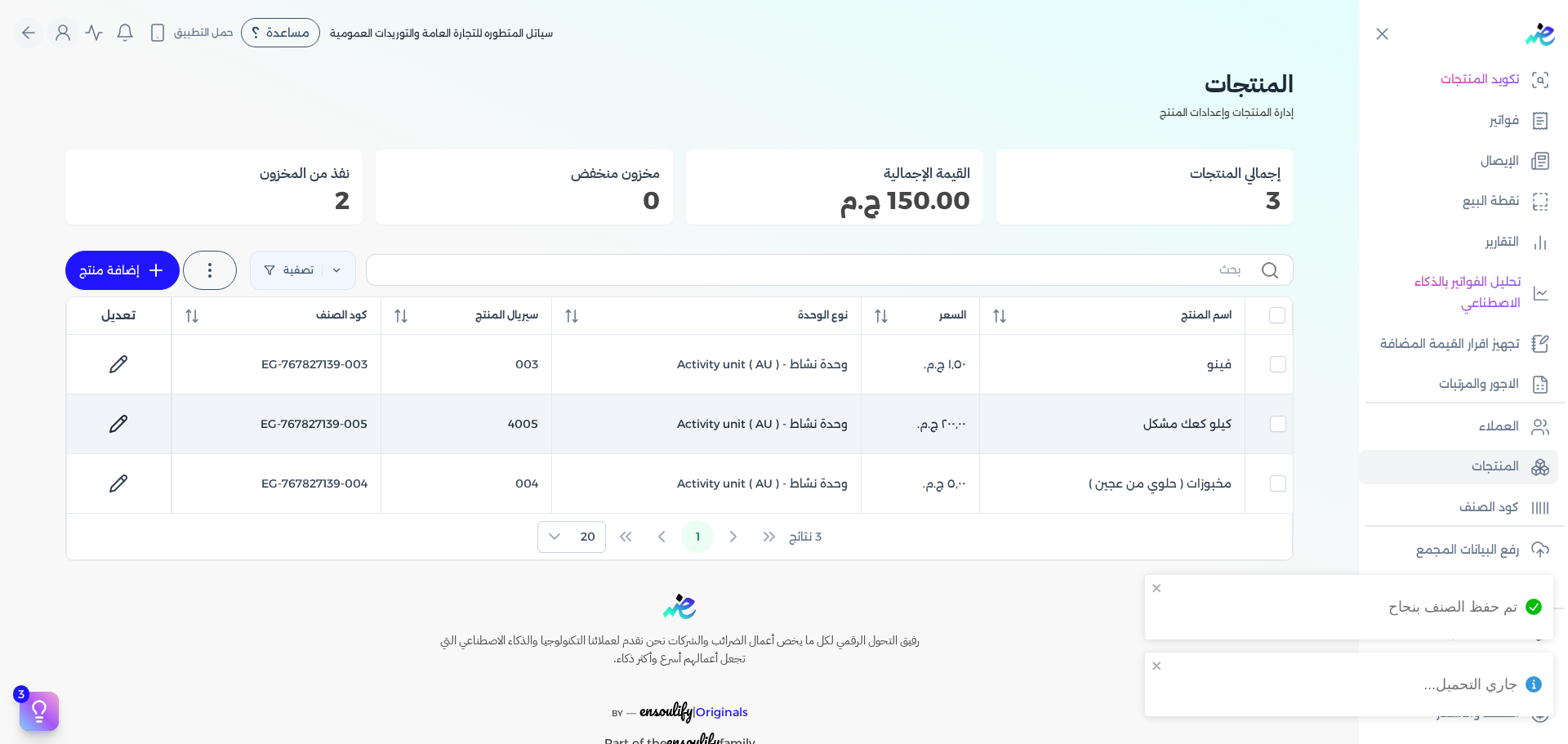
click at [529, 424] on td "4005" at bounding box center [466, 423] width 171 height 59
checkbox input "false"
checkbox input "true"
checkbox input "false"
click at [107, 424] on link at bounding box center [119, 424] width 40 height 40
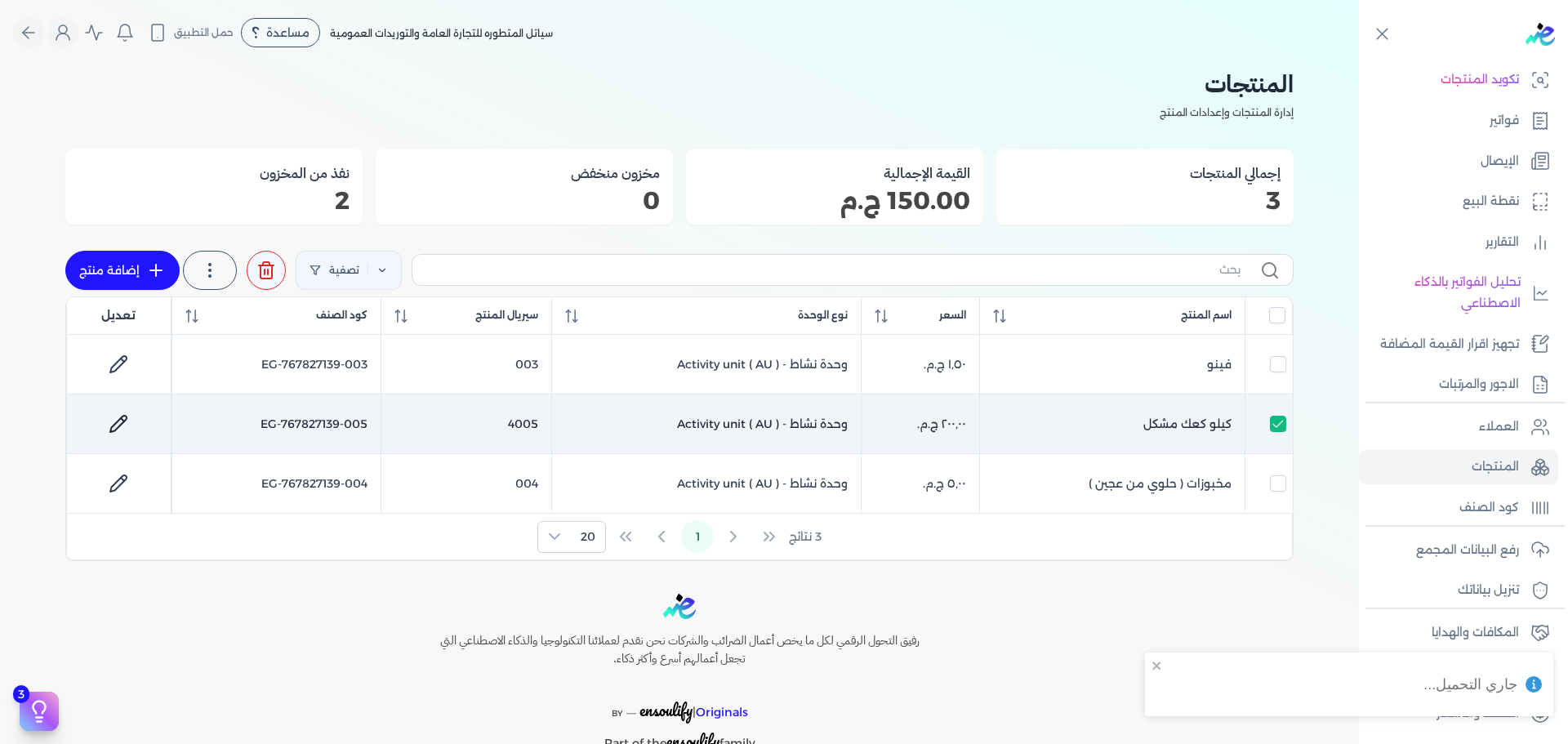
select select "EGS"
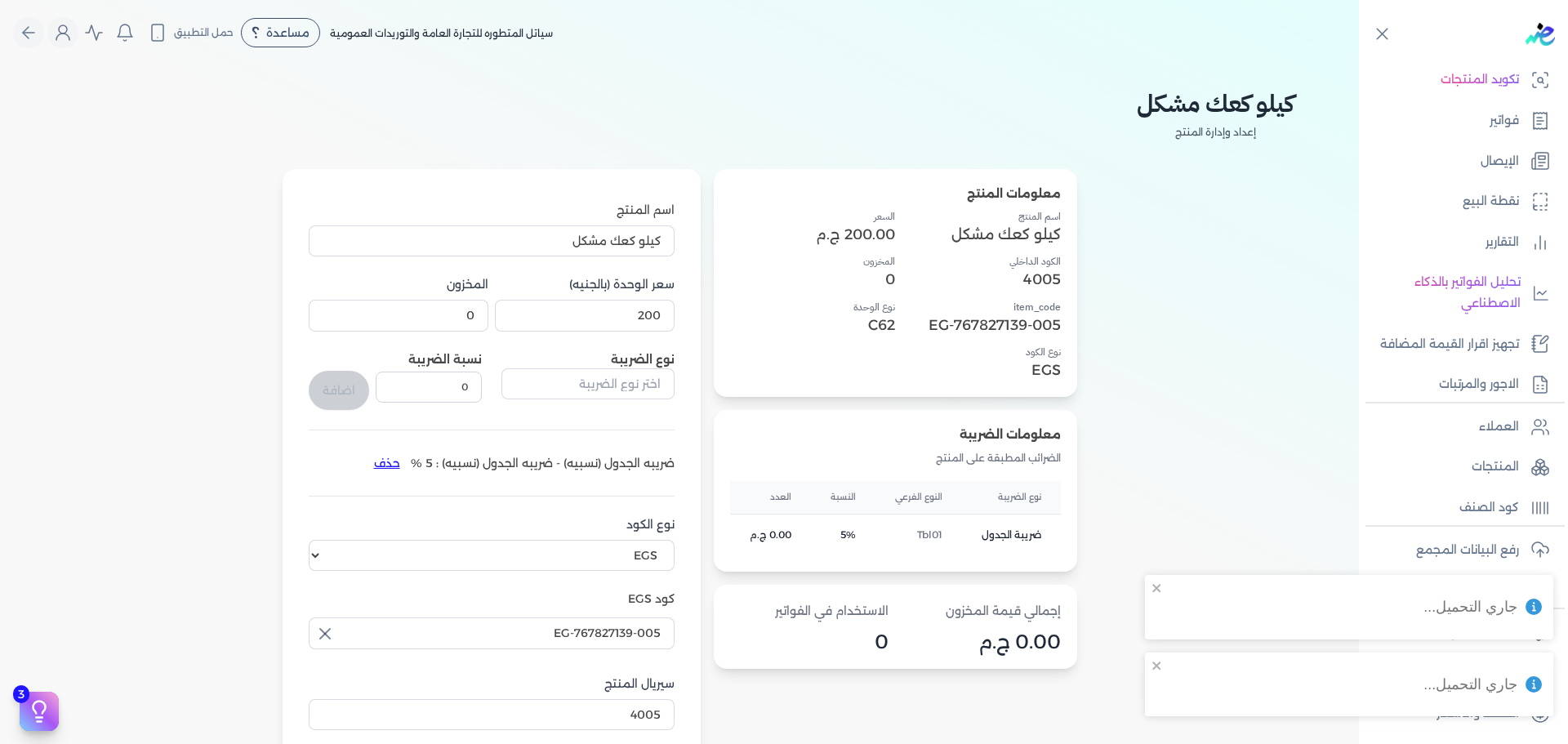
scroll to position [403, 0]
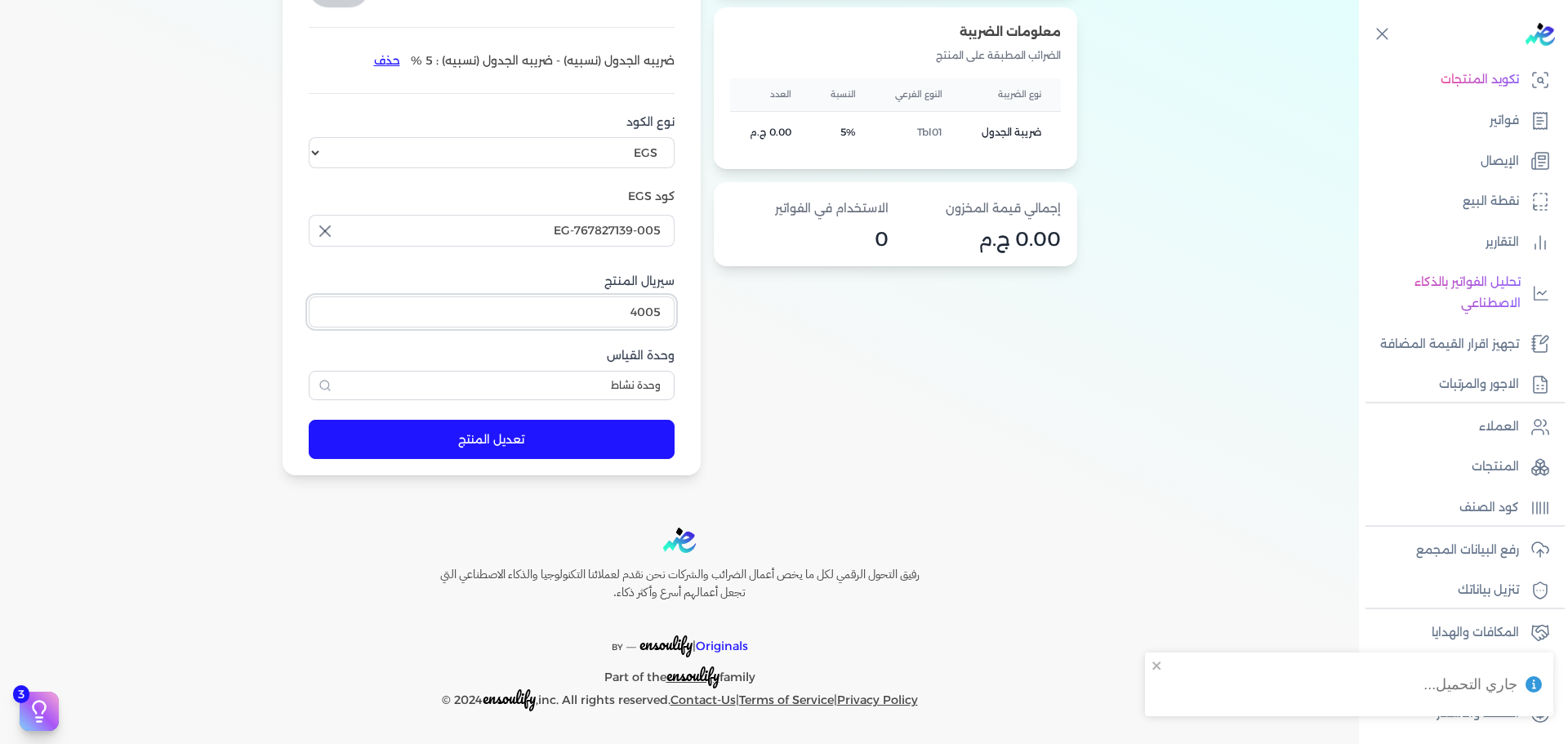
drag, startPoint x: 643, startPoint y: 321, endPoint x: 630, endPoint y: 326, distance: 13.9
click at [630, 326] on input "4005" at bounding box center [491, 311] width 366 height 31
type input "005"
click at [596, 437] on button "تعديل المنتج" at bounding box center [491, 439] width 366 height 40
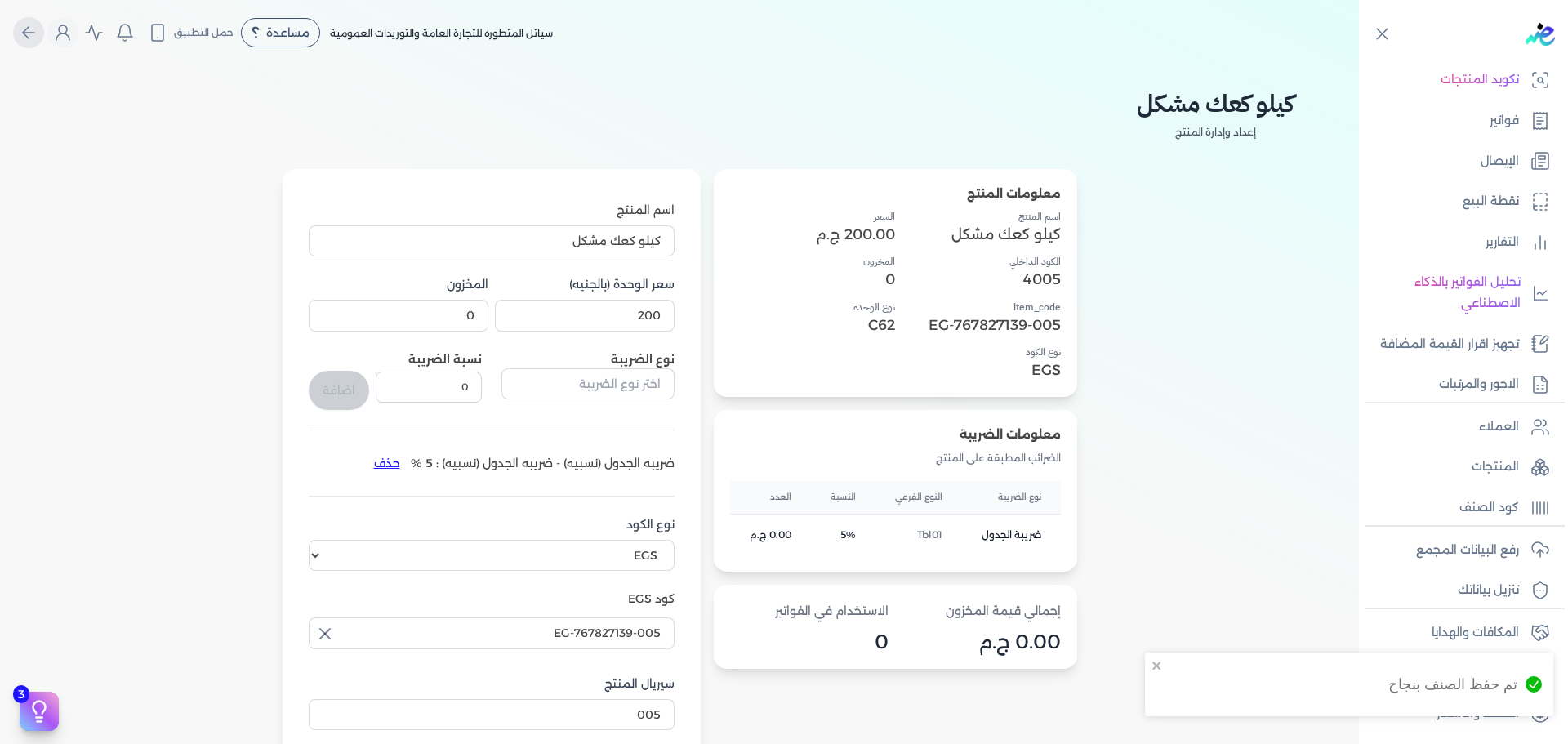
click at [34, 34] on icon "Global" at bounding box center [28, 32] width 20 height 20
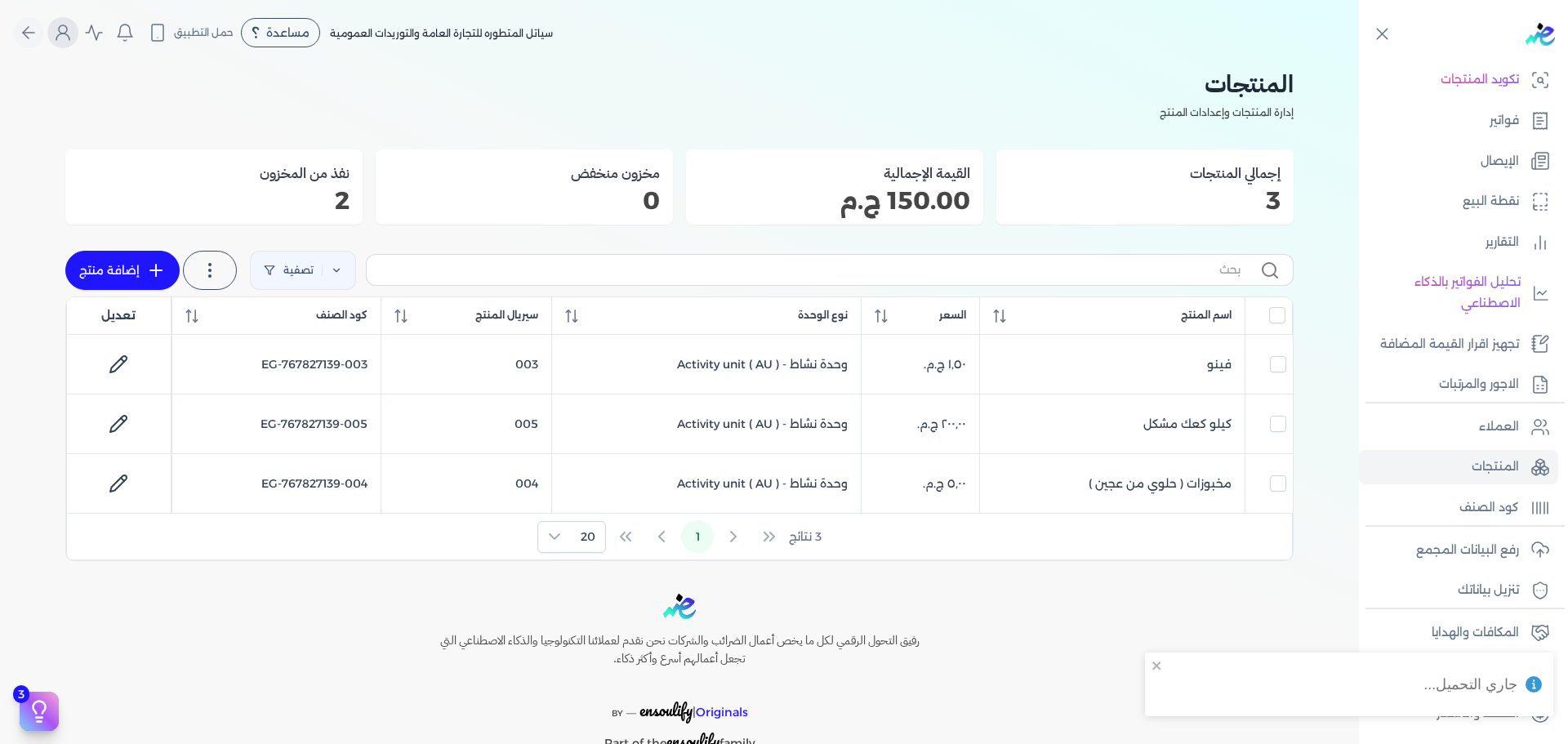
click at [73, 37] on icon "Global" at bounding box center [62, 32] width 20 height 20
click at [123, 240] on label "تسجيل الخروج" at bounding box center [158, 239] width 197 height 33
click at [1359, 65] on input "Close" at bounding box center [1359, 65] width 0 height 0
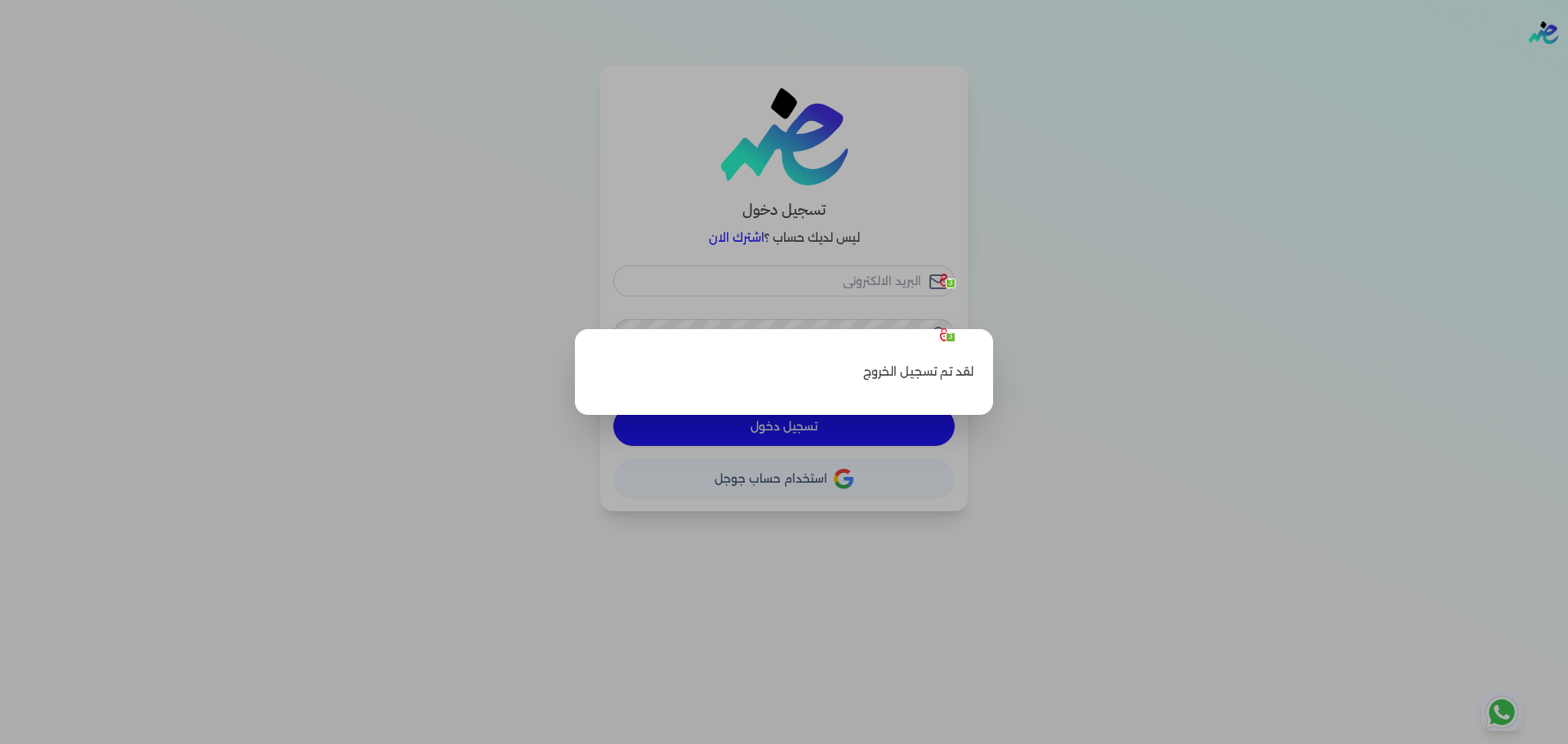
click at [1058, 256] on label "Close" at bounding box center [784, 372] width 1568 height 744
click at [1567, 65] on input "Close" at bounding box center [1568, 65] width 0 height 0
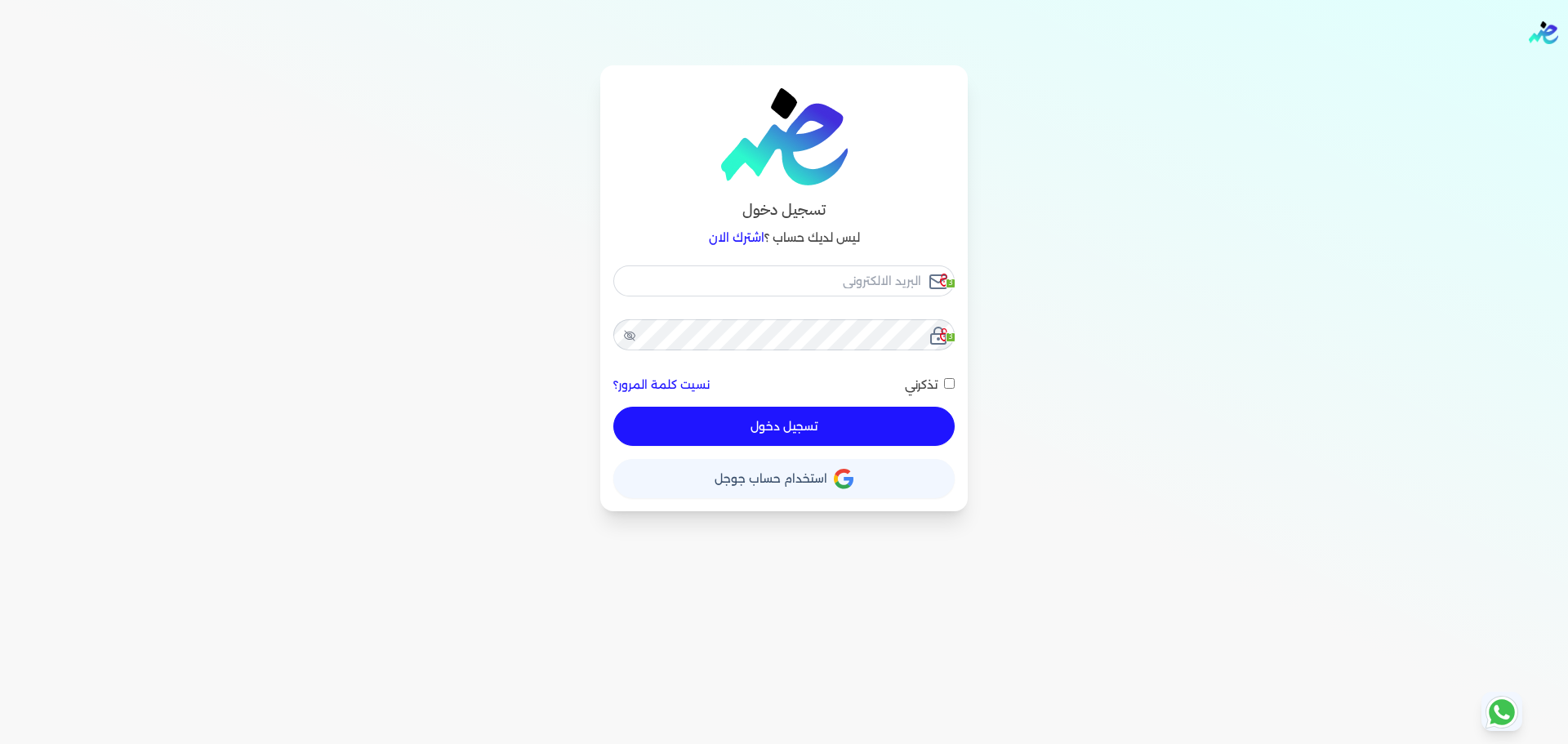
checkbox input "false"
type input "seattleadvanced@gmail.com"
click at [849, 285] on input "seattleadvanced@gmail.com" at bounding box center [784, 281] width 341 height 31
click at [848, 284] on input "seattleadvanced@gmail.com" at bounding box center [784, 281] width 341 height 31
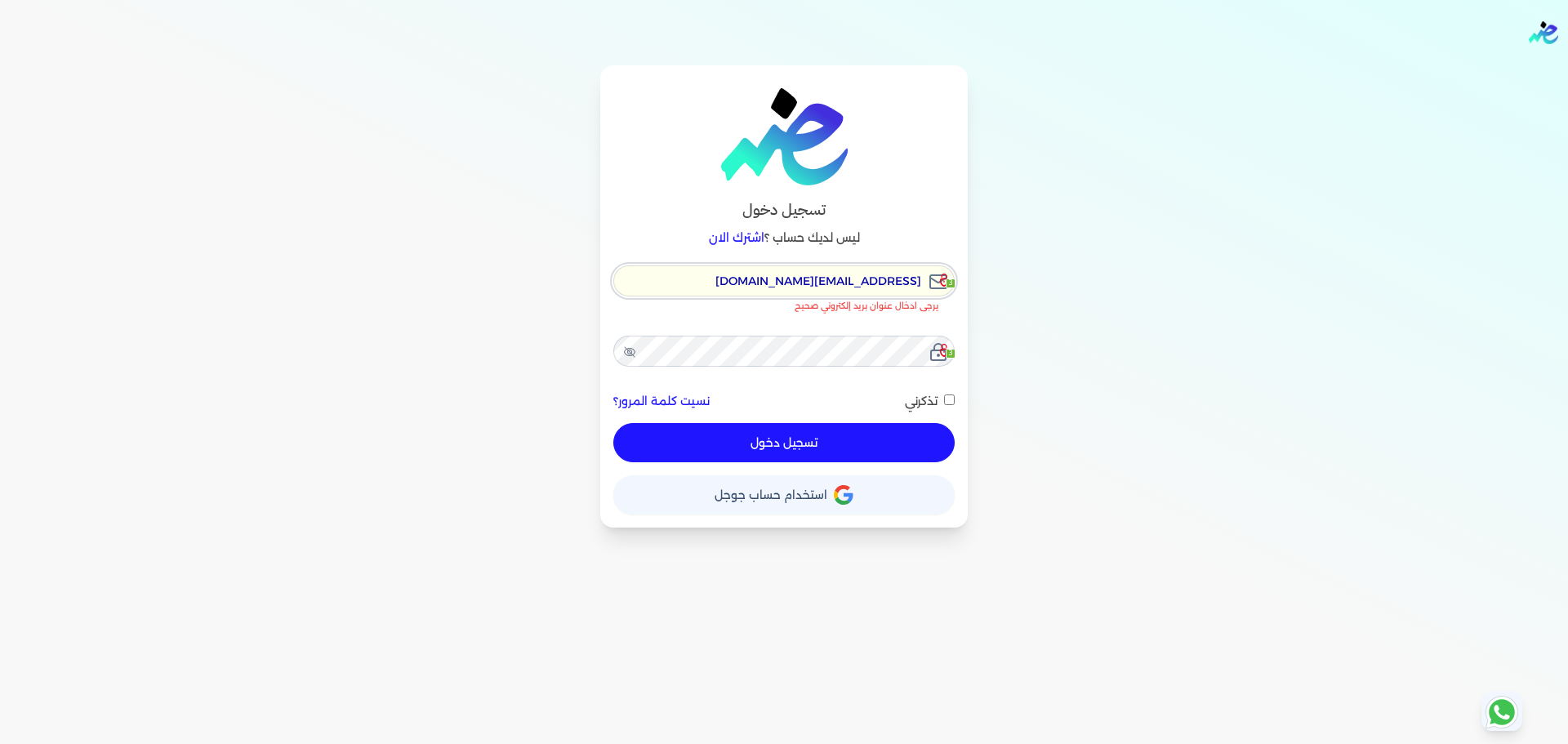
checkbox input "false"
type input "[EMAIL_ADDRESS][DOMAIN_NAME]"
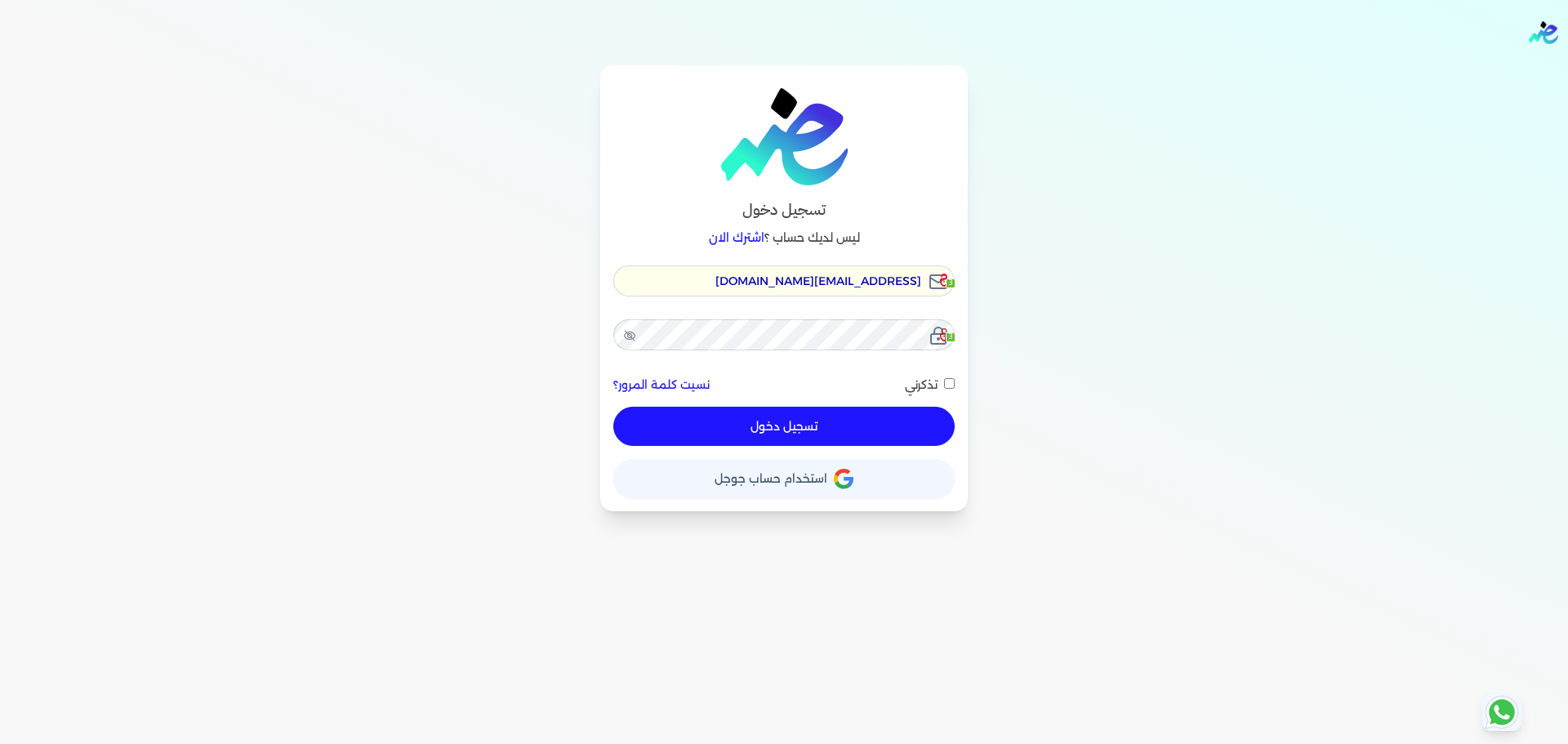
click at [755, 431] on button "تسجيل دخول" at bounding box center [784, 426] width 341 height 40
checkbox input "false"
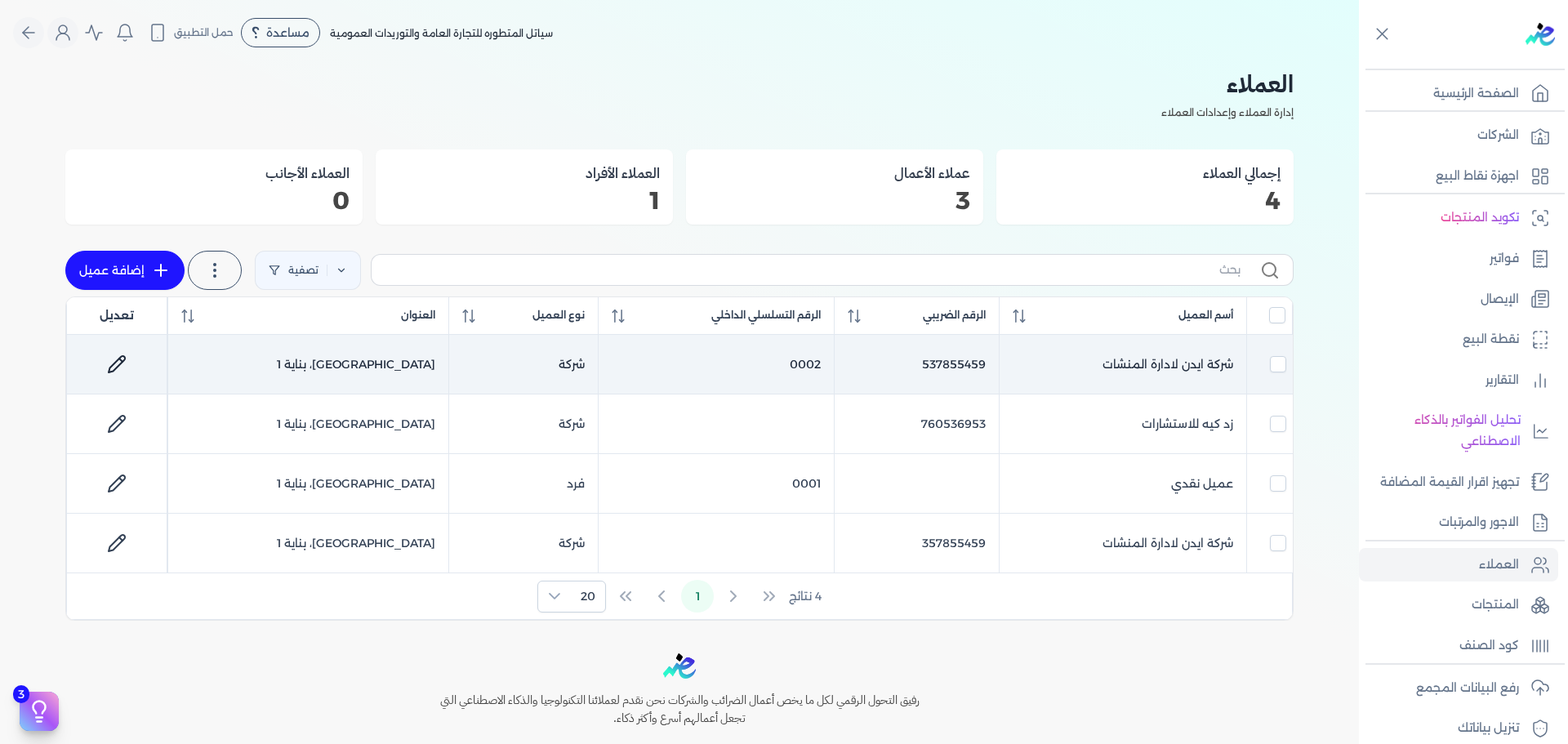
click at [121, 353] on link at bounding box center [117, 365] width 40 height 40
select select "B"
drag, startPoint x: 851, startPoint y: 352, endPoint x: 987, endPoint y: 371, distance: 137.3
click at [994, 348] on td "537855459" at bounding box center [916, 364] width 166 height 59
checkbox input "true"
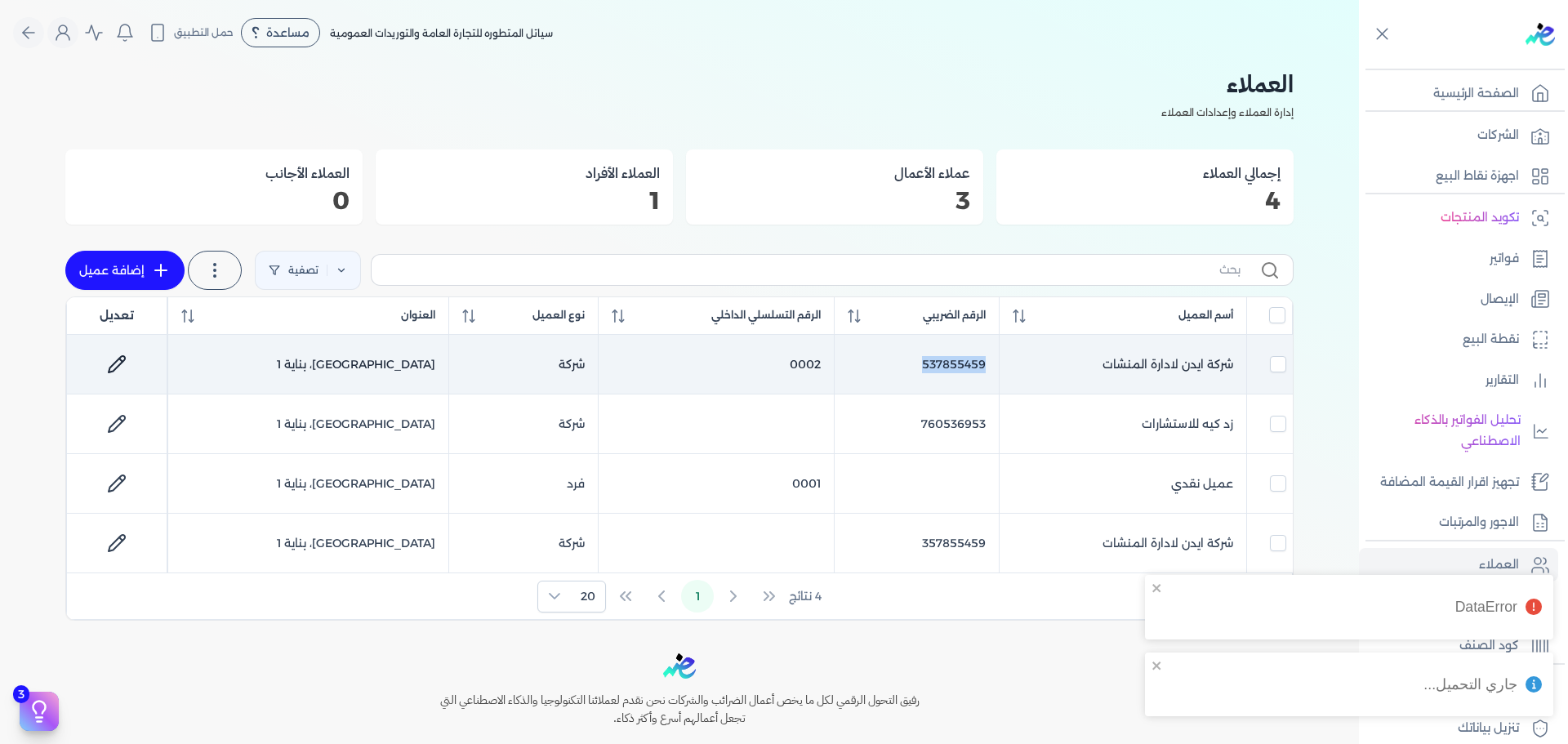
checkbox input "false"
copy td "537855459"
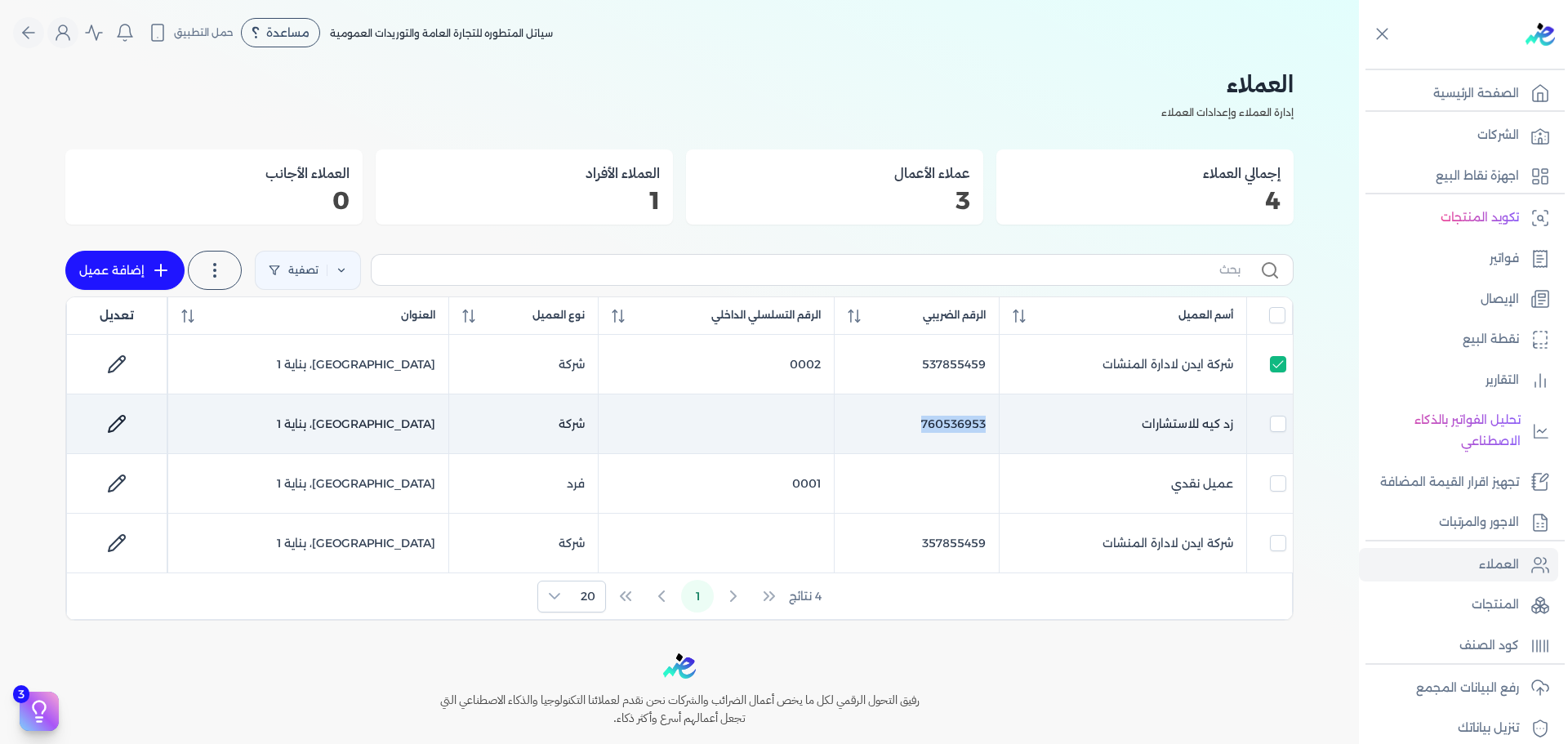
drag, startPoint x: 888, startPoint y: 422, endPoint x: 992, endPoint y: 419, distance: 104.0
click at [992, 419] on td "760536953" at bounding box center [916, 423] width 166 height 59
checkbox input "true"
checkbox input "false"
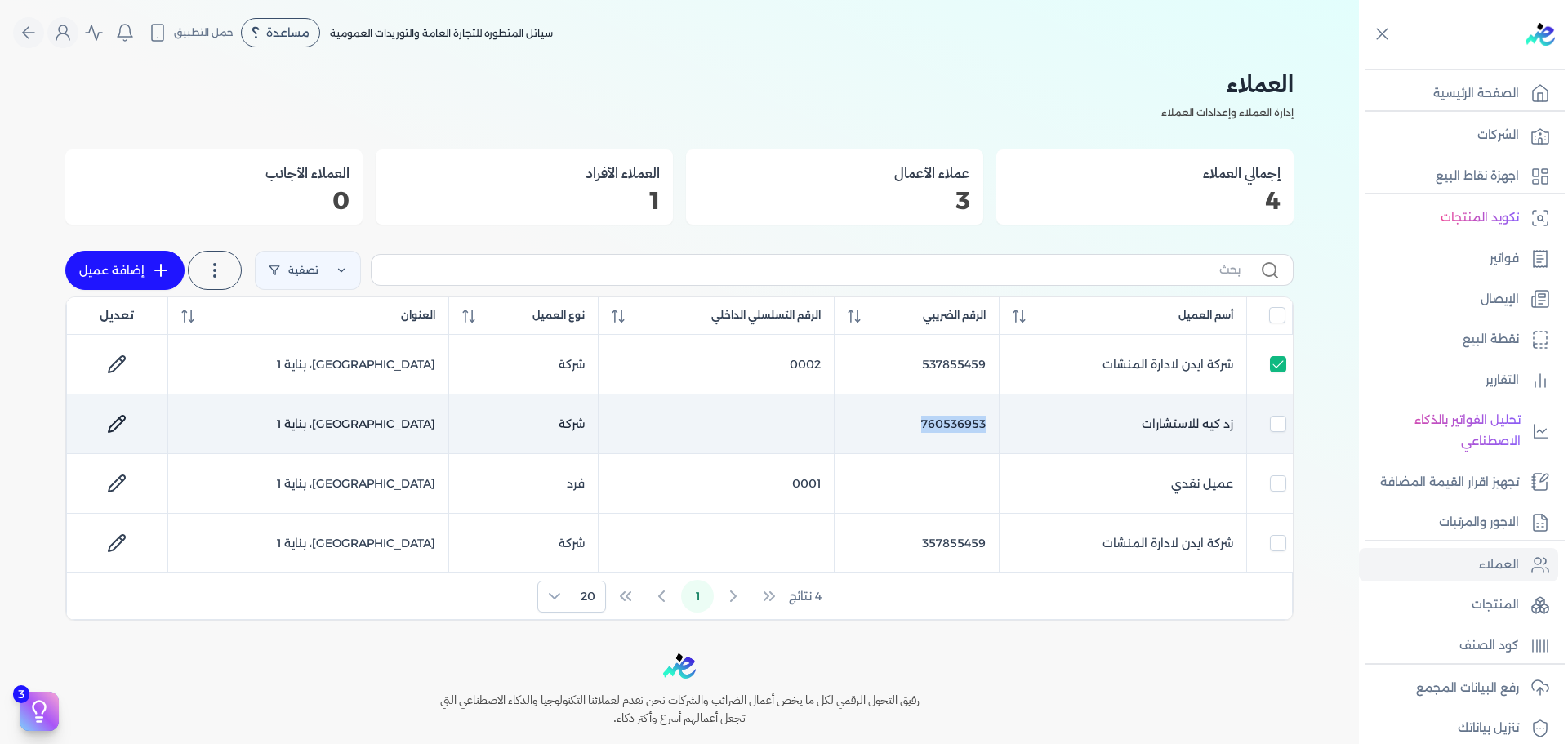
checkbox input "false"
copy td "760536953"
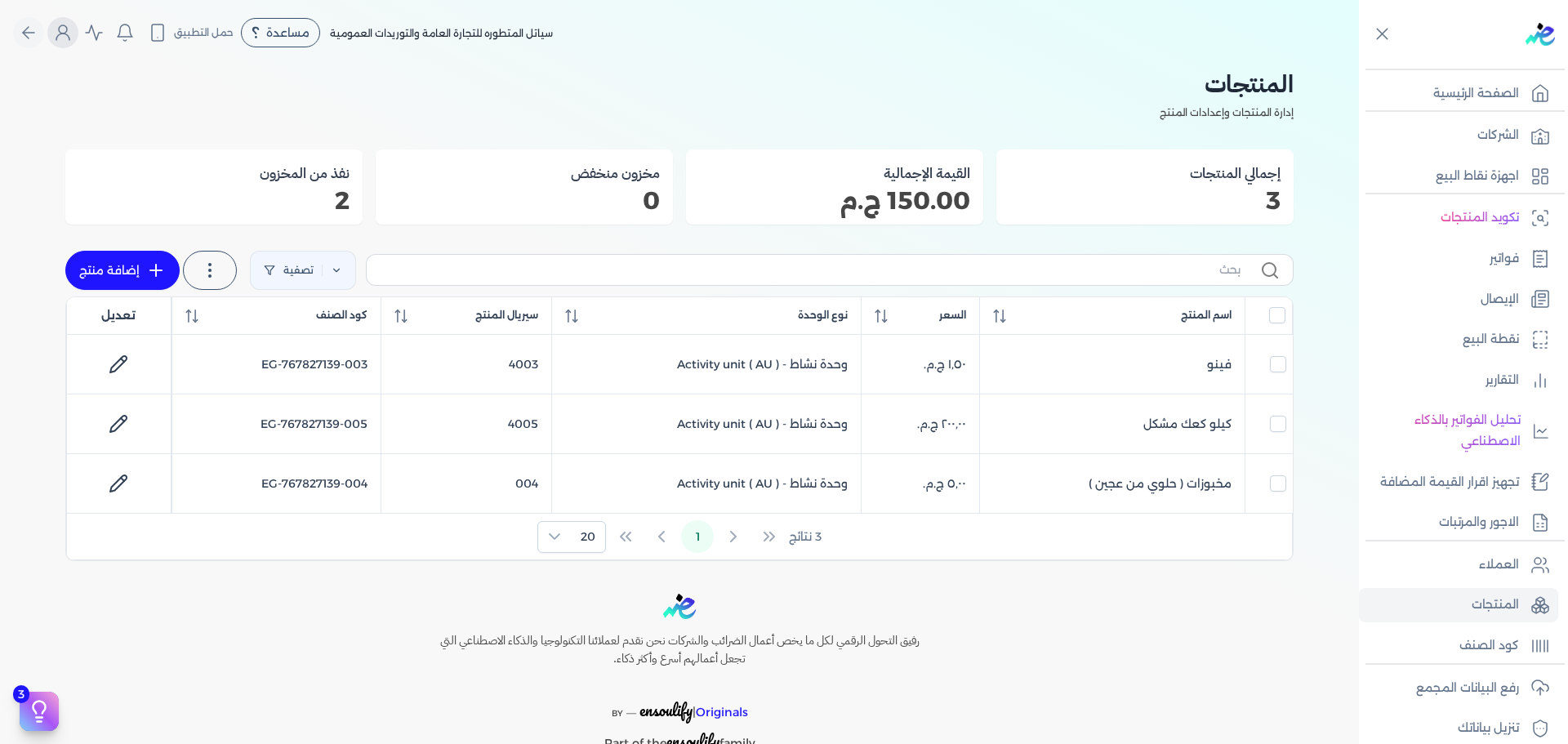
click at [60, 38] on icon "Global" at bounding box center [62, 32] width 20 height 20
click at [242, 236] on polyline "Global" at bounding box center [244, 239] width 4 height 8
click at [1359, 65] on input "Close" at bounding box center [1359, 65] width 0 height 0
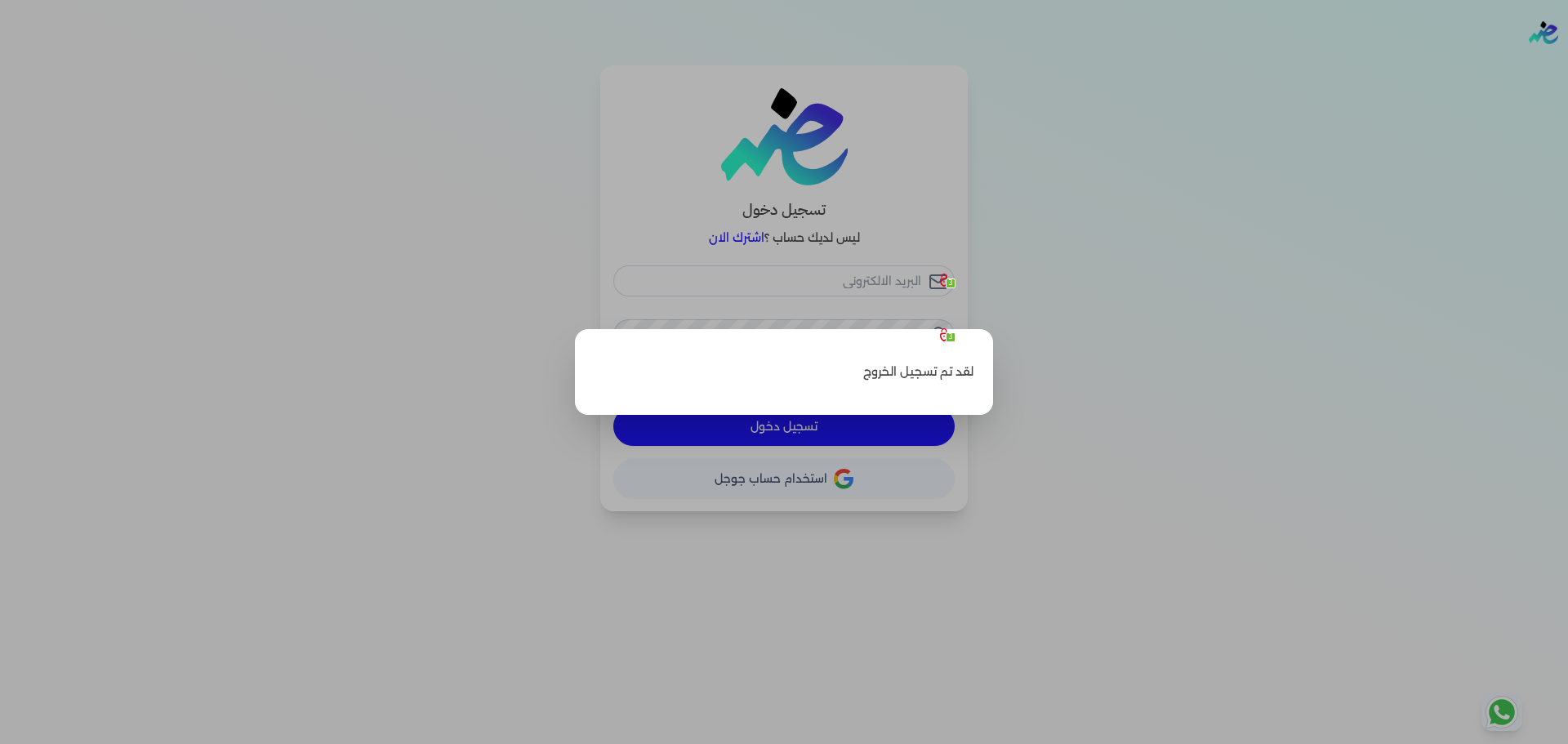
checkbox input "false"
type input "[EMAIL_ADDRESS][DOMAIN_NAME]"
checkbox input "false"
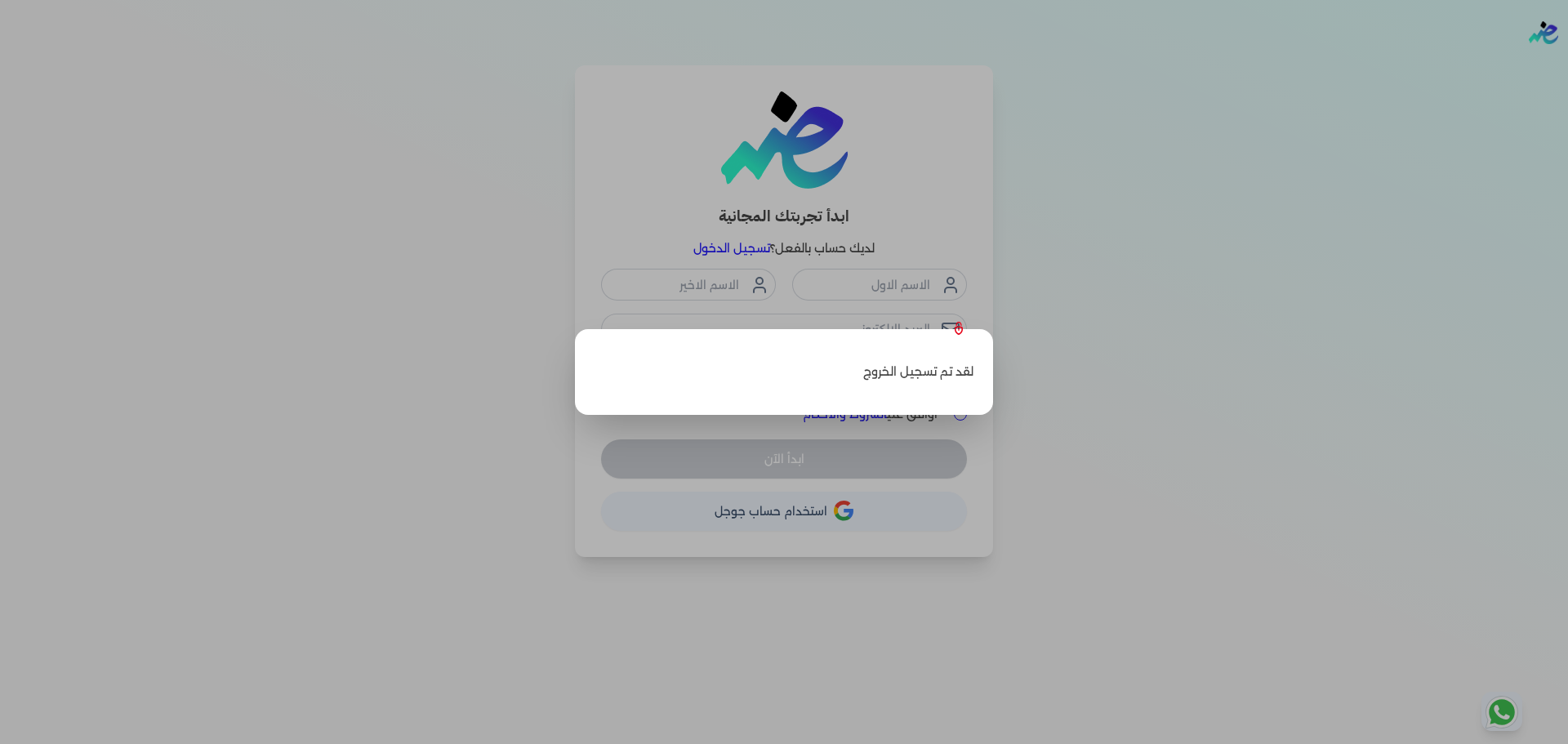
click at [1138, 279] on label "Close" at bounding box center [784, 372] width 1568 height 744
click at [1567, 65] on input "Close" at bounding box center [1568, 65] width 0 height 0
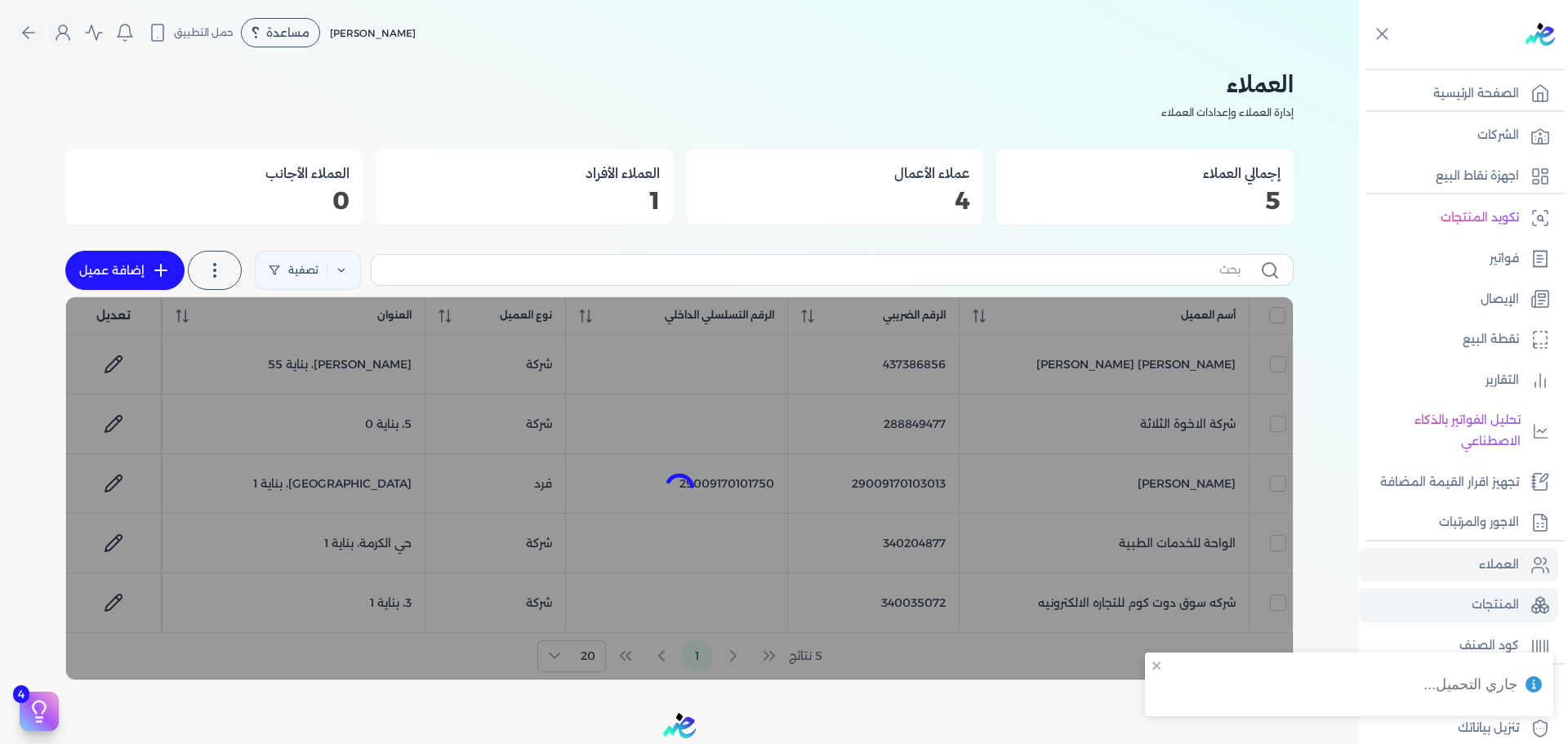
click at [1505, 593] on link "المنتجات" at bounding box center [1458, 605] width 199 height 34
drag, startPoint x: 853, startPoint y: 364, endPoint x: 933, endPoint y: 359, distance: 80.2
click at [933, 359] on div at bounding box center [679, 488] width 1227 height 383
click at [1096, 523] on div at bounding box center [679, 488] width 1227 height 383
click at [1505, 597] on p "المنتجات" at bounding box center [1495, 605] width 47 height 22
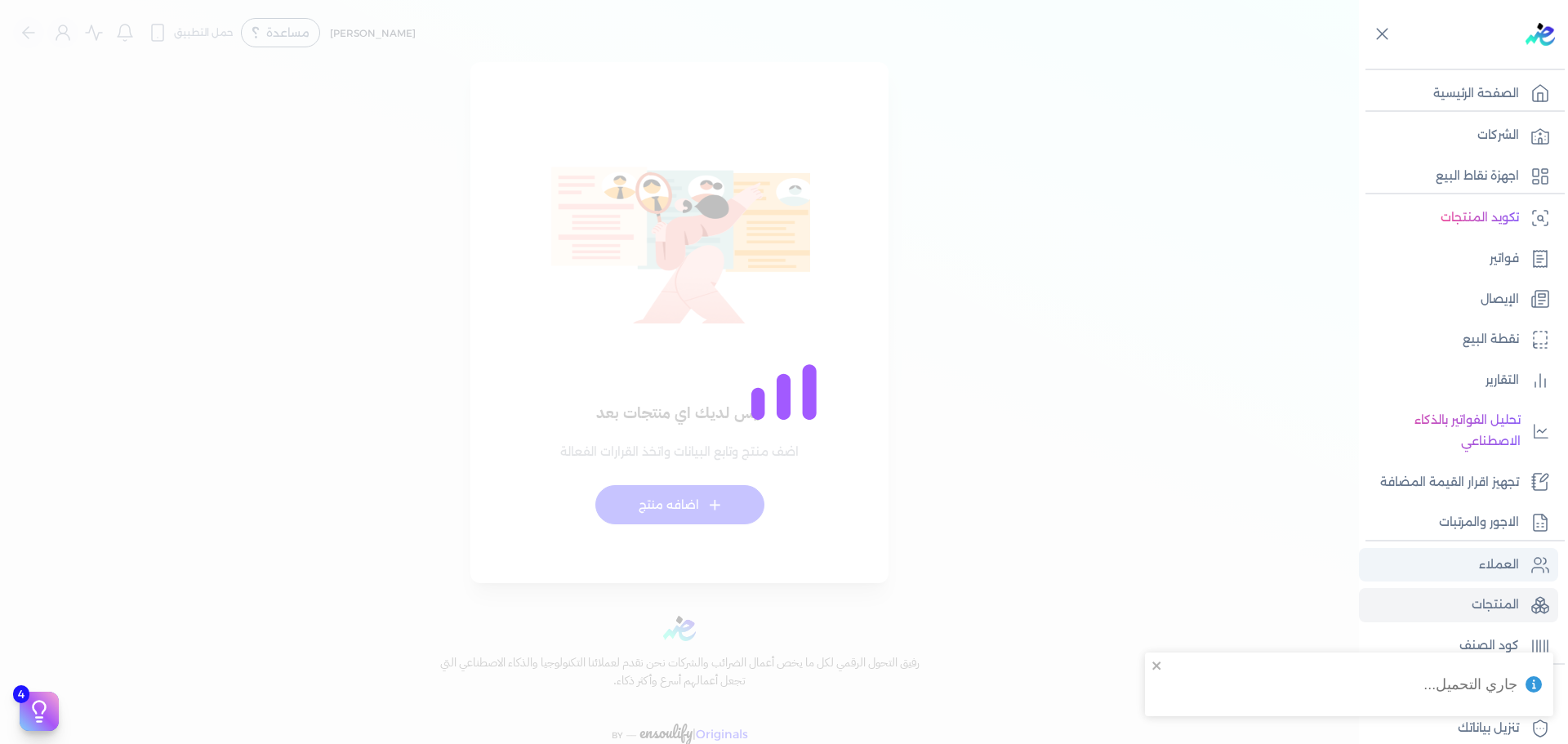
checkbox input "false"
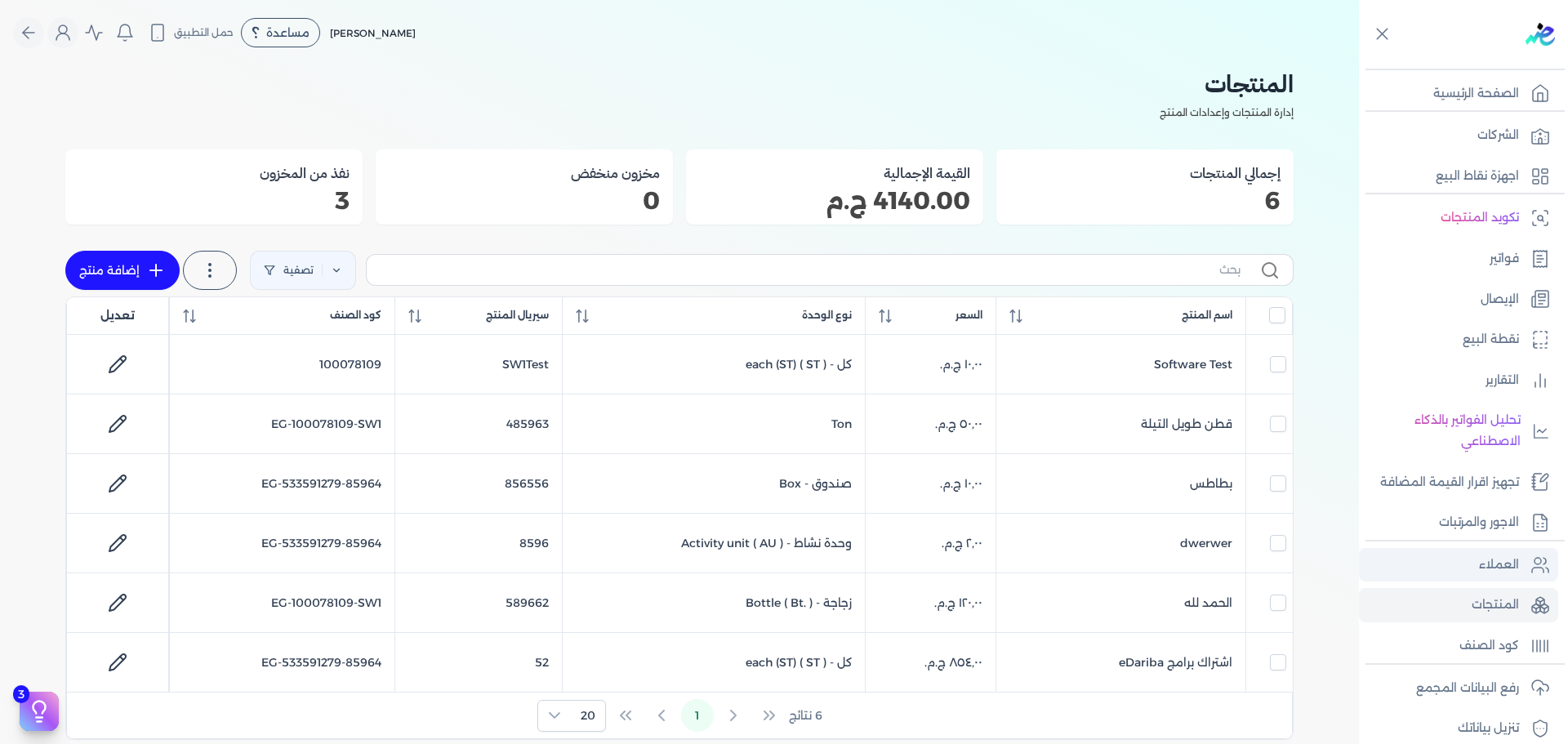
click at [1500, 570] on p "العملاء" at bounding box center [1499, 565] width 40 height 22
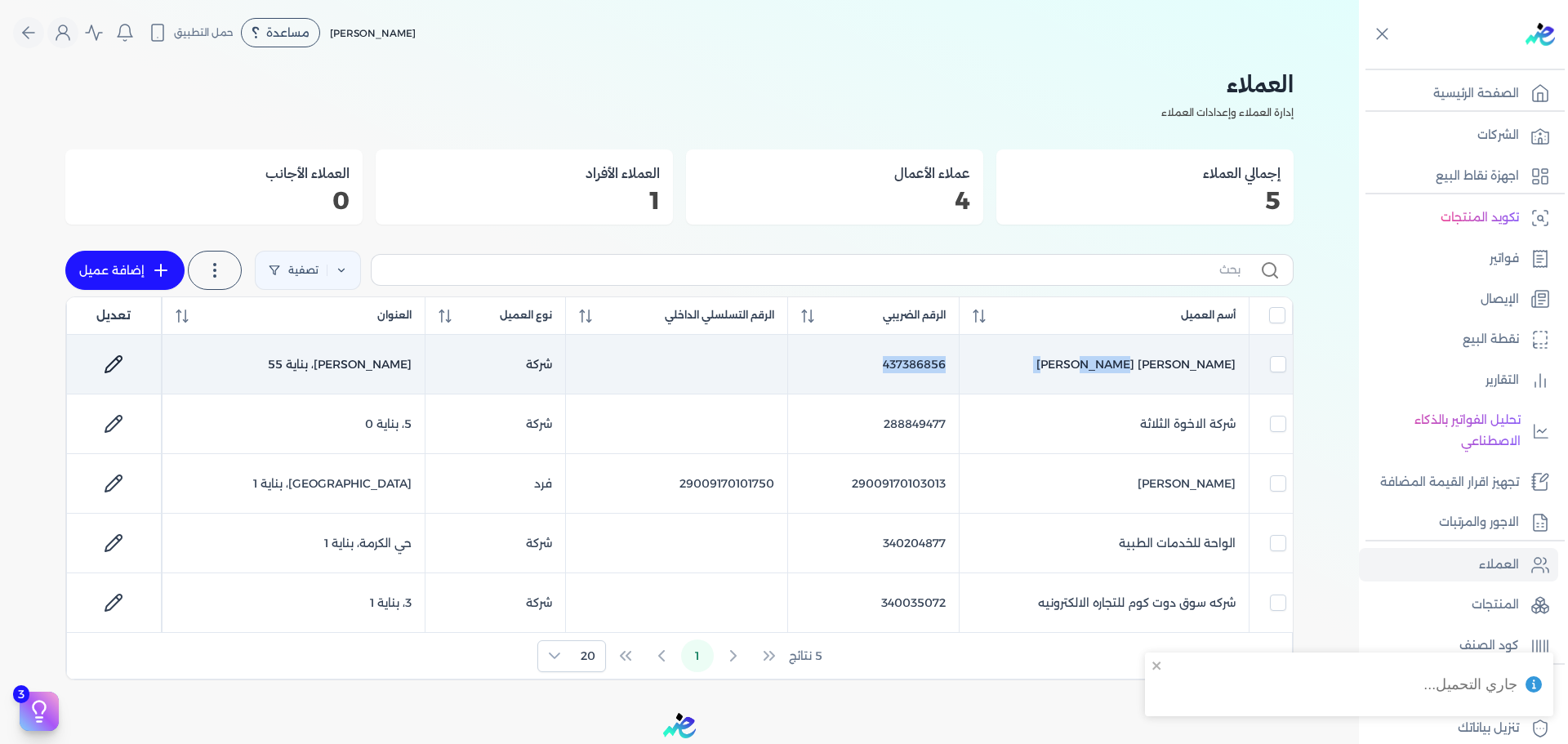
drag, startPoint x: 844, startPoint y: 355, endPoint x: 971, endPoint y: 352, distance: 127.0
click at [971, 455] on tr "عمرو حسان محمد مصطفي 437386856 شركة عبد المنعم رياض، بناية 55" at bounding box center [679, 484] width 1227 height 59
checkbox input "true"
checkbox input "false"
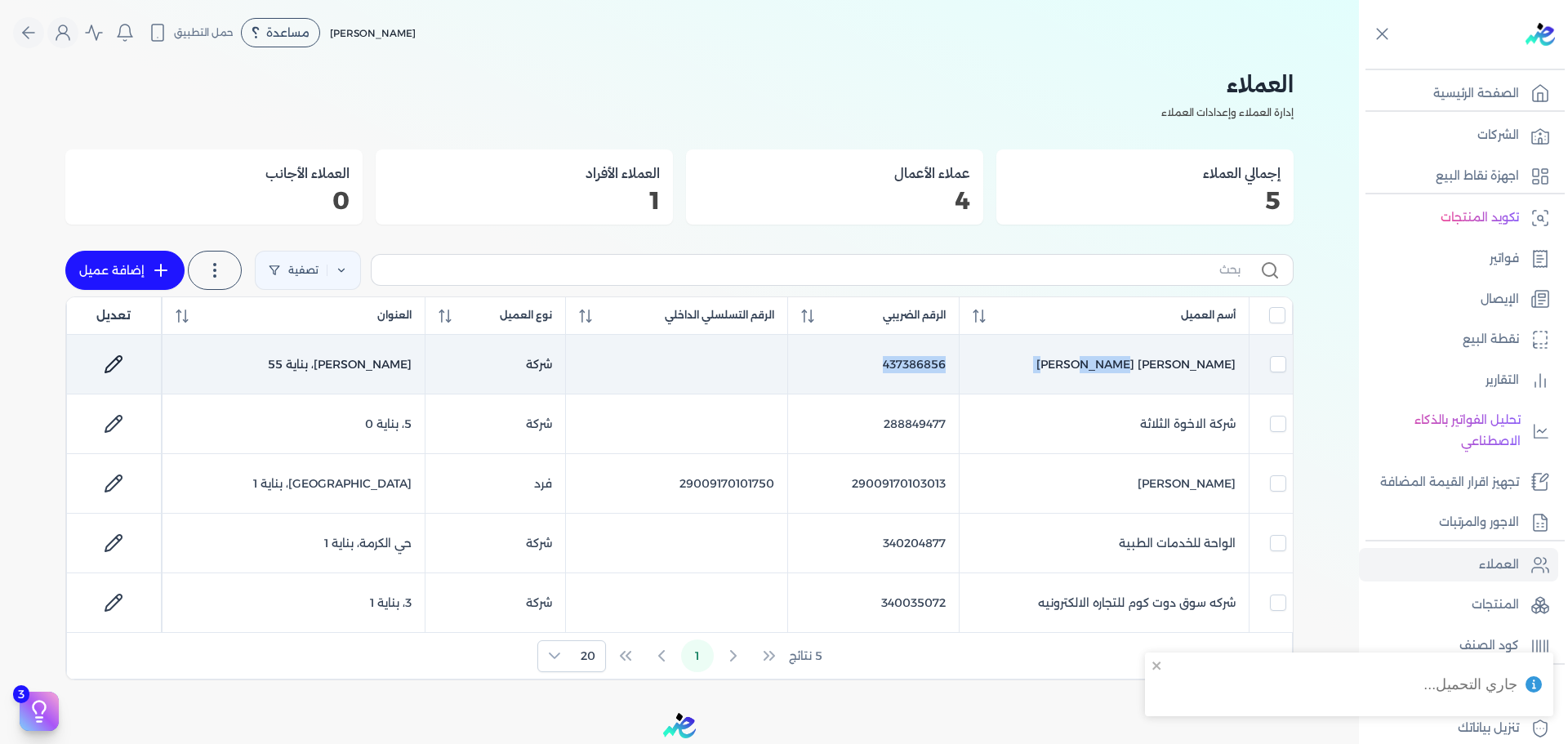
checkbox input "false"
copy tr "عمرو حسان محمد مصطفي 437386856"
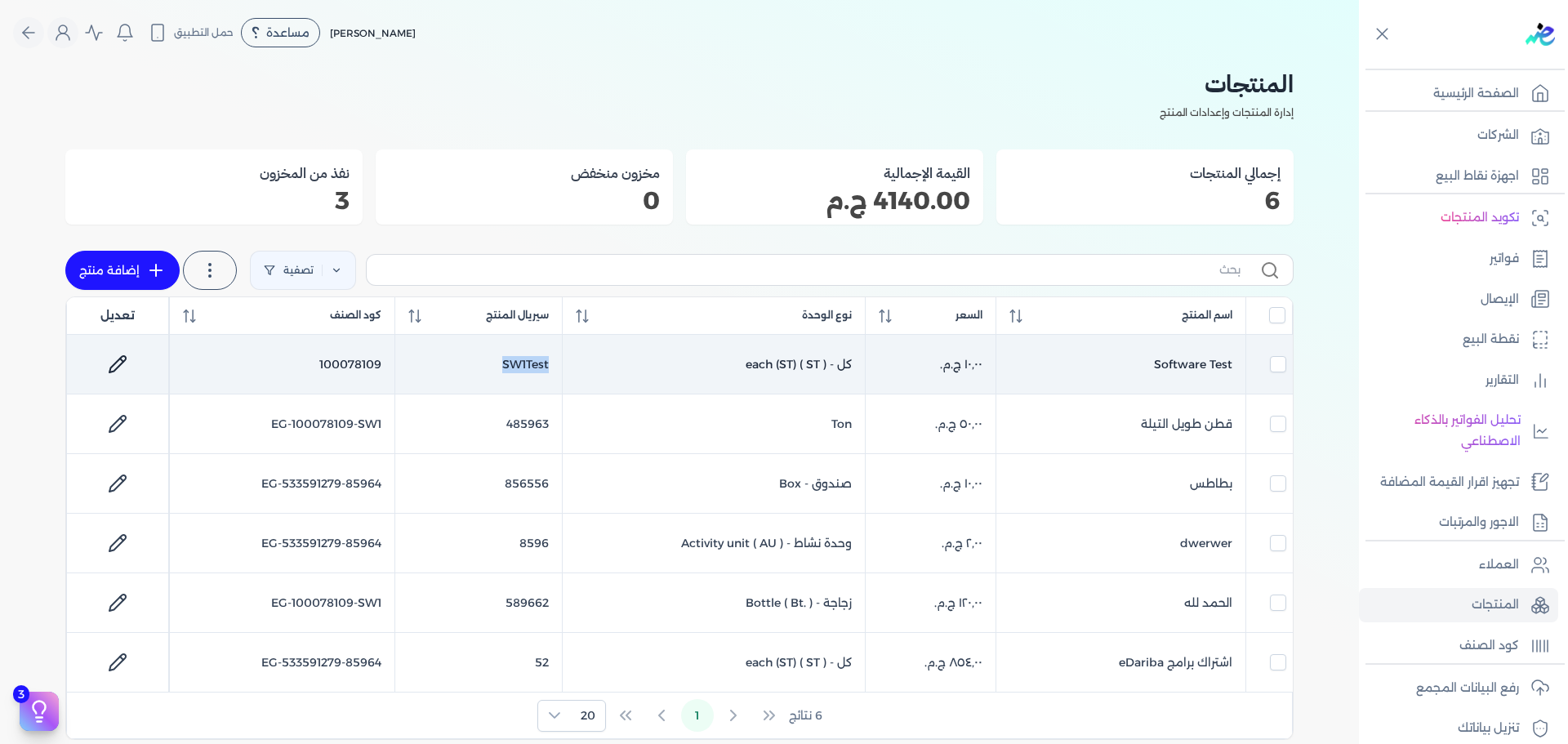
drag, startPoint x: 443, startPoint y: 359, endPoint x: 565, endPoint y: 344, distance: 122.9
click at [565, 455] on tr "Software Test ‏١٠٫٠٠ ج.م.‏ كل - each (ST) ( ST ) SW1Test 100078109" at bounding box center [679, 484] width 1227 height 59
checkbox input "true"
checkbox input "false"
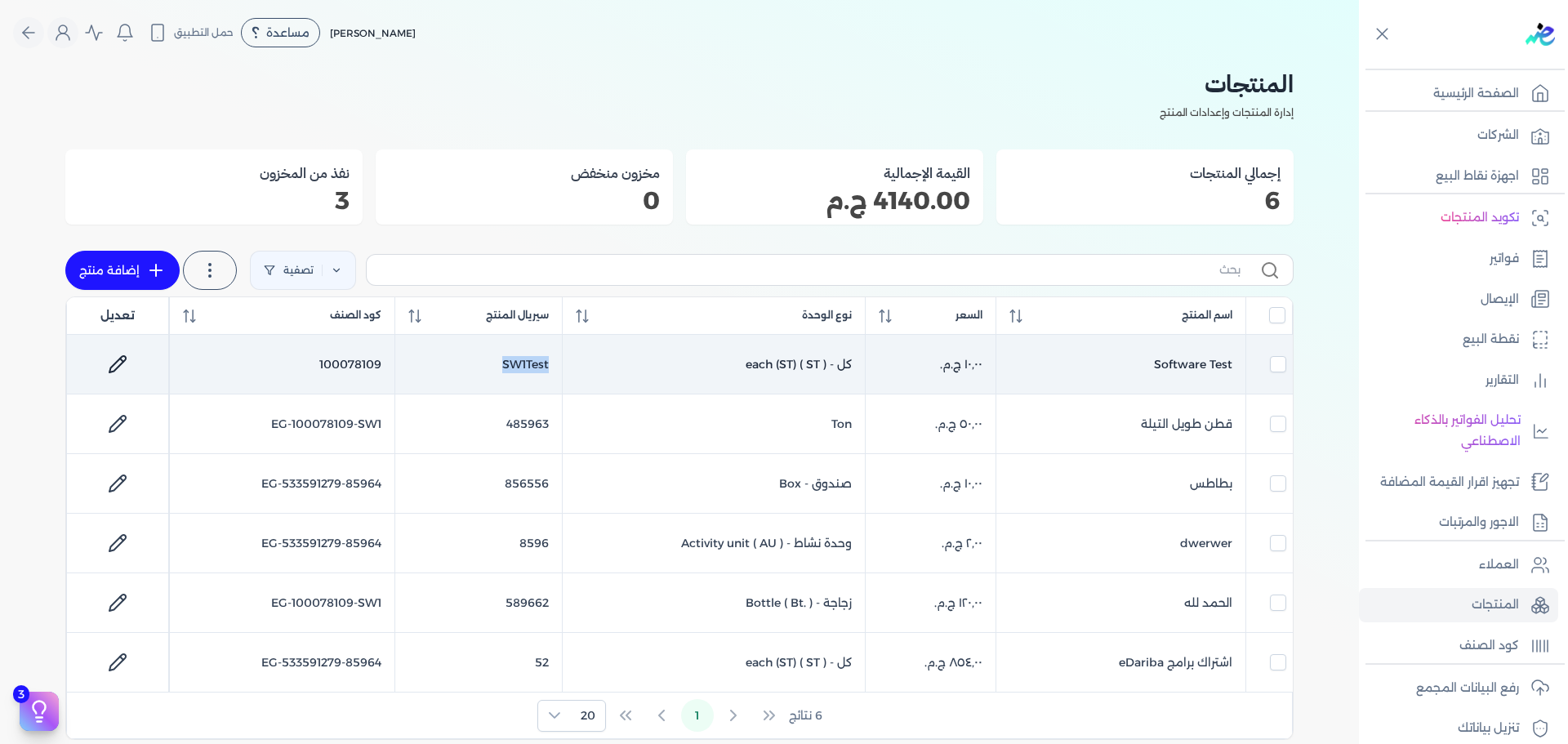
checkbox input "false"
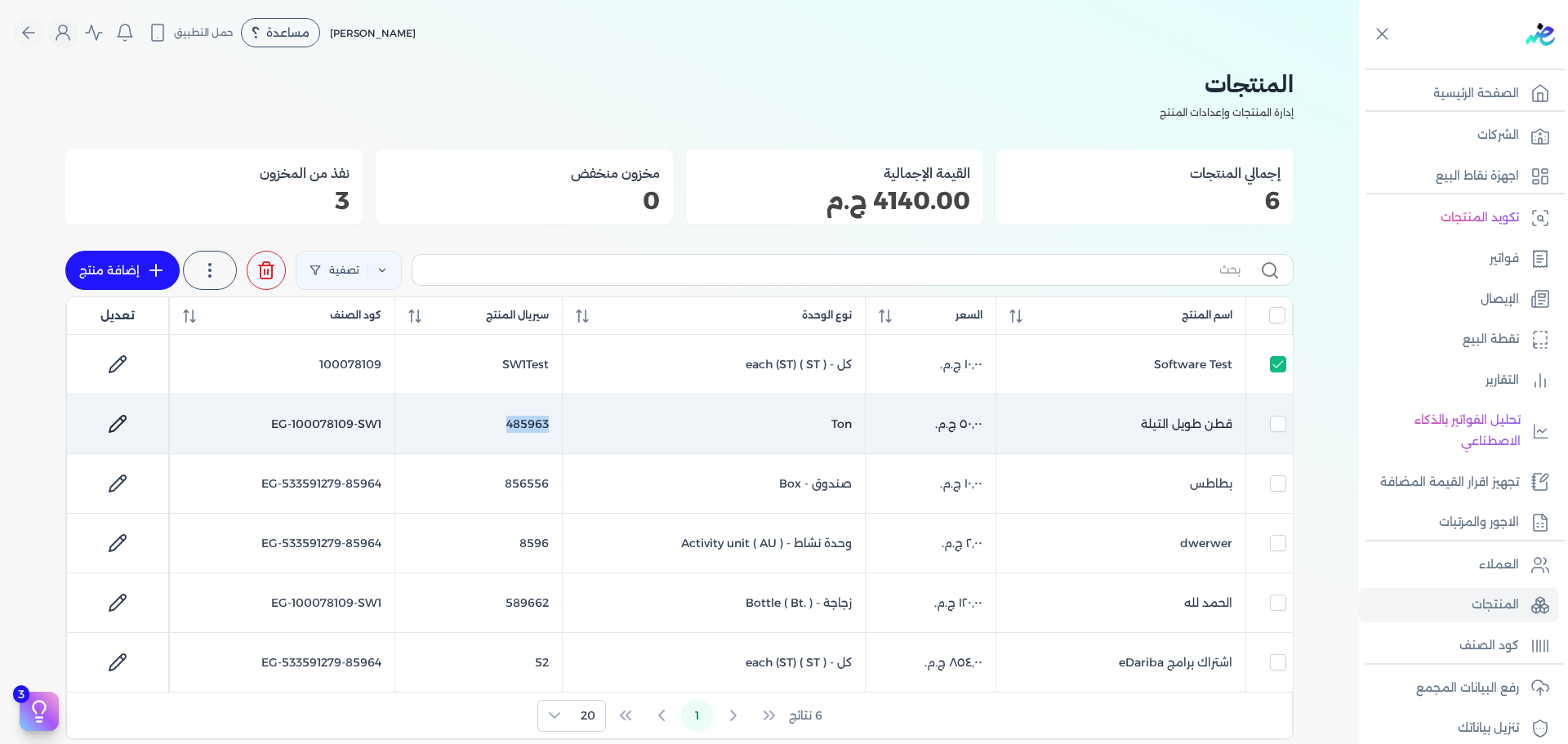
drag, startPoint x: 486, startPoint y: 422, endPoint x: 574, endPoint y: 415, distance: 88.3
click at [574, 633] on tr "قطن طويل التيلة ‏٥٠٫٠٠ ج.م.‏ Ton 485963 EG-100078109-SW1" at bounding box center [679, 662] width 1227 height 59
checkbox input "true"
checkbox input "false"
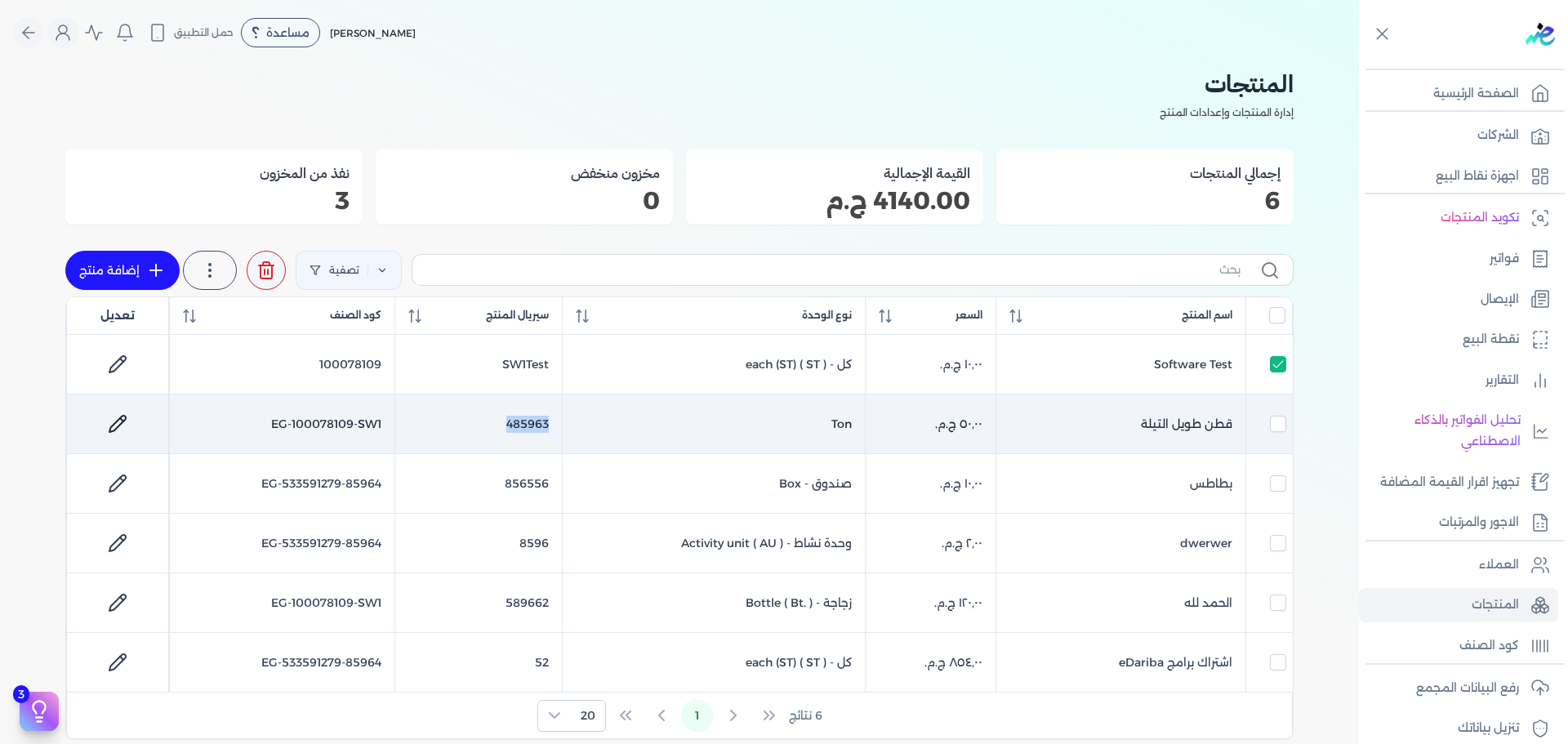
checkbox input "false"
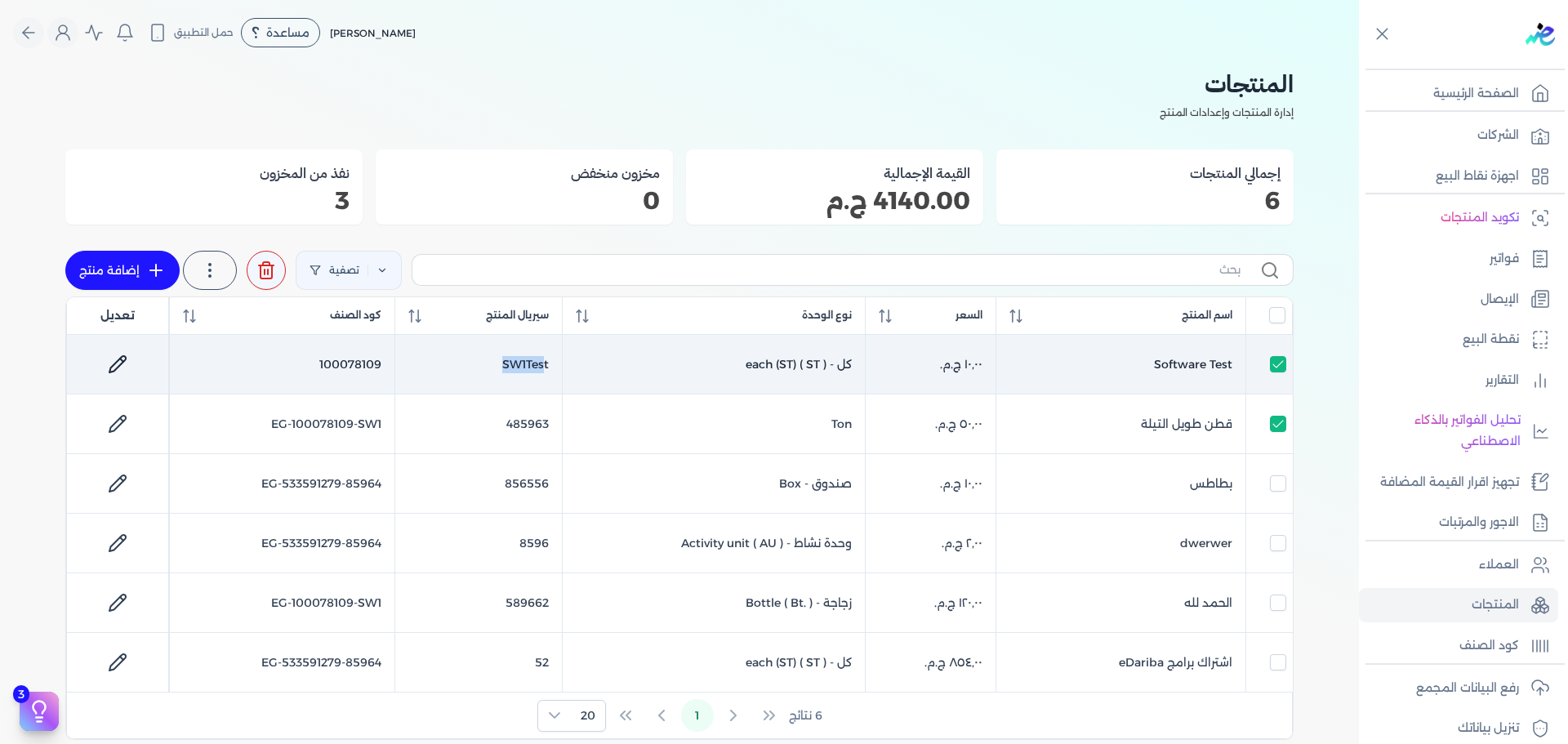
drag, startPoint x: 479, startPoint y: 369, endPoint x: 548, endPoint y: 363, distance: 69.3
click at [548, 363] on td "SW1Test" at bounding box center [478, 364] width 168 height 59
checkbox input "false"
checkbox input "true"
checkbox input "false"
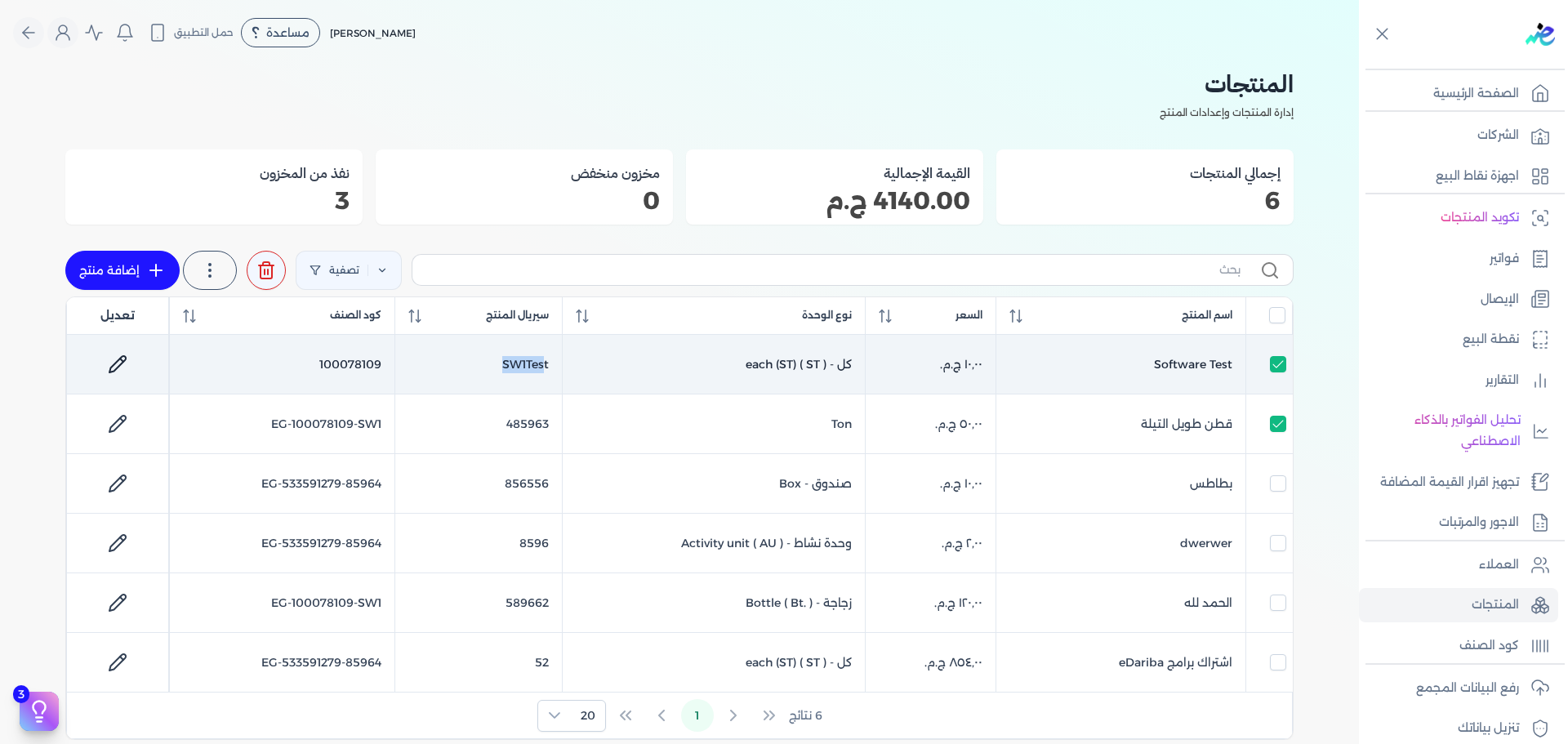
checkbox input "false"
drag, startPoint x: 537, startPoint y: 365, endPoint x: 526, endPoint y: 366, distance: 11.0
click at [526, 366] on td "SW1Test" at bounding box center [478, 364] width 168 height 59
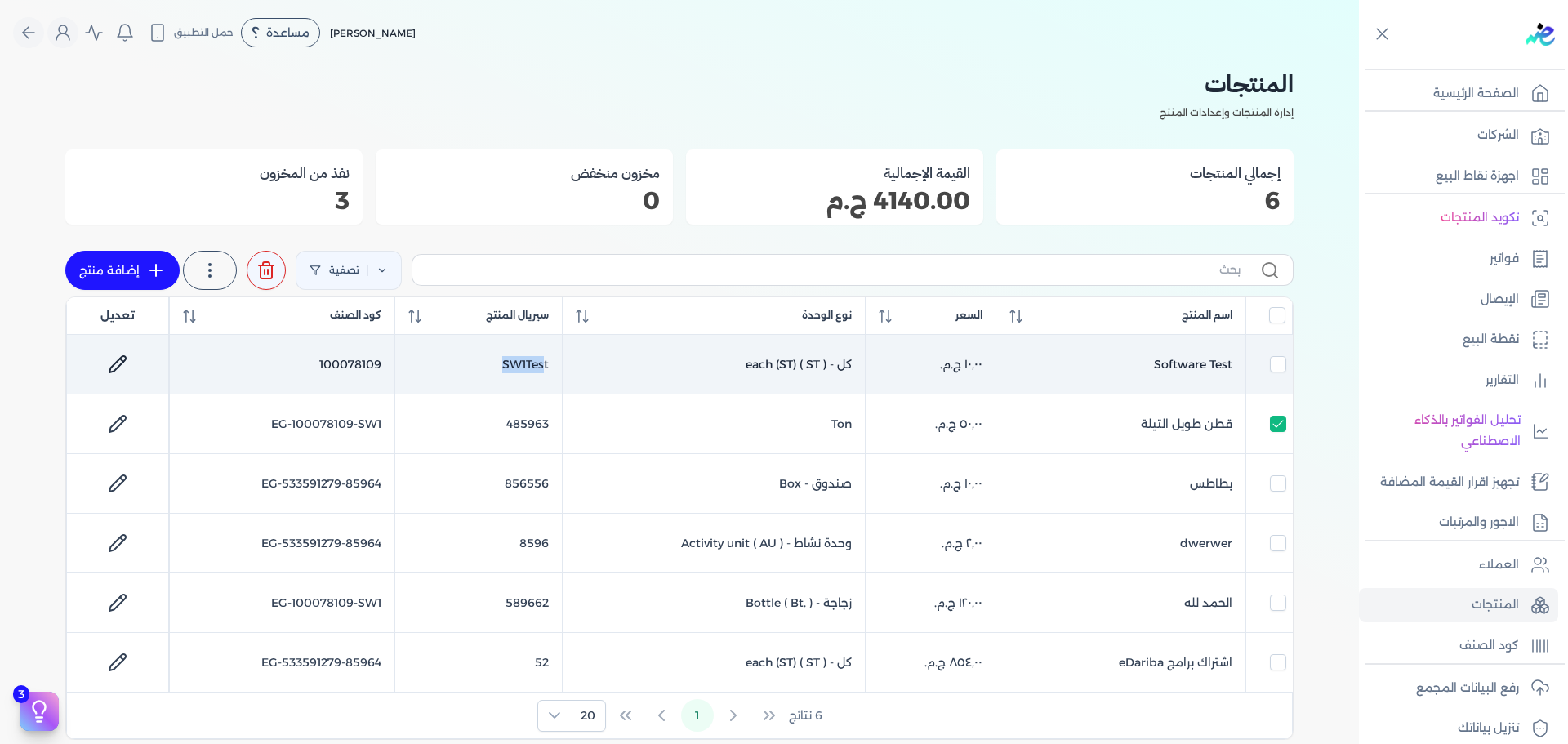
checkbox input "true"
checkbox input "false"
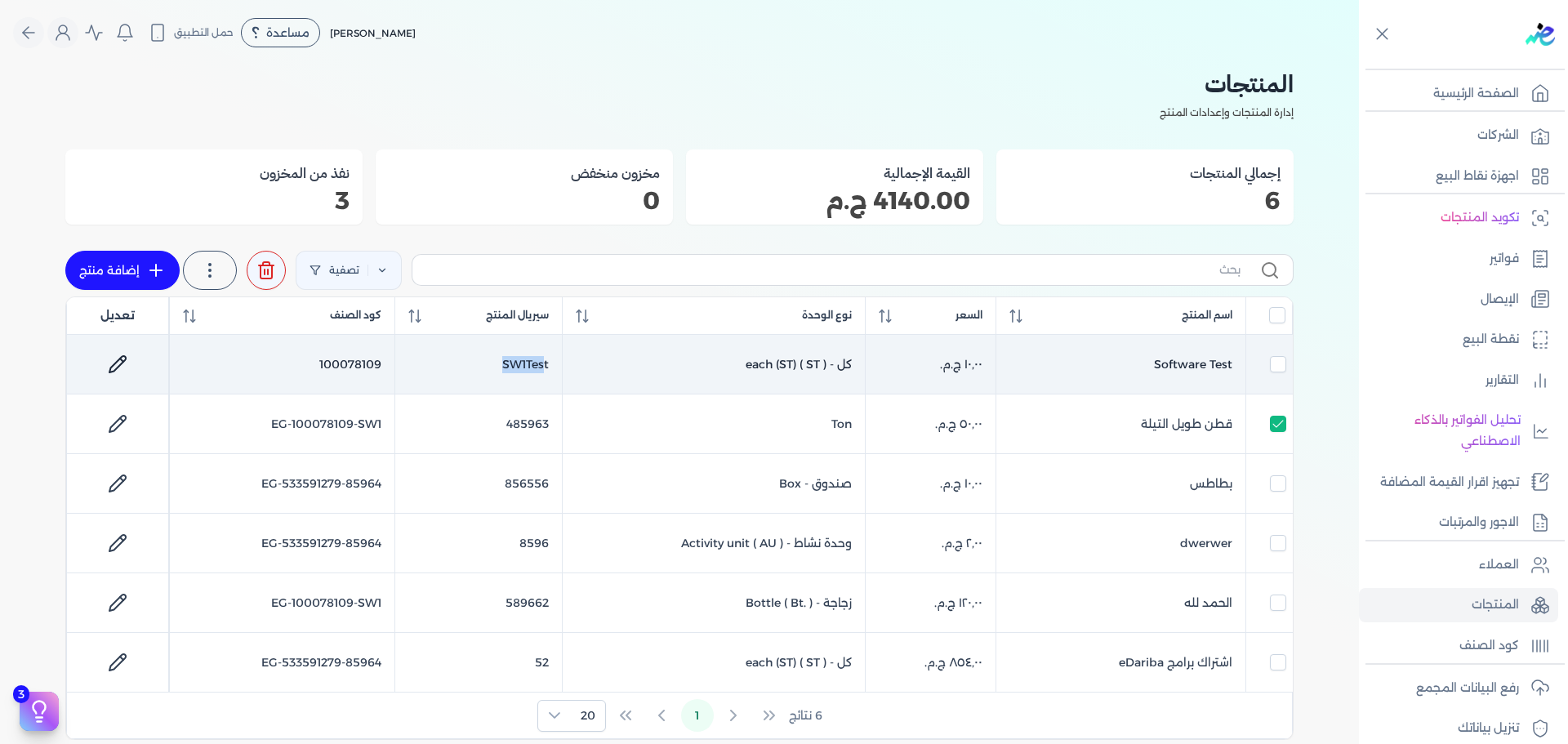
checkbox input "false"
click at [526, 366] on td "SW1Test" at bounding box center [478, 364] width 168 height 59
checkbox input "false"
checkbox input "true"
checkbox input "false"
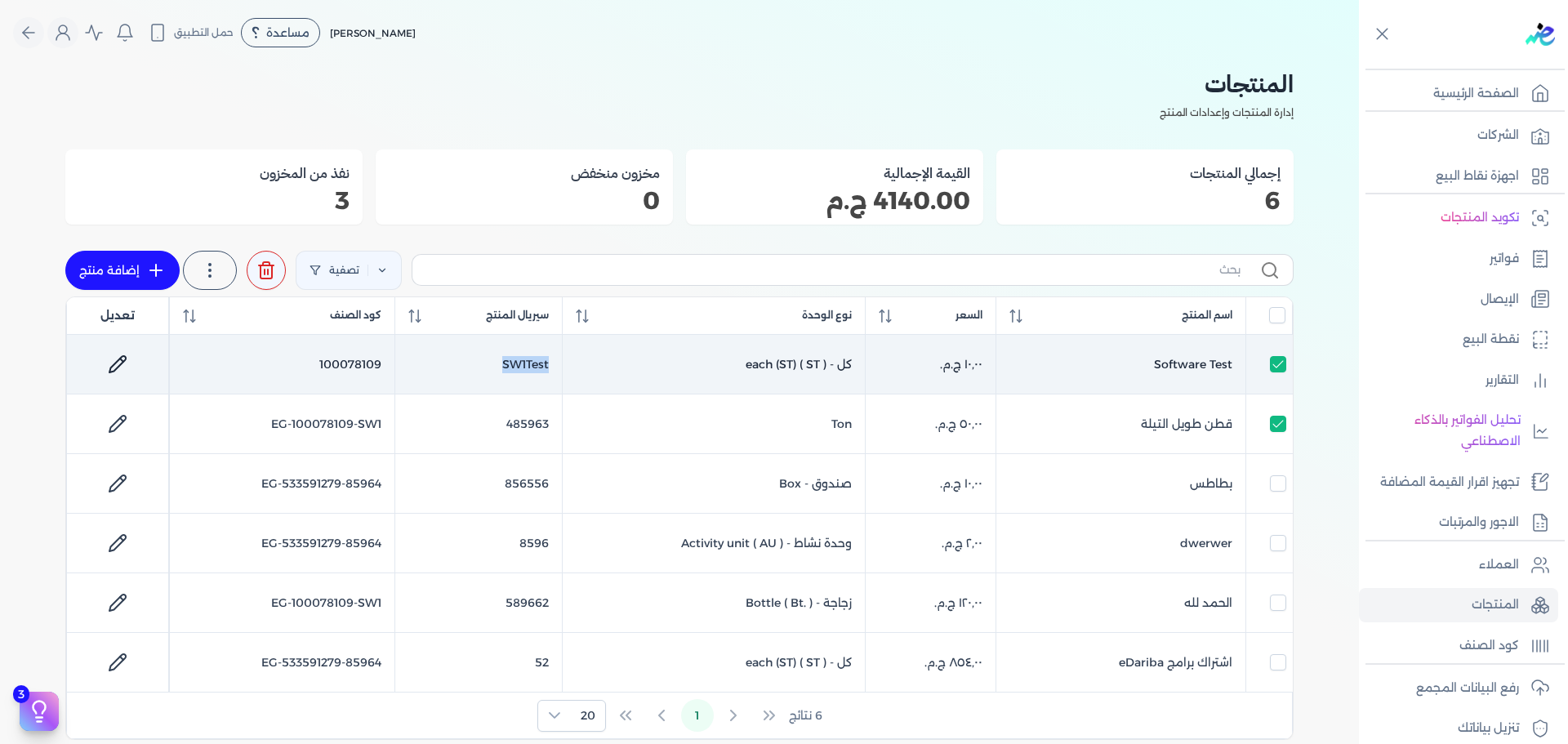
checkbox input "false"
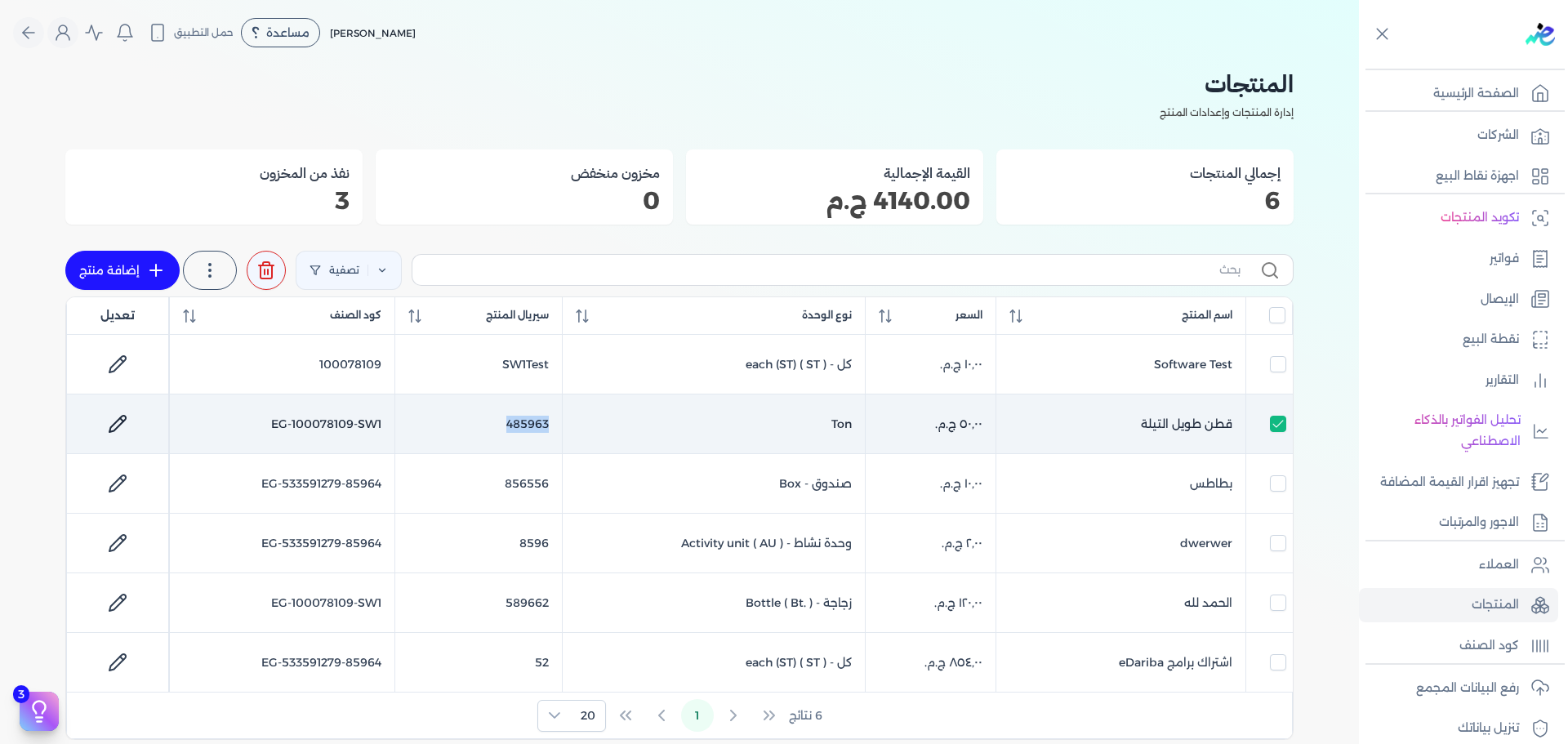
drag, startPoint x: 498, startPoint y: 415, endPoint x: 562, endPoint y: 422, distance: 64.4
click at [562, 422] on td "485963" at bounding box center [478, 423] width 168 height 59
checkbox input "false"
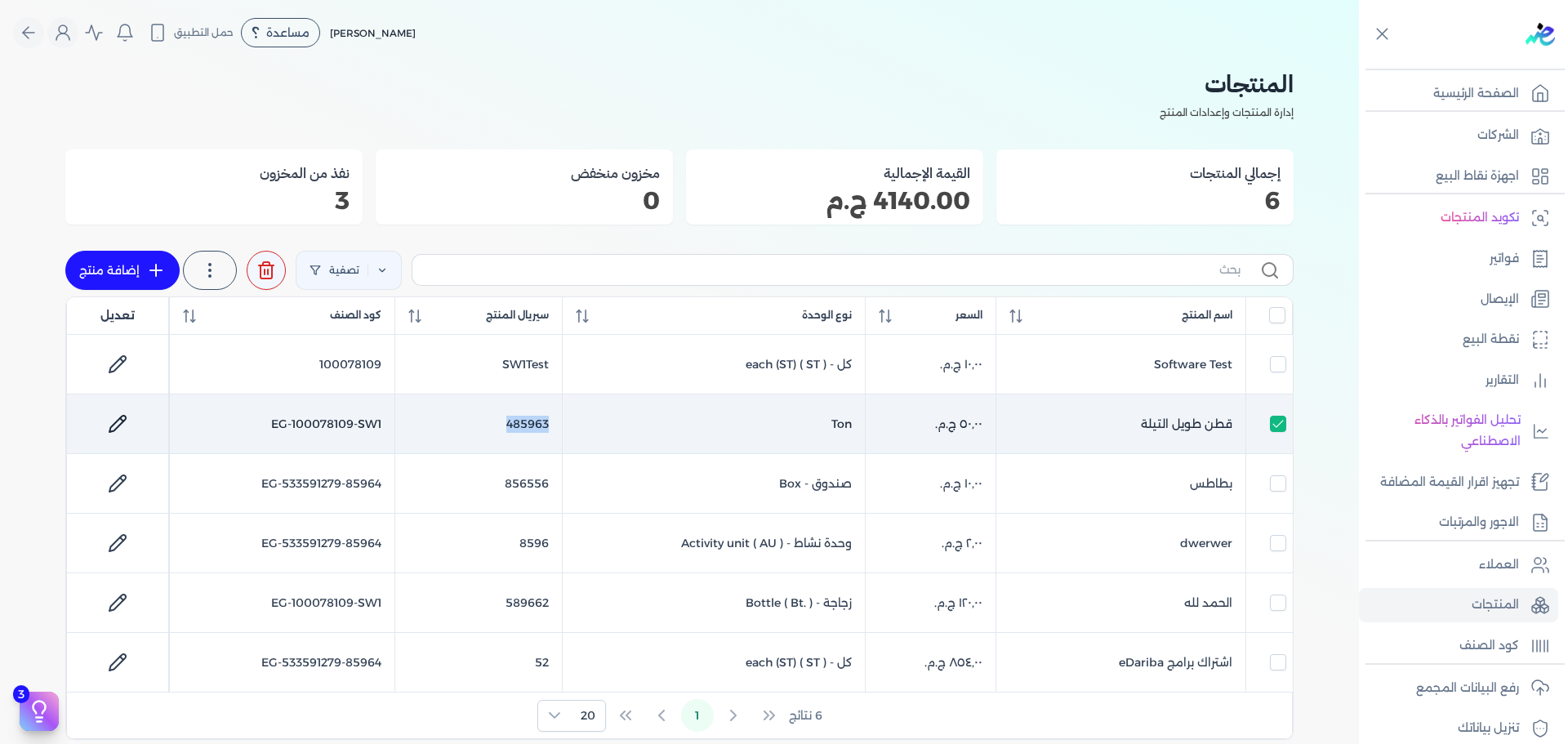
checkbox input "false"
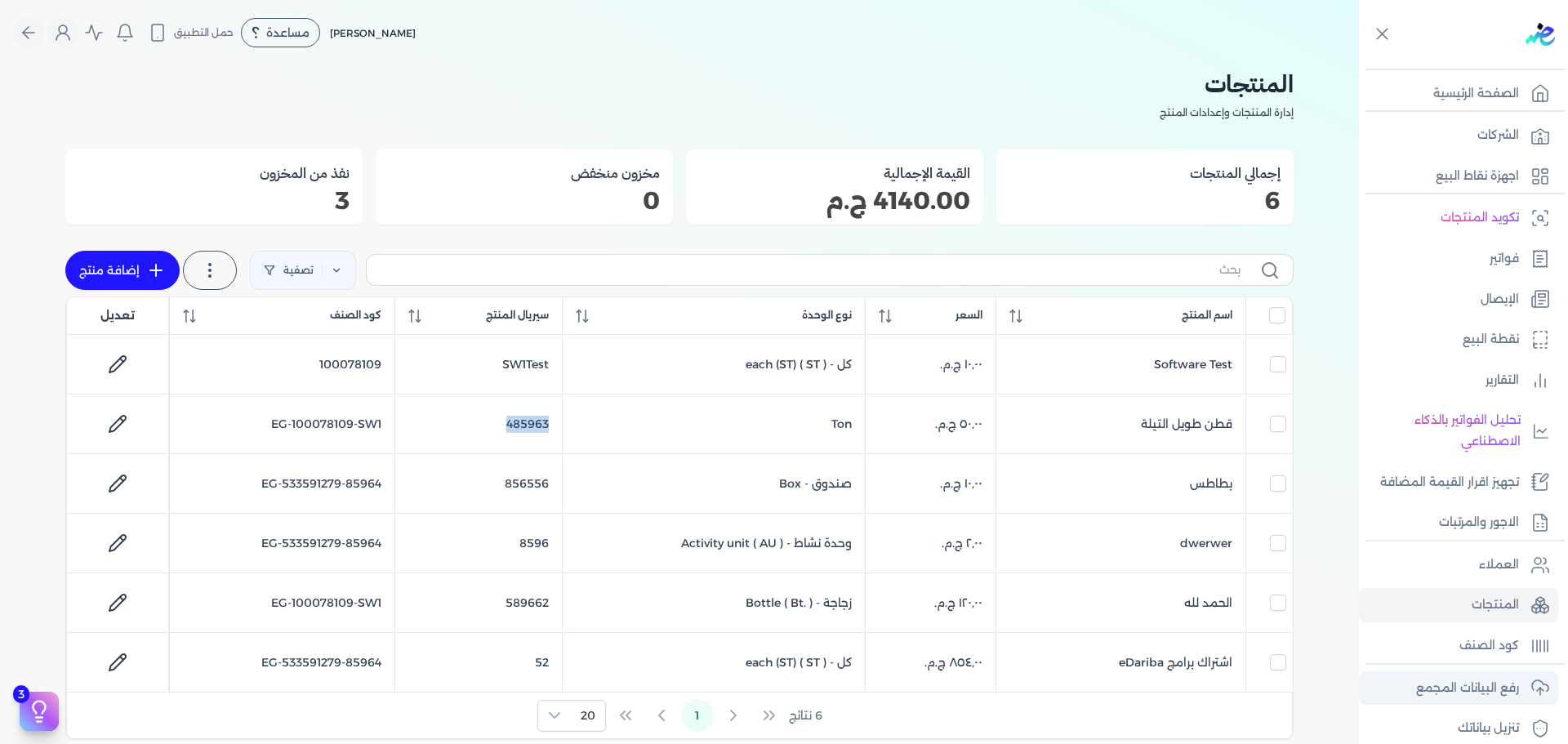
click at [1459, 686] on p "رفع البيانات المجمع" at bounding box center [1467, 688] width 103 height 22
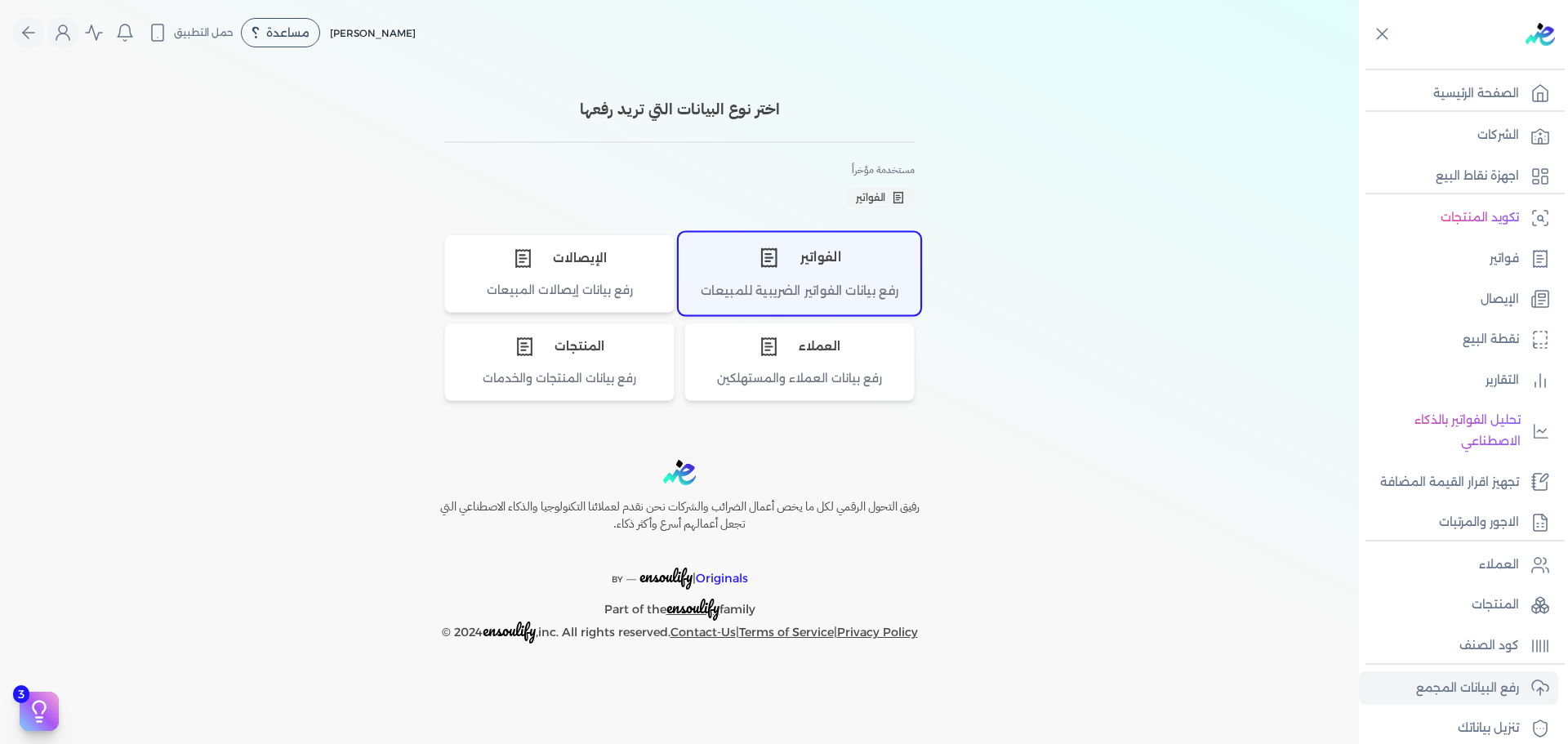
click at [808, 261] on div "الفواتير" at bounding box center [800, 257] width 240 height 49
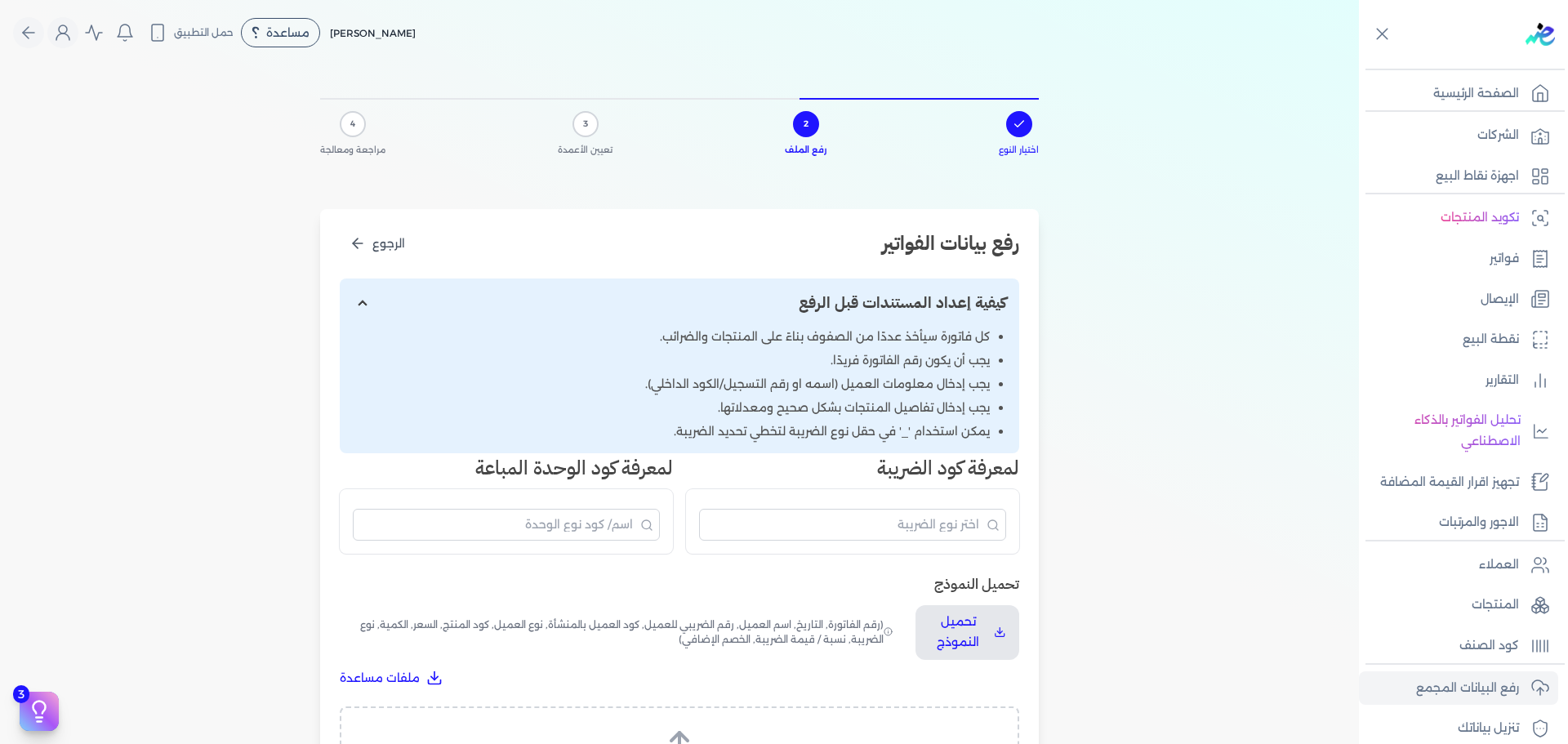
scroll to position [382, 0]
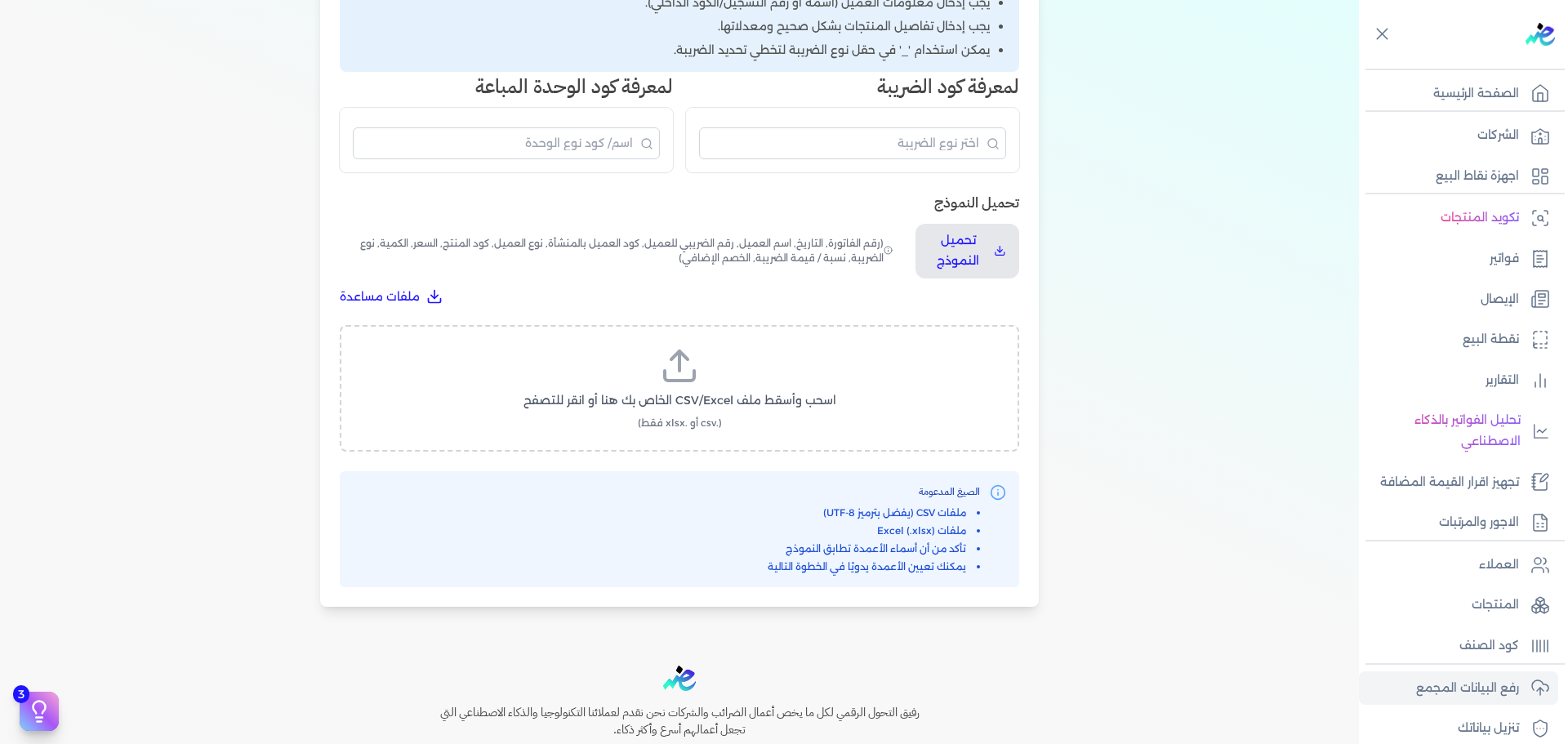
click at [687, 370] on icon at bounding box center [680, 366] width 40 height 40
click at [0, 0] on input "اسحب وأسقط ملف CSV/Excel الخاص بك هنا أو انقر للتصفح (.csv أو .xlsx فقط)" at bounding box center [0, 0] width 0 height 0
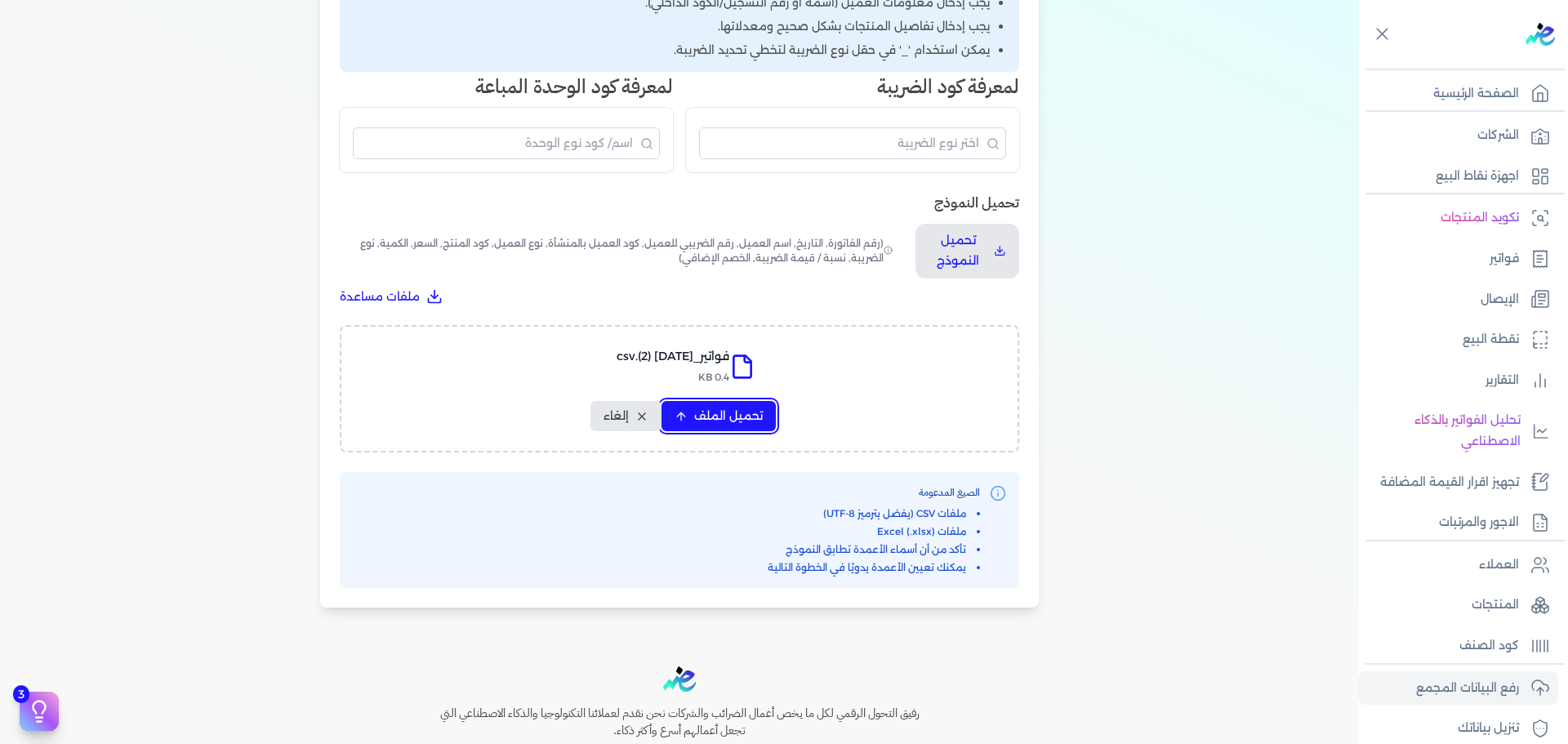
click at [722, 411] on span "تحميل الملف" at bounding box center [728, 416] width 69 height 17
select select "رقم الفاتورة"
select select "الرقم الضريبي"
select select "سيريال المنتج"
select select "السعر"
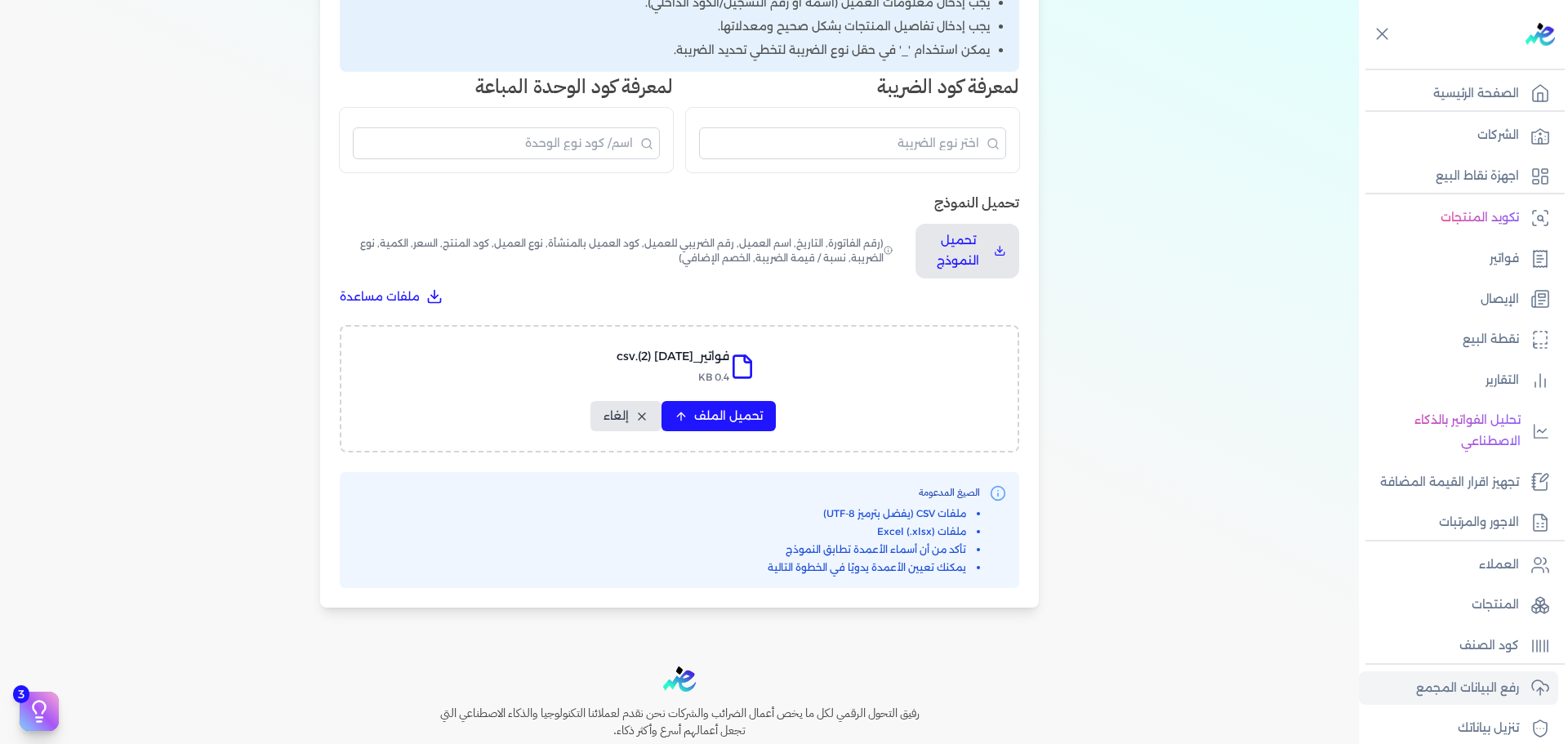
select select "الكمية"
select select "نوع الضريبة"
select select "نسبة / قيمة الضريبة"
select select "خصم"
select select "خصم اضافي"
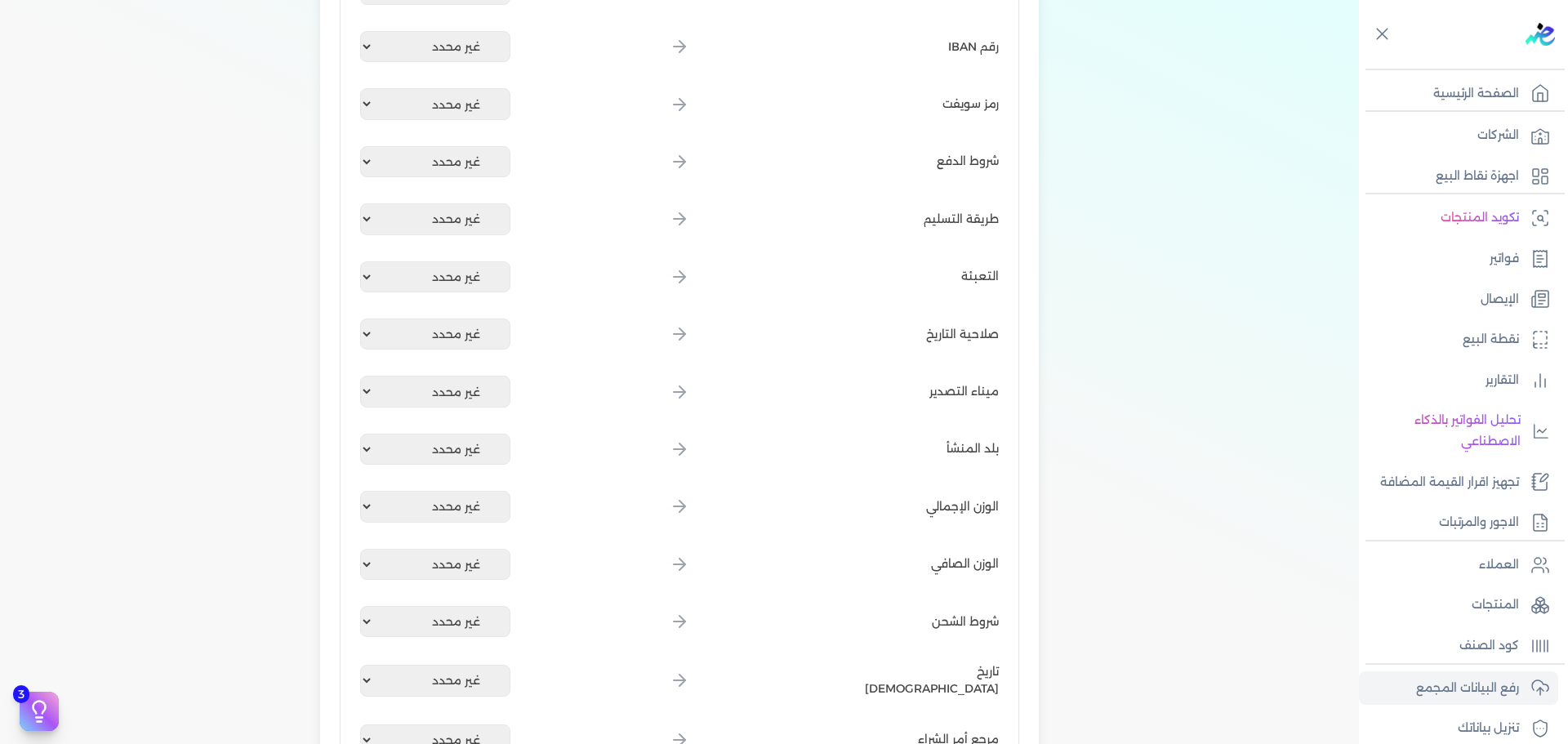
scroll to position [1996, 0]
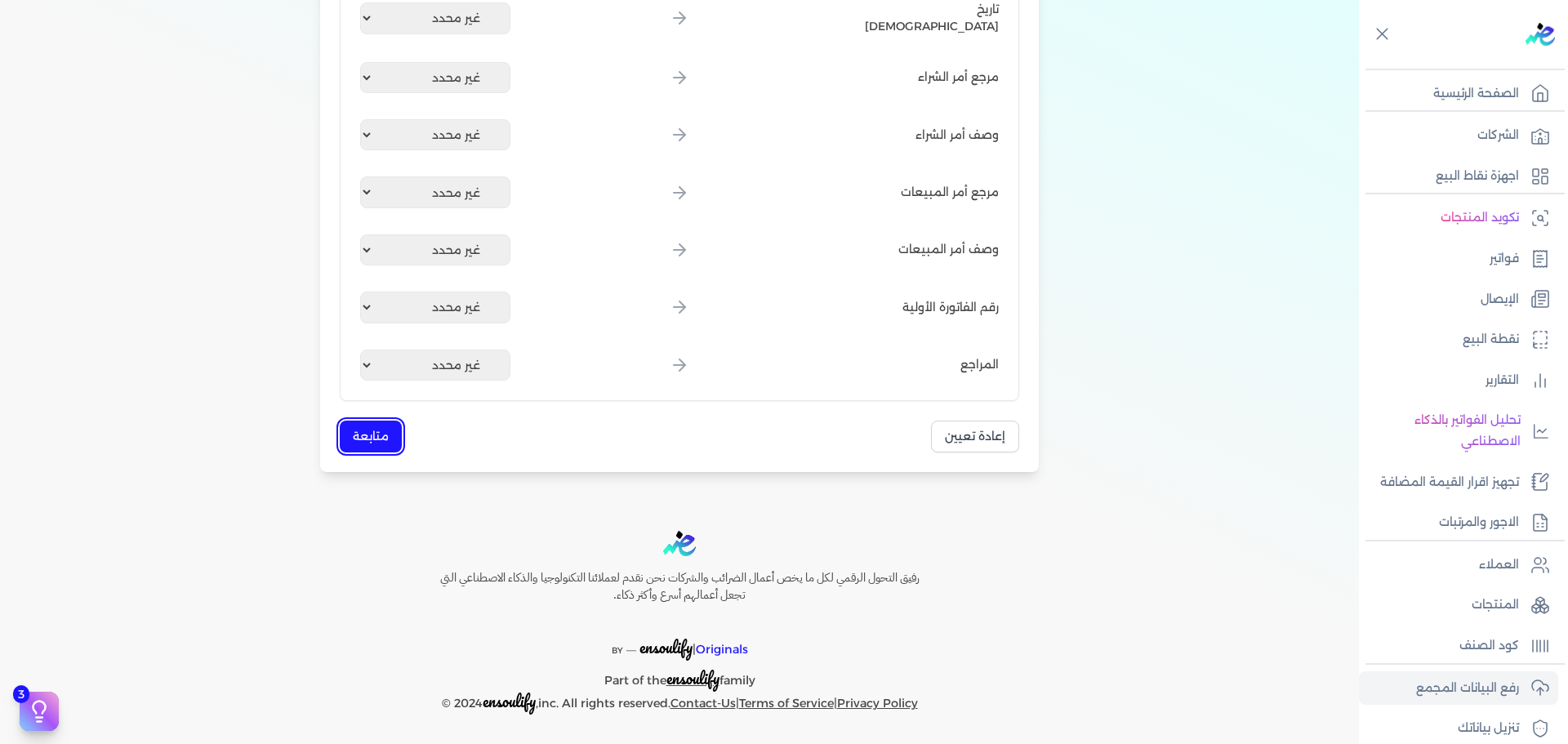
click at [363, 443] on button "متابعة" at bounding box center [371, 437] width 62 height 32
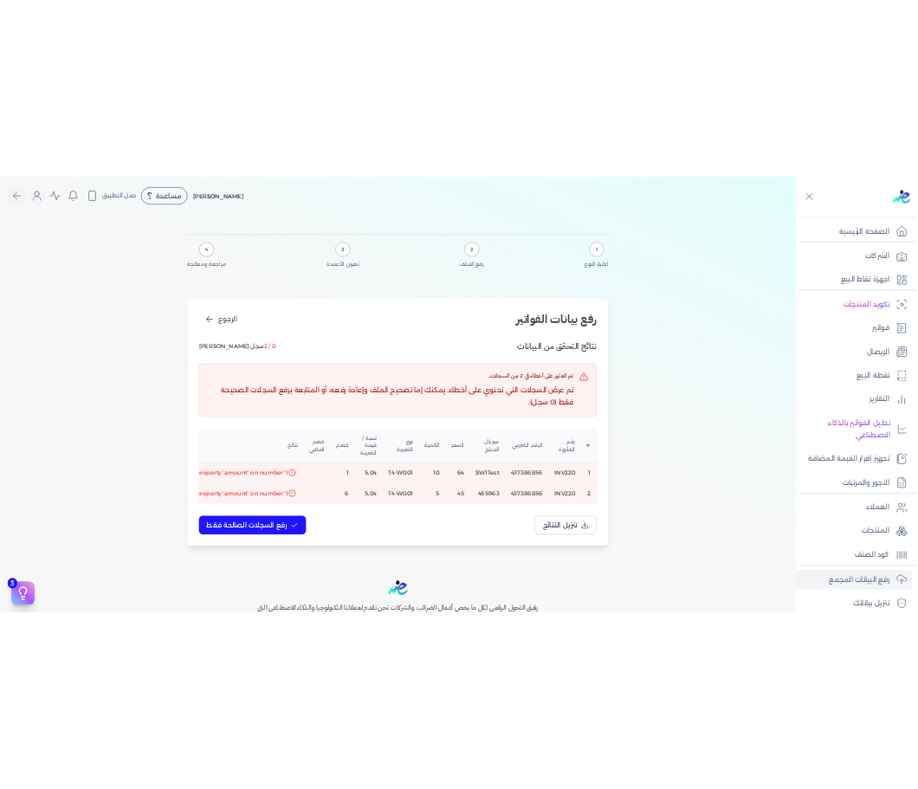
scroll to position [0, -87]
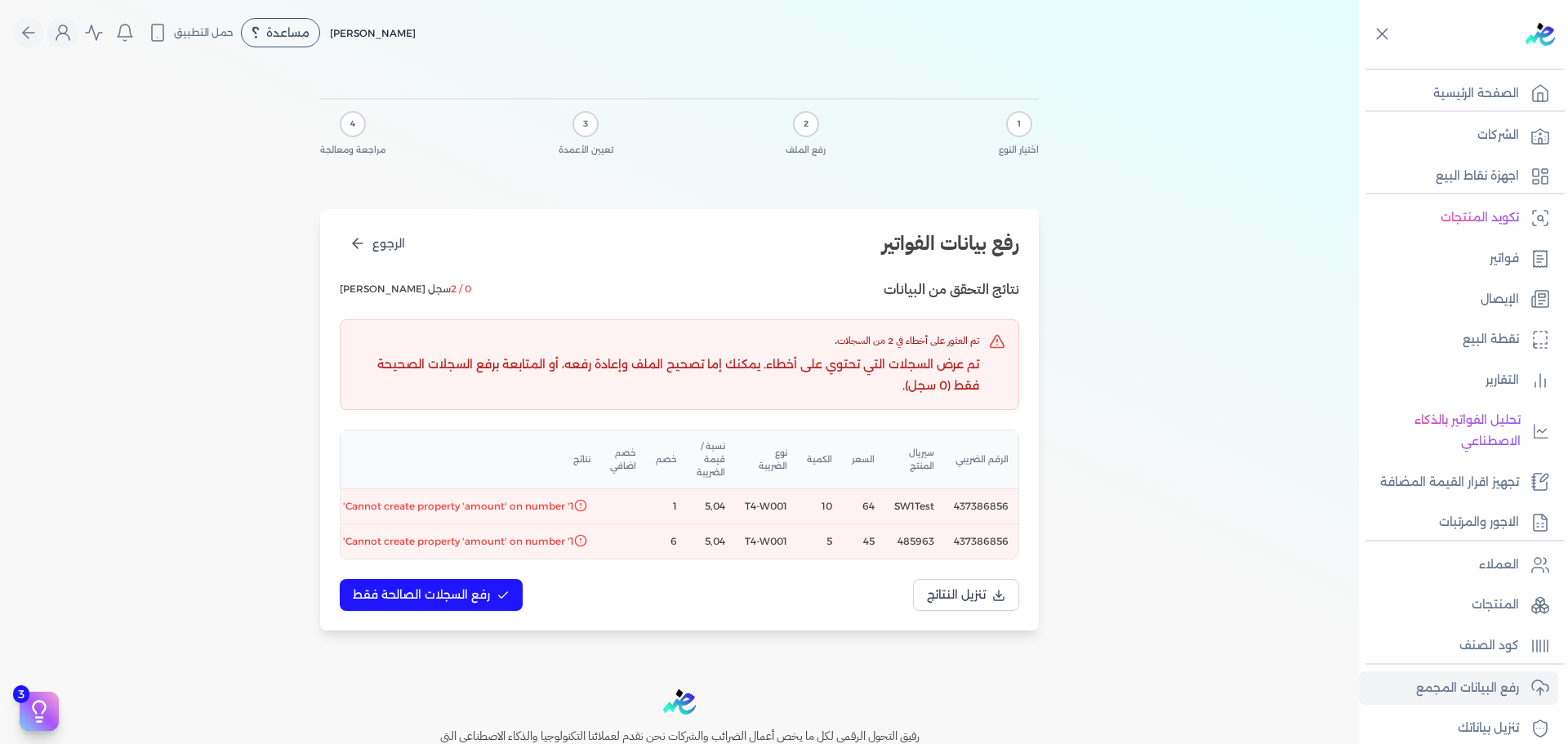
click at [369, 508] on span "Cannot create property 'amount' on number '1'" at bounding box center [458, 506] width 231 height 15
drag, startPoint x: 369, startPoint y: 508, endPoint x: 581, endPoint y: 506, distance: 212.0
click at [574, 506] on span "Cannot create property 'amount' on number '1'" at bounding box center [458, 506] width 231 height 15
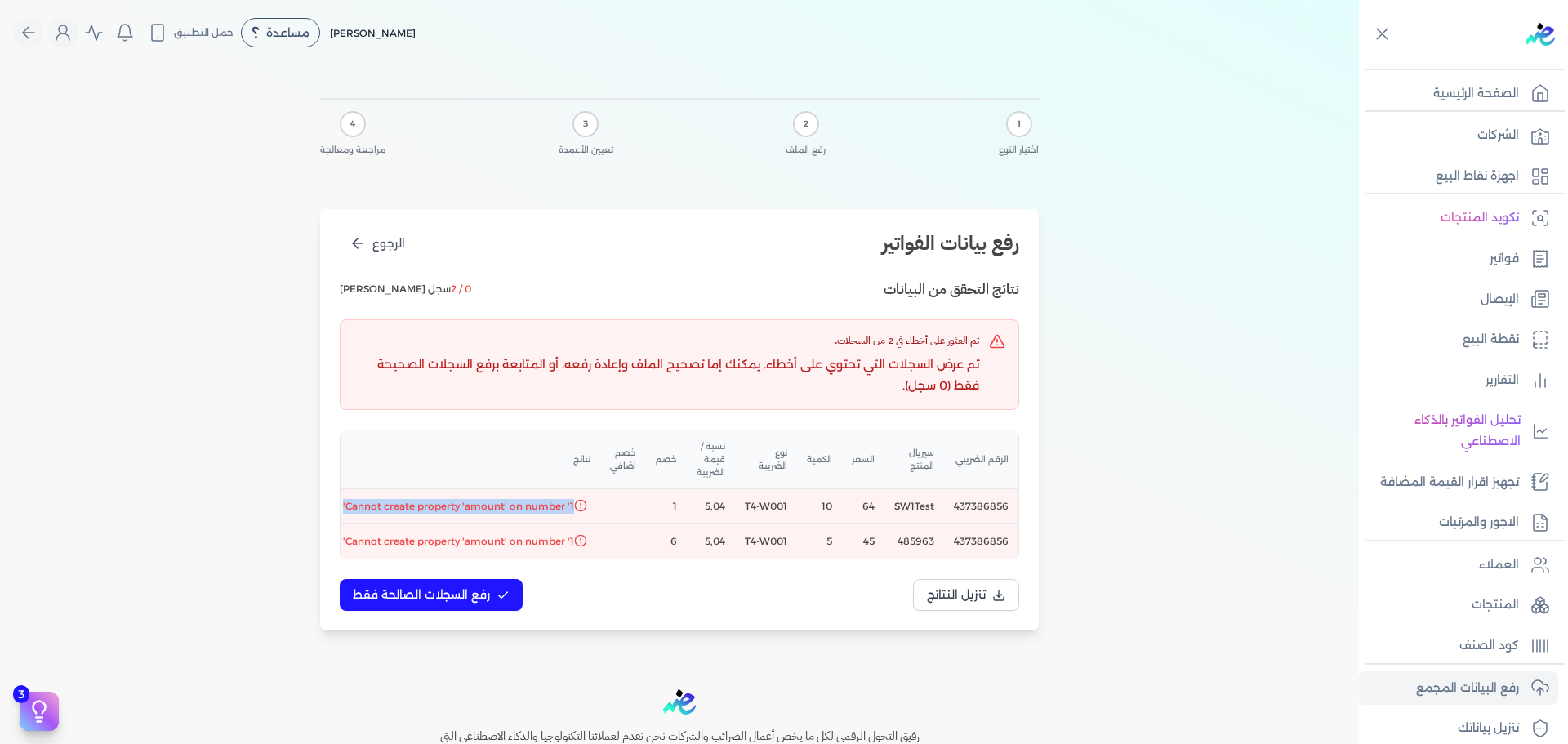
click at [573, 506] on span "Cannot create property 'amount' on number '1'" at bounding box center [458, 506] width 231 height 15
click at [574, 544] on span "Cannot create property 'amount' on number '1'" at bounding box center [458, 542] width 231 height 15
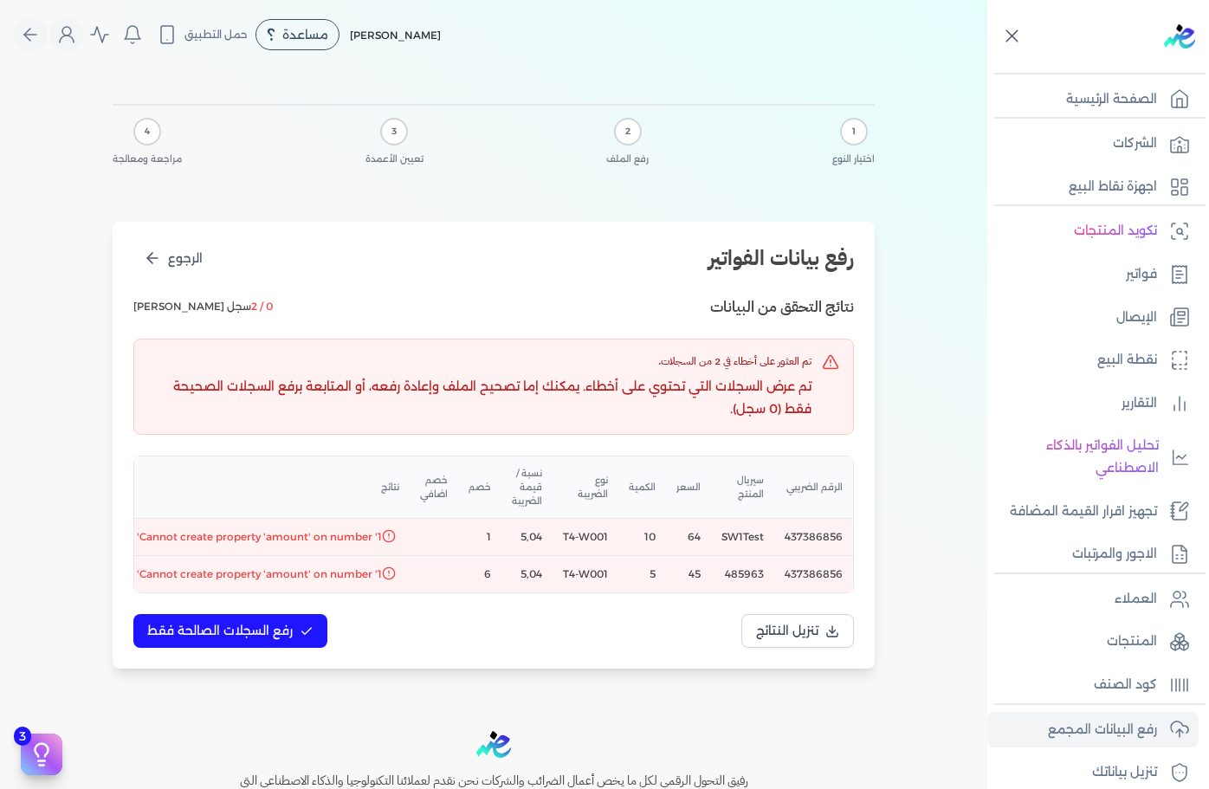
click at [1007, 32] on icon at bounding box center [1012, 36] width 11 height 11
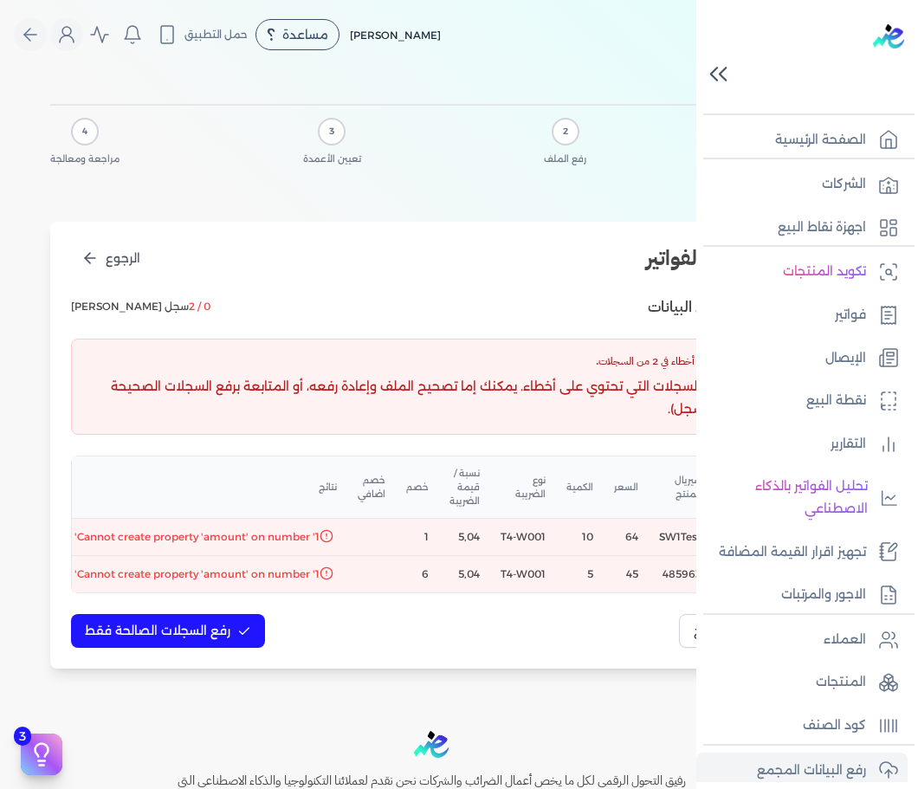
click at [727, 69] on icon at bounding box center [718, 74] width 30 height 30
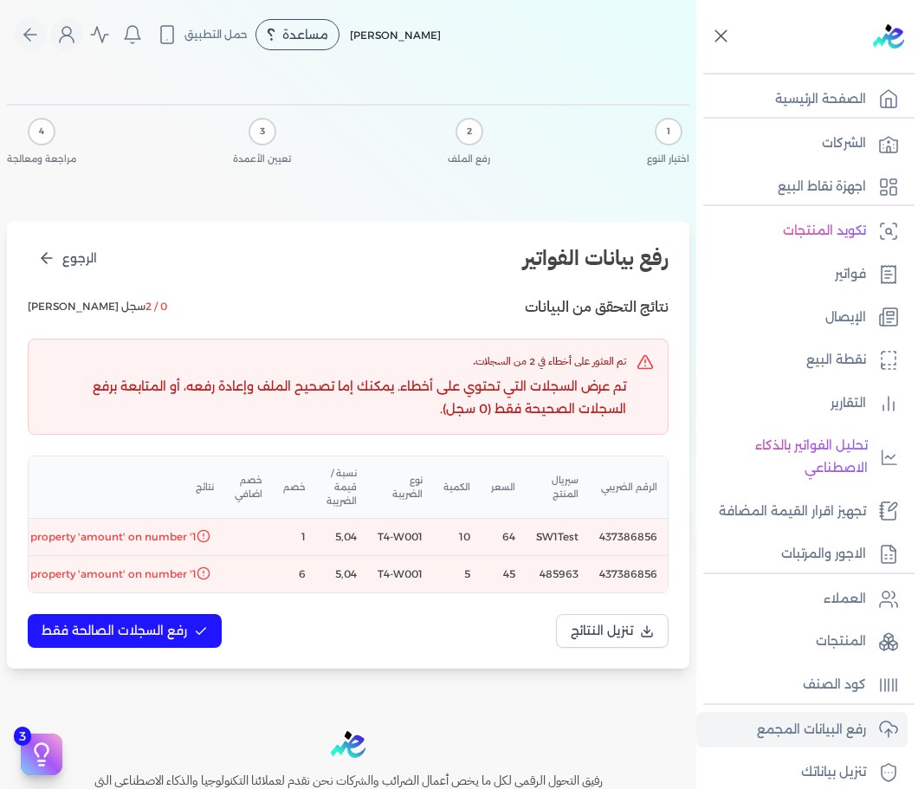
click at [584, 62] on nav "Toggle Navigation الاسعار العمولات مساعدة خدمة العملاء دليل المستخدم تسجيل الدخ…" at bounding box center [348, 34] width 696 height 69
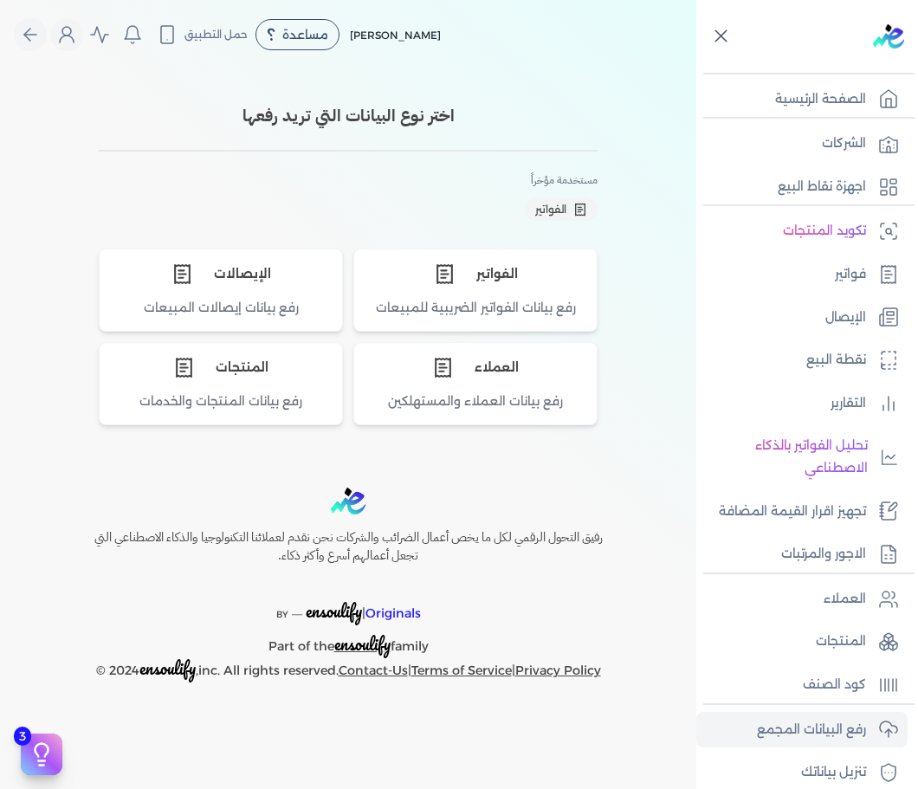
scroll to position [0, 0]
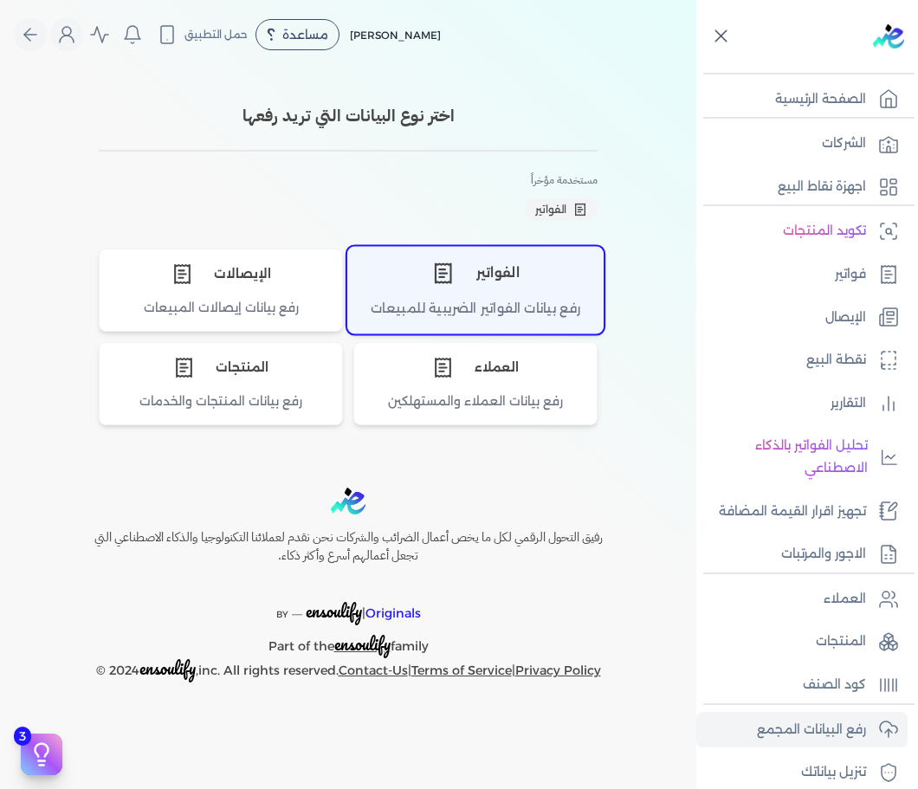
click at [485, 278] on div "الفواتير" at bounding box center [475, 273] width 255 height 52
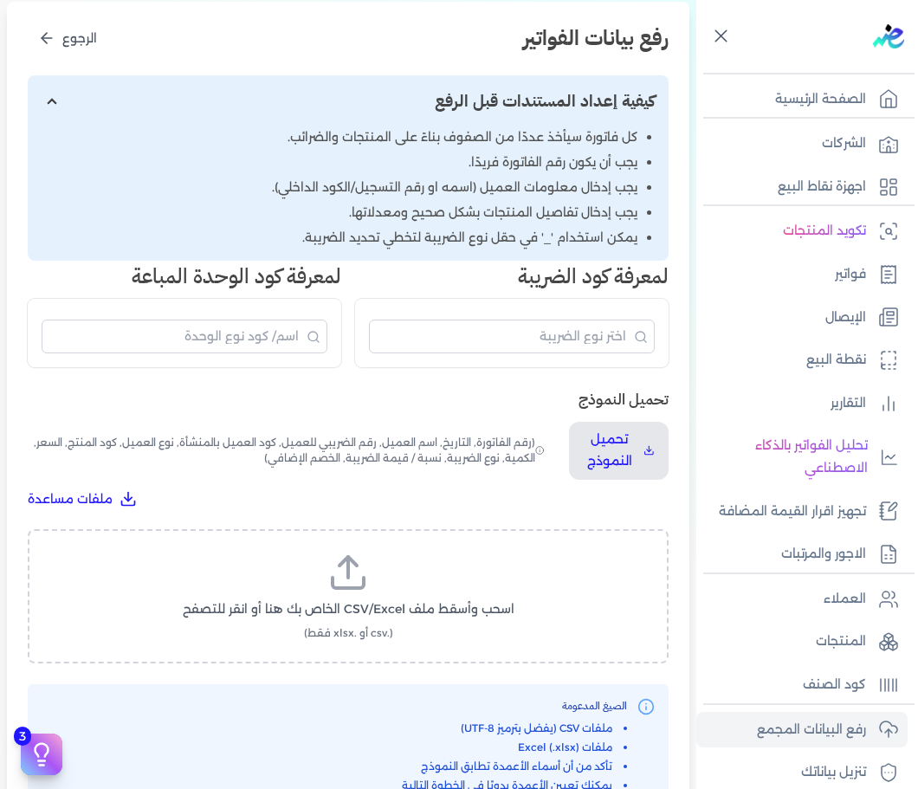
scroll to position [222, 0]
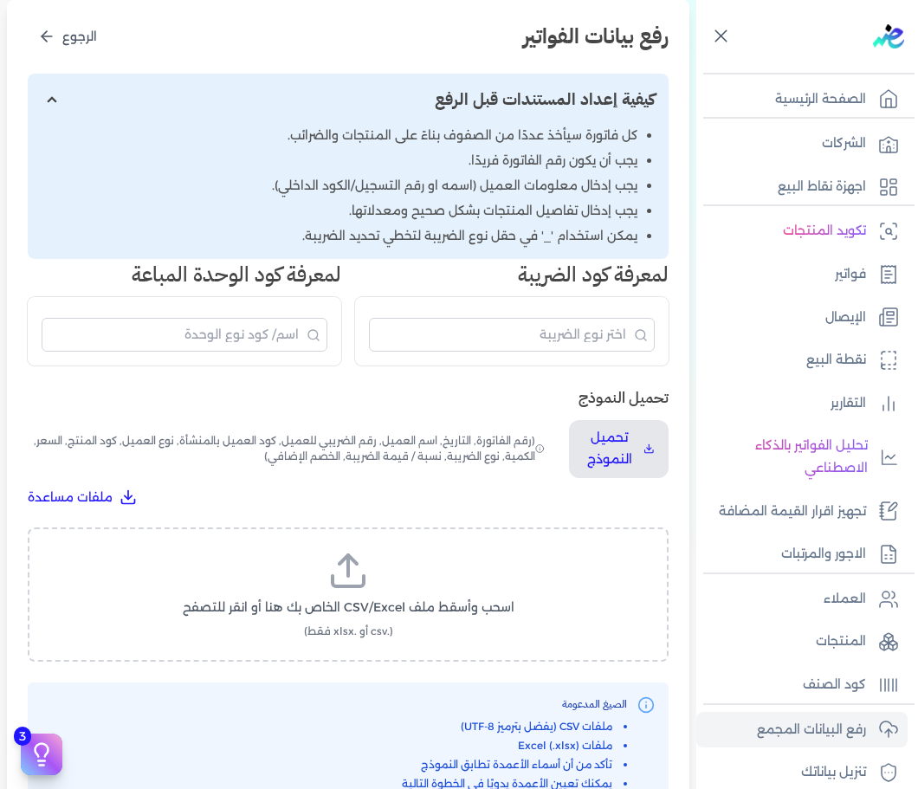
click at [343, 578] on icon at bounding box center [348, 571] width 42 height 42
click at [0, 0] on input "اسحب وأسقط ملف CSV/Excel الخاص بك هنا أو انقر للتصفح (.csv أو .xlsx فقط)" at bounding box center [0, 0] width 0 height 0
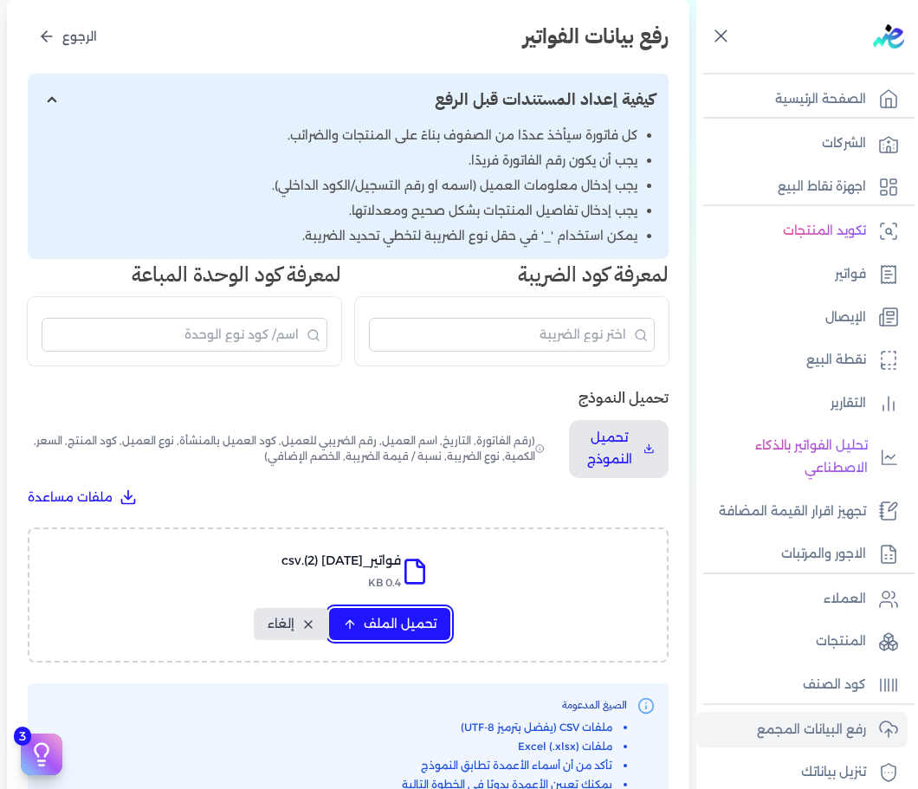
click at [403, 622] on span "تحميل الملف" at bounding box center [400, 624] width 73 height 18
select select "رقم الفاتورة"
select select "الرقم الضريبي"
select select "سيريال المنتج"
select select "السعر"
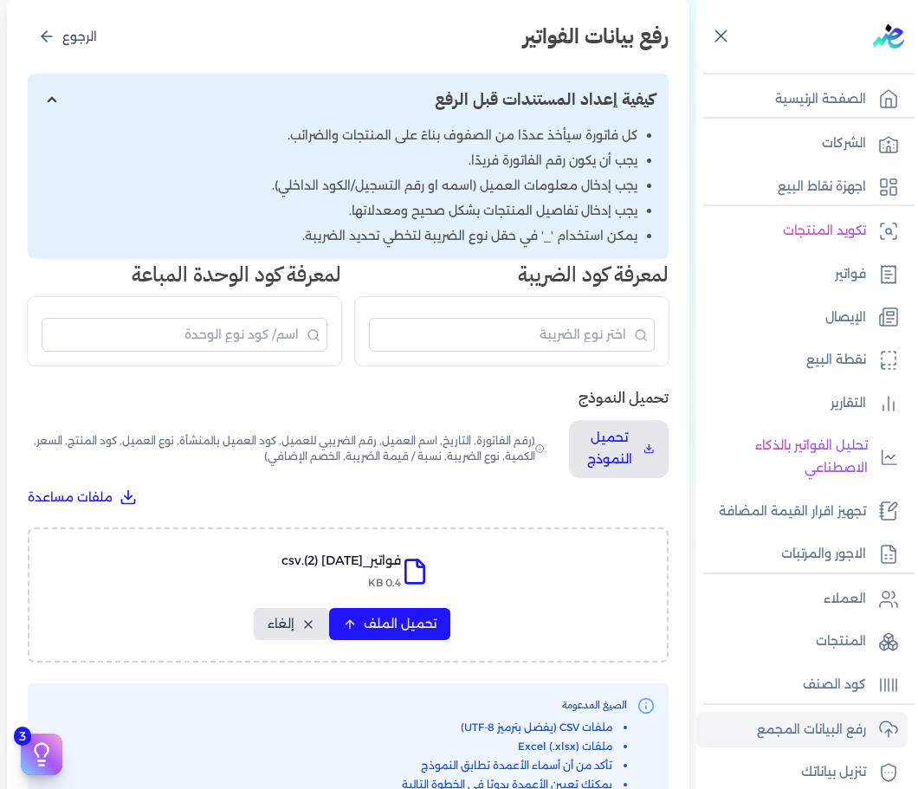
select select "الكمية"
select select "نوع الضريبة"
select select "نسبة / قيمة الضريبة"
select select "خصم"
select select "خصم اضافي"
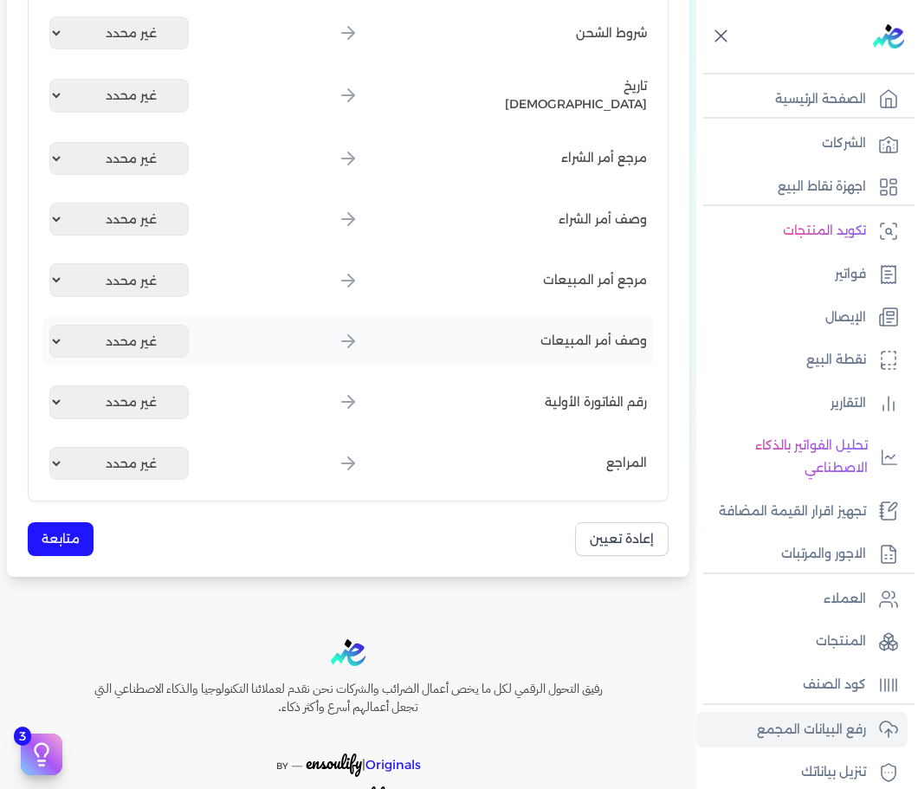
scroll to position [2117, 0]
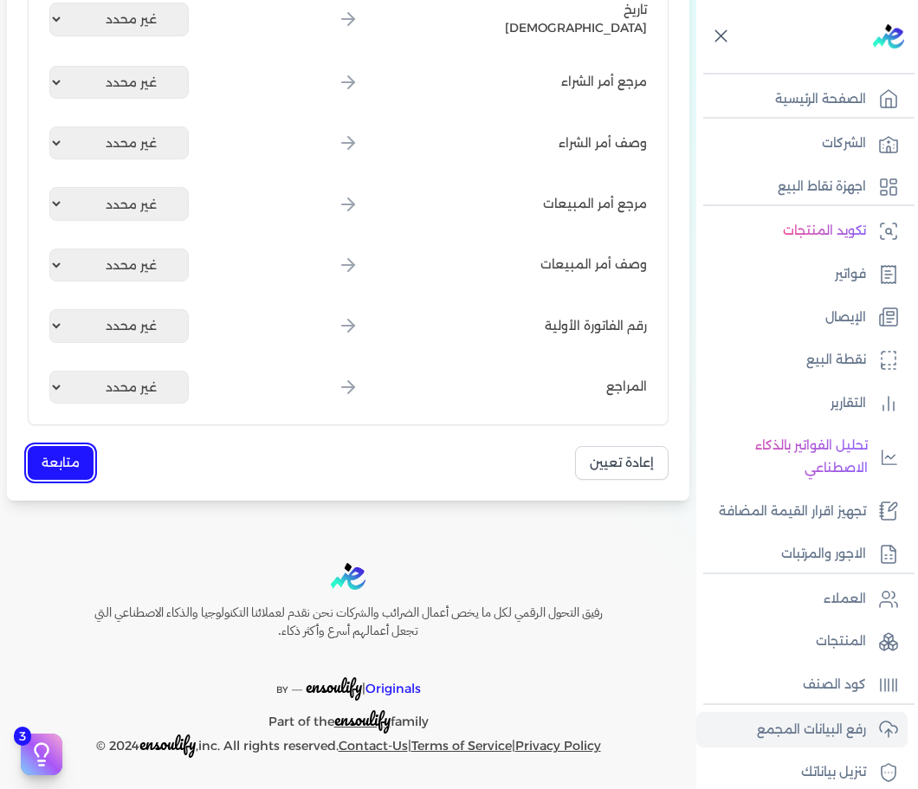
click at [87, 457] on button "متابعة" at bounding box center [61, 463] width 66 height 34
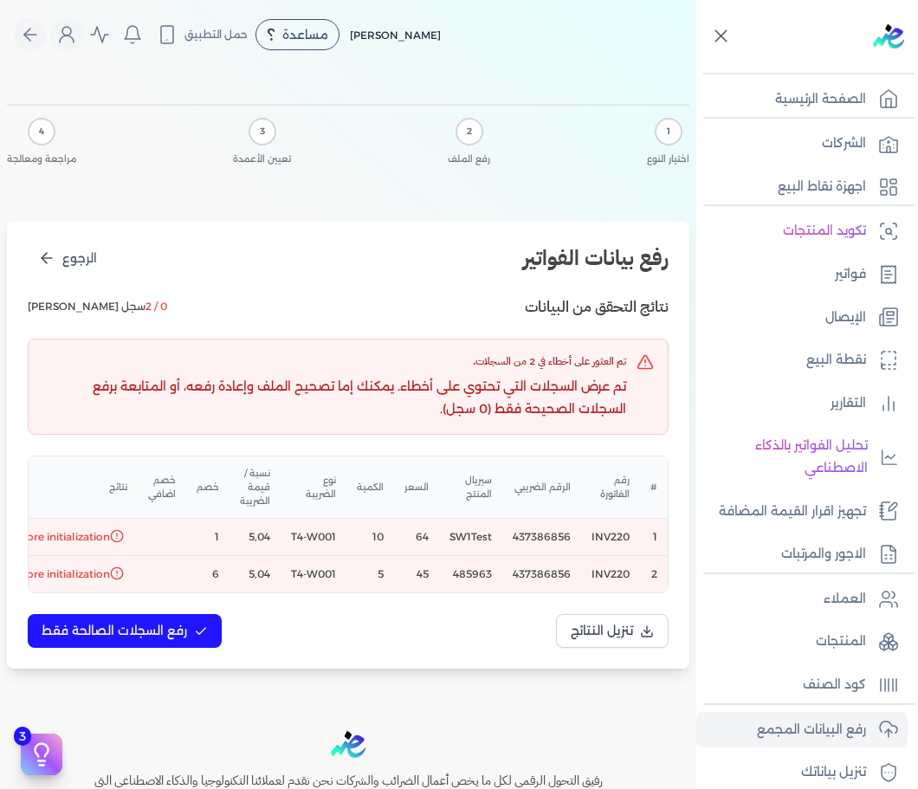
scroll to position [0, -158]
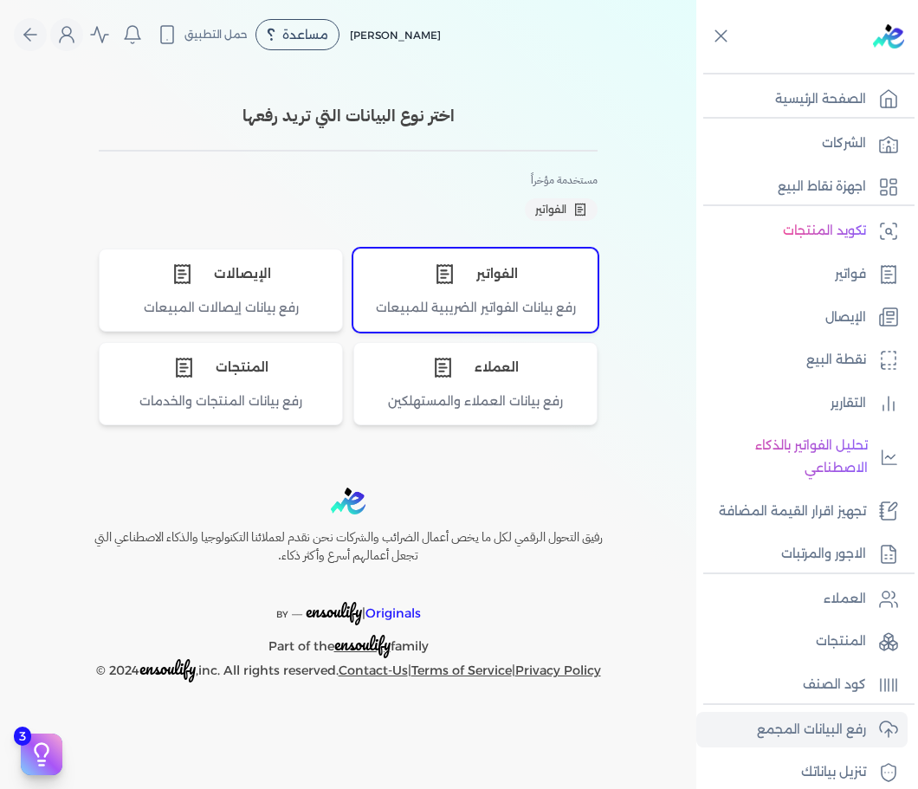
drag, startPoint x: 528, startPoint y: 254, endPoint x: 915, endPoint y: 644, distance: 549.4
click at [528, 254] on div "الفواتير" at bounding box center [475, 273] width 243 height 49
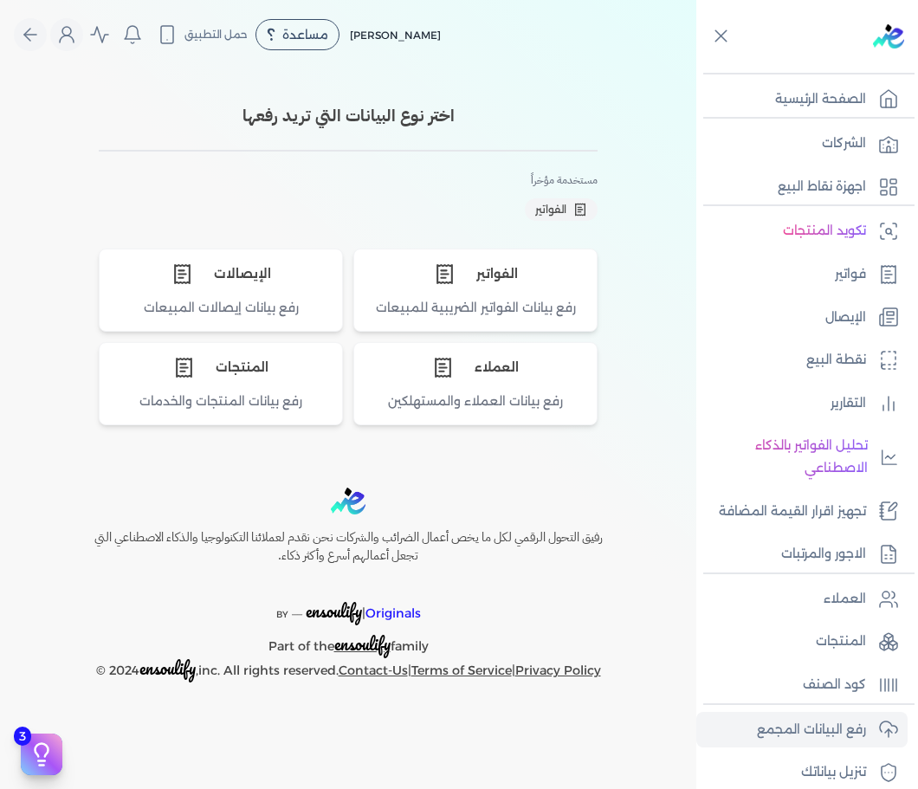
click at [728, 38] on icon at bounding box center [721, 36] width 22 height 22
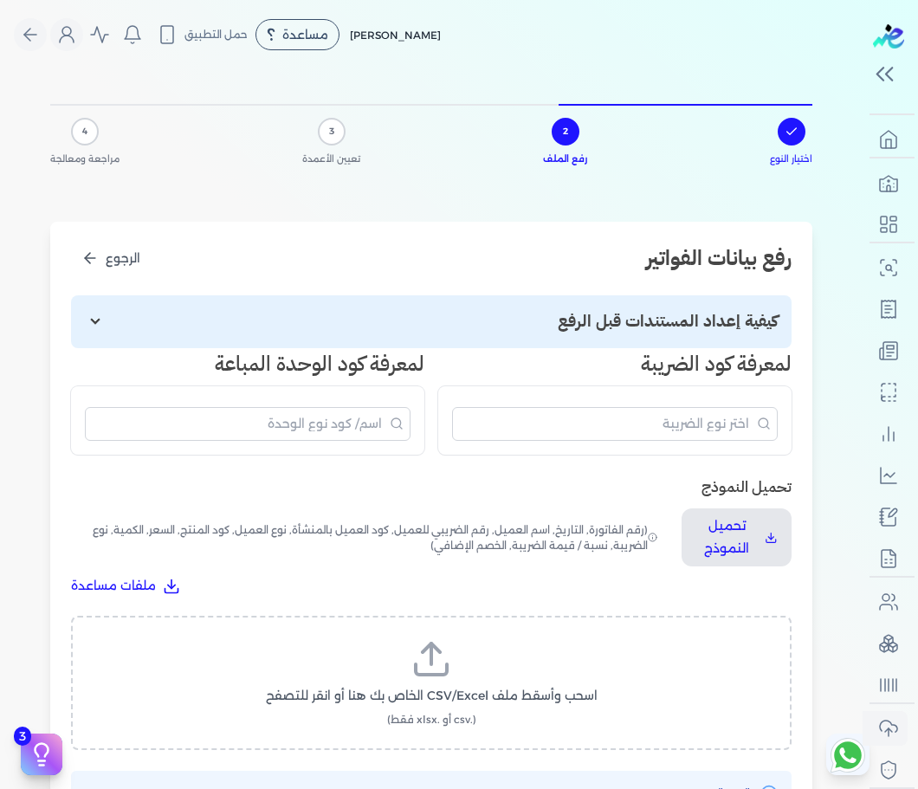
click at [439, 656] on icon at bounding box center [432, 659] width 42 height 42
click at [0, 0] on input "اسحب وأسقط ملف CSV/Excel الخاص بك هنا أو انقر للتصفح (.csv أو .xlsx فقط)" at bounding box center [0, 0] width 0 height 0
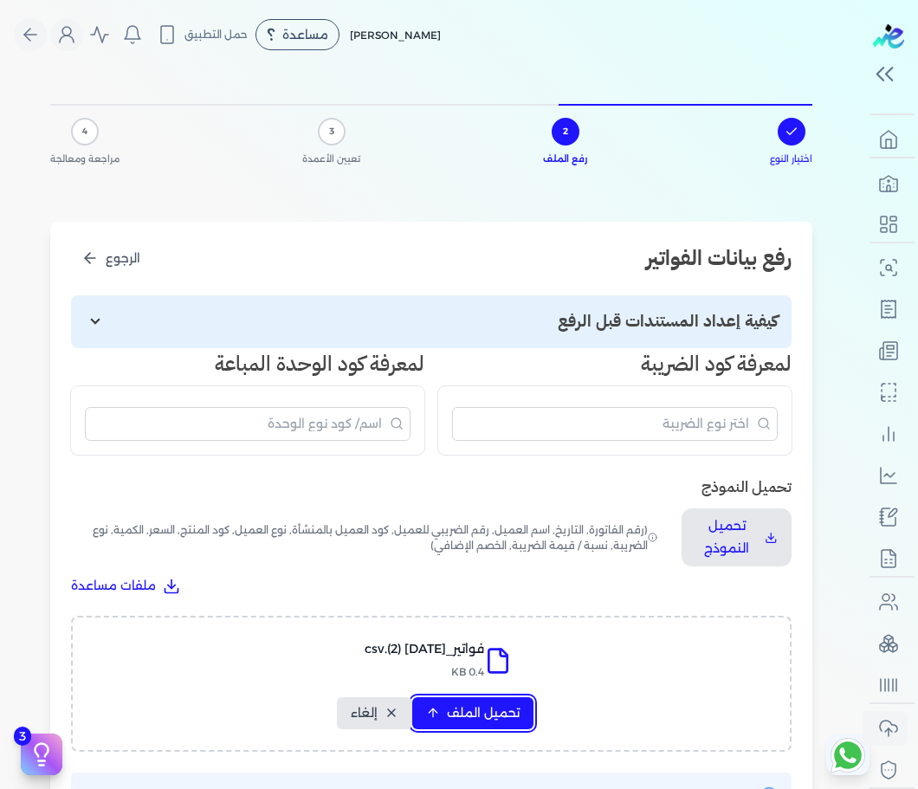
click at [444, 714] on button "تحميل الملف" at bounding box center [472, 713] width 121 height 32
select select "رقم الفاتورة"
select select "الرقم الضريبي"
select select "سيريال المنتج"
select select "السعر"
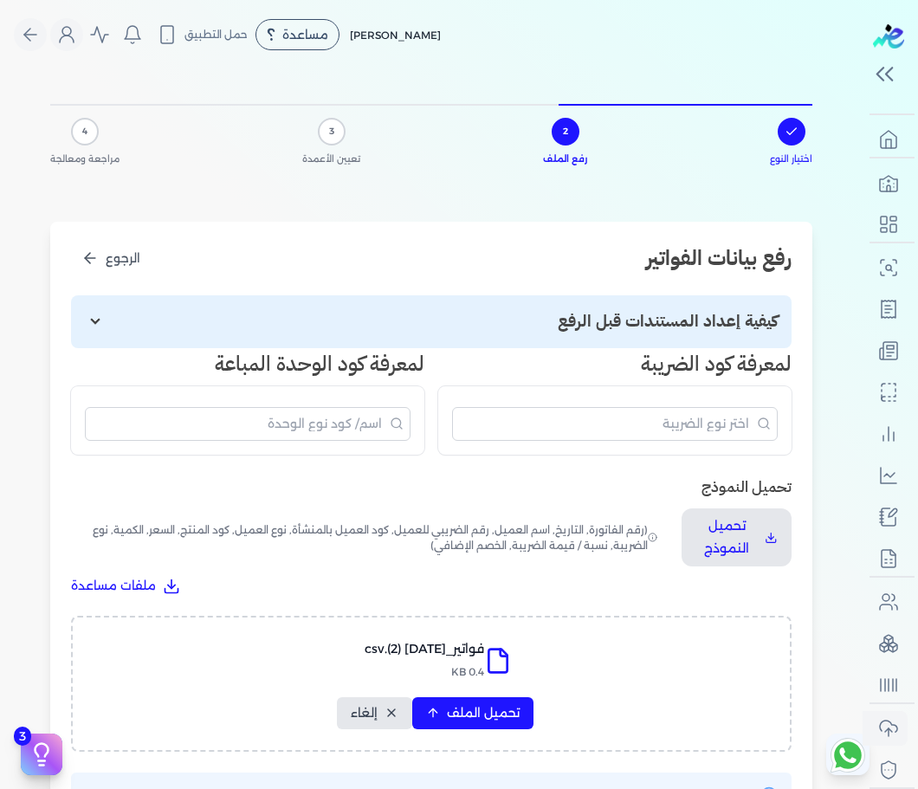
select select "الكمية"
select select "نوع الضريبة"
select select "نسبة / قيمة الضريبة"
select select "خصم"
select select "خصم اضافي"
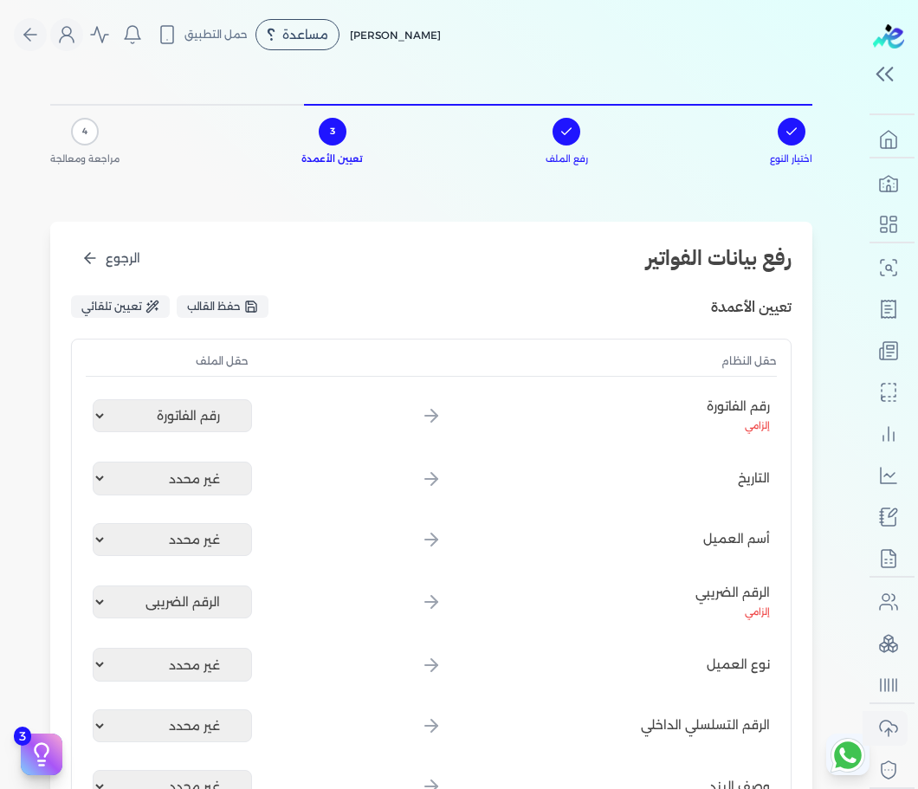
scroll to position [2117, 0]
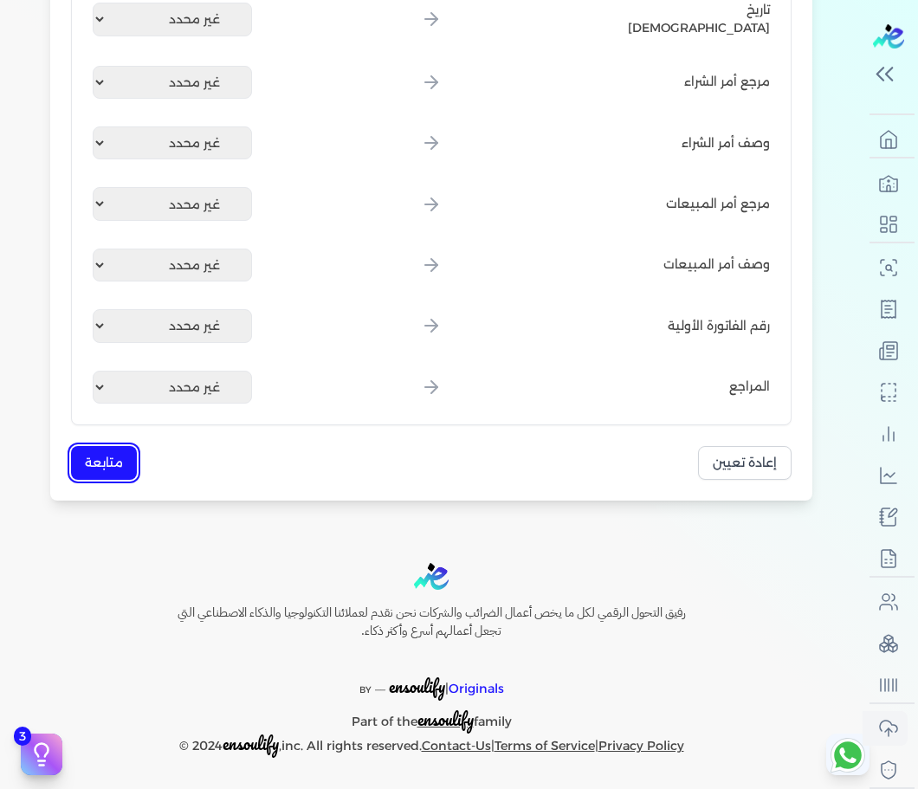
click at [117, 455] on button "متابعة" at bounding box center [104, 463] width 66 height 34
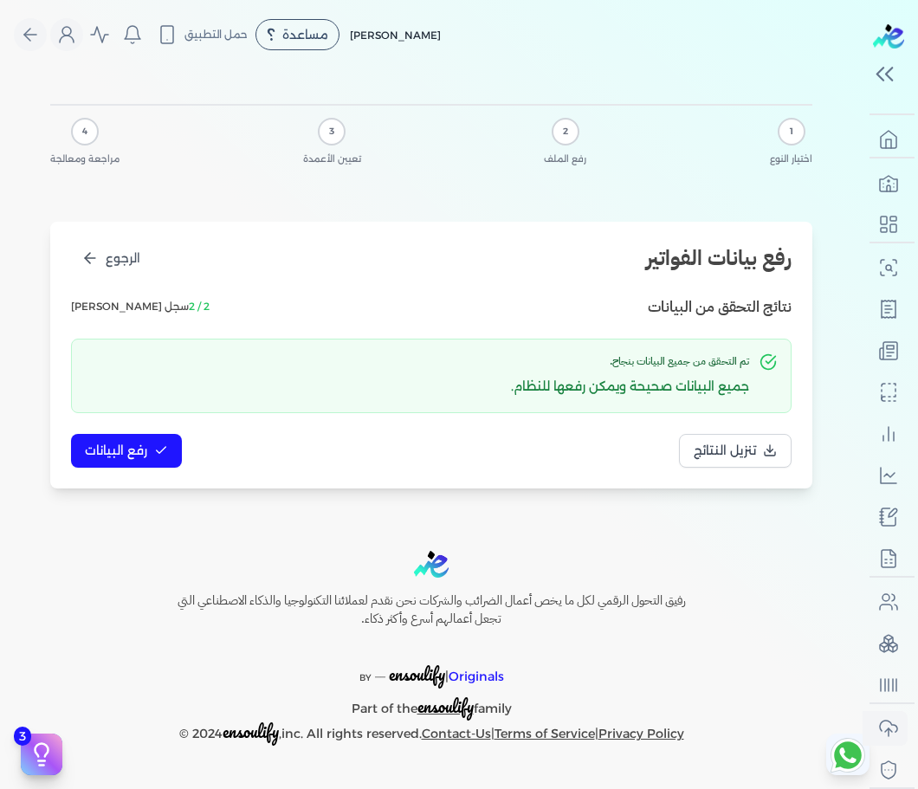
scroll to position [0, 0]
click at [109, 447] on span "رفع البيانات" at bounding box center [116, 451] width 62 height 18
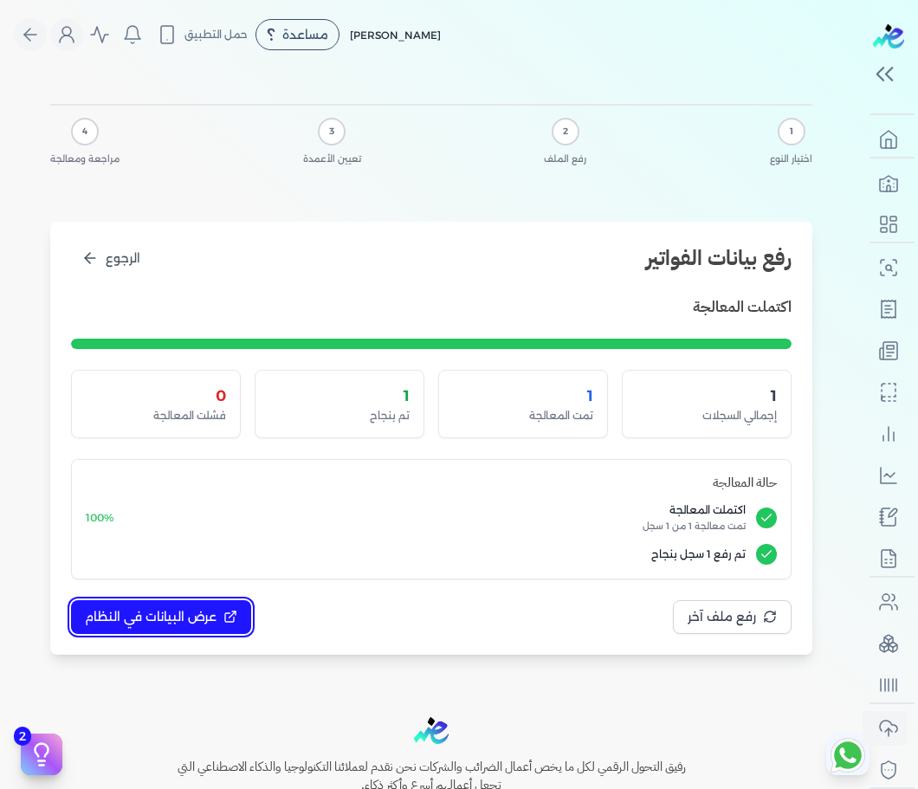
click at [161, 620] on span "عرض البيانات في النظام" at bounding box center [151, 617] width 132 height 18
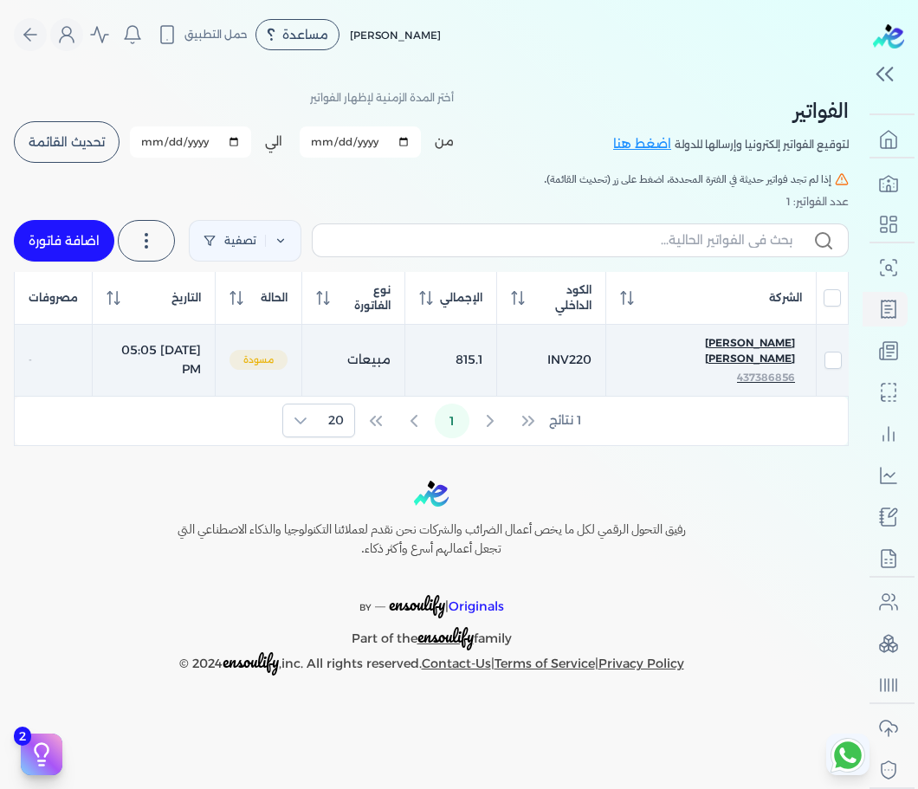
click at [756, 358] on span "[PERSON_NAME] [PERSON_NAME]" at bounding box center [711, 350] width 168 height 31
checkbox input "true"
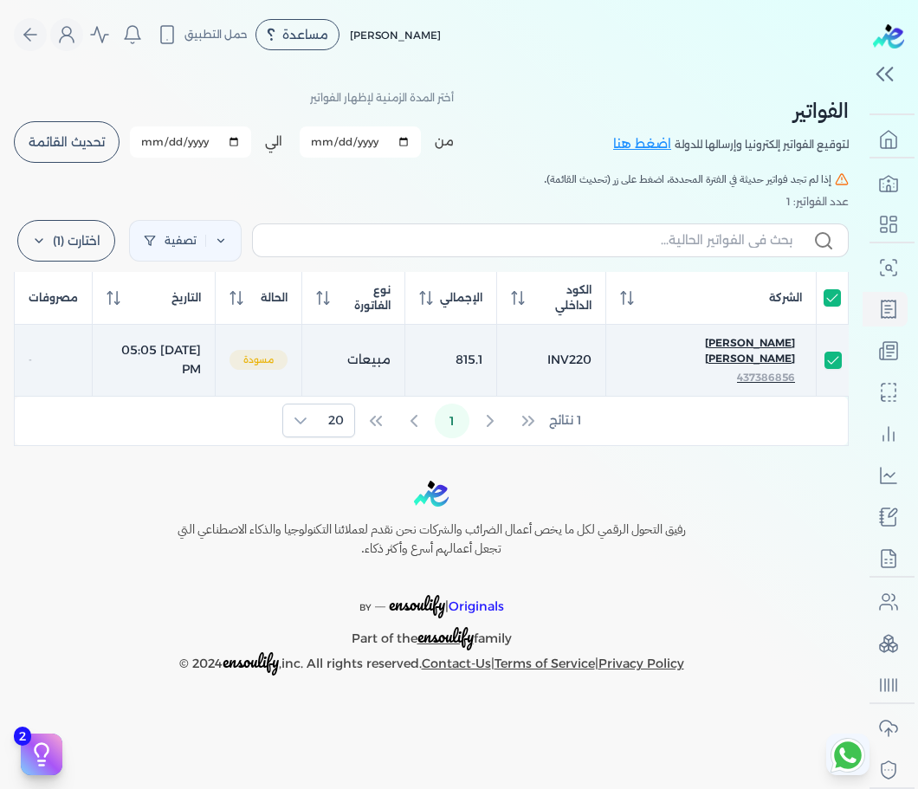
select select "EGP"
select select "B"
select select "EGS"
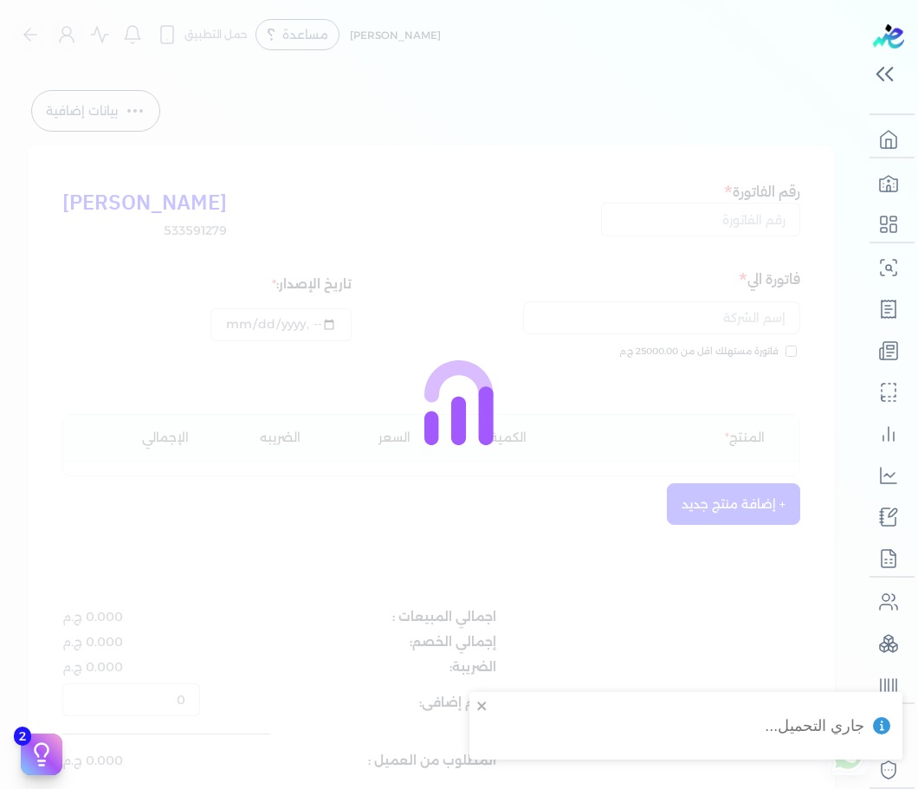
type input "INV220"
type input "[PERSON_NAME] [PERSON_NAME]"
type input "[DATE]T17:05:51"
type input "[DATE]"
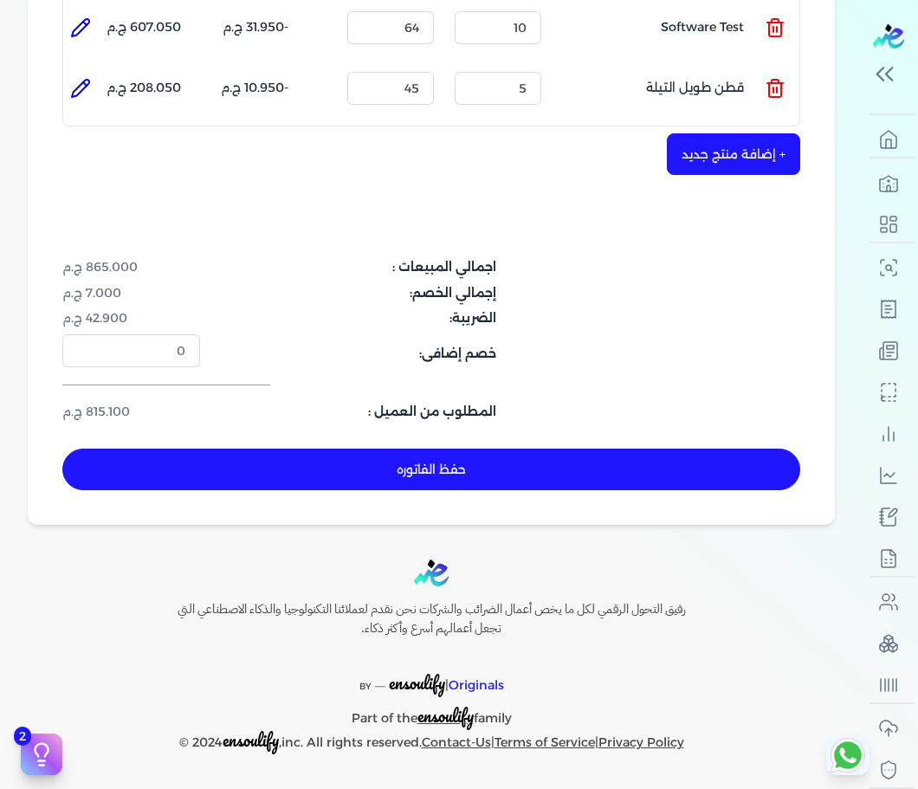
scroll to position [269, 0]
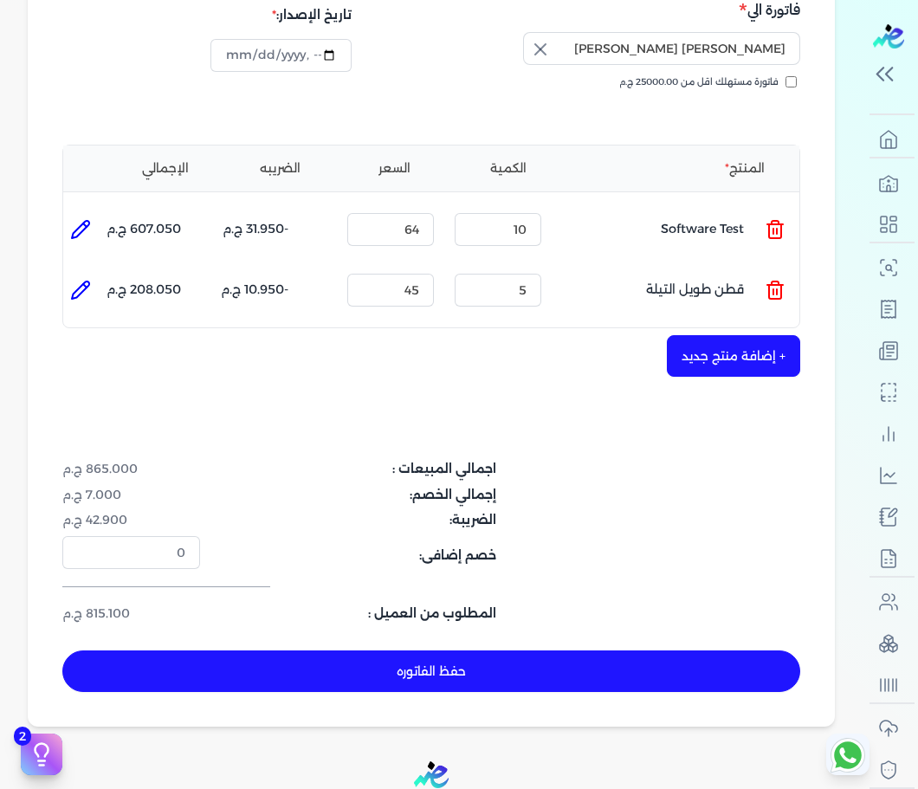
click at [88, 232] on icon at bounding box center [80, 229] width 17 height 17
type input "Software Test"
type input "64"
type input "10"
type input "1"
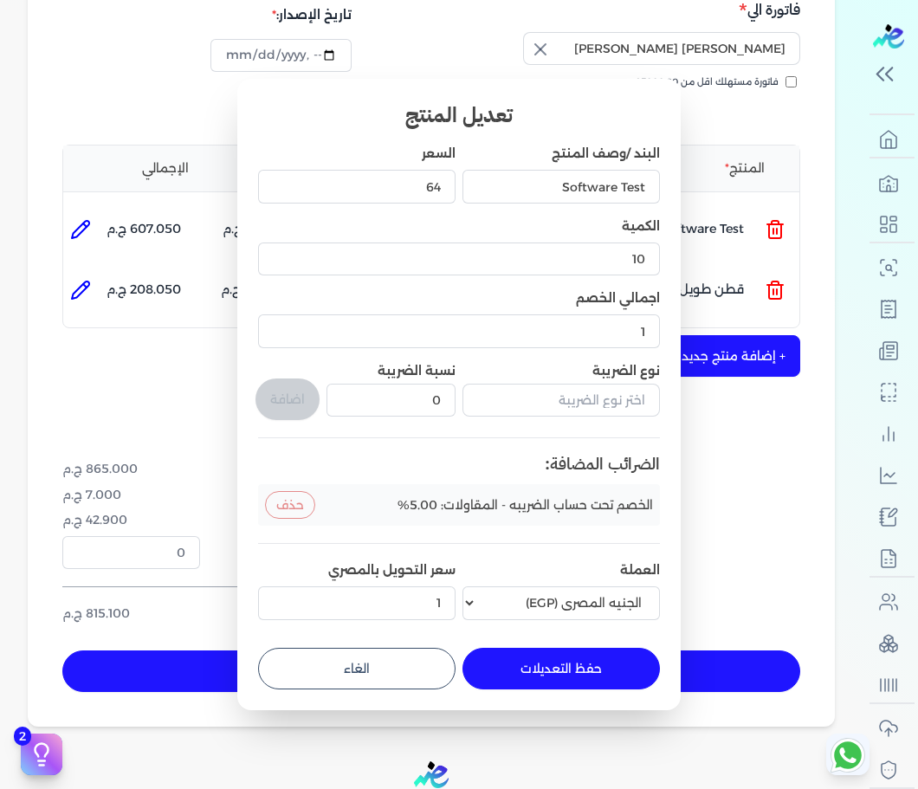
click at [119, 334] on dialog "تعديل المنتج البند /وصف المنتج Software Test السعر 64 الكمية 10 اجمالي الخصم 1 …" at bounding box center [459, 394] width 918 height 789
click at [80, 290] on dialog "تعديل المنتج البند /وصف المنتج Software Test السعر 64 الكمية 10 اجمالي الخصم 1 …" at bounding box center [459, 394] width 918 height 789
drag, startPoint x: 82, startPoint y: 301, endPoint x: 86, endPoint y: 328, distance: 27.9
click at [82, 300] on dialog "تعديل المنتج البند /وصف المنتج Software Test السعر 64 الكمية 10 اجمالي الخصم 1 …" at bounding box center [459, 394] width 918 height 789
click at [106, 355] on dialog "تعديل المنتج البند /وصف المنتج Software Test السعر 64 الكمية 10 اجمالي الخصم 1 …" at bounding box center [459, 394] width 918 height 789
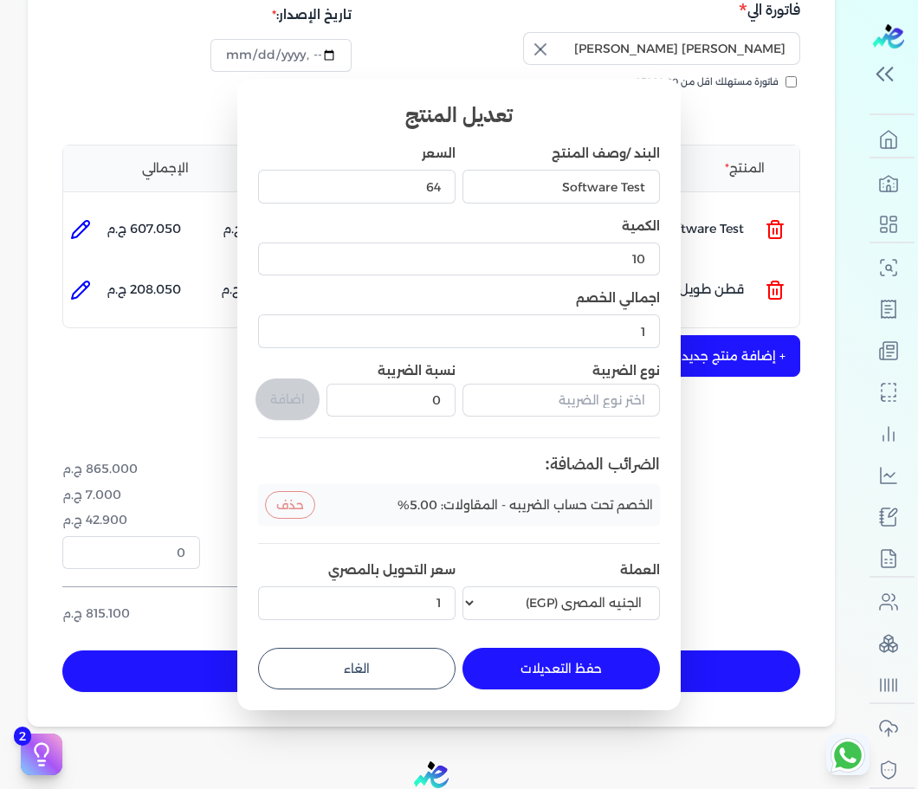
click at [158, 511] on dialog "تعديل المنتج البند /وصف المنتج Software Test السعر 64 الكمية 10 اجمالي الخصم 1 …" at bounding box center [459, 394] width 918 height 789
click at [417, 670] on button "الغاء" at bounding box center [356, 669] width 197 height 42
type input "0"
type input "1"
type input "0"
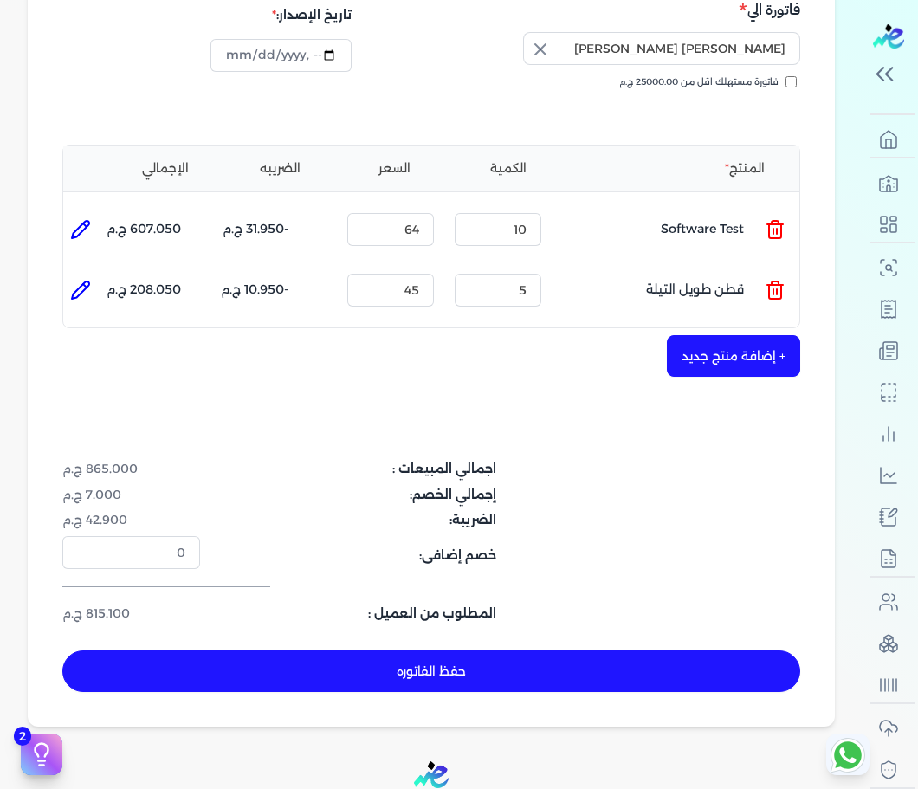
click at [89, 293] on icon at bounding box center [80, 290] width 17 height 17
type input "قطن طويل التيلة"
type input "45"
type input "5"
type input "6"
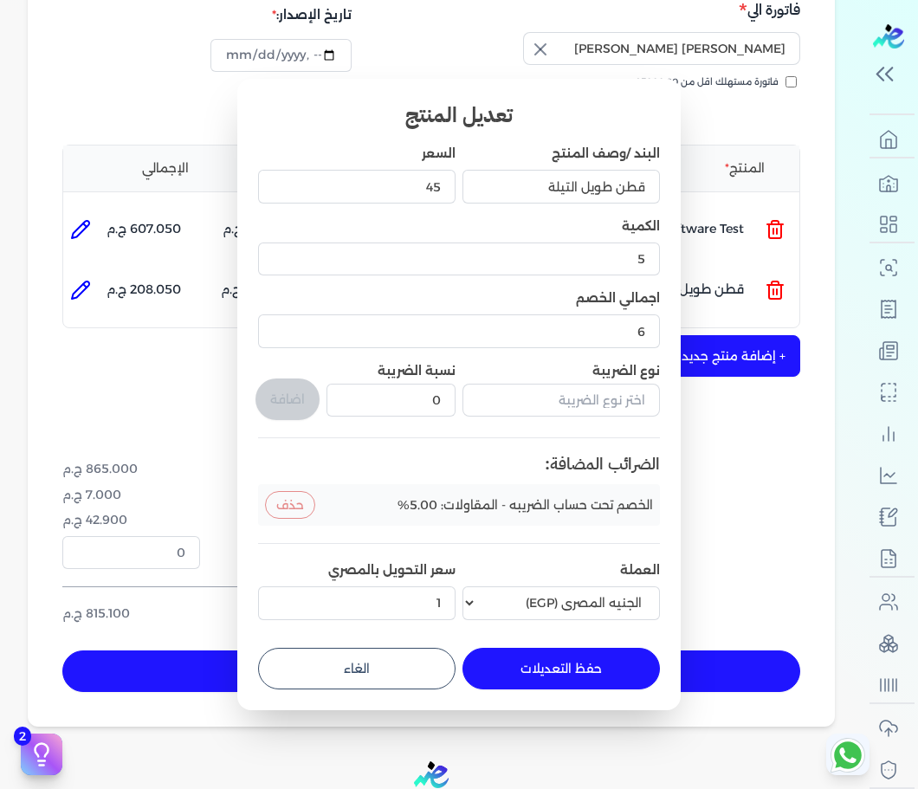
click at [405, 658] on button "الغاء" at bounding box center [356, 669] width 197 height 42
type input "0"
type input "1"
type input "0"
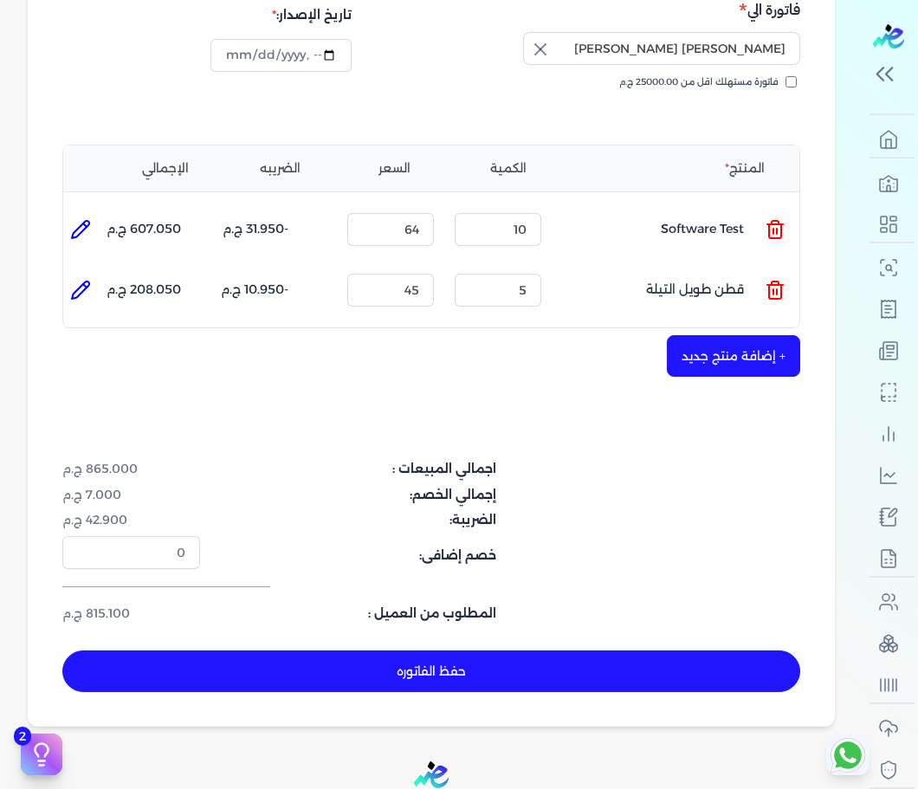
scroll to position [0, 0]
